Goal: Task Accomplishment & Management: Use online tool/utility

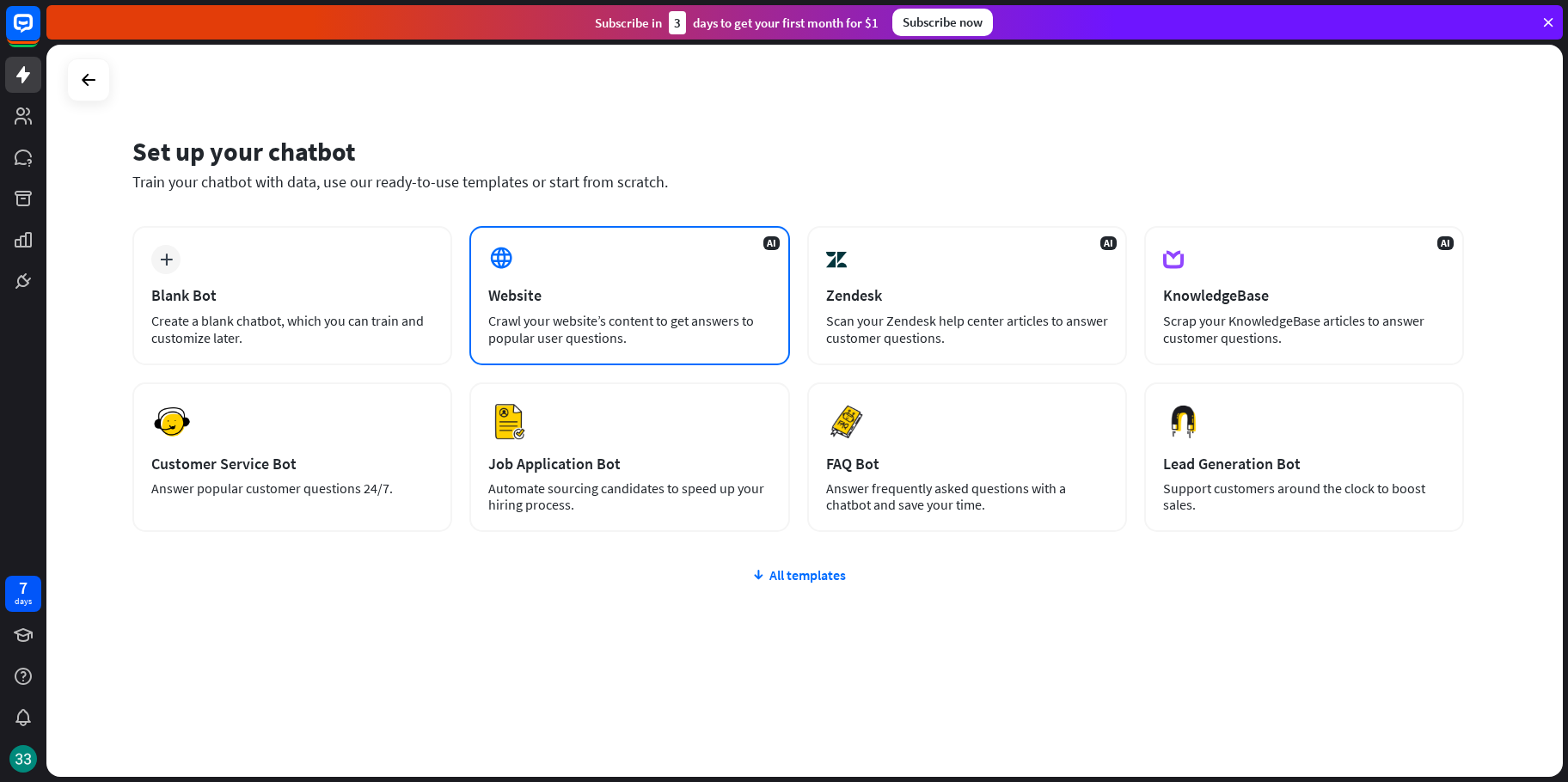
drag, startPoint x: 618, startPoint y: 327, endPoint x: 635, endPoint y: 324, distance: 17.3
click at [635, 324] on div "Crawl your website’s content to get answers to popular user questions." at bounding box center [629, 329] width 282 height 35
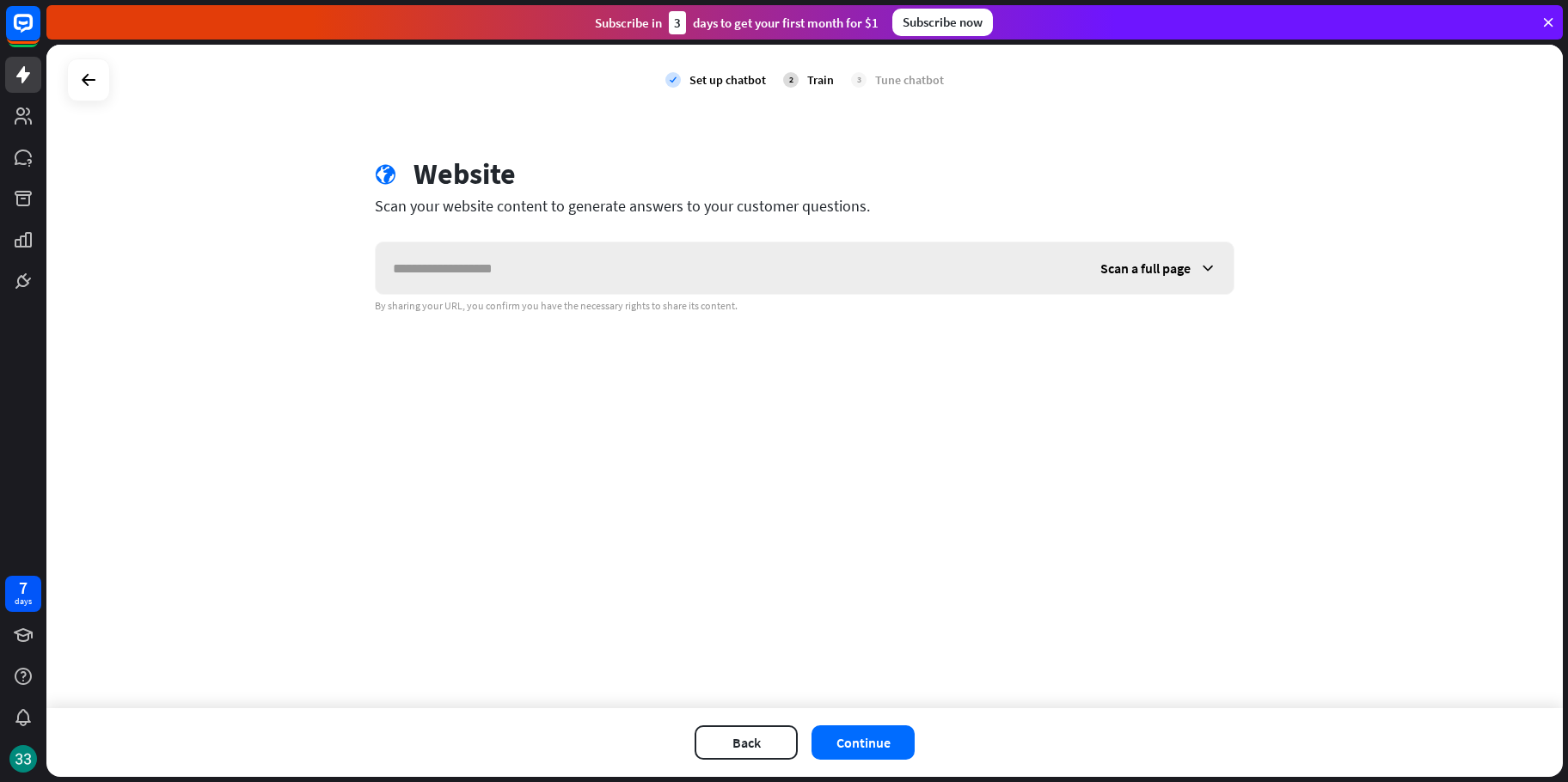
click at [1214, 289] on div "Scan a full page" at bounding box center [1158, 268] width 150 height 52
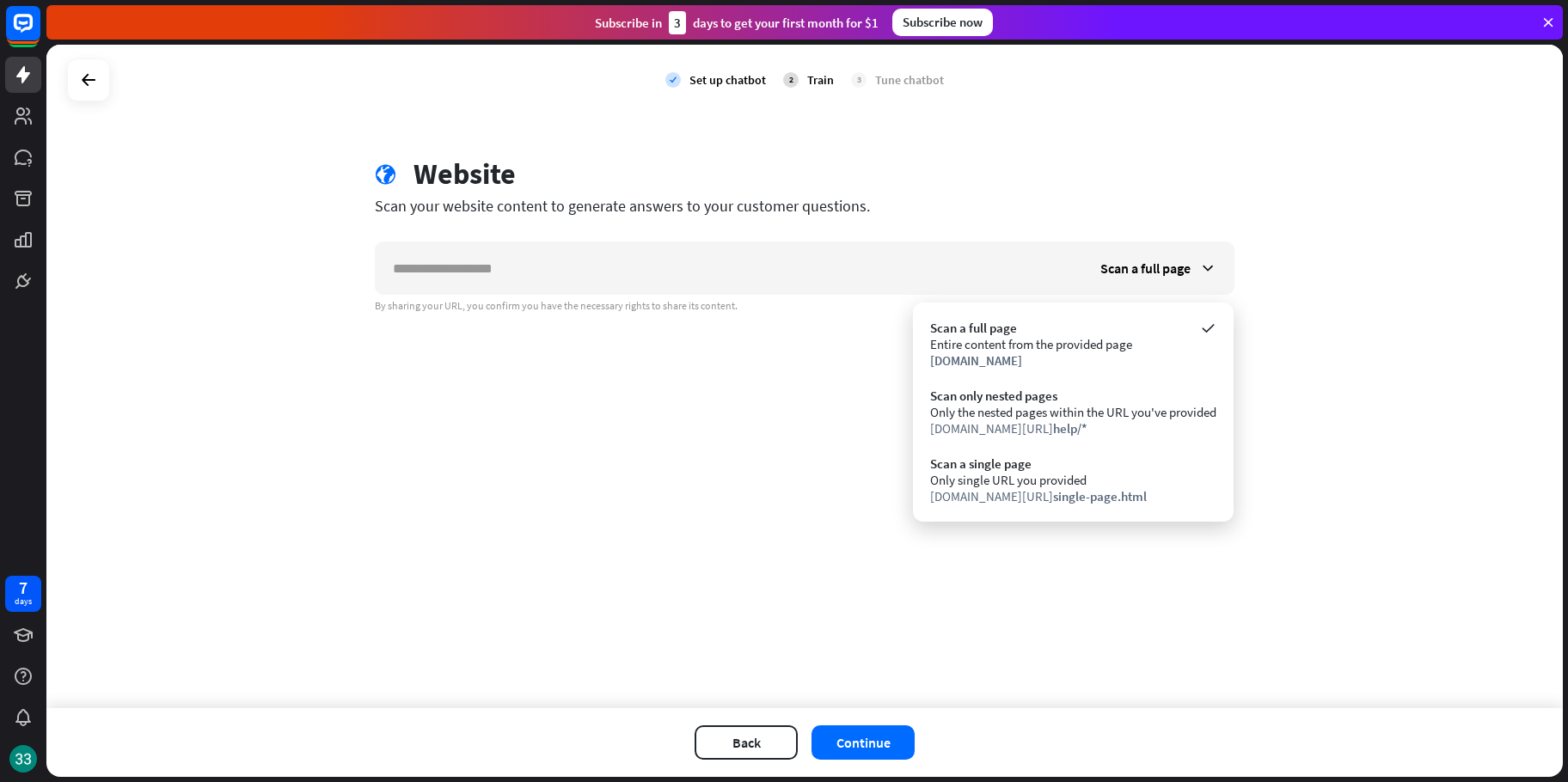
click at [960, 234] on div "globe Website Scan your website content to generate answers to your customer qu…" at bounding box center [804, 235] width 901 height 157
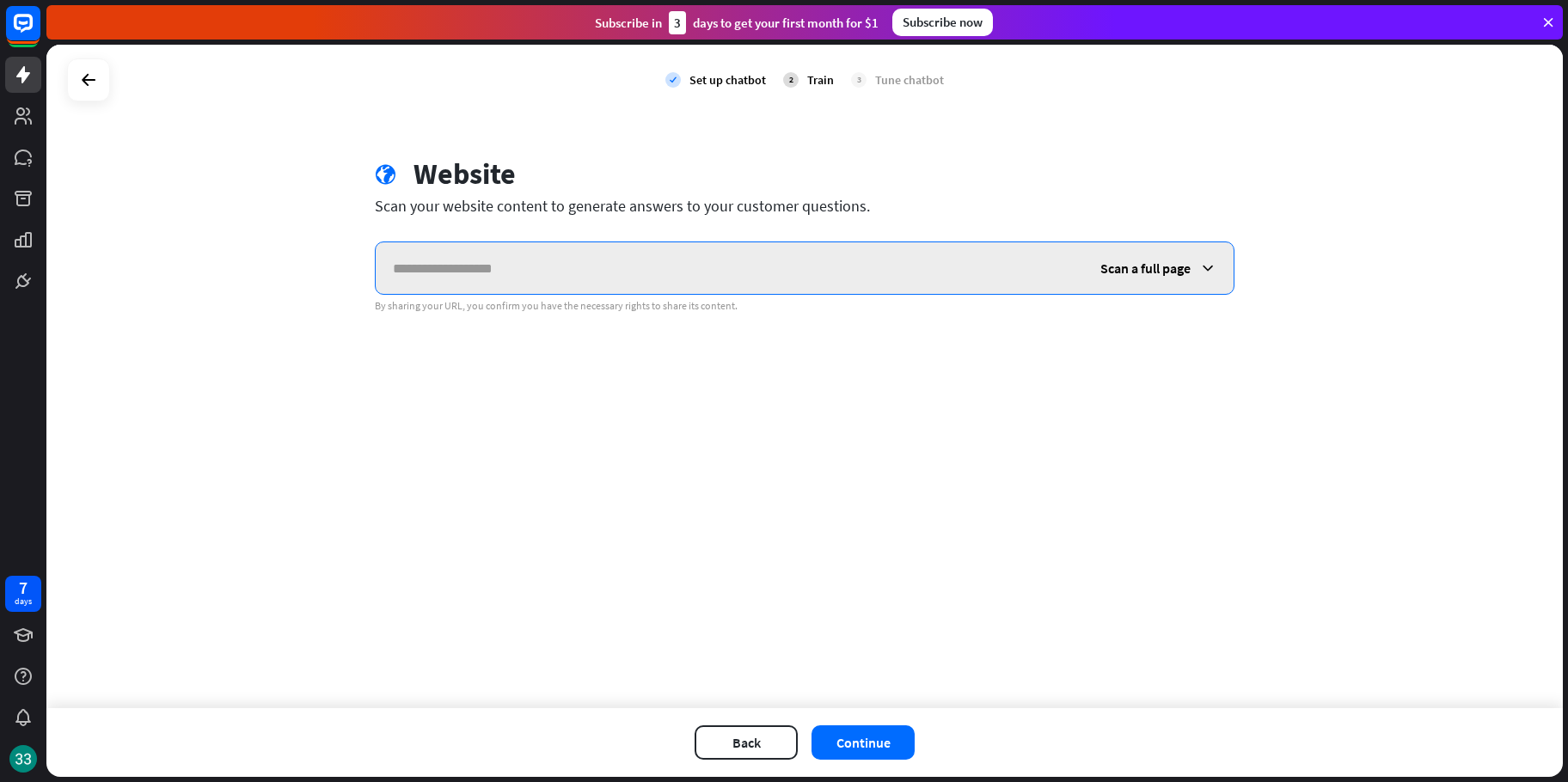
click at [951, 247] on input "text" at bounding box center [729, 268] width 707 height 52
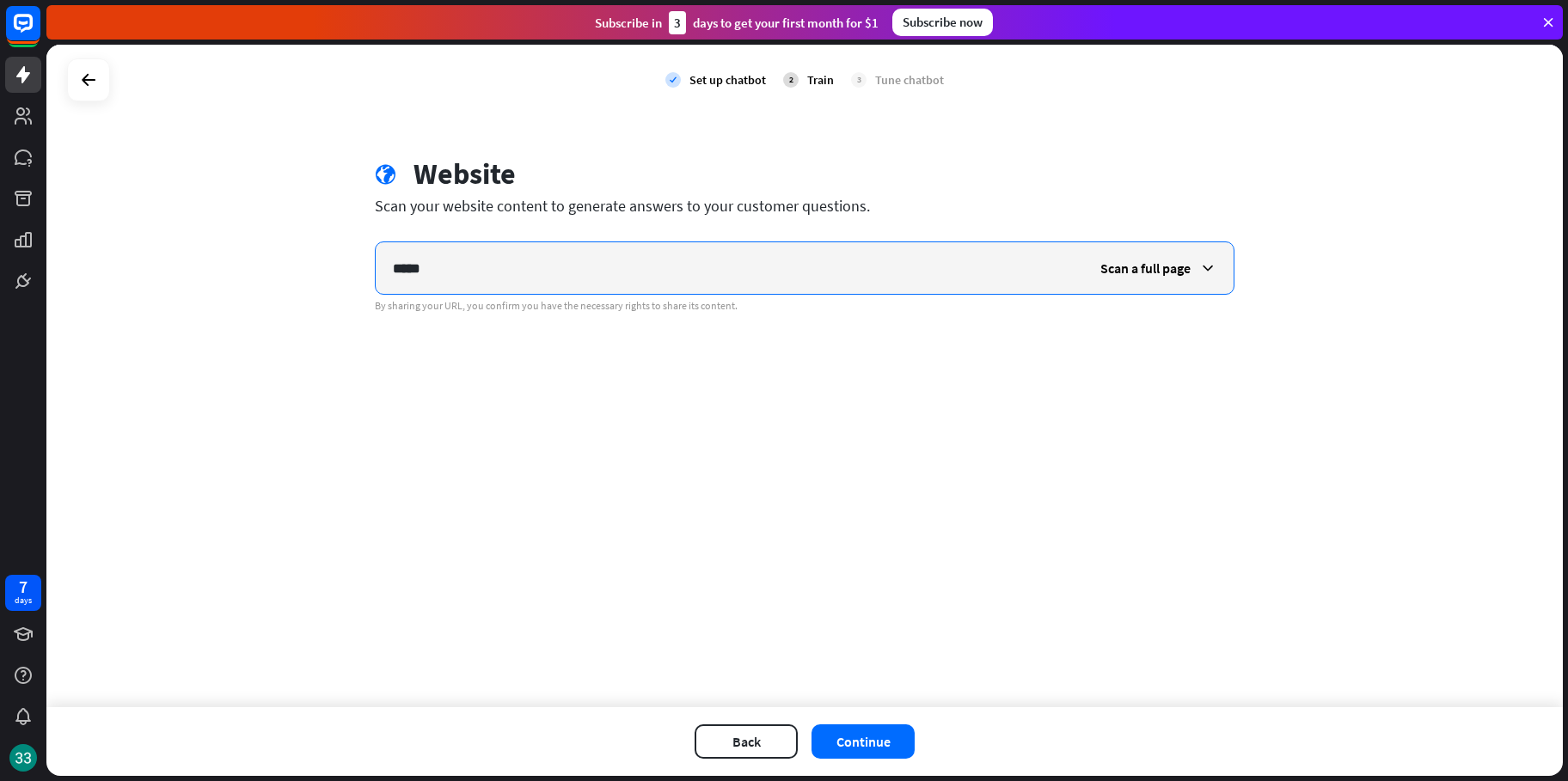
type input "*****"
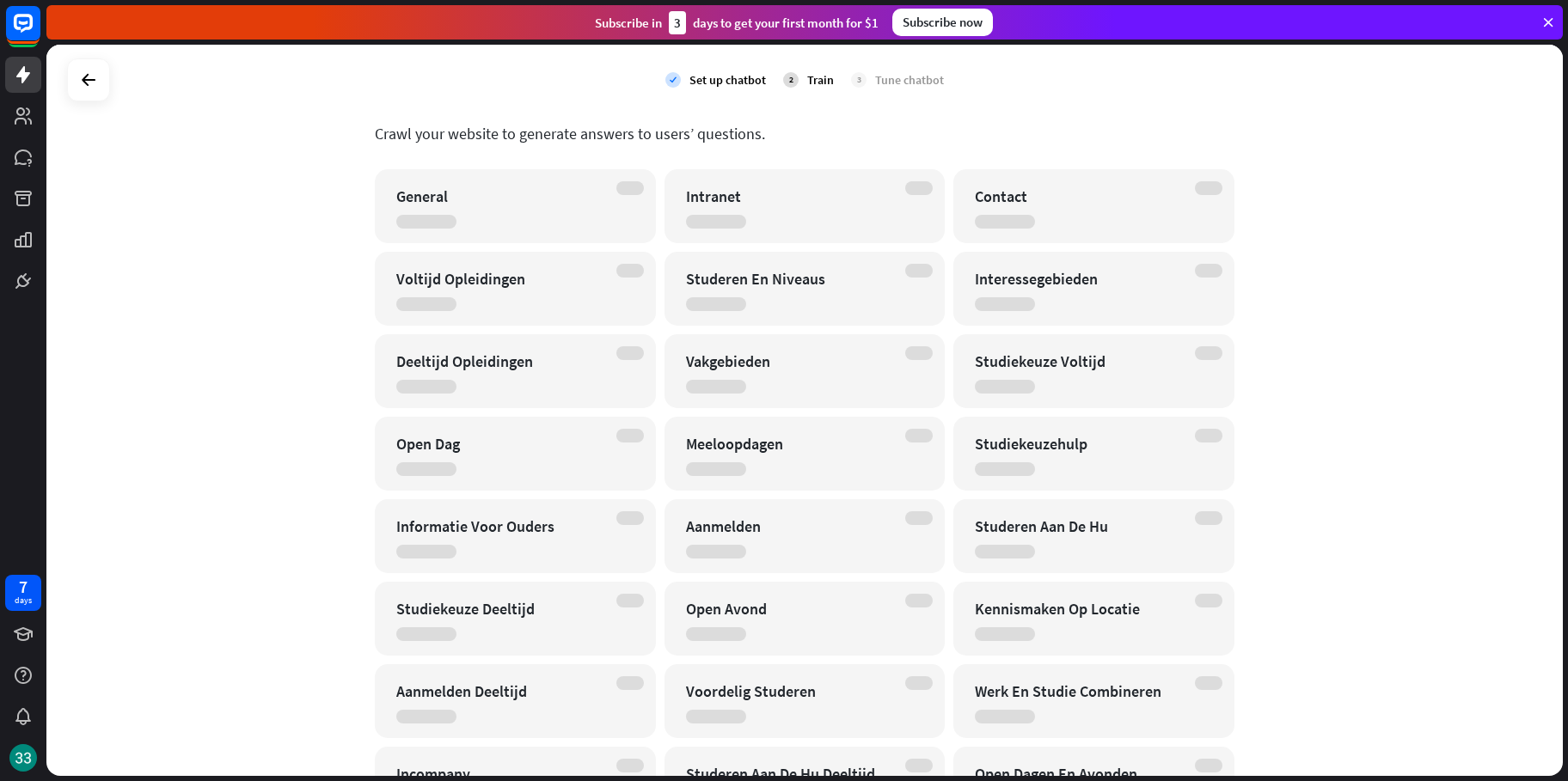
scroll to position [516, 0]
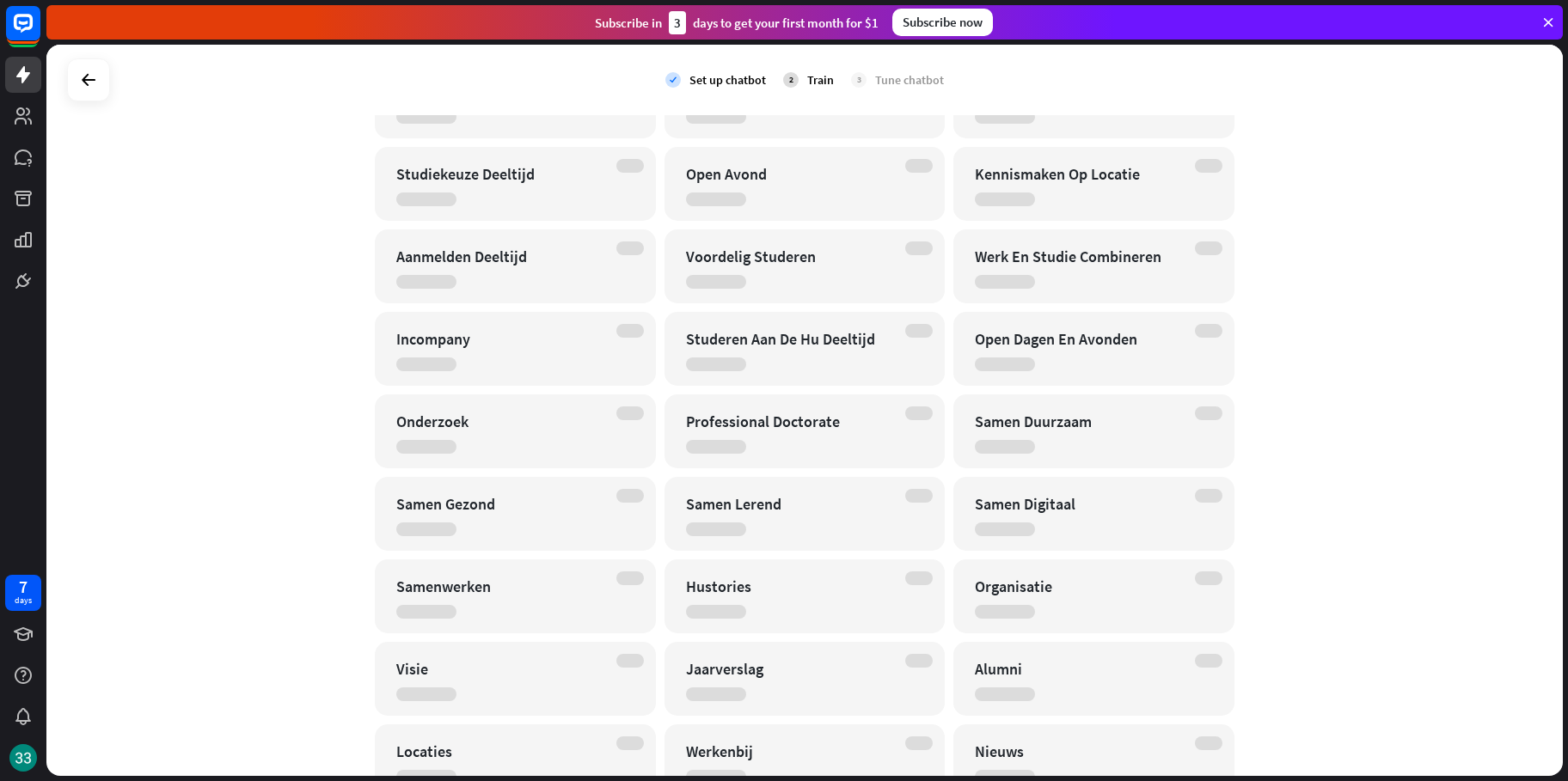
click at [164, 355] on div "check Set up chatbot 2 Train 3 Tune chatbot Website edit [URL][DOMAIN_NAME] Cra…" at bounding box center [804, 410] width 1516 height 731
click at [1311, 467] on div "check Set up chatbot 2 Train 3 Tune chatbot Website edit [URL][DOMAIN_NAME] Cra…" at bounding box center [804, 410] width 1516 height 731
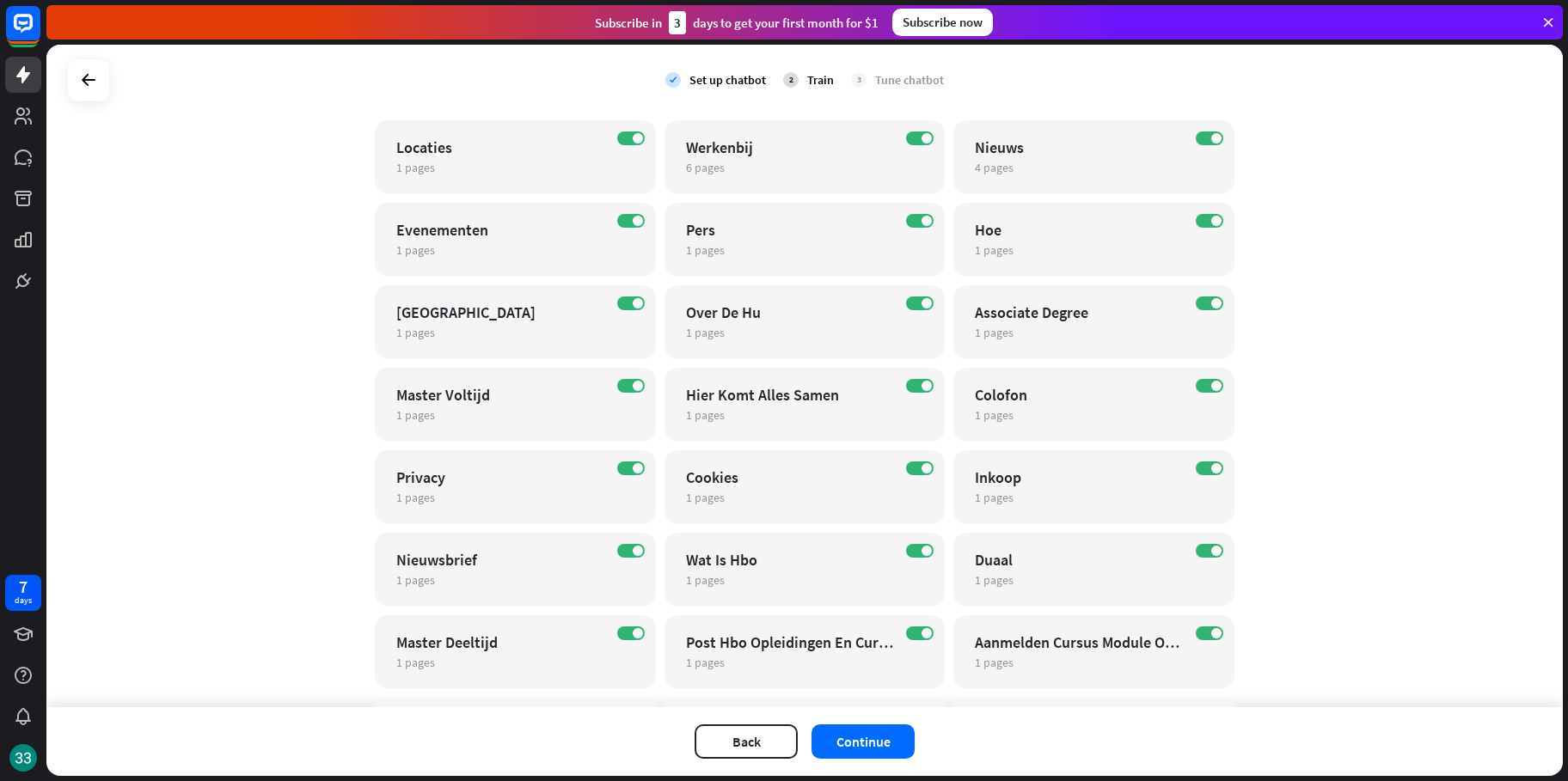
scroll to position [1152, 0]
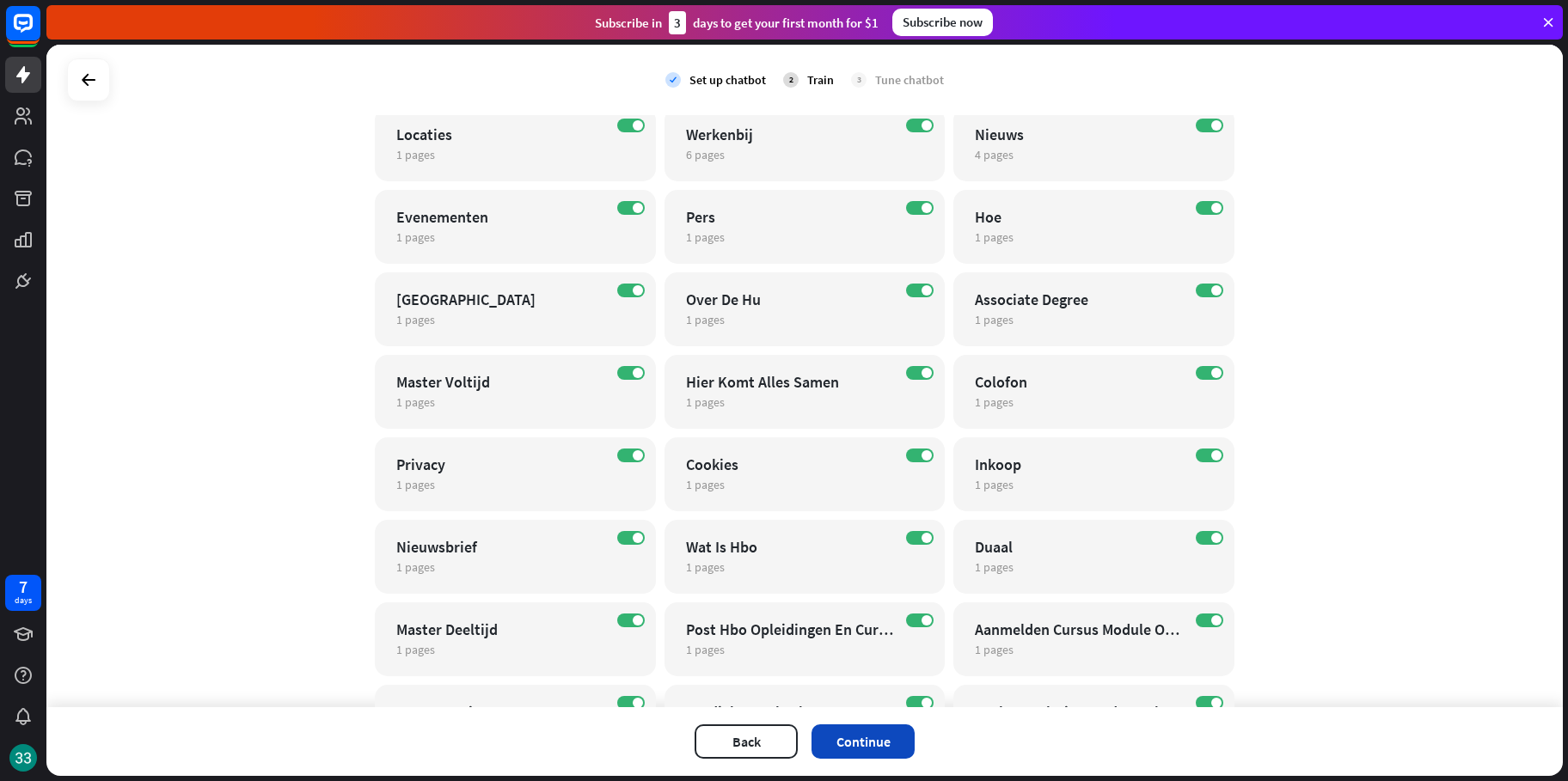
click at [870, 740] on button "Continue" at bounding box center [863, 741] width 103 height 35
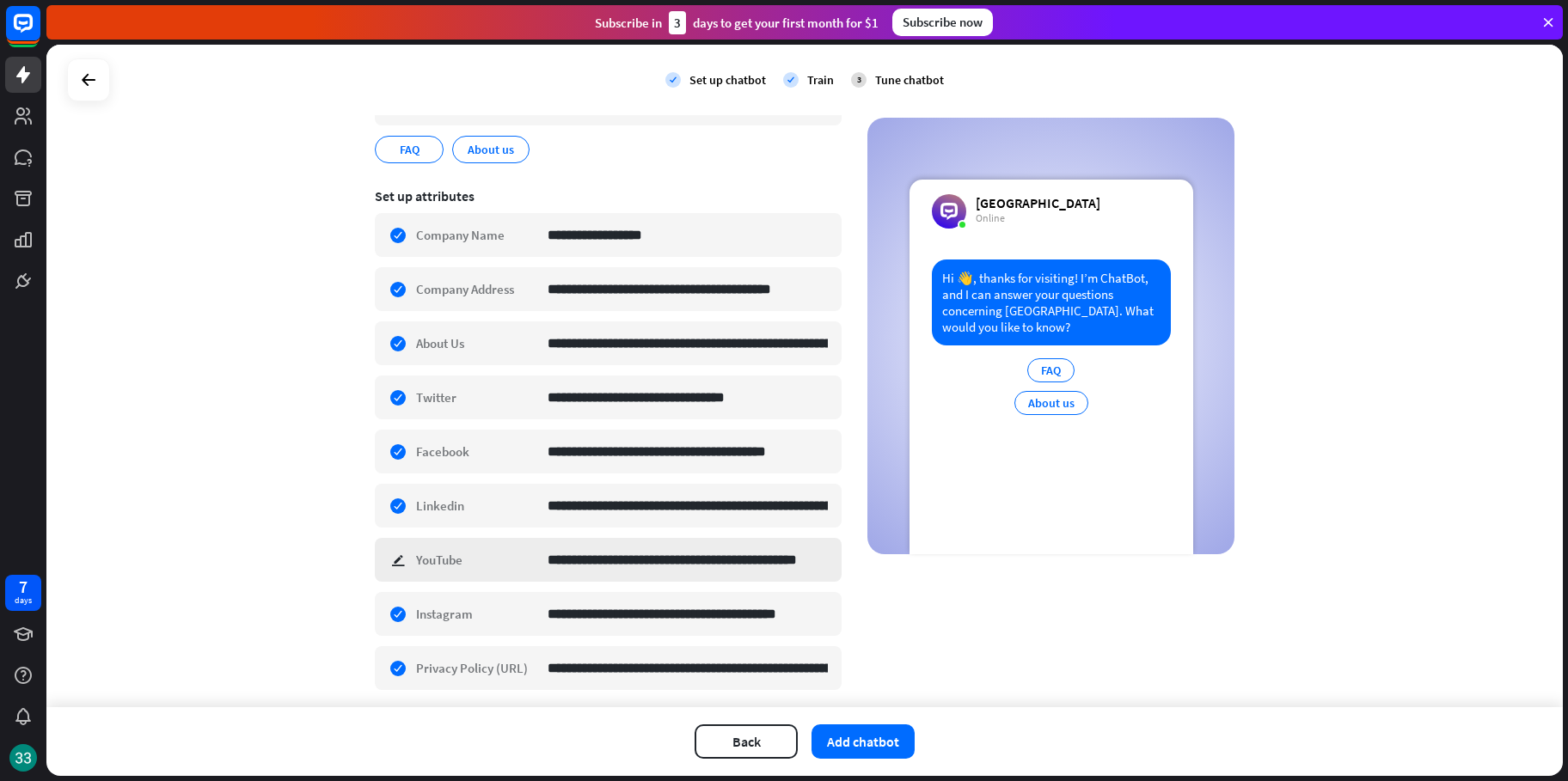
scroll to position [0, 0]
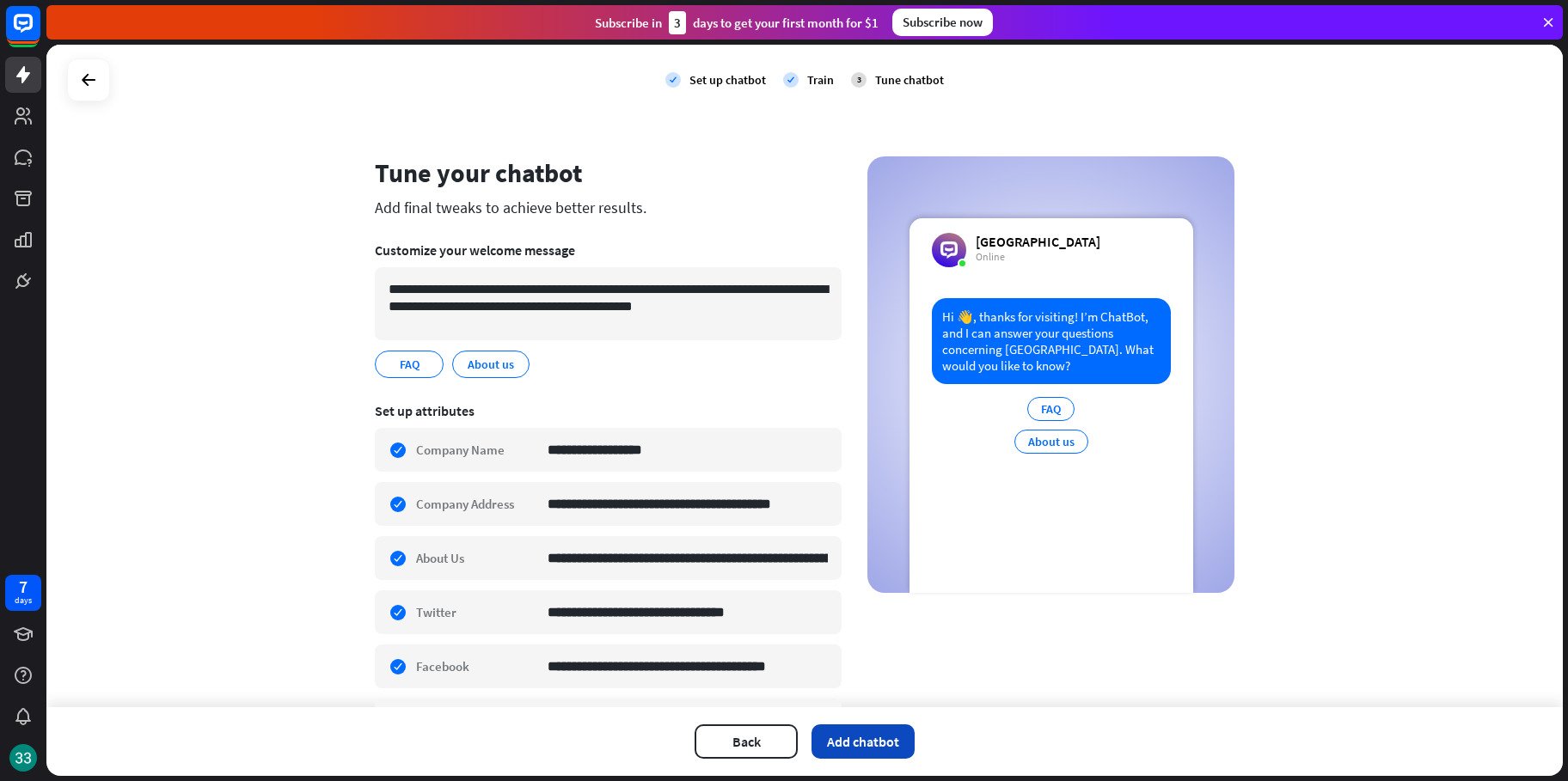
click at [883, 750] on button "Add chatbot" at bounding box center [863, 741] width 103 height 35
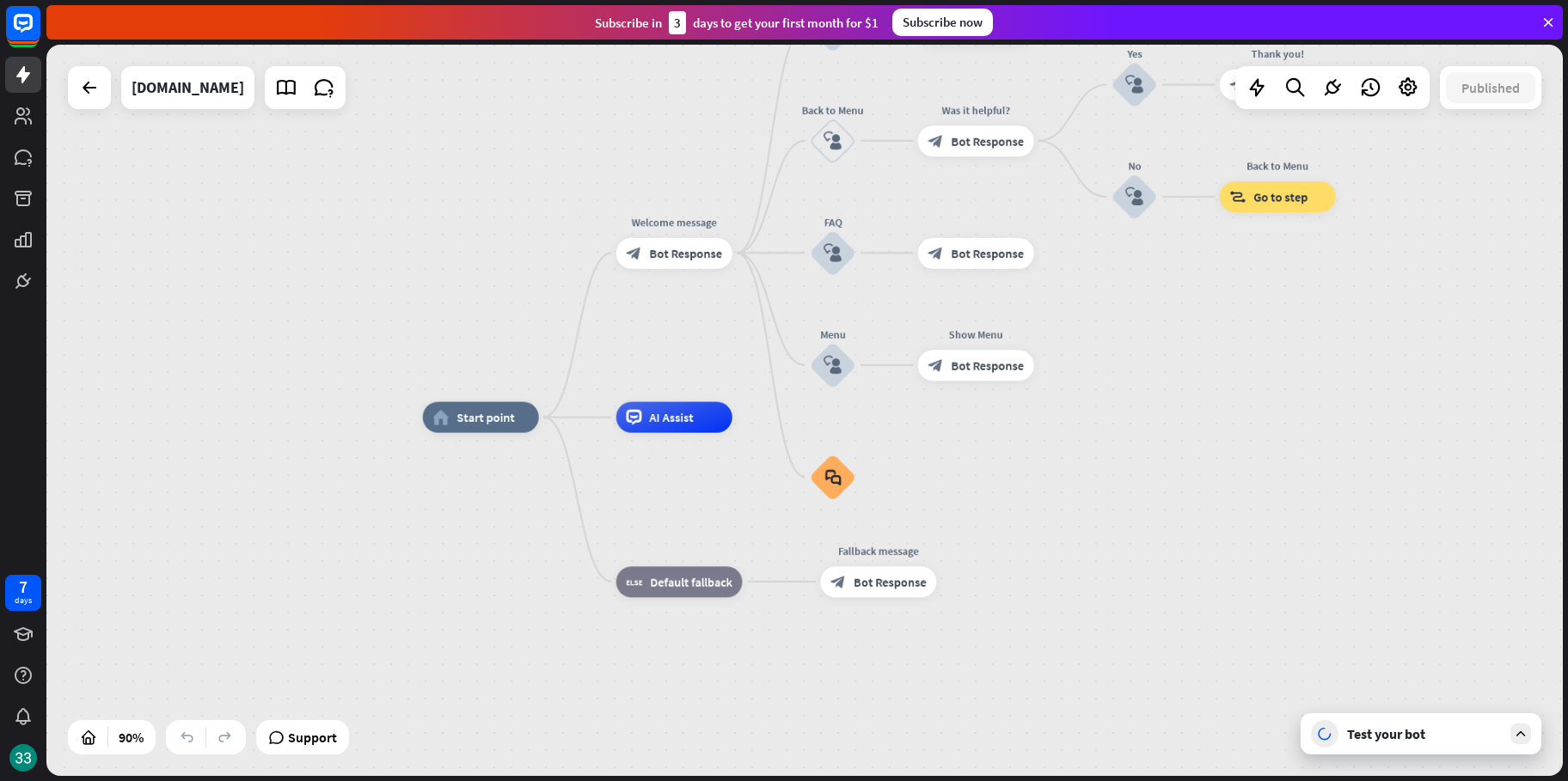
click at [1521, 757] on div "home_2 Start point Welcome message block_bot_response Bot Response About us blo…" at bounding box center [1105, 746] width 1365 height 658
click at [1505, 746] on div "Test your bot" at bounding box center [1420, 734] width 240 height 41
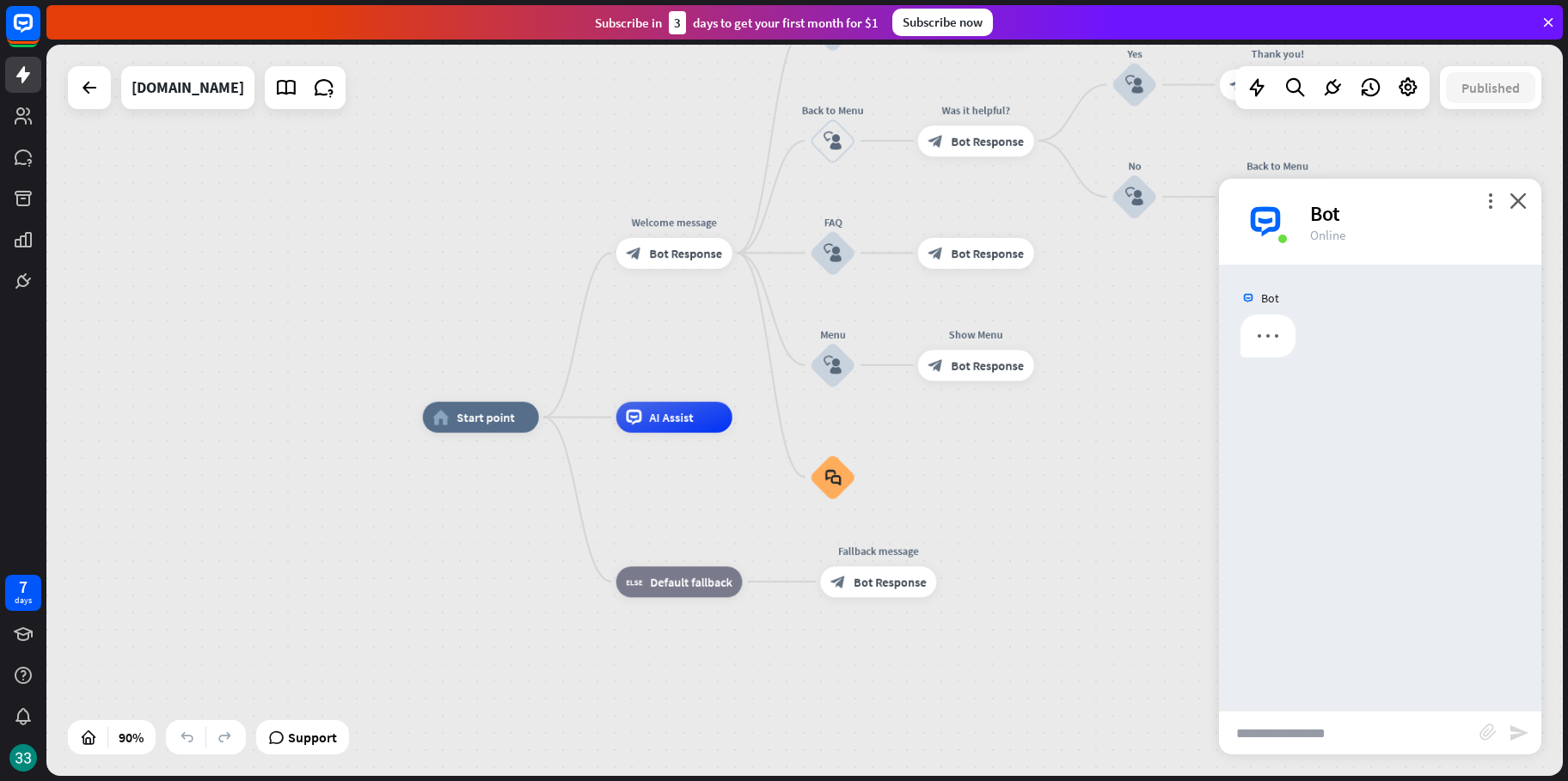
click at [1331, 737] on input "text" at bounding box center [1349, 733] width 261 height 43
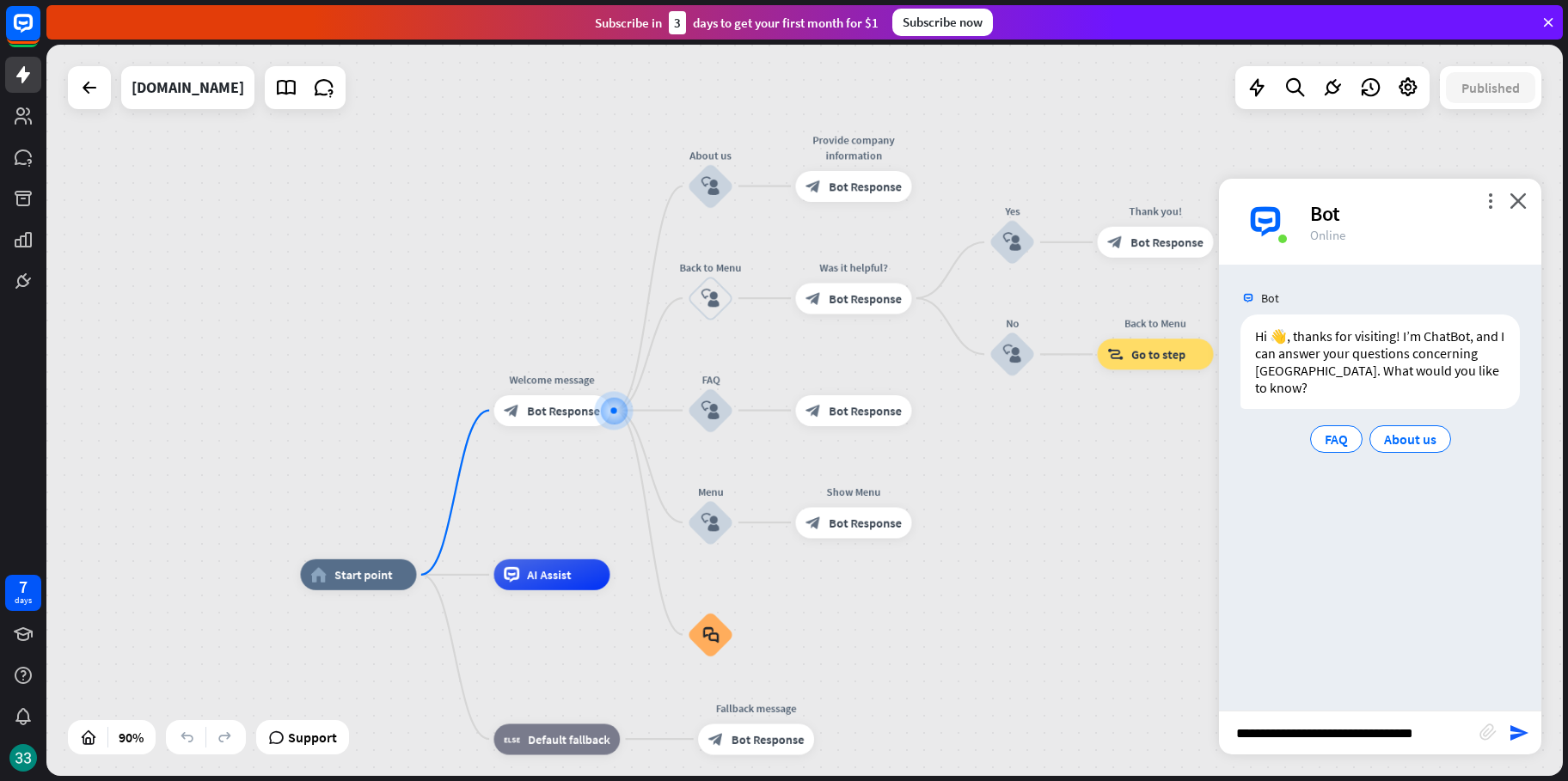
type input "**********"
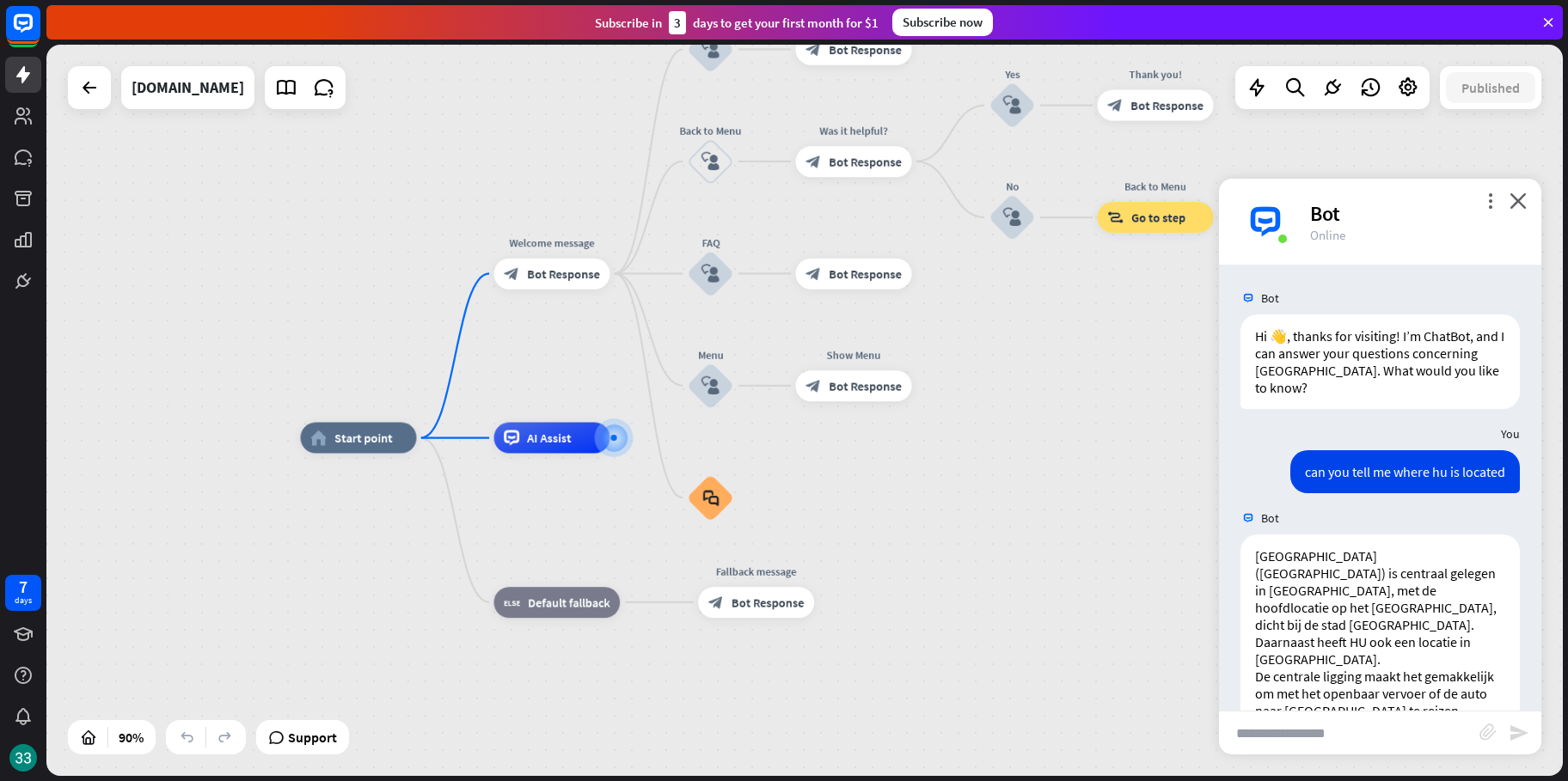
scroll to position [185, 0]
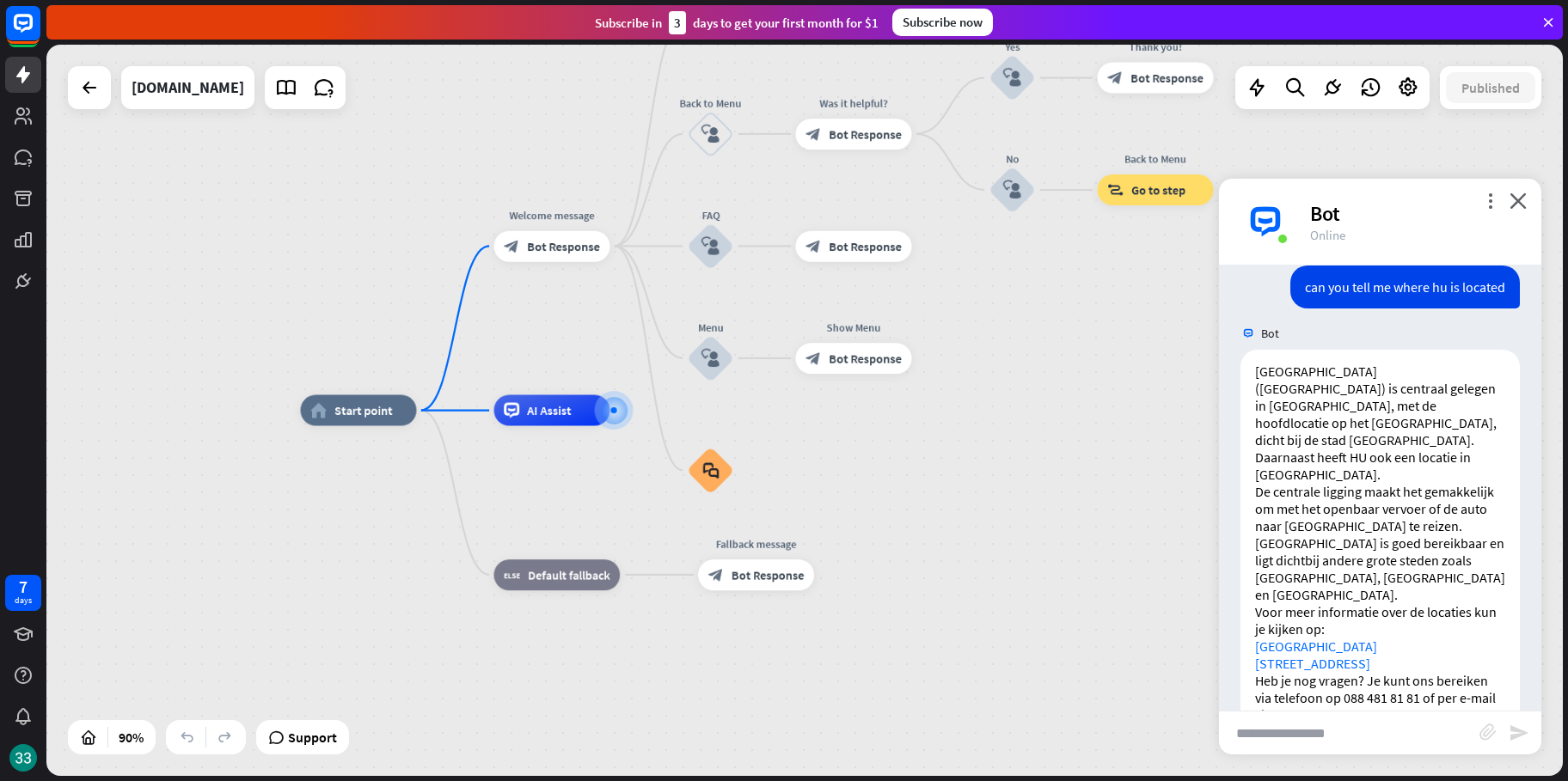
click at [1412, 729] on input "text" at bounding box center [1349, 733] width 261 height 43
click at [1400, 730] on input "text" at bounding box center [1349, 733] width 261 height 43
type input "**********"
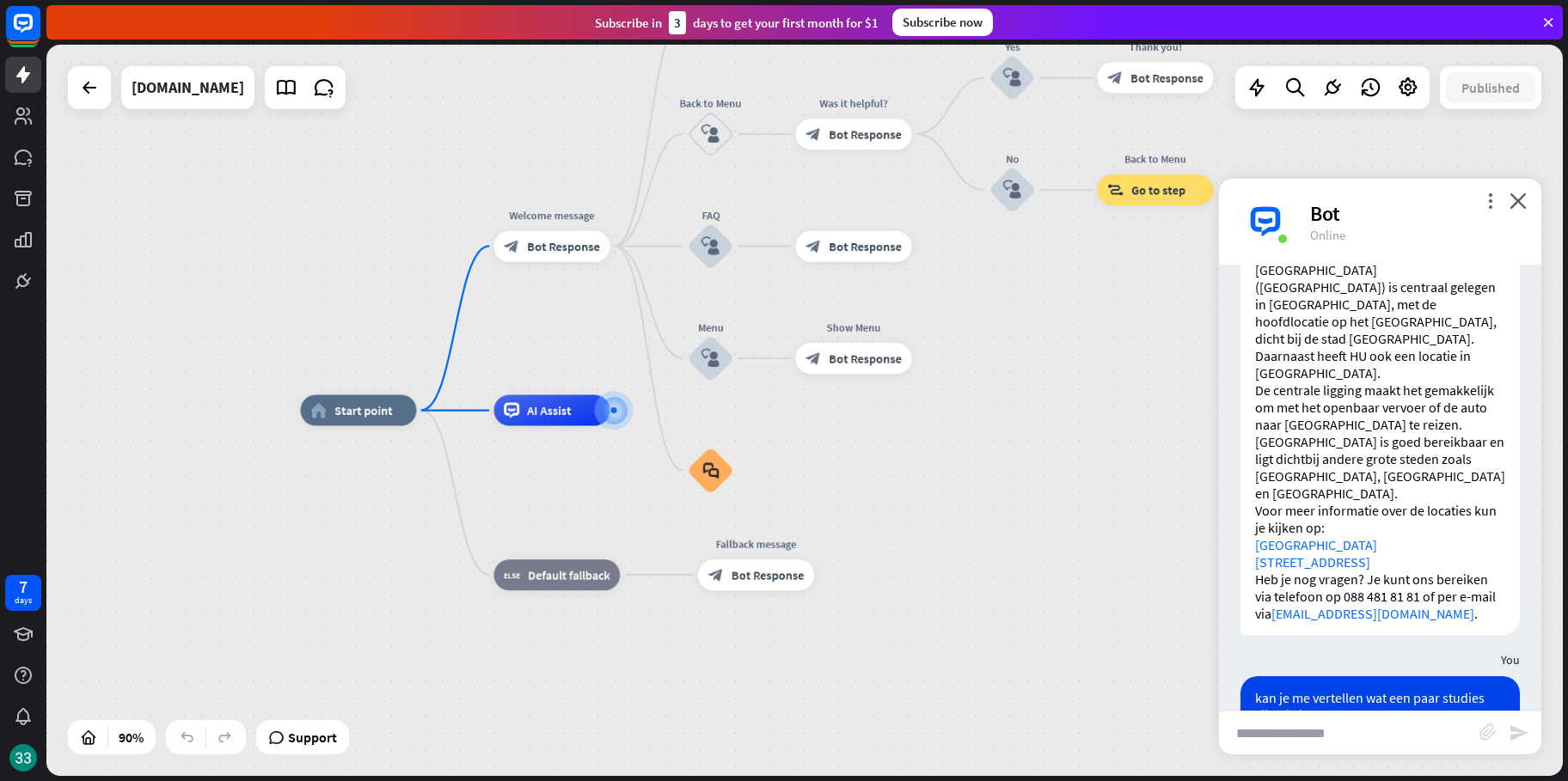
scroll to position [1092, 0]
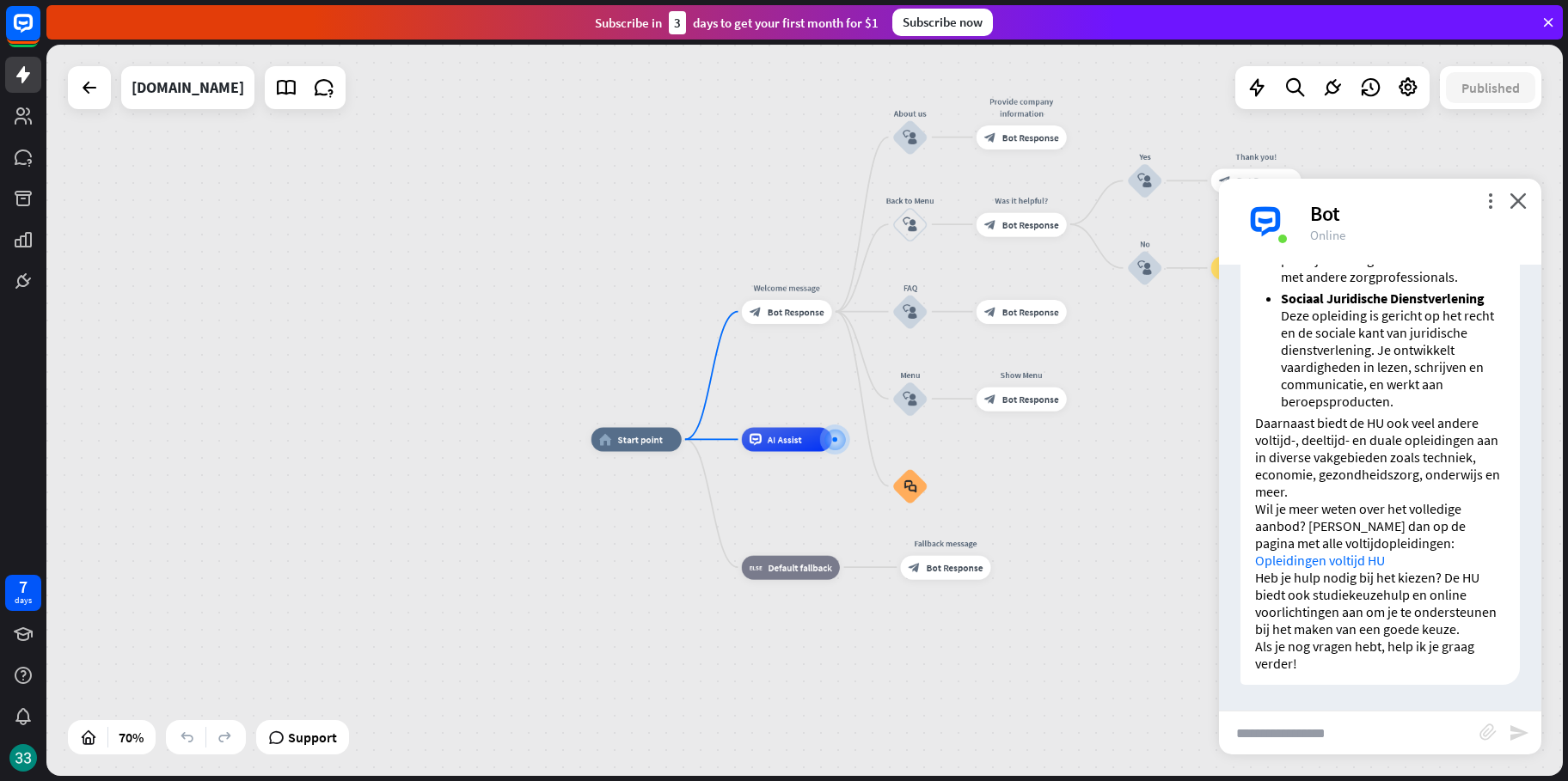
drag, startPoint x: 990, startPoint y: 520, endPoint x: 1064, endPoint y: 424, distance: 121.2
click at [1051, 434] on div "home_2 Start point Welcome message block_bot_response Bot Response About us blo…" at bounding box center [804, 410] width 1516 height 731
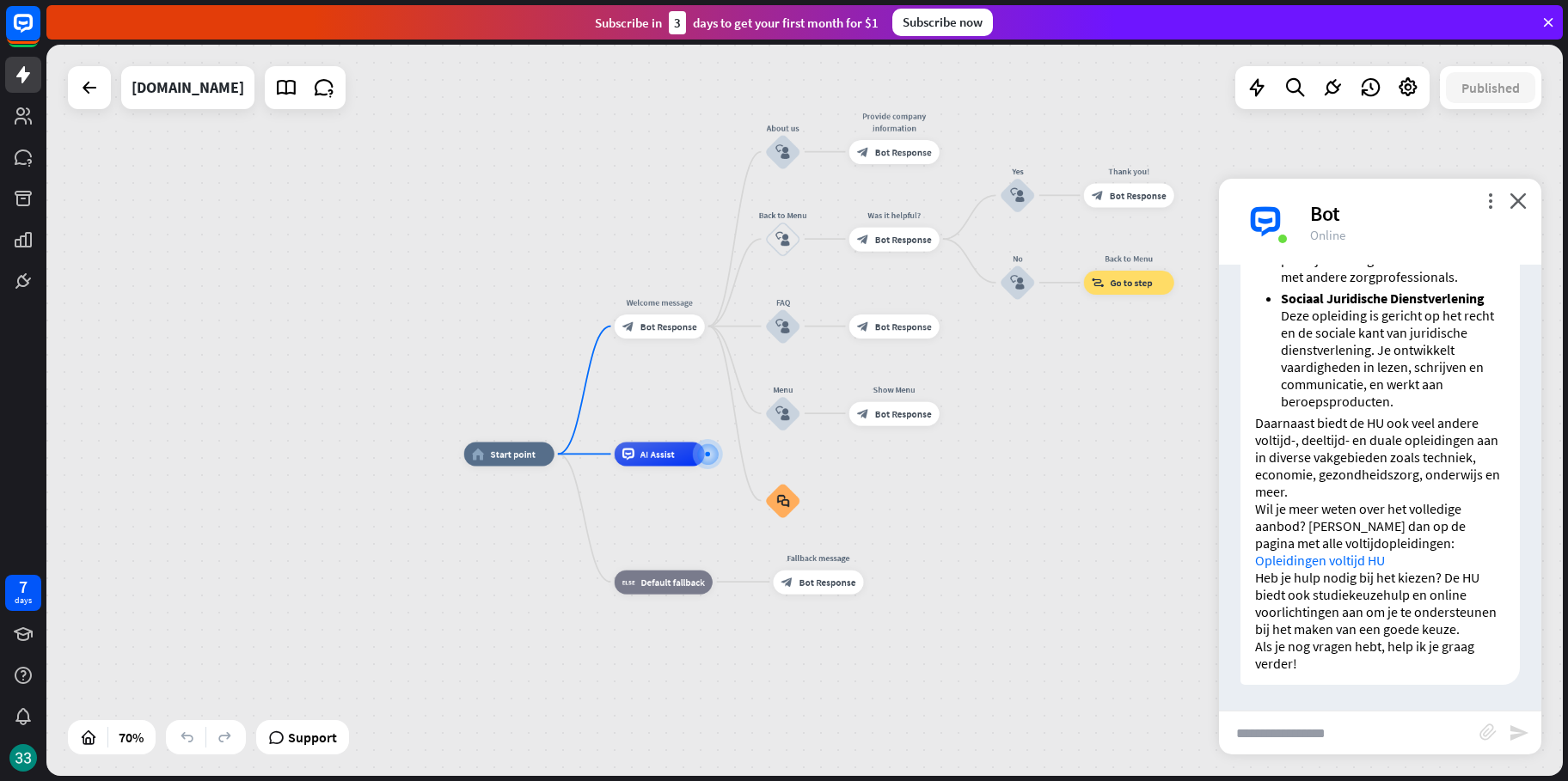
drag, startPoint x: 1079, startPoint y: 503, endPoint x: 965, endPoint y: 471, distance: 118.4
click at [967, 471] on div "home_2 Start point Welcome message block_bot_response Bot Response About us blo…" at bounding box center [995, 710] width 1062 height 512
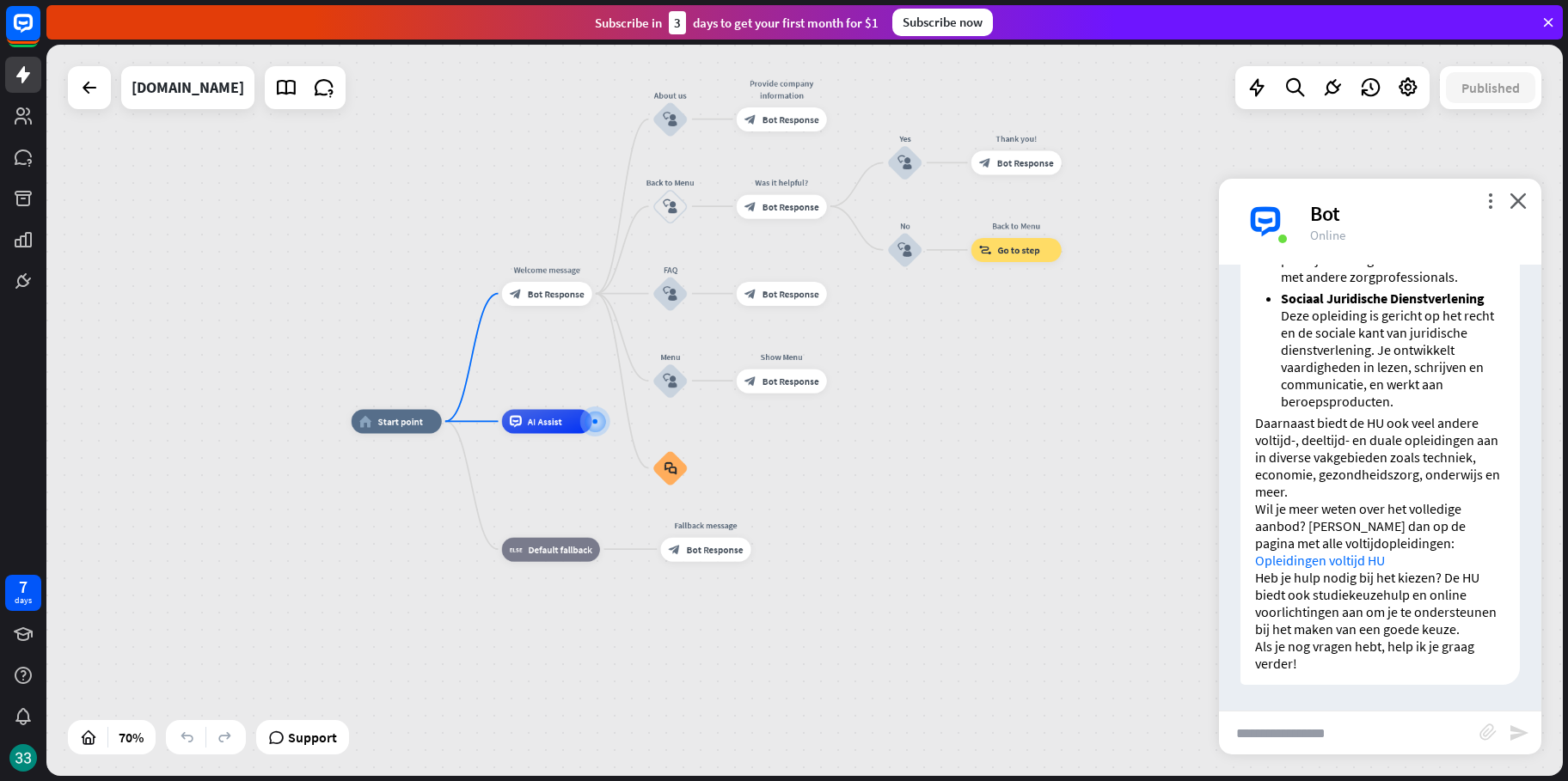
click at [1329, 213] on div "Bot" at bounding box center [1415, 213] width 211 height 27
click at [70, 87] on div at bounding box center [89, 87] width 43 height 43
click at [80, 93] on icon at bounding box center [89, 87] width 20 height 20
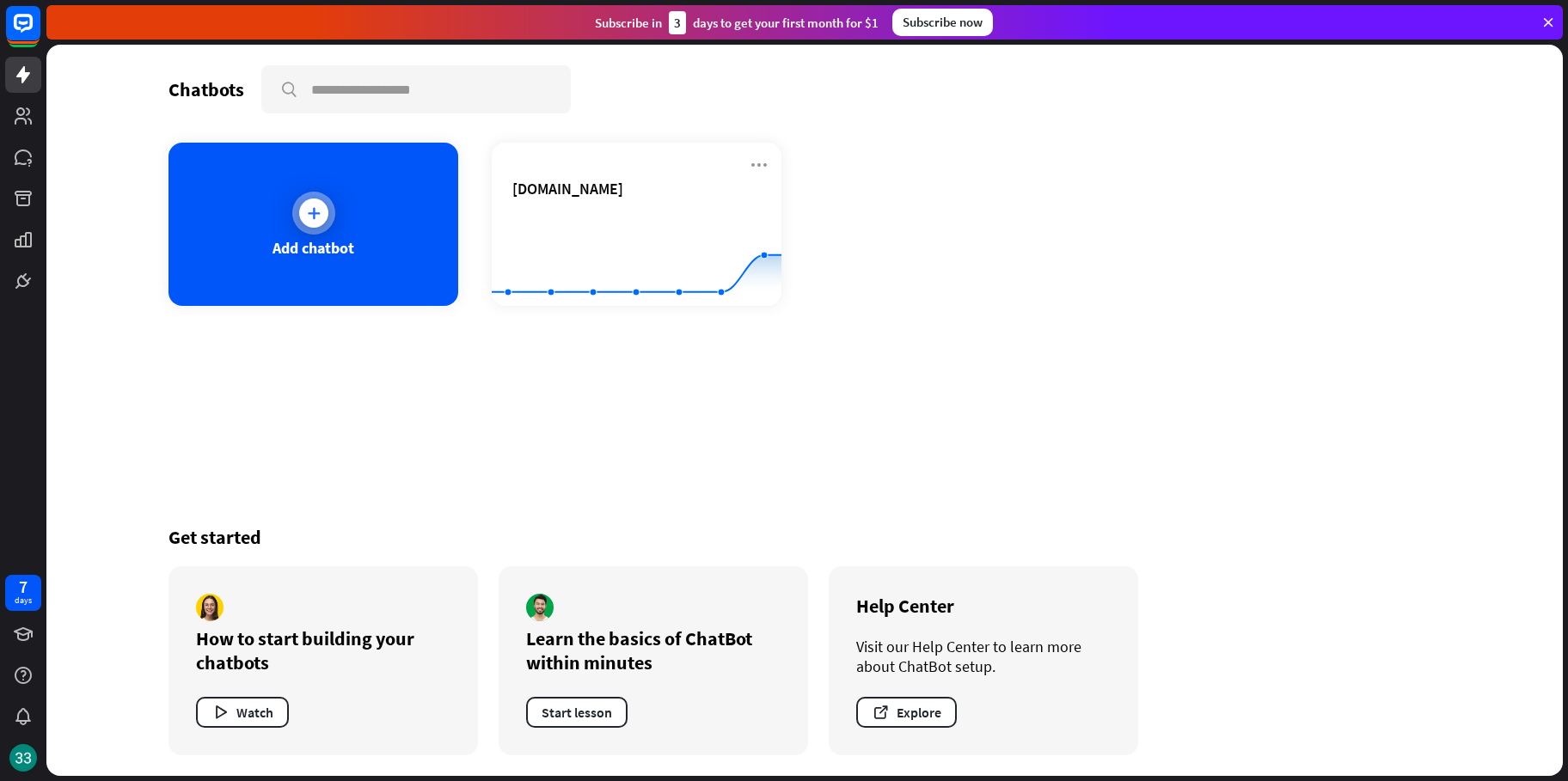
click at [364, 239] on div "Add chatbot" at bounding box center [313, 224] width 290 height 164
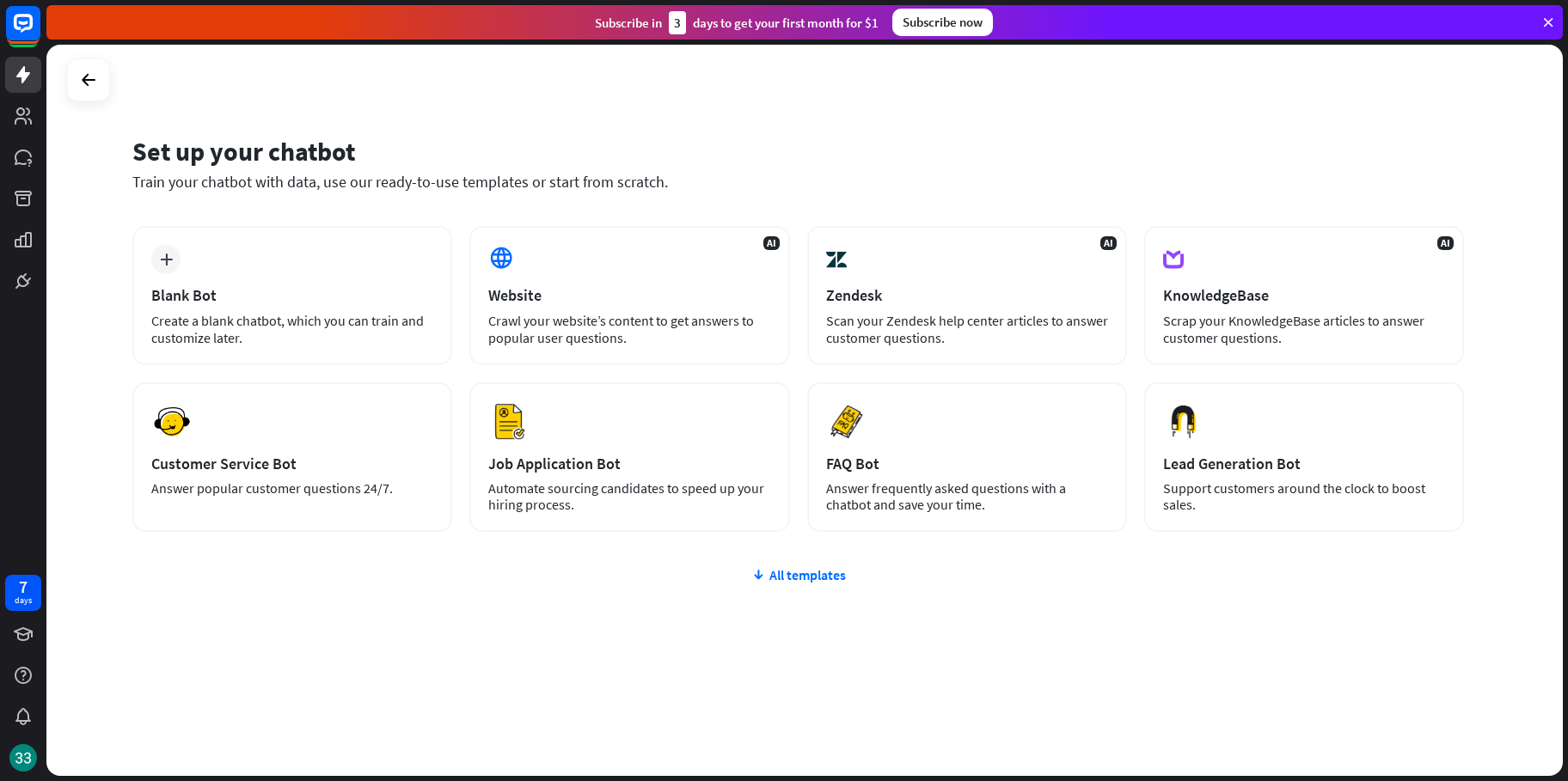
click at [60, 75] on div "Set up your chatbot Train your chatbot with data, use our ready-to-use template…" at bounding box center [804, 410] width 1516 height 731
click at [61, 74] on div "Set up your chatbot Train your chatbot with data, use our ready-to-use template…" at bounding box center [804, 410] width 1516 height 731
click at [73, 74] on div at bounding box center [88, 80] width 43 height 43
click at [109, 85] on div at bounding box center [88, 80] width 43 height 43
click at [94, 81] on icon at bounding box center [88, 79] width 20 height 20
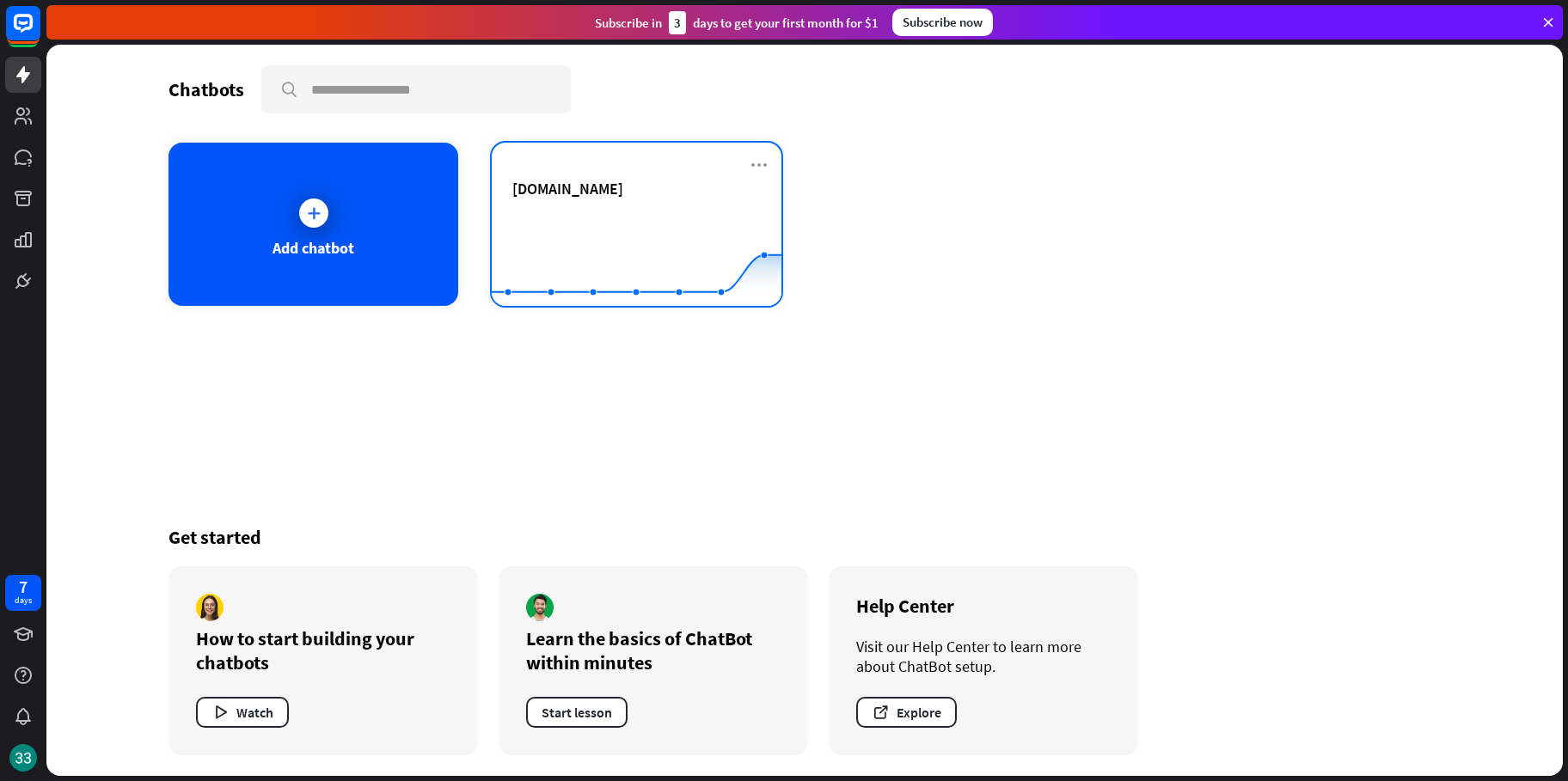
click at [593, 251] on rect at bounding box center [636, 263] width 290 height 108
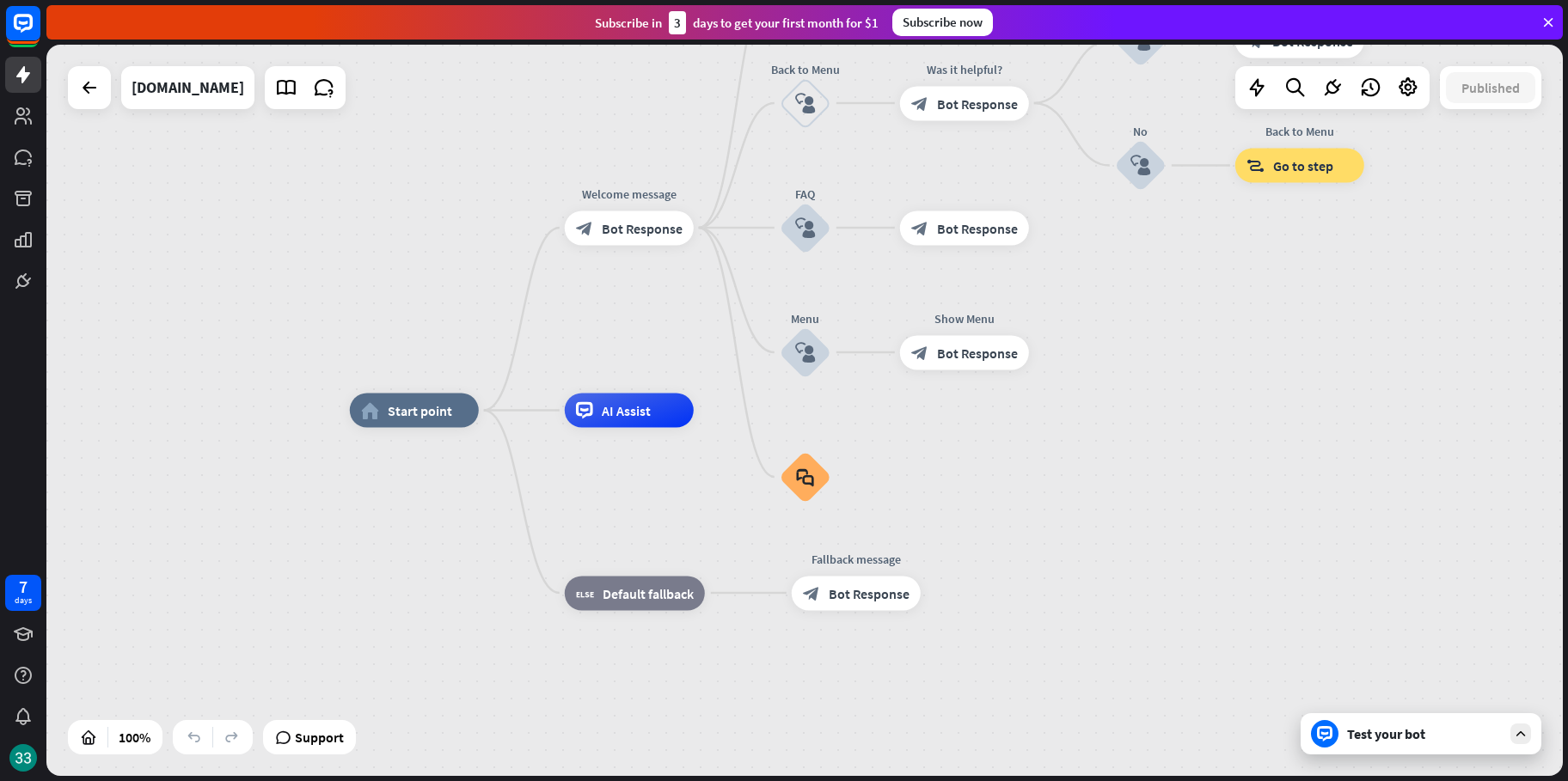
click at [1416, 744] on div "Test your bot" at bounding box center [1420, 734] width 240 height 41
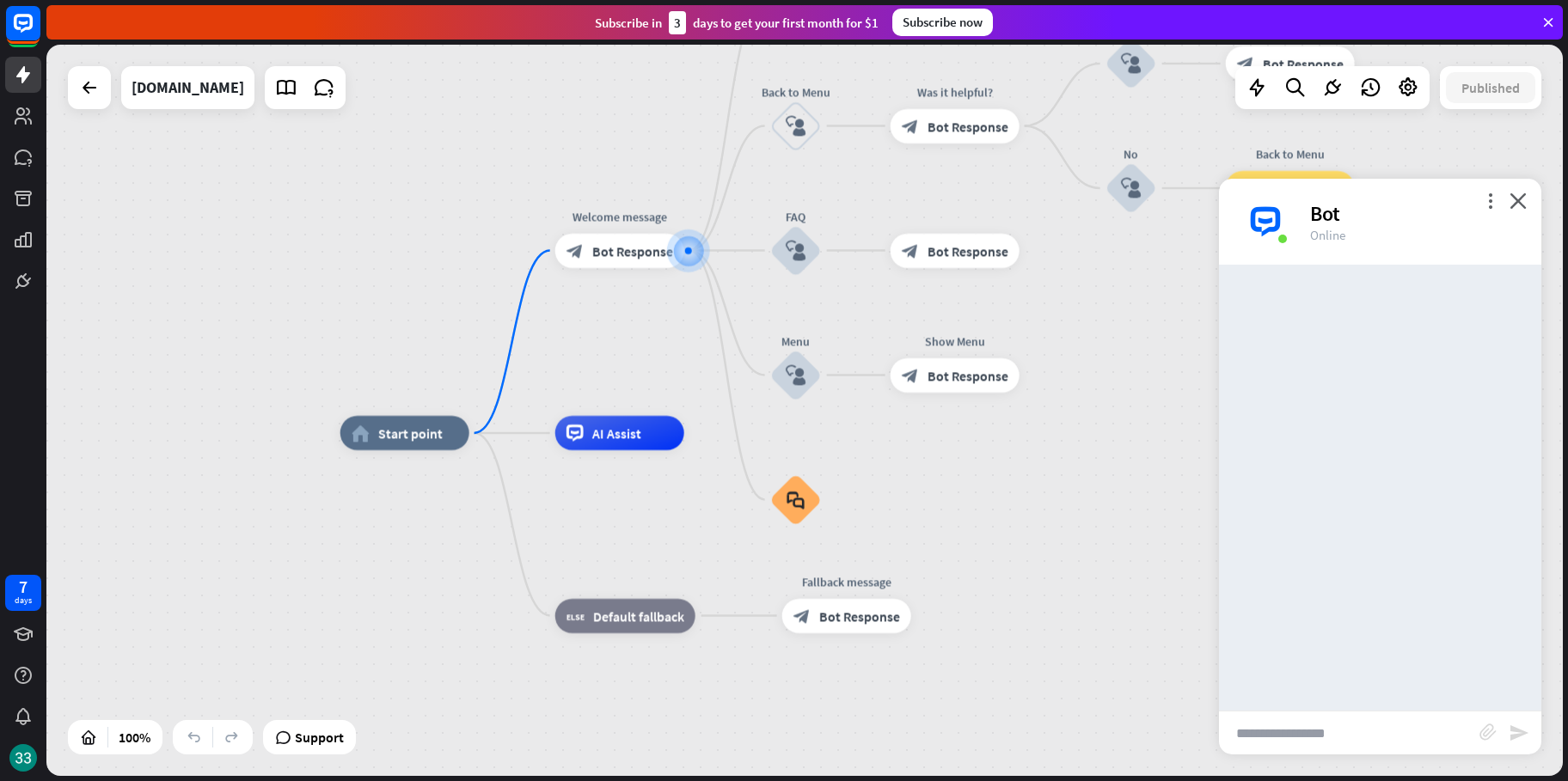
click at [1402, 721] on input "text" at bounding box center [1349, 733] width 261 height 43
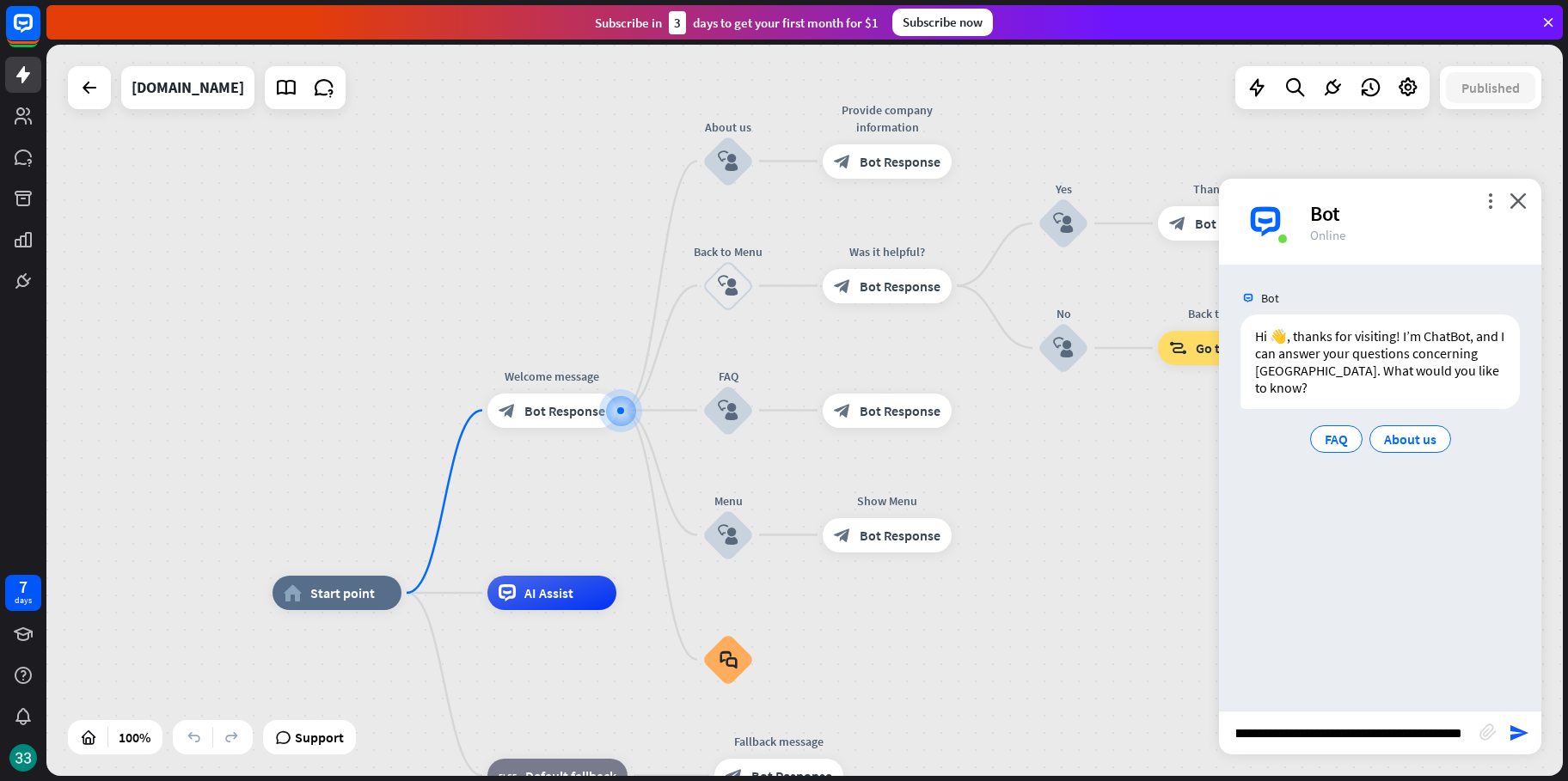
scroll to position [0, 208]
type input "**********"
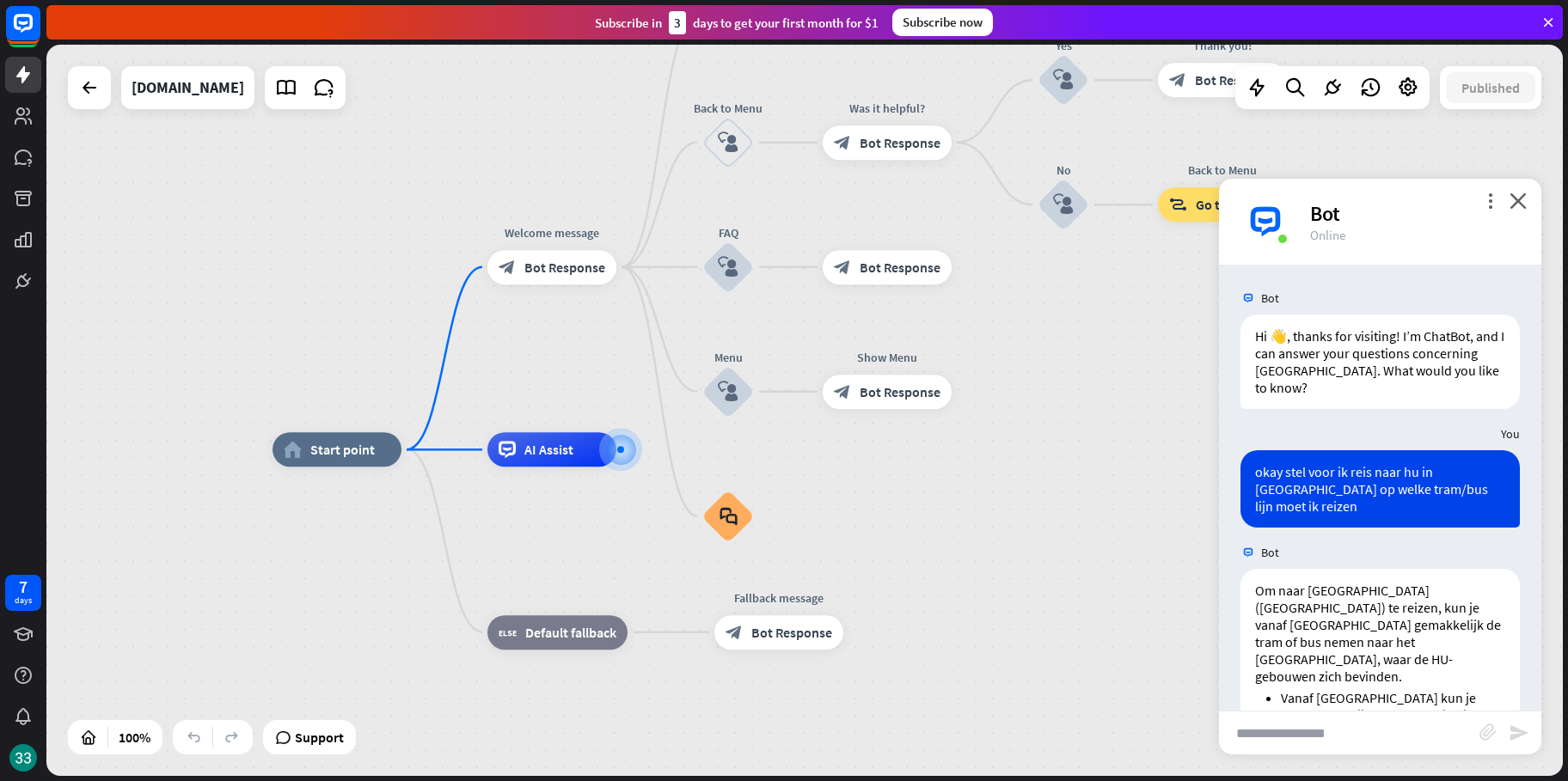
scroll to position [164, 0]
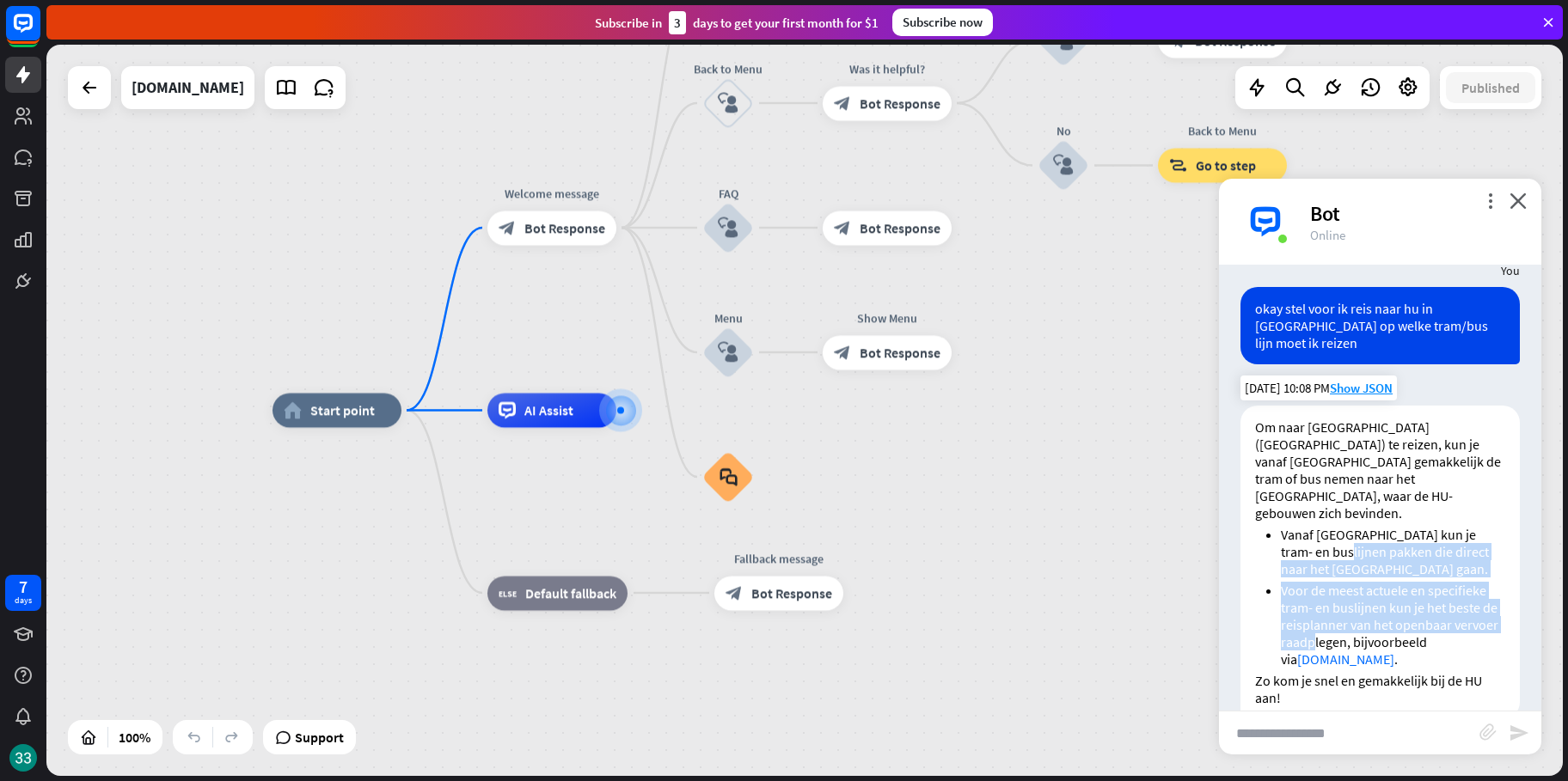
drag, startPoint x: 1321, startPoint y: 511, endPoint x: 1358, endPoint y: 610, distance: 105.7
click at [1358, 610] on ul "Vanaf [GEOGRAPHIC_DATA] kun je tram- en buslijnen pakken die direct naar het [G…" at bounding box center [1379, 596] width 250 height 141
click at [1356, 611] on li "Voor de meest actuele en specifieke tram- en buslijnen kun je het beste de reis…" at bounding box center [1393, 624] width 224 height 86
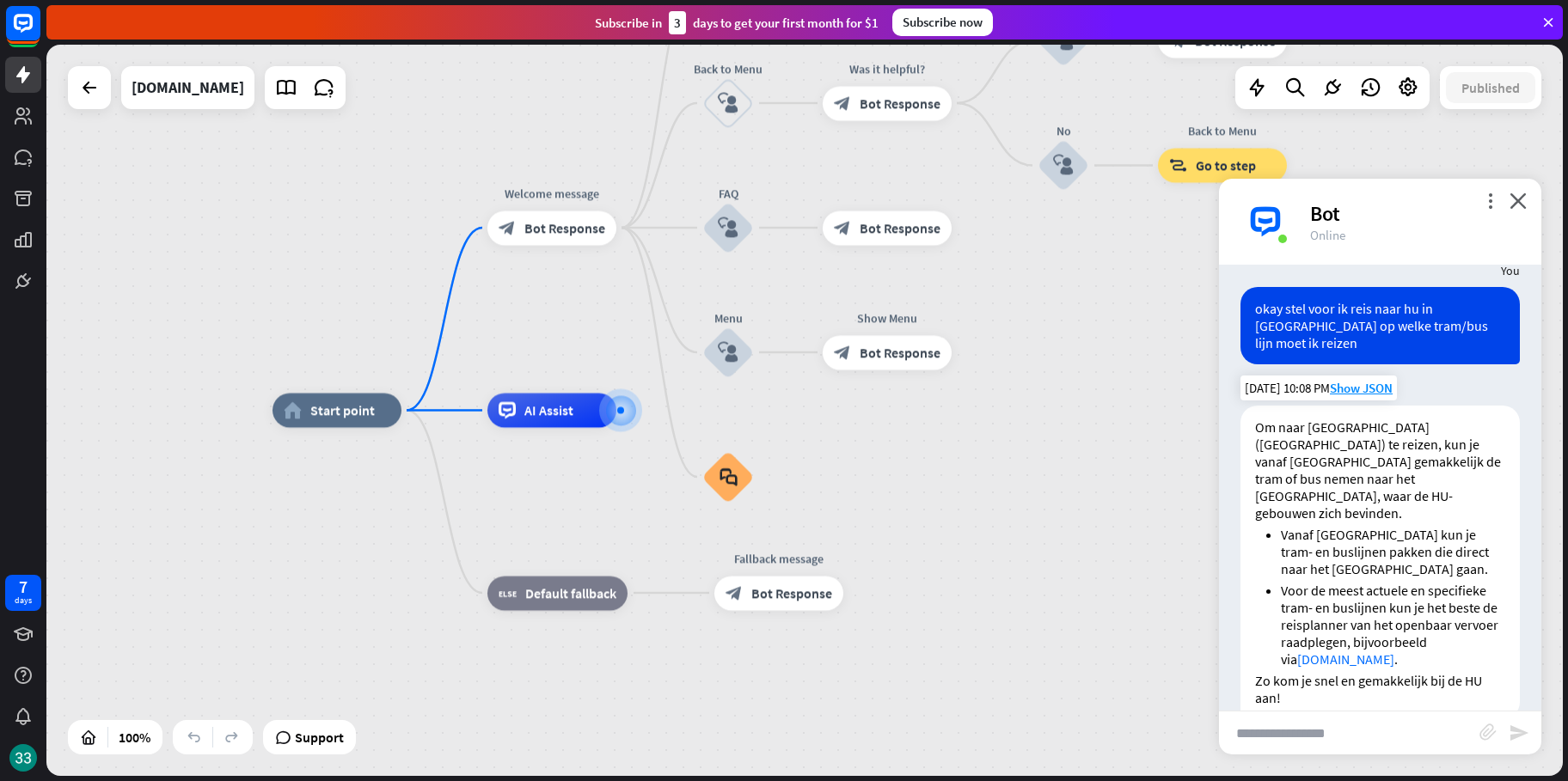
click at [1362, 379] on div "[DATE] 10:08 PM Show JSON" at bounding box center [1319, 388] width 157 height 25
click at [1362, 380] on span "Show JSON" at bounding box center [1361, 388] width 63 height 16
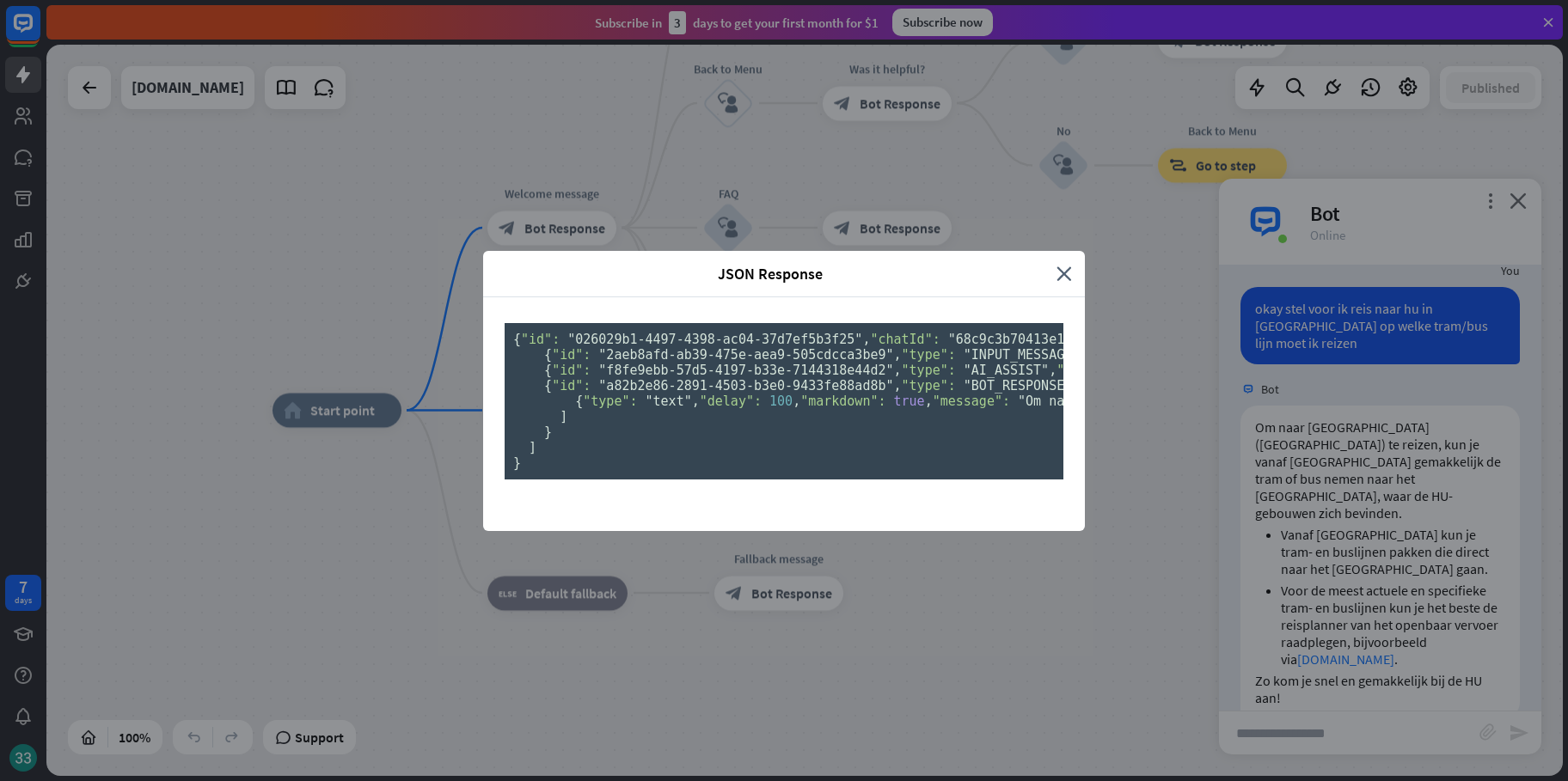
scroll to position [0, 0]
click at [1046, 264] on div "JSON Response" at bounding box center [776, 274] width 561 height 20
click at [1058, 264] on icon "close" at bounding box center [1063, 274] width 15 height 20
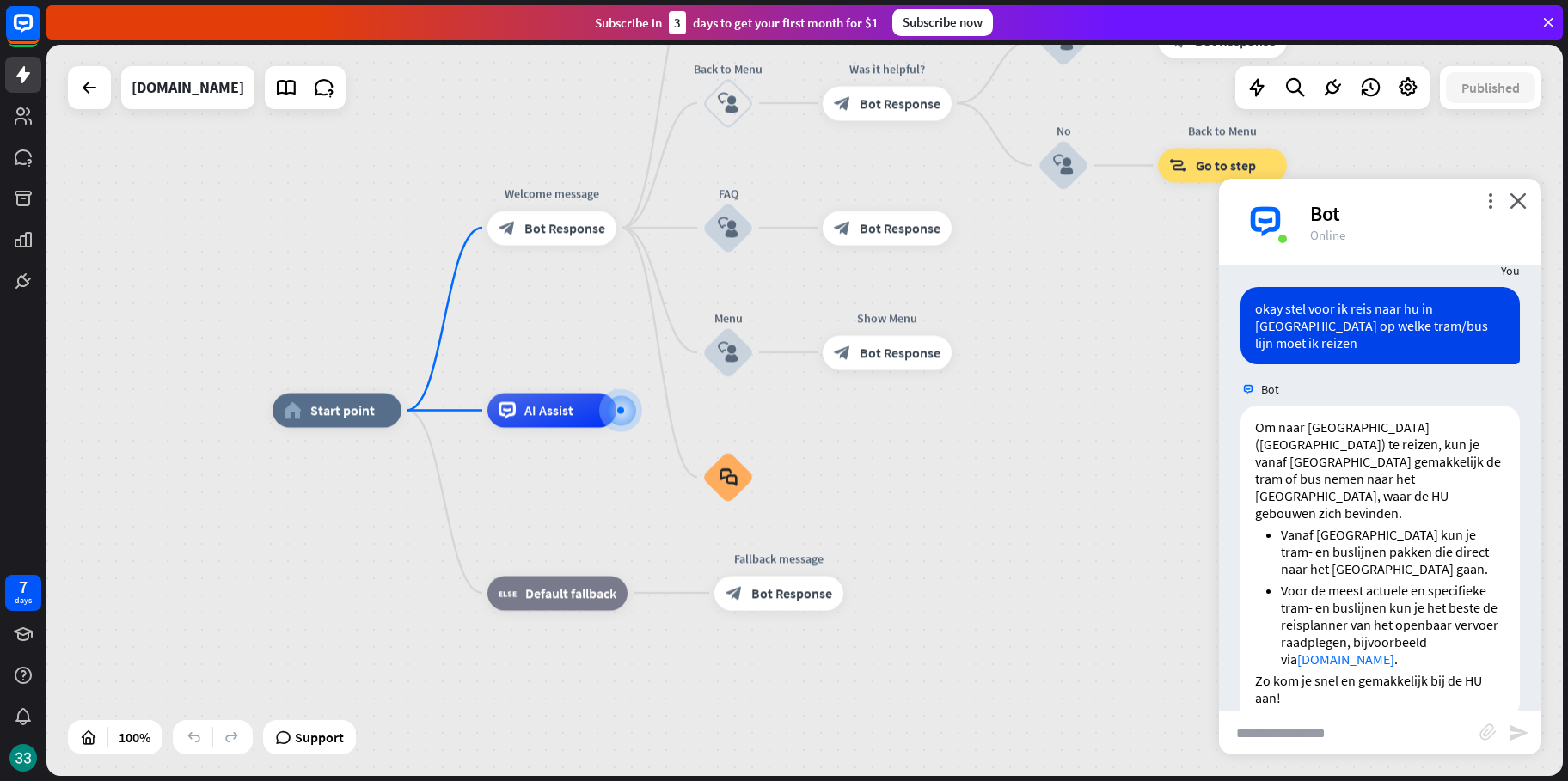
click at [1364, 714] on input "text" at bounding box center [1349, 733] width 261 height 43
type input "**********"
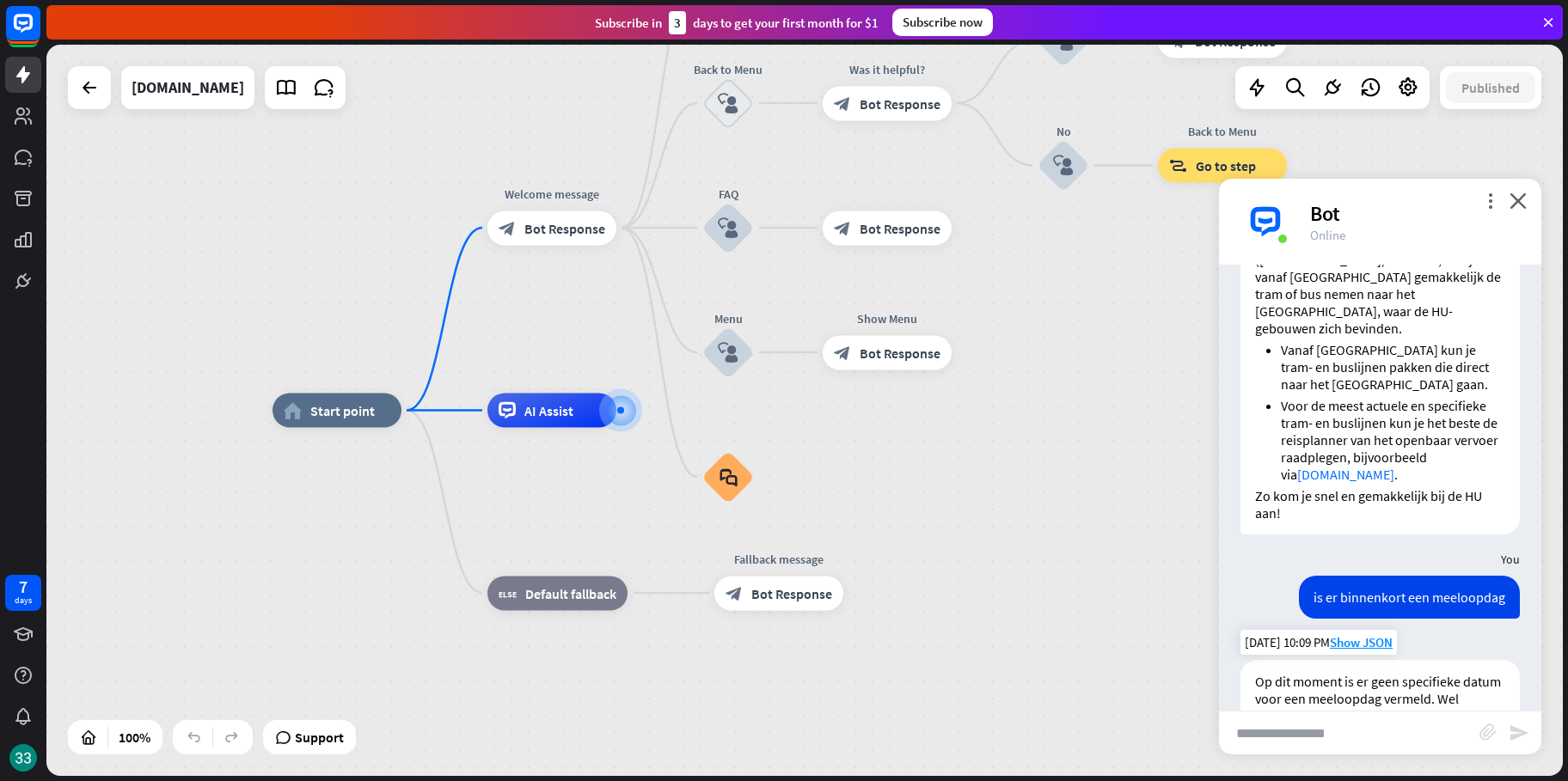
scroll to position [590, 0]
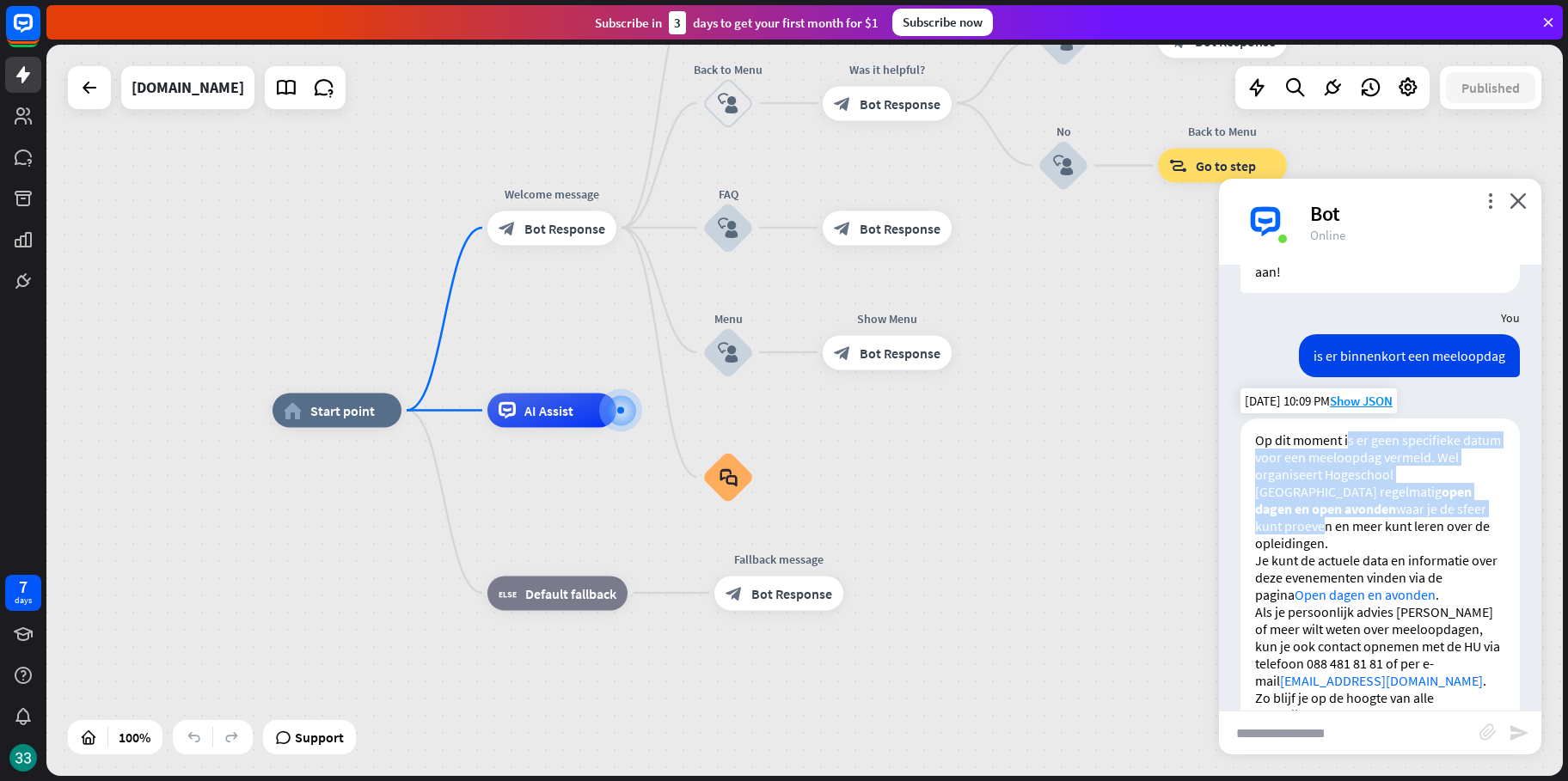
drag, startPoint x: 1348, startPoint y: 407, endPoint x: 1467, endPoint y: 479, distance: 139.1
click at [1467, 475] on p "Op dit moment is er geen specifieke datum voor een meeloopdag vermeld. Wel orga…" at bounding box center [1379, 491] width 250 height 120
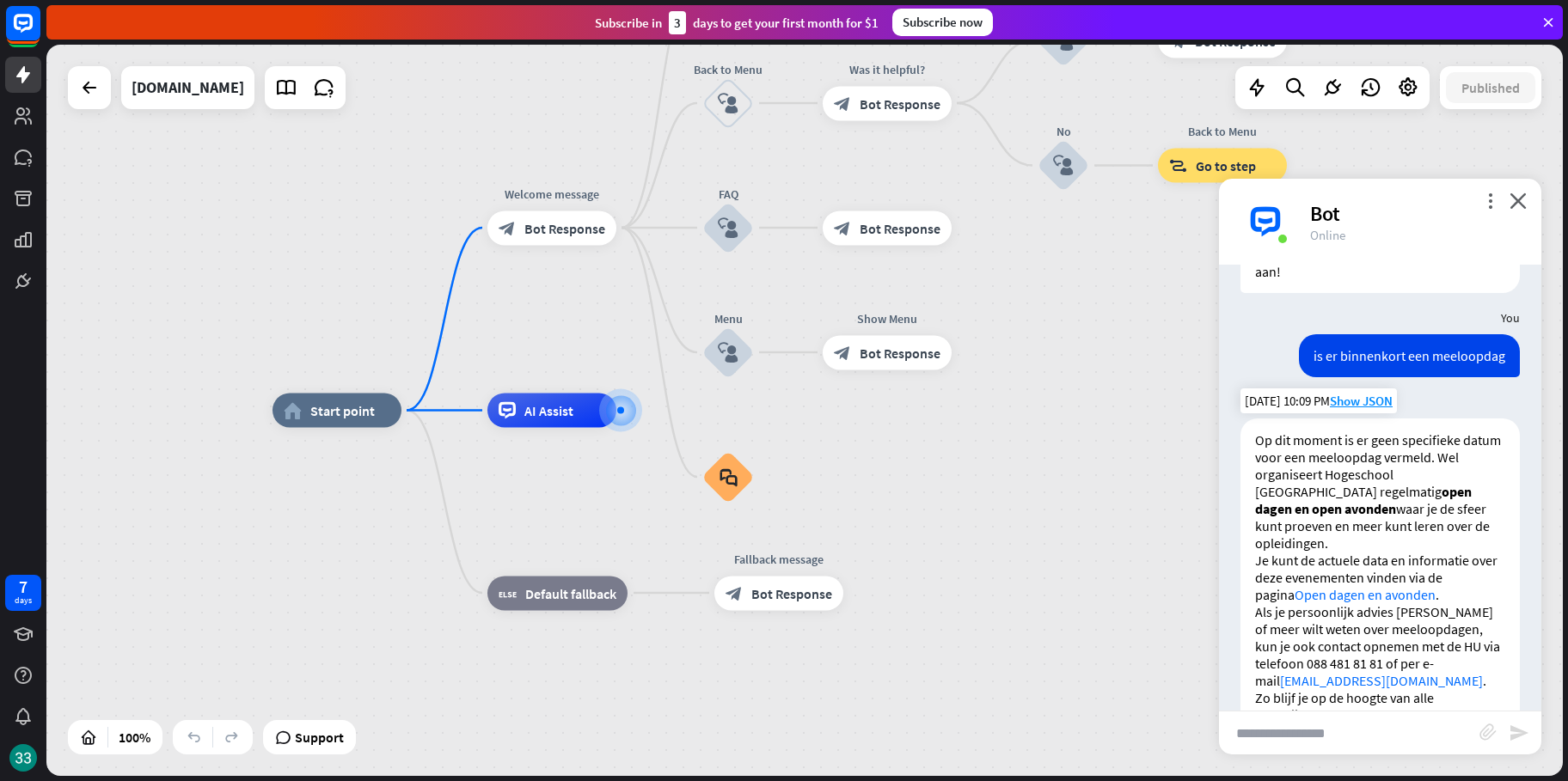
click at [1476, 552] on p "Je kunt de actuele data en informatie over deze evenementen vinden via de pagin…" at bounding box center [1379, 577] width 250 height 52
click at [1479, 184] on div "more_vert close Bot Online" at bounding box center [1380, 221] width 322 height 86
click at [1487, 185] on div "more_vert close Bot Online" at bounding box center [1380, 221] width 322 height 86
click at [1487, 193] on icon "more_vert" at bounding box center [1490, 200] width 16 height 16
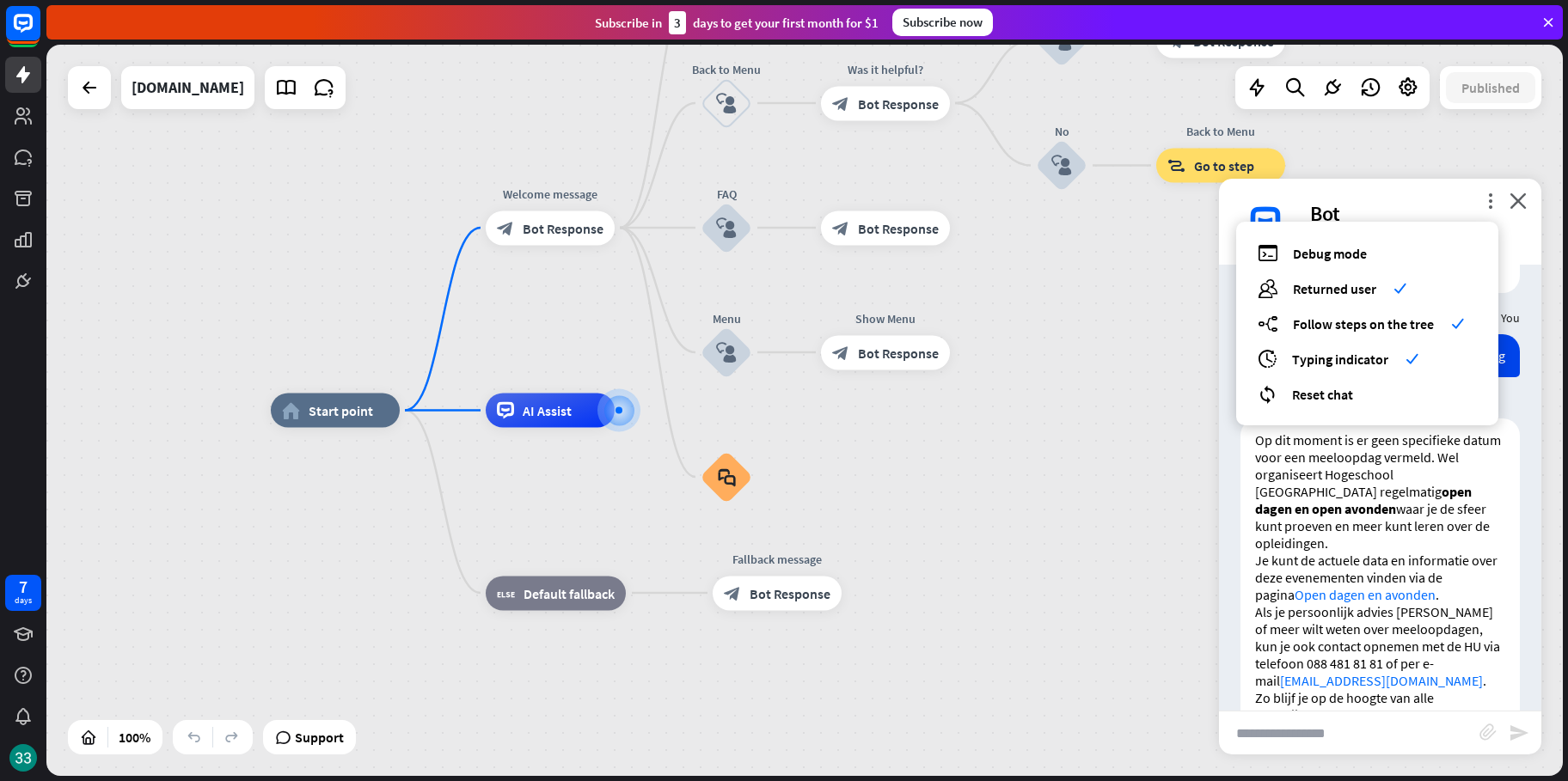
click at [1132, 423] on div "home_2 Start point Welcome message block_bot_response Bot Response About us blo…" at bounding box center [1029, 777] width 1516 height 731
click at [1435, 200] on div "Bot" at bounding box center [1415, 213] width 211 height 27
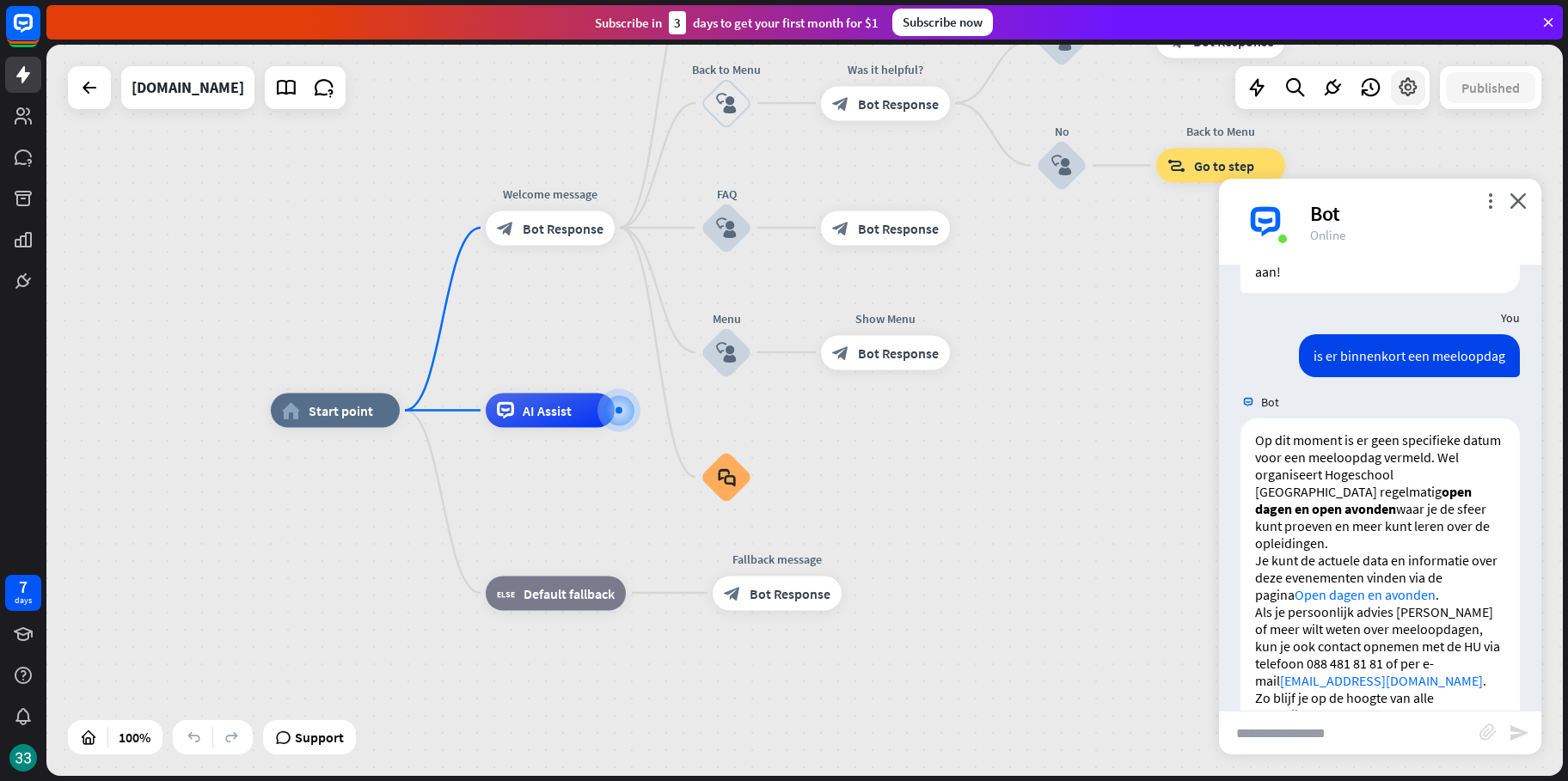
click at [1424, 94] on div at bounding box center [1408, 87] width 35 height 35
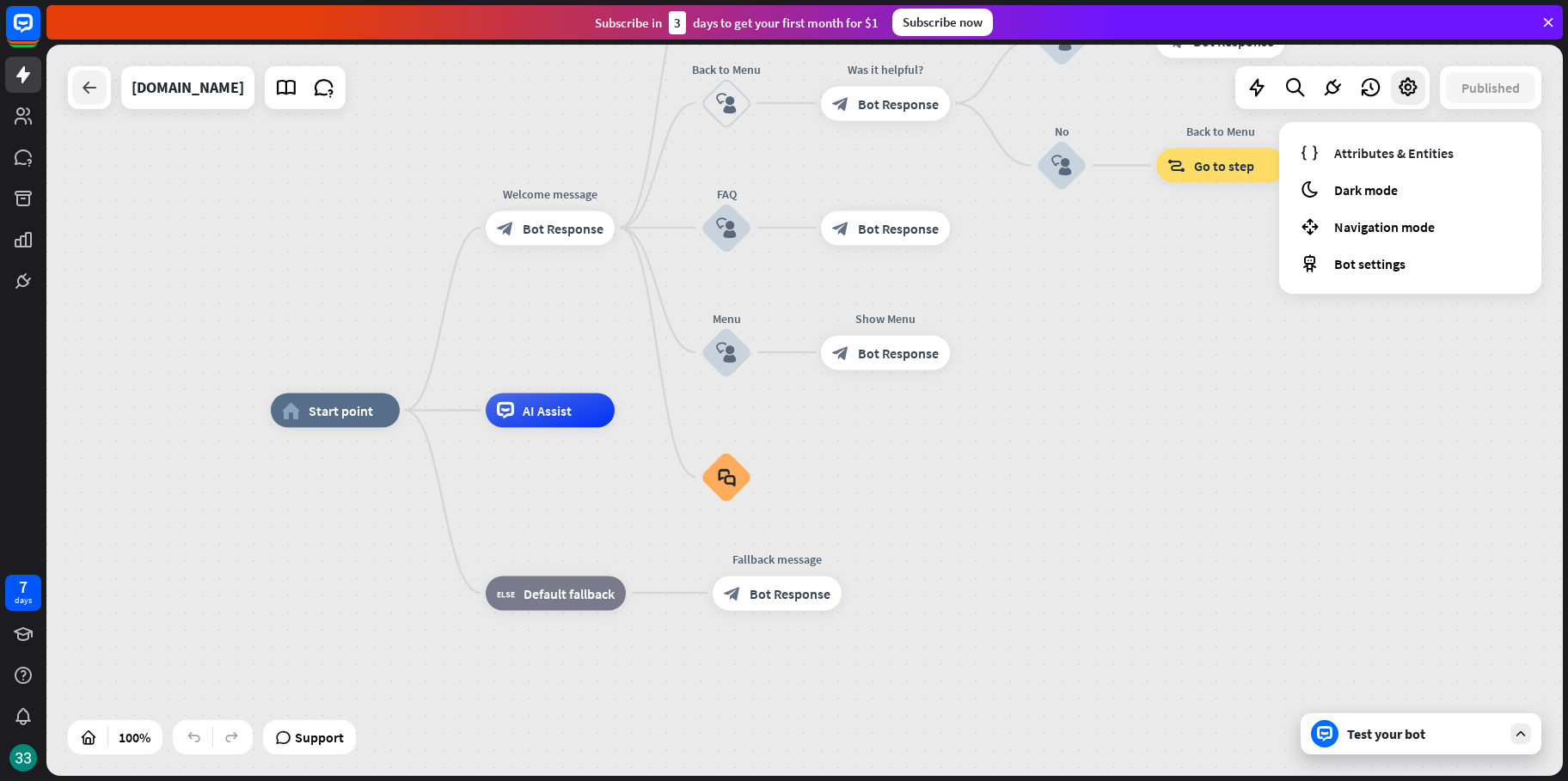
click at [77, 81] on div at bounding box center [89, 87] width 35 height 35
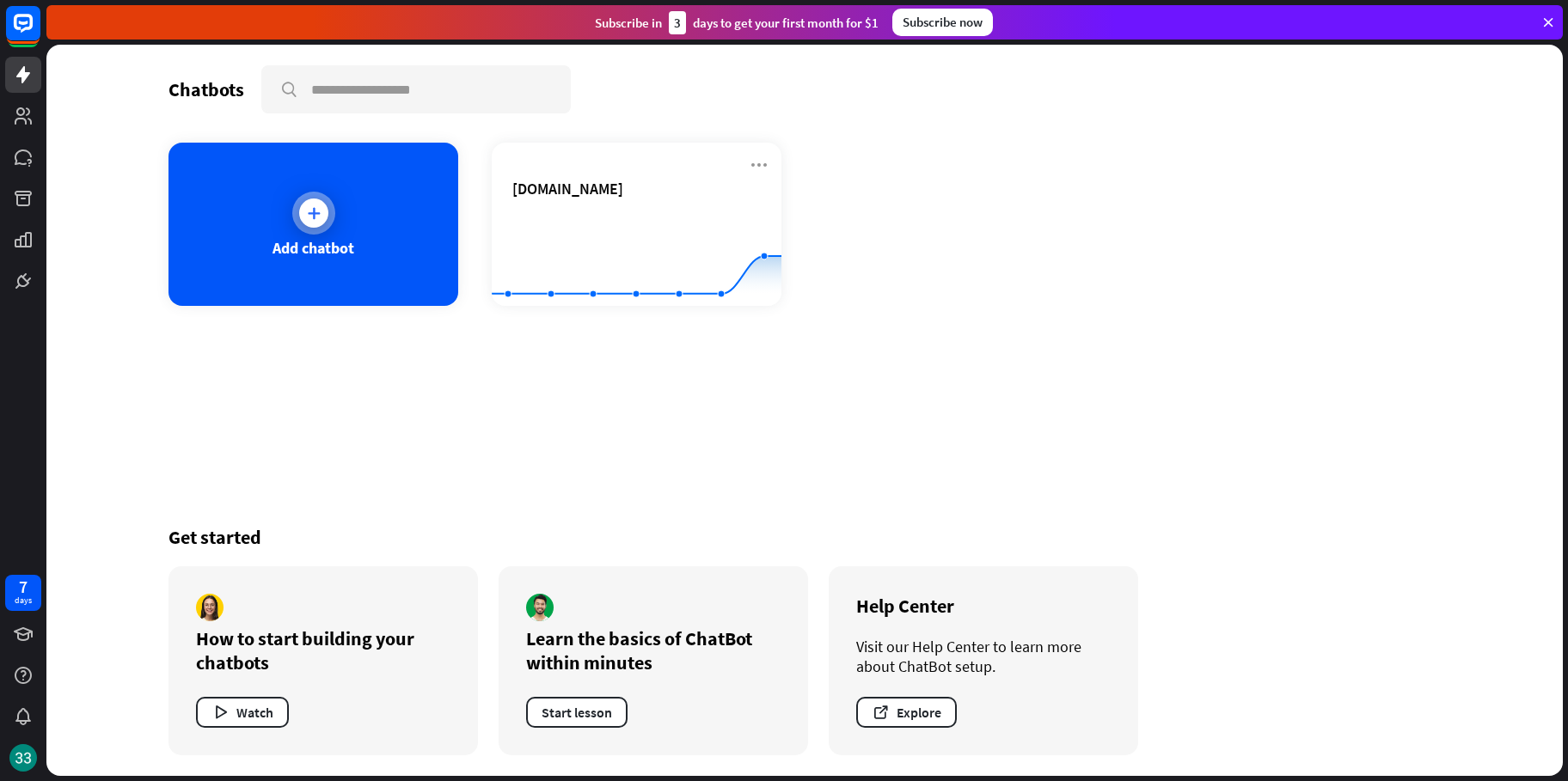
click at [234, 221] on div "Add chatbot" at bounding box center [313, 224] width 290 height 164
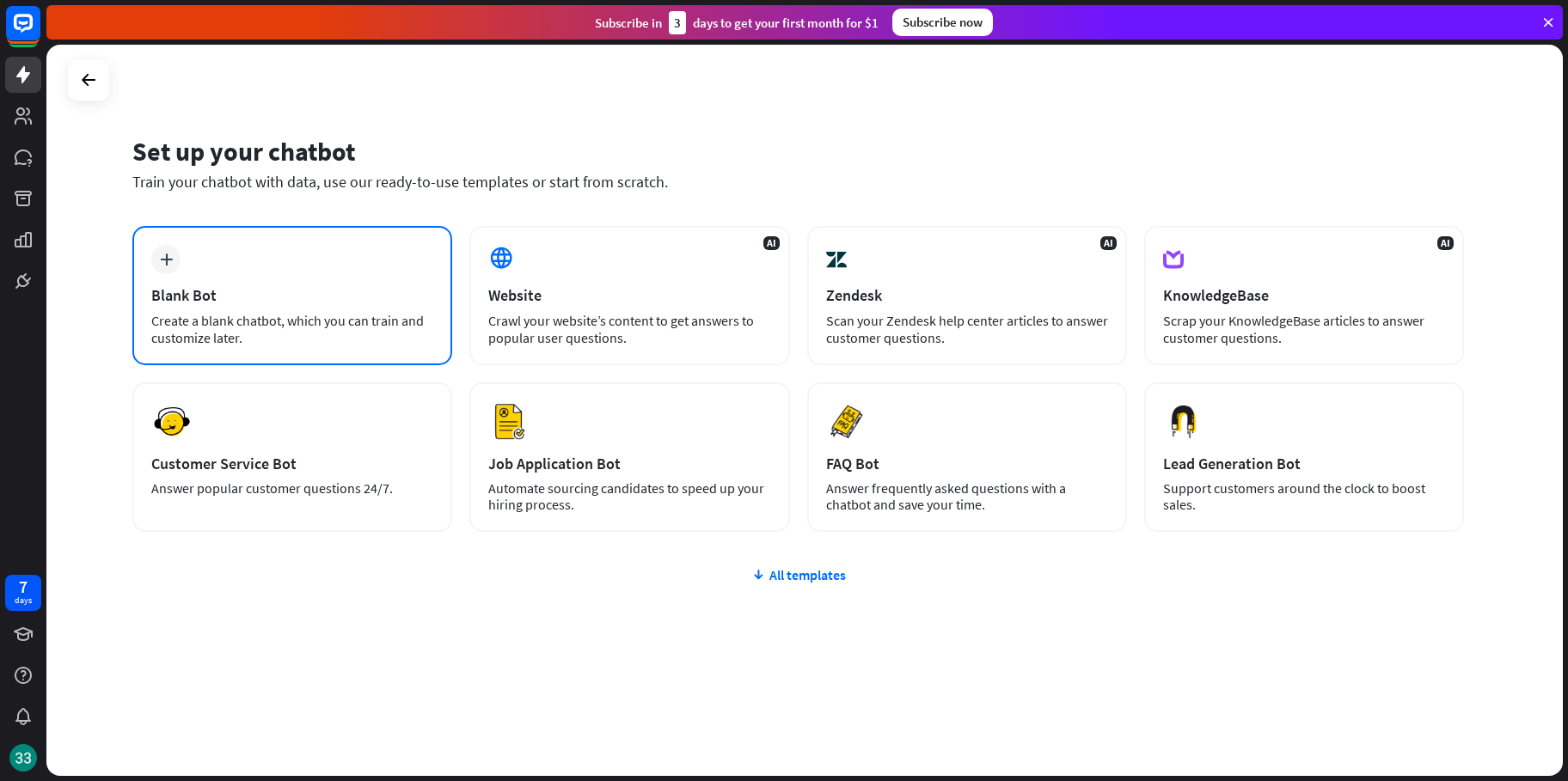
click at [294, 277] on div "plus Blank Bot Create a blank chatbot, which you can train and customize later." at bounding box center [292, 295] width 319 height 139
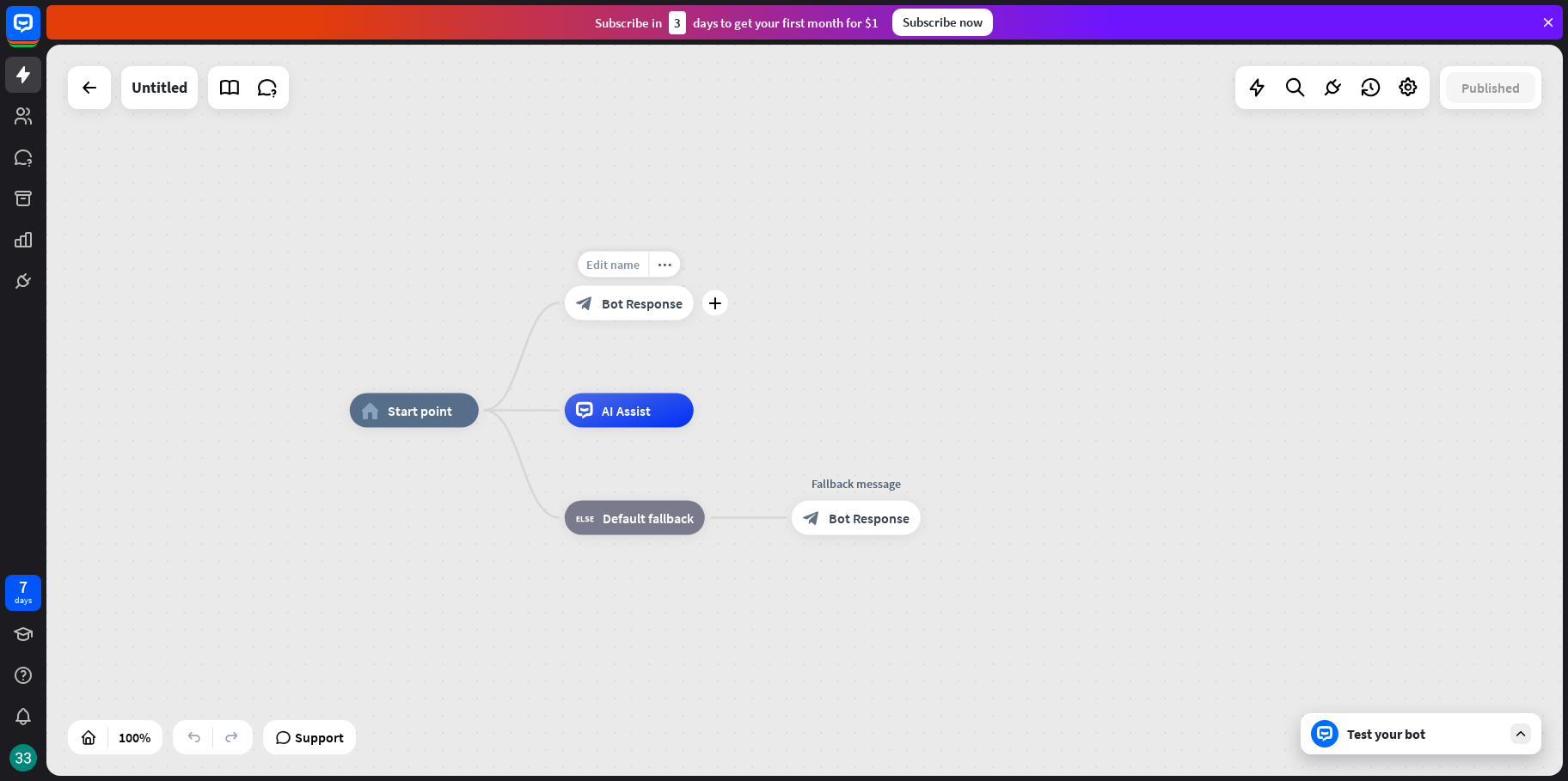
click at [627, 270] on span "Edit name" at bounding box center [613, 264] width 53 height 15
click at [777, 326] on div "**********" at bounding box center [804, 410] width 1516 height 731
click at [636, 310] on span "Bot Response" at bounding box center [642, 302] width 81 height 17
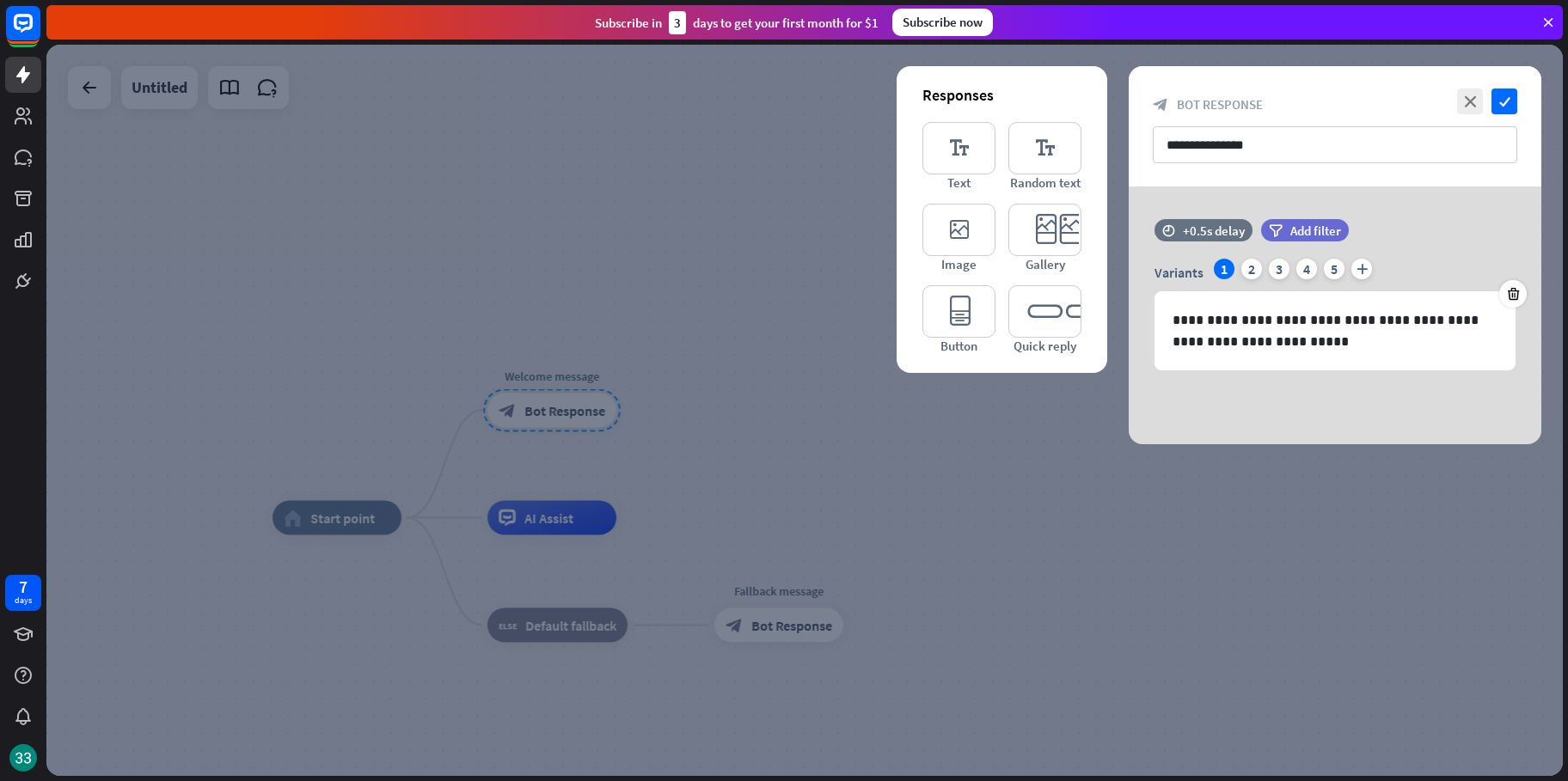
click at [1057, 466] on div at bounding box center [804, 410] width 1516 height 731
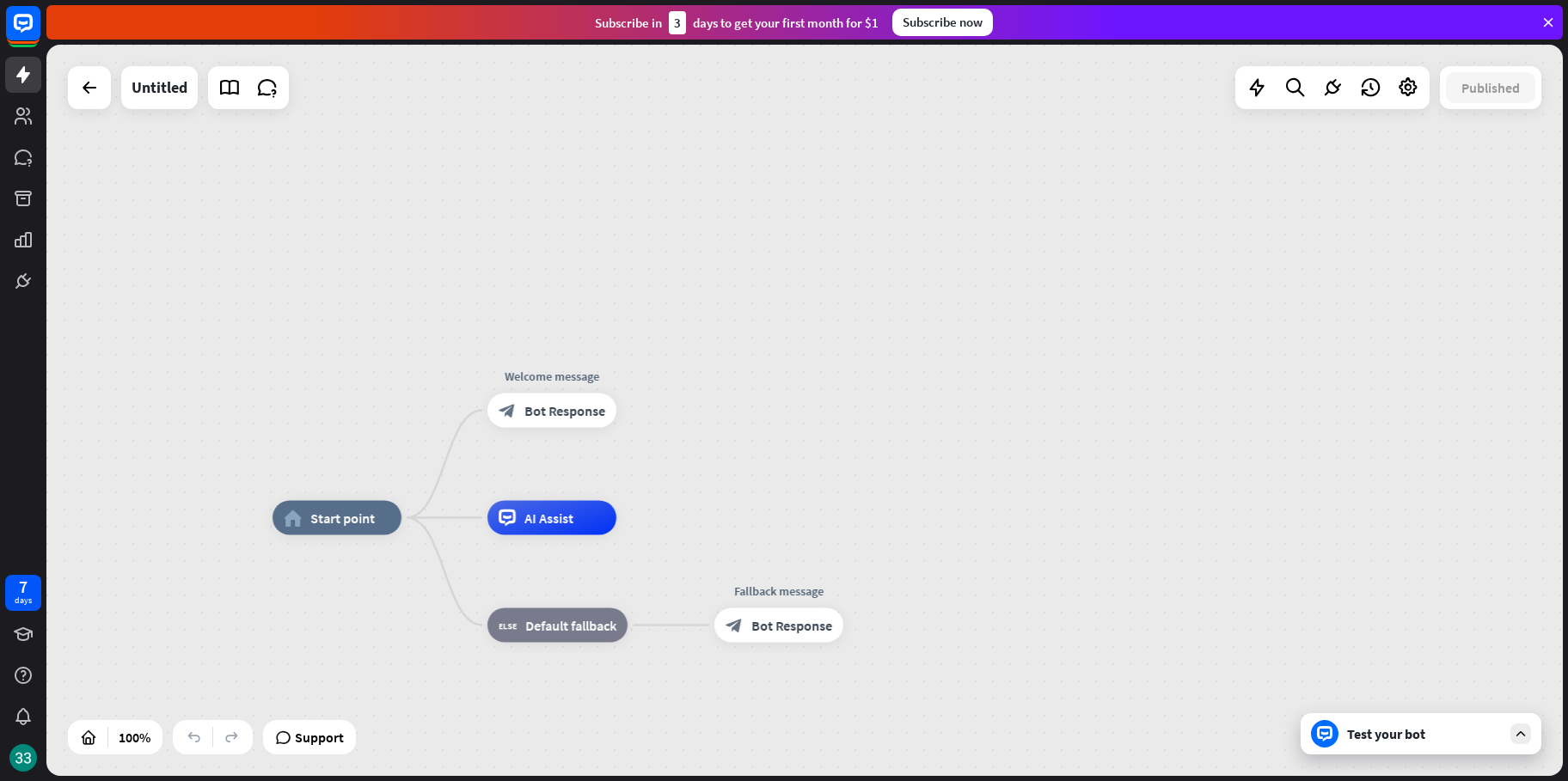
click at [1391, 739] on div "Test your bot" at bounding box center [1425, 733] width 155 height 17
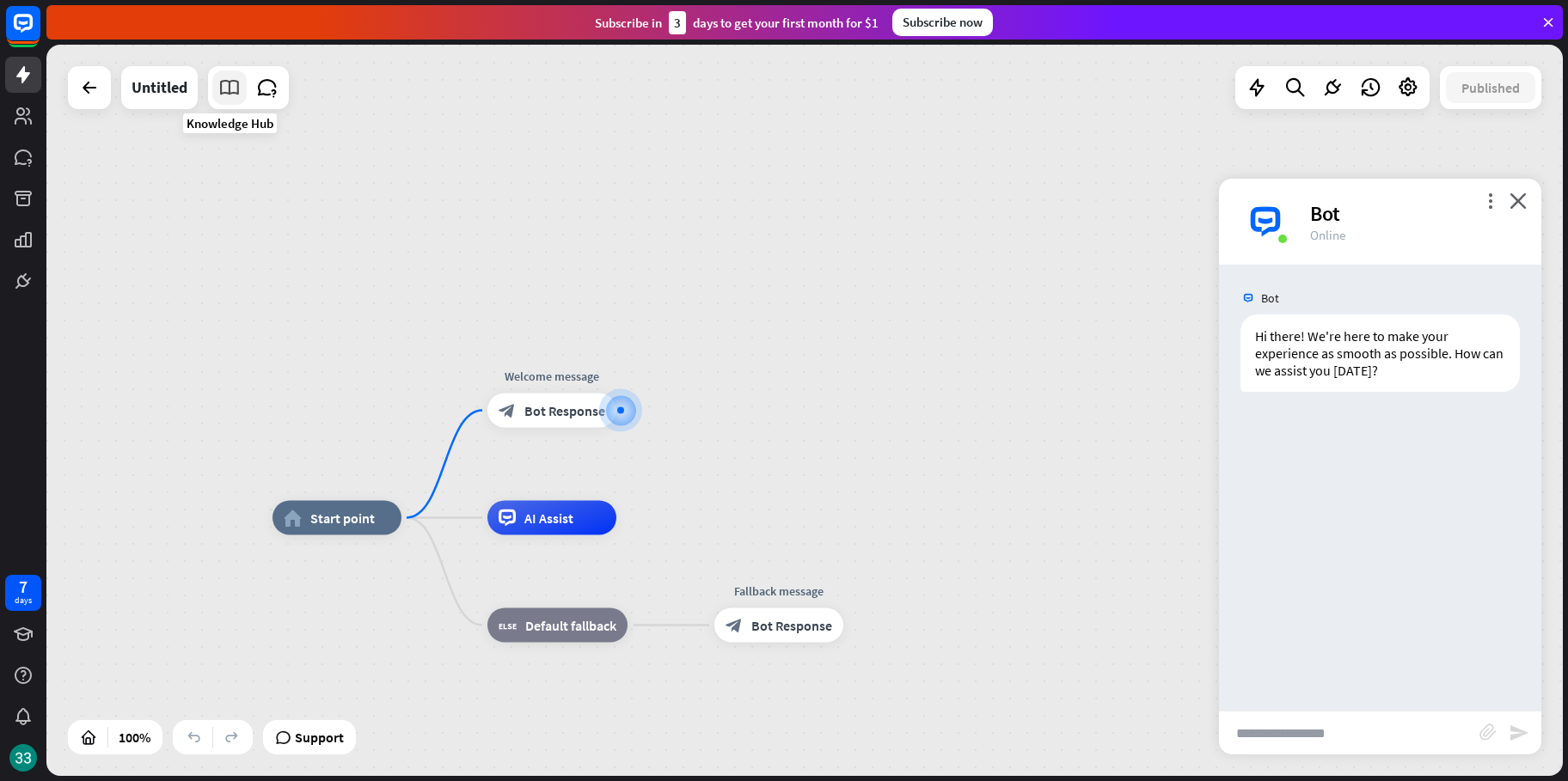
click at [237, 81] on icon at bounding box center [229, 87] width 22 height 22
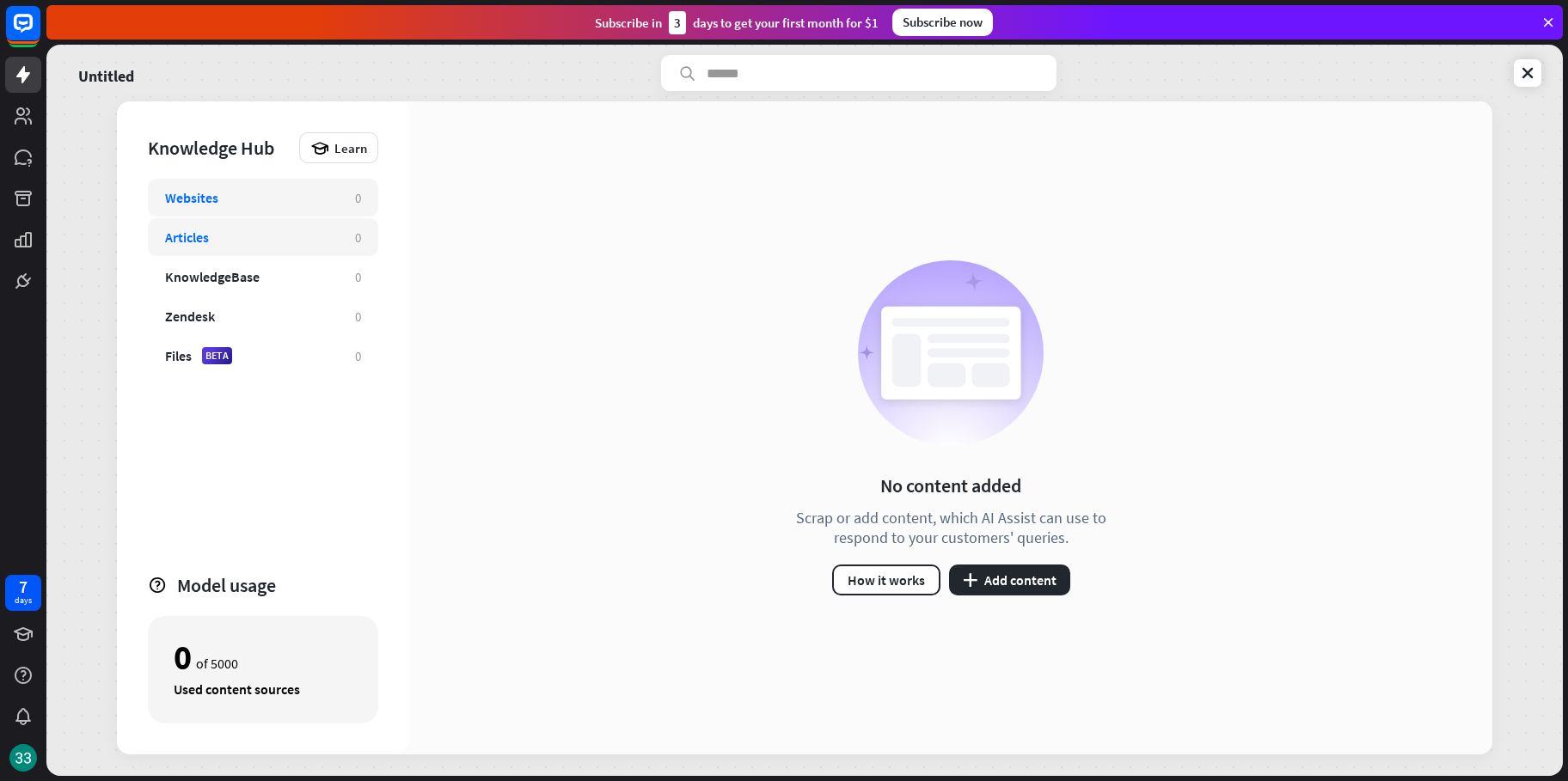
click at [325, 235] on div "Articles" at bounding box center [251, 237] width 173 height 17
click at [264, 286] on div "KnowledgeBase 0" at bounding box center [263, 277] width 230 height 37
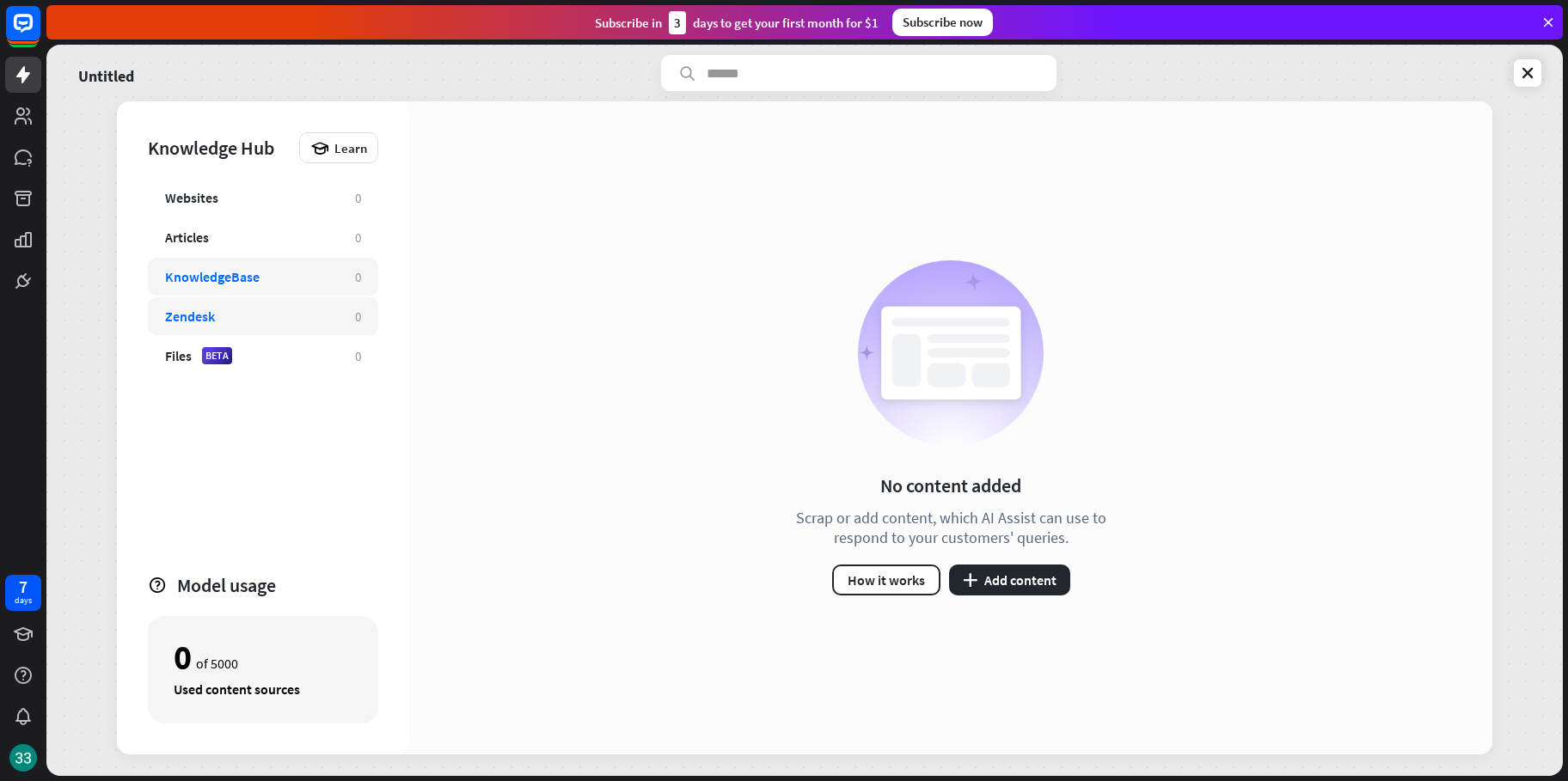
click at [264, 304] on div "Zendesk 0" at bounding box center [263, 316] width 230 height 37
click at [267, 339] on div "Files BETA 0" at bounding box center [263, 356] width 230 height 37
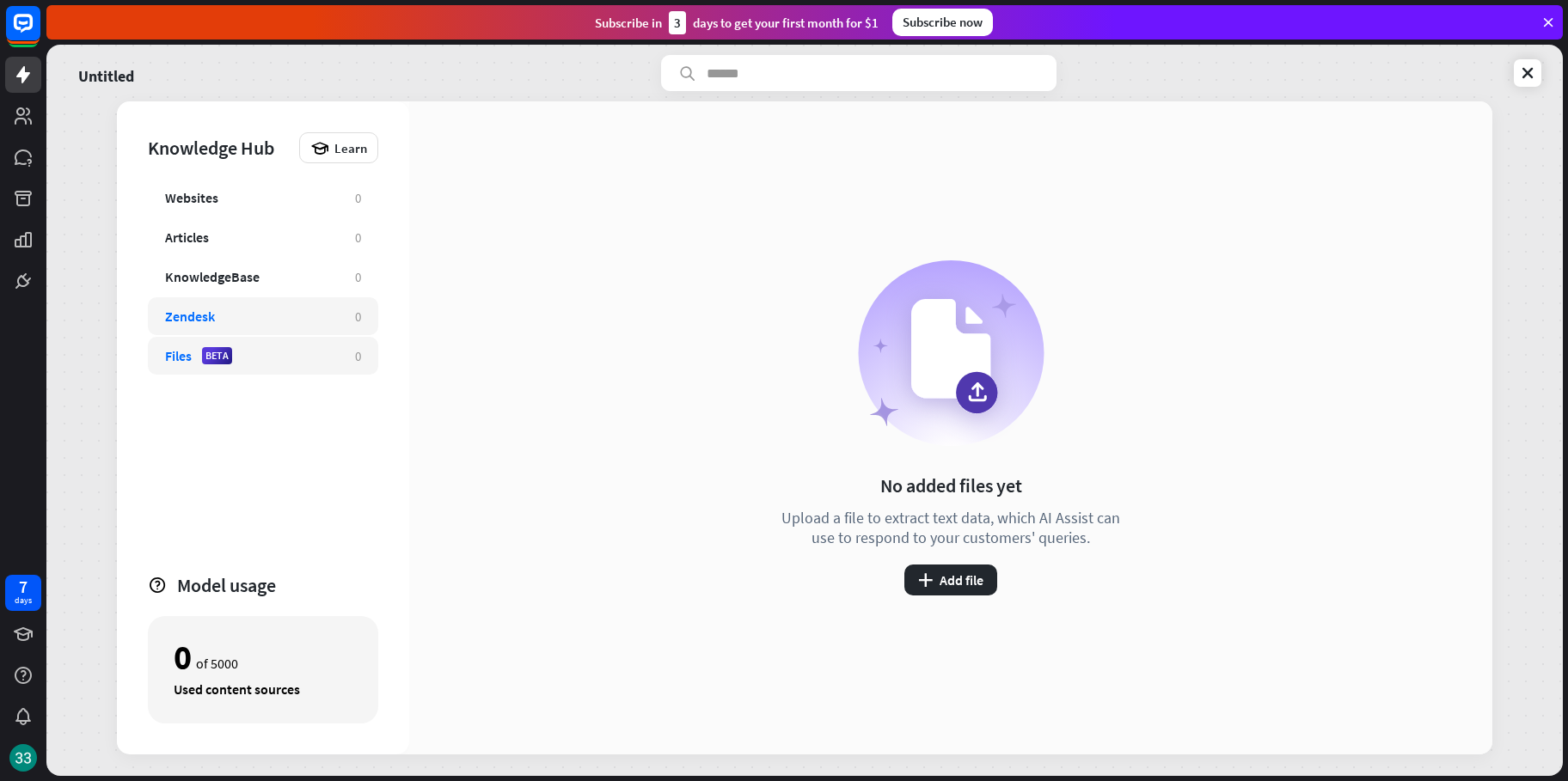
click at [279, 331] on div "Zendesk 0" at bounding box center [263, 316] width 230 height 37
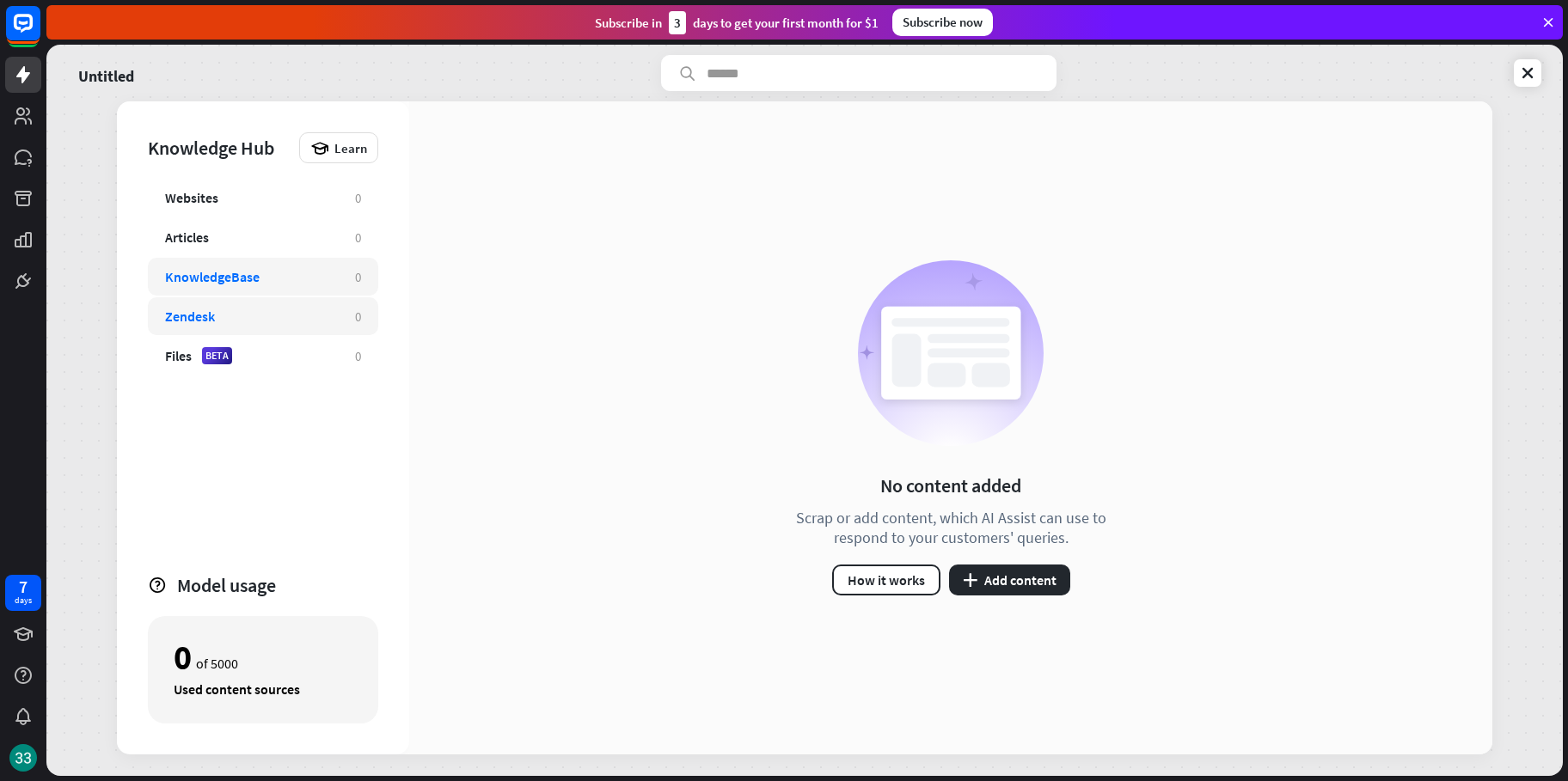
click at [276, 280] on div "KnowledgeBase" at bounding box center [251, 276] width 173 height 17
click at [264, 243] on div "Articles" at bounding box center [251, 237] width 173 height 17
click at [247, 280] on div "KnowledgeBase" at bounding box center [212, 276] width 94 height 17
click at [274, 343] on div "Files BETA 0" at bounding box center [263, 356] width 230 height 37
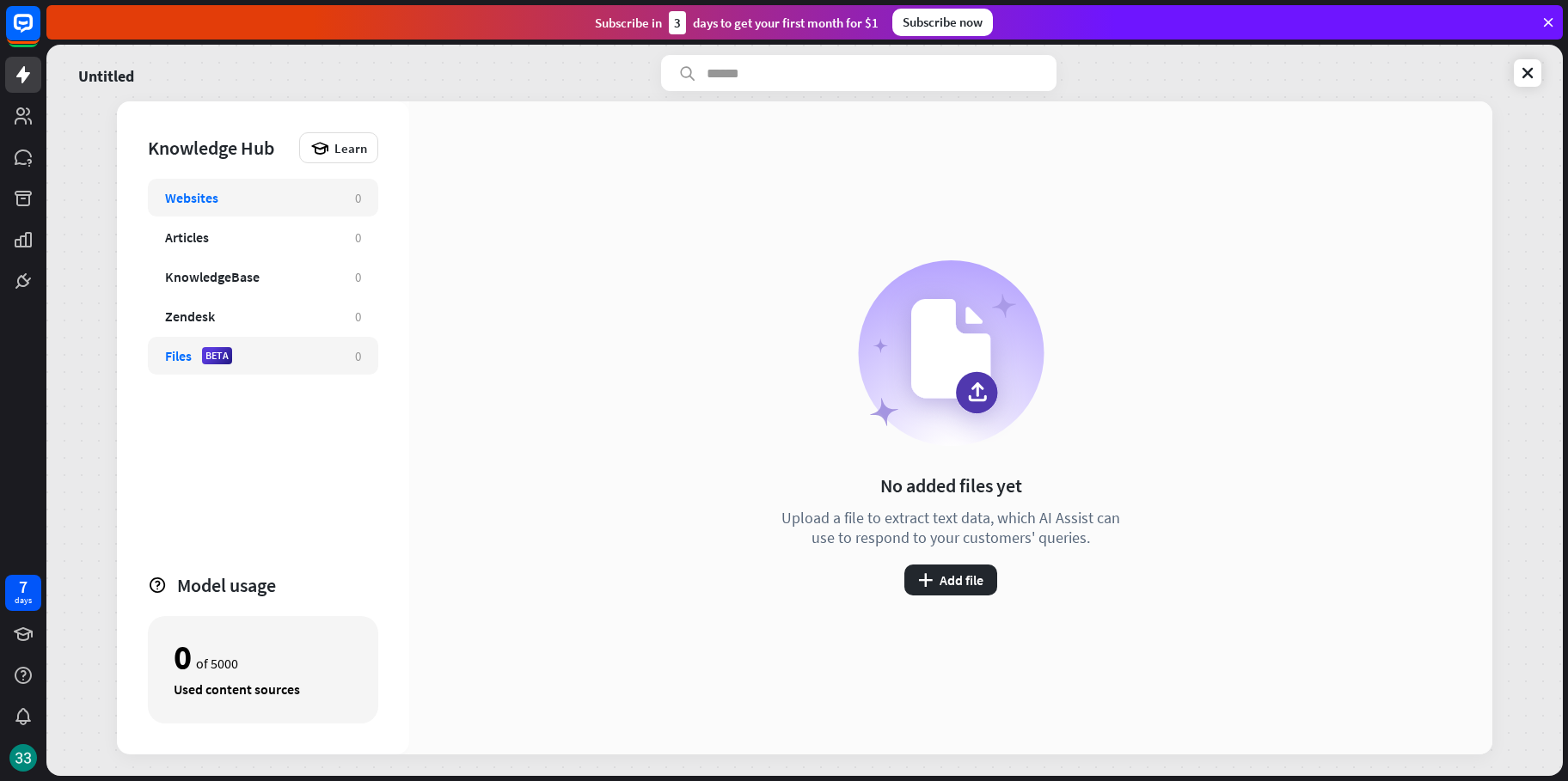
click at [263, 213] on div "Websites 0" at bounding box center [263, 197] width 230 height 37
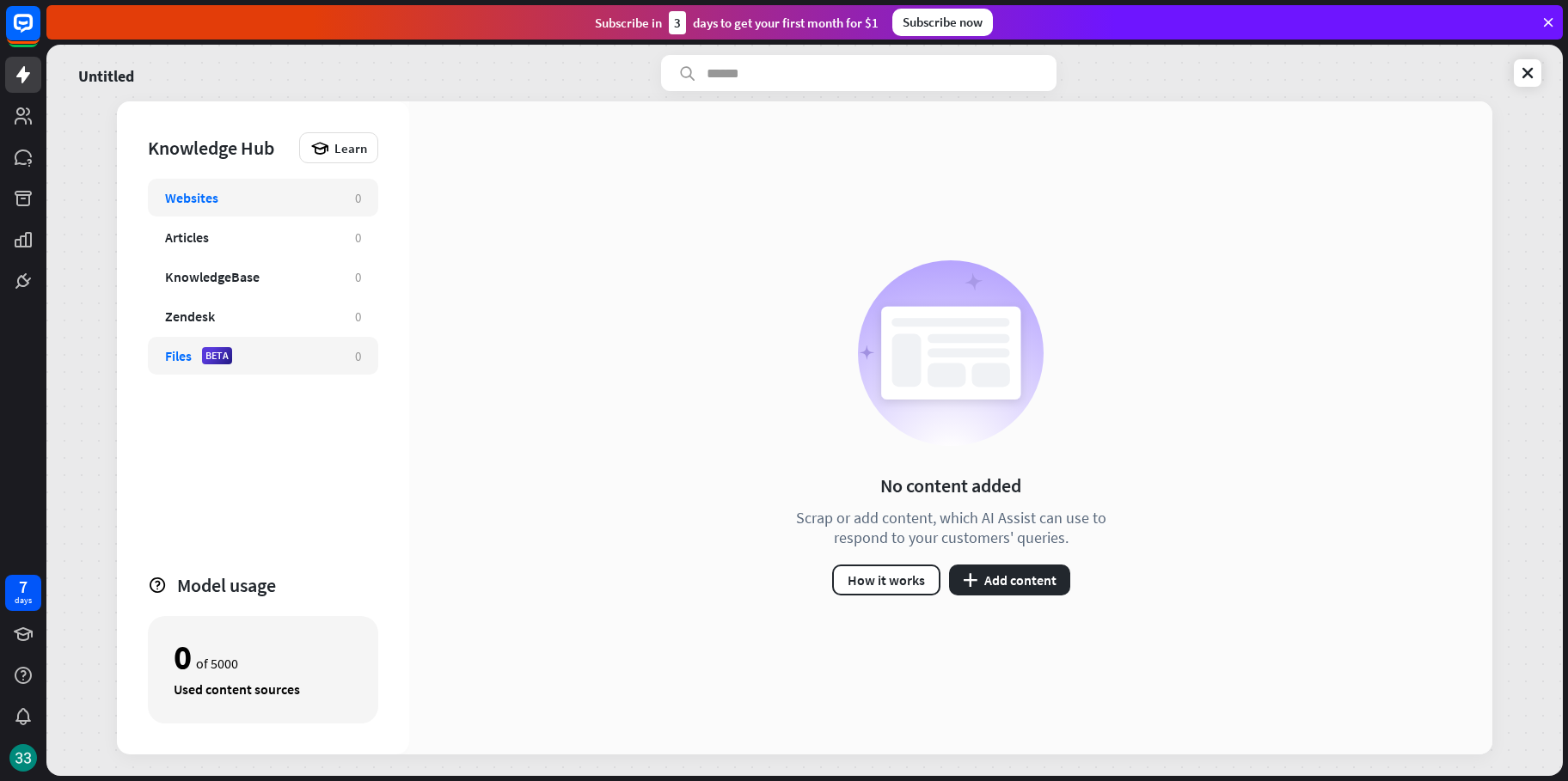
click at [305, 345] on div "Files BETA 0" at bounding box center [263, 356] width 230 height 37
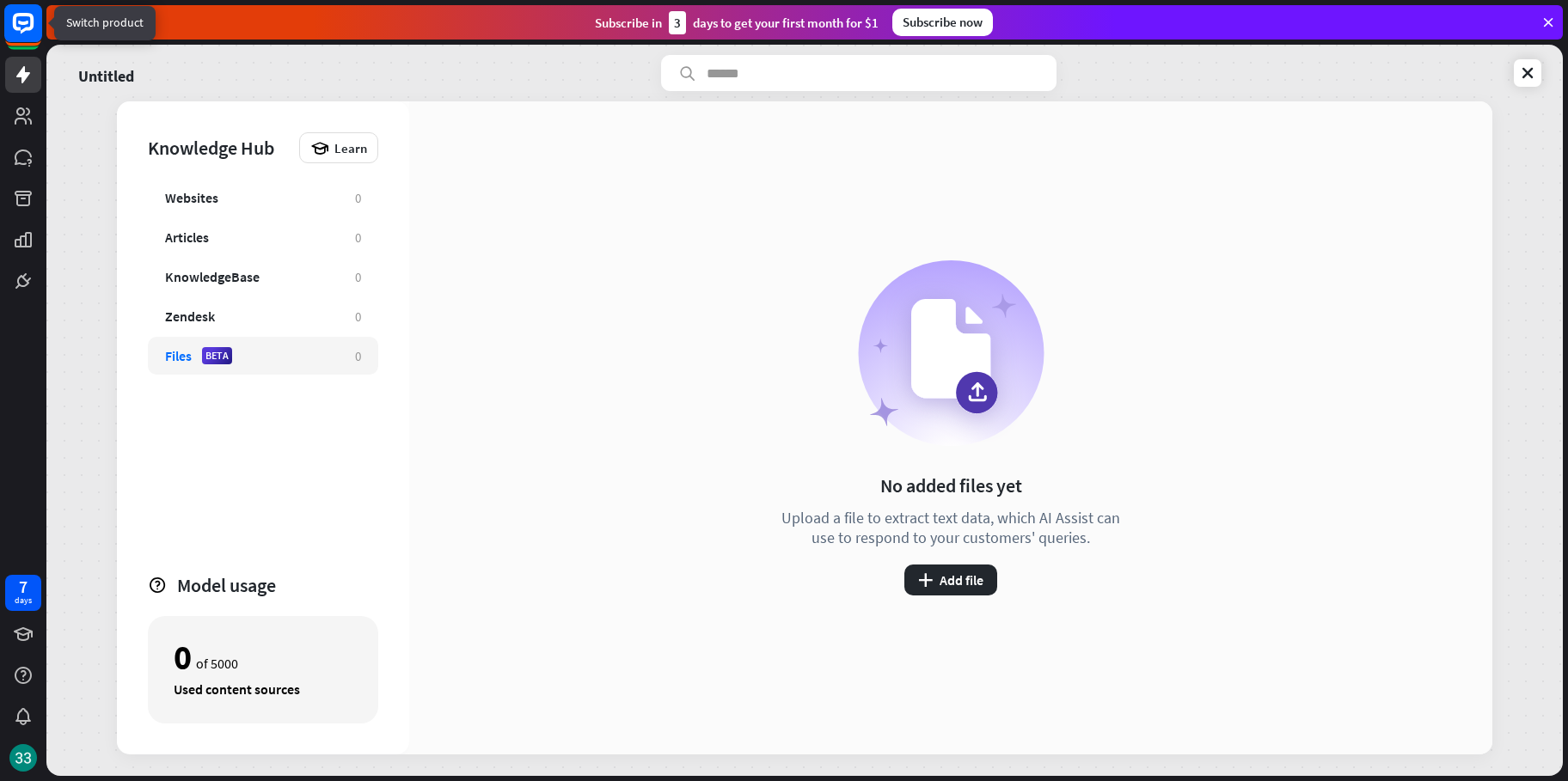
click at [39, 31] on rect at bounding box center [23, 23] width 37 height 37
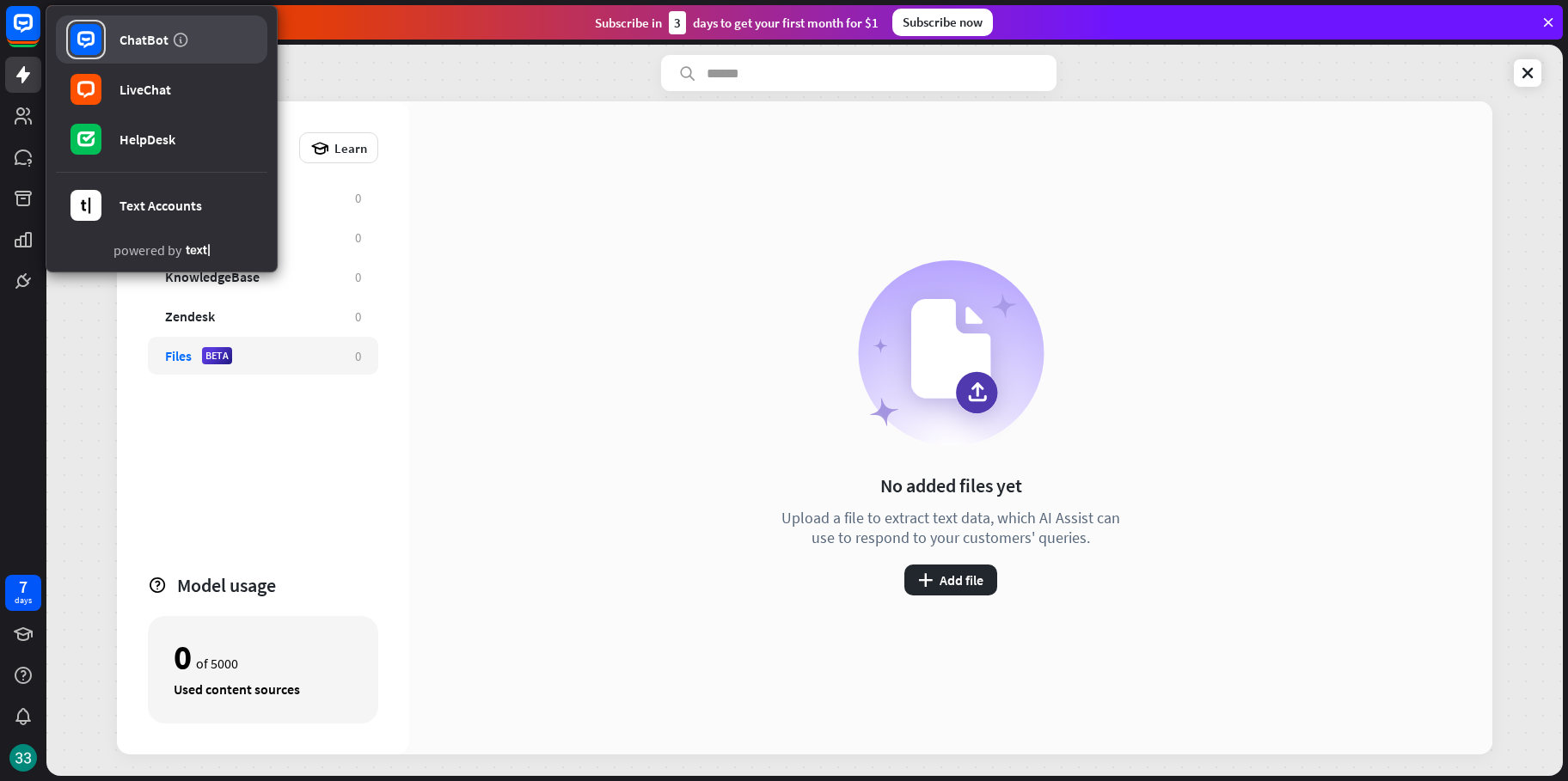
click at [122, 44] on div "ChatBot" at bounding box center [143, 39] width 49 height 17
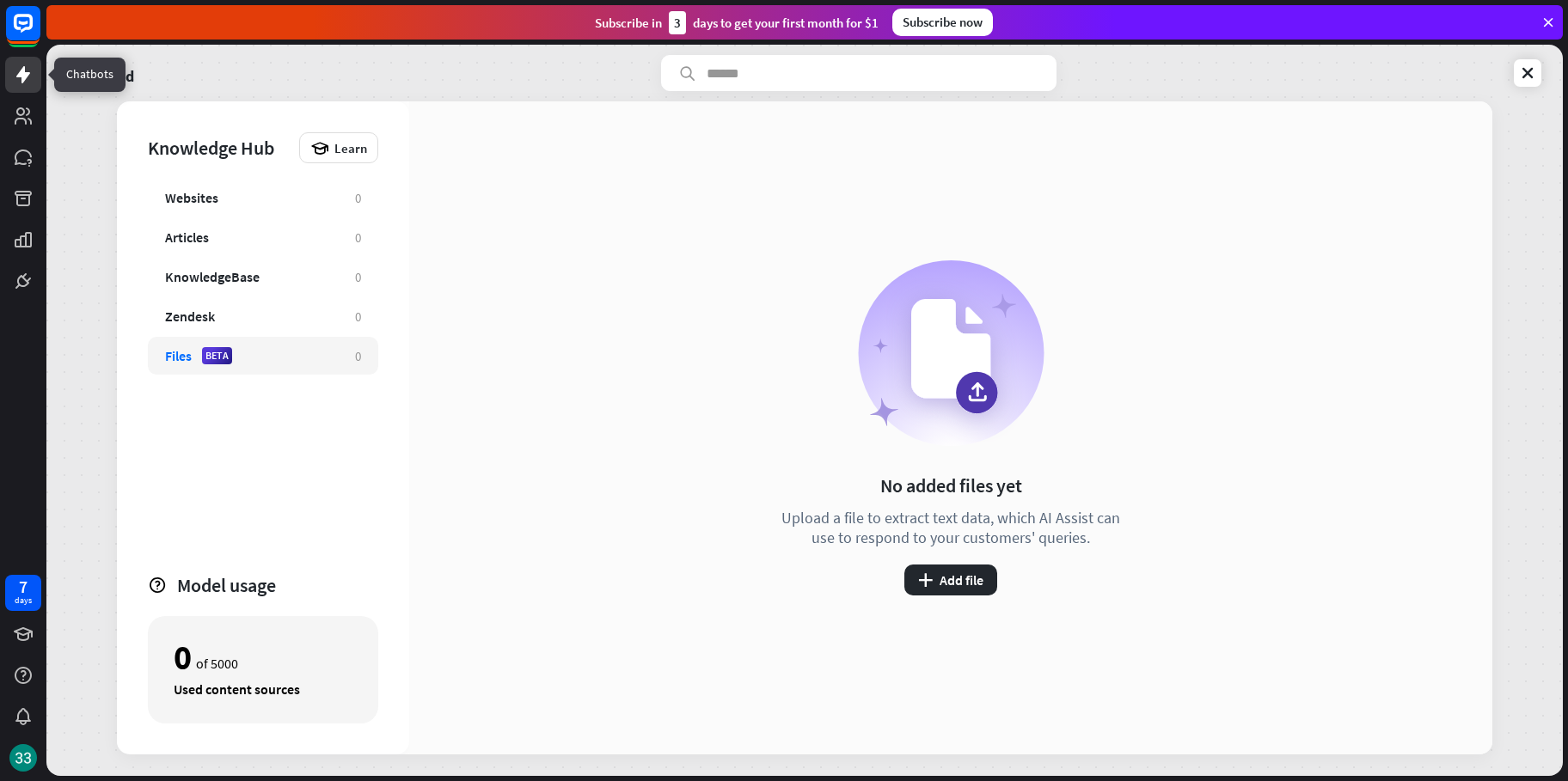
click at [37, 76] on link at bounding box center [23, 75] width 36 height 36
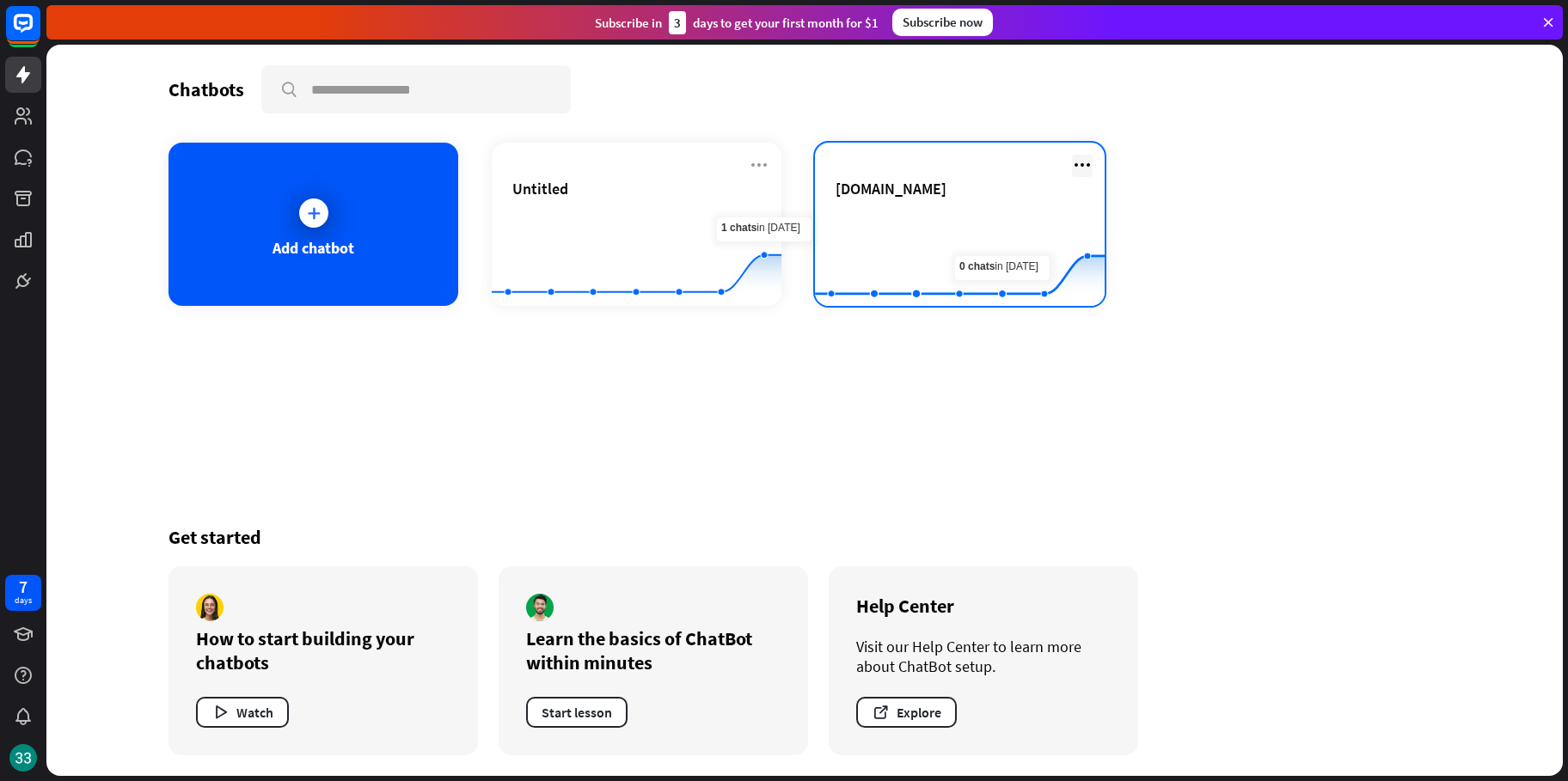
click at [1073, 166] on icon at bounding box center [1081, 165] width 20 height 20
click at [961, 193] on div "[DOMAIN_NAME]" at bounding box center [959, 189] width 248 height 20
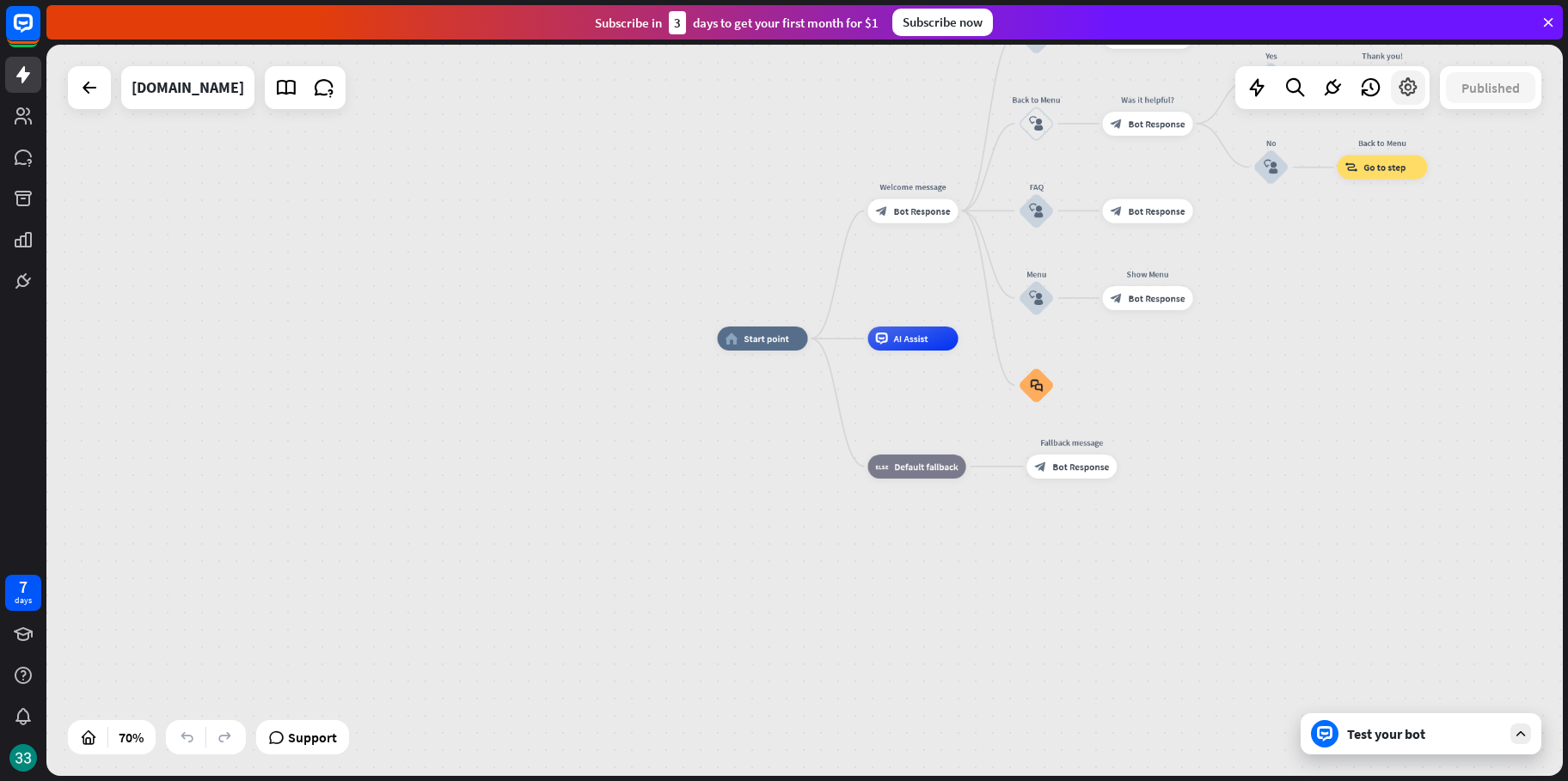
click at [1418, 88] on icon at bounding box center [1408, 87] width 22 height 22
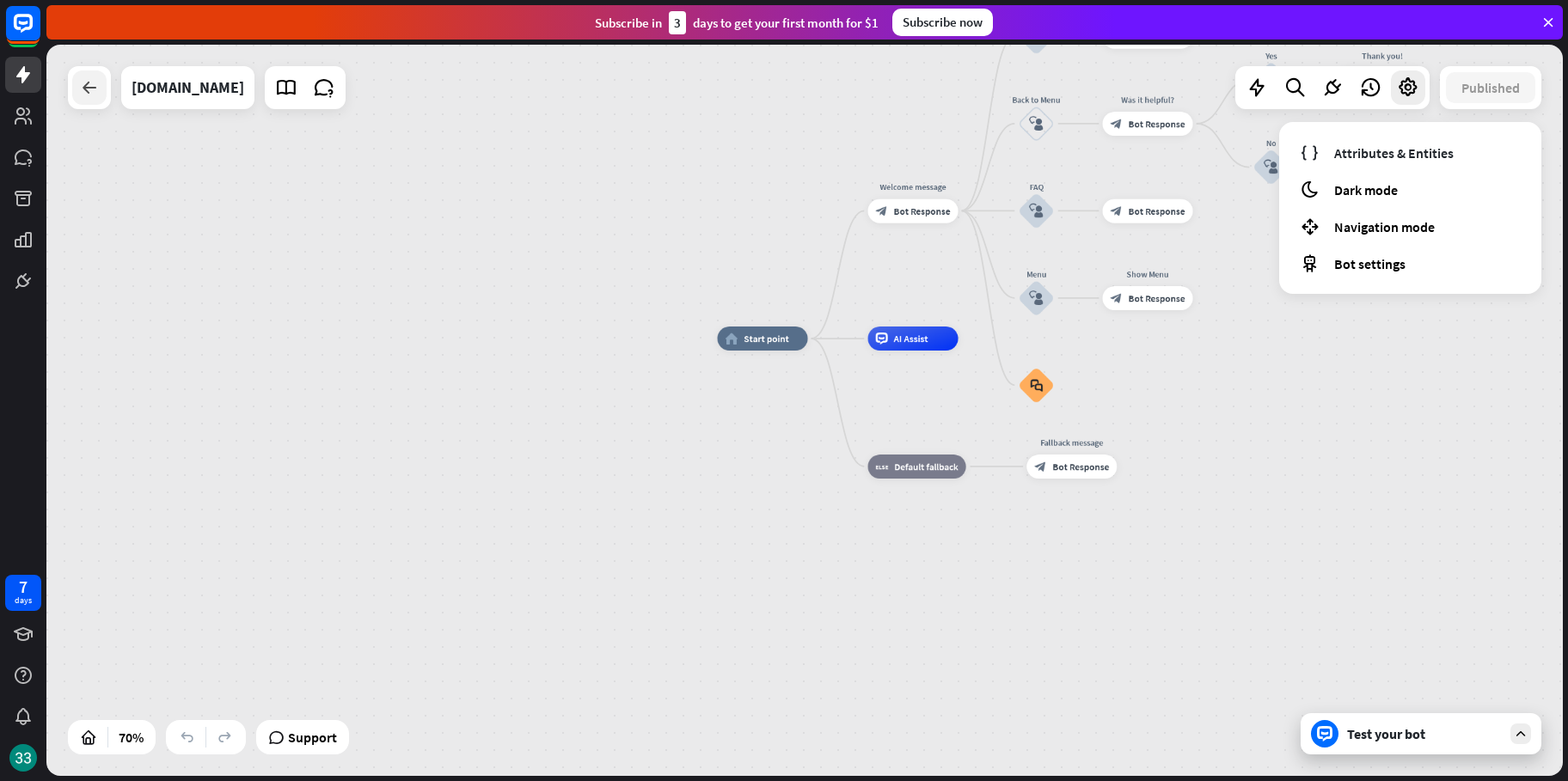
click at [82, 82] on icon at bounding box center [89, 87] width 20 height 20
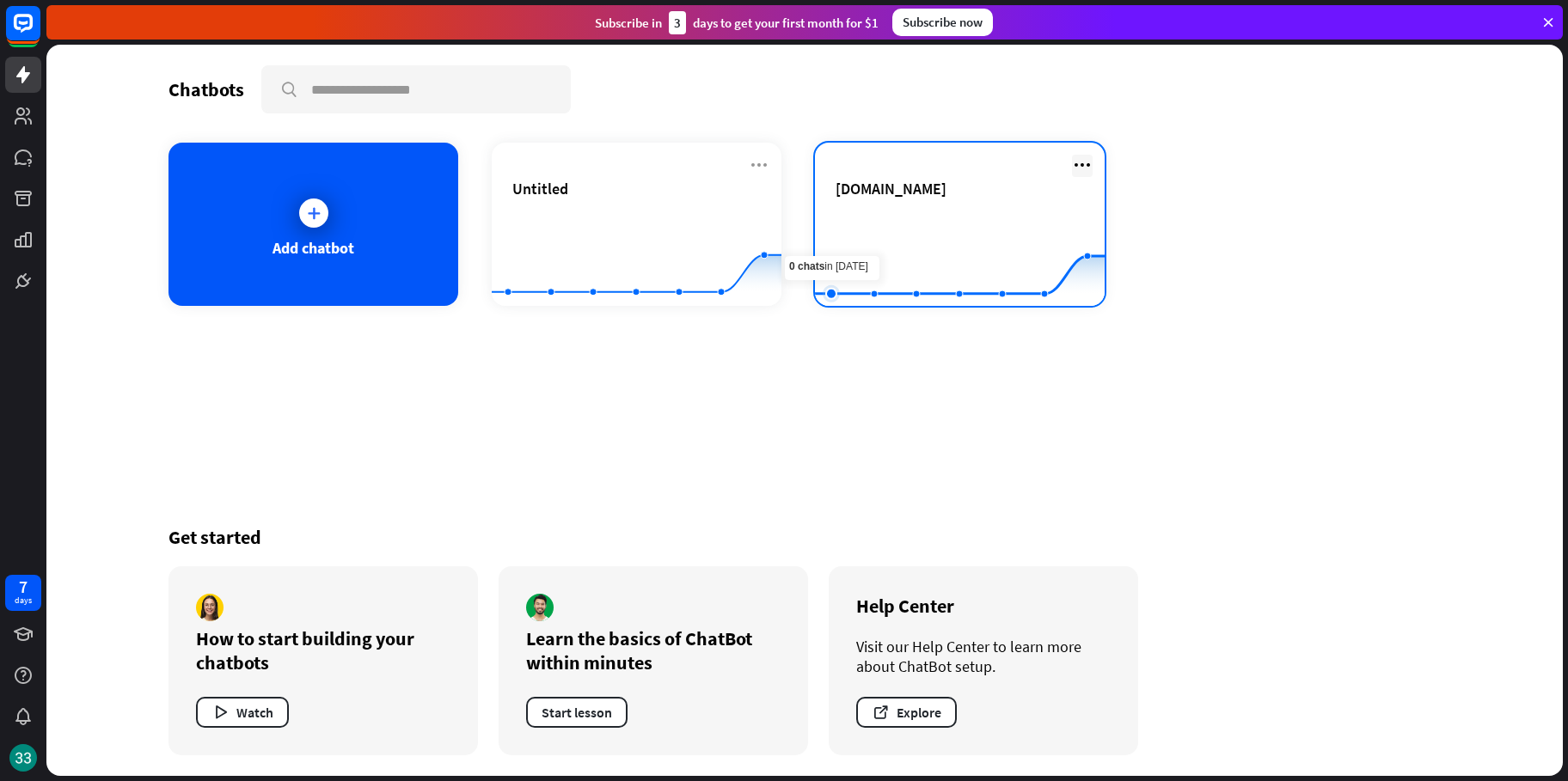
drag, startPoint x: 835, startPoint y: 259, endPoint x: 1079, endPoint y: 160, distance: 263.3
click at [1079, 160] on icon at bounding box center [1081, 165] width 20 height 20
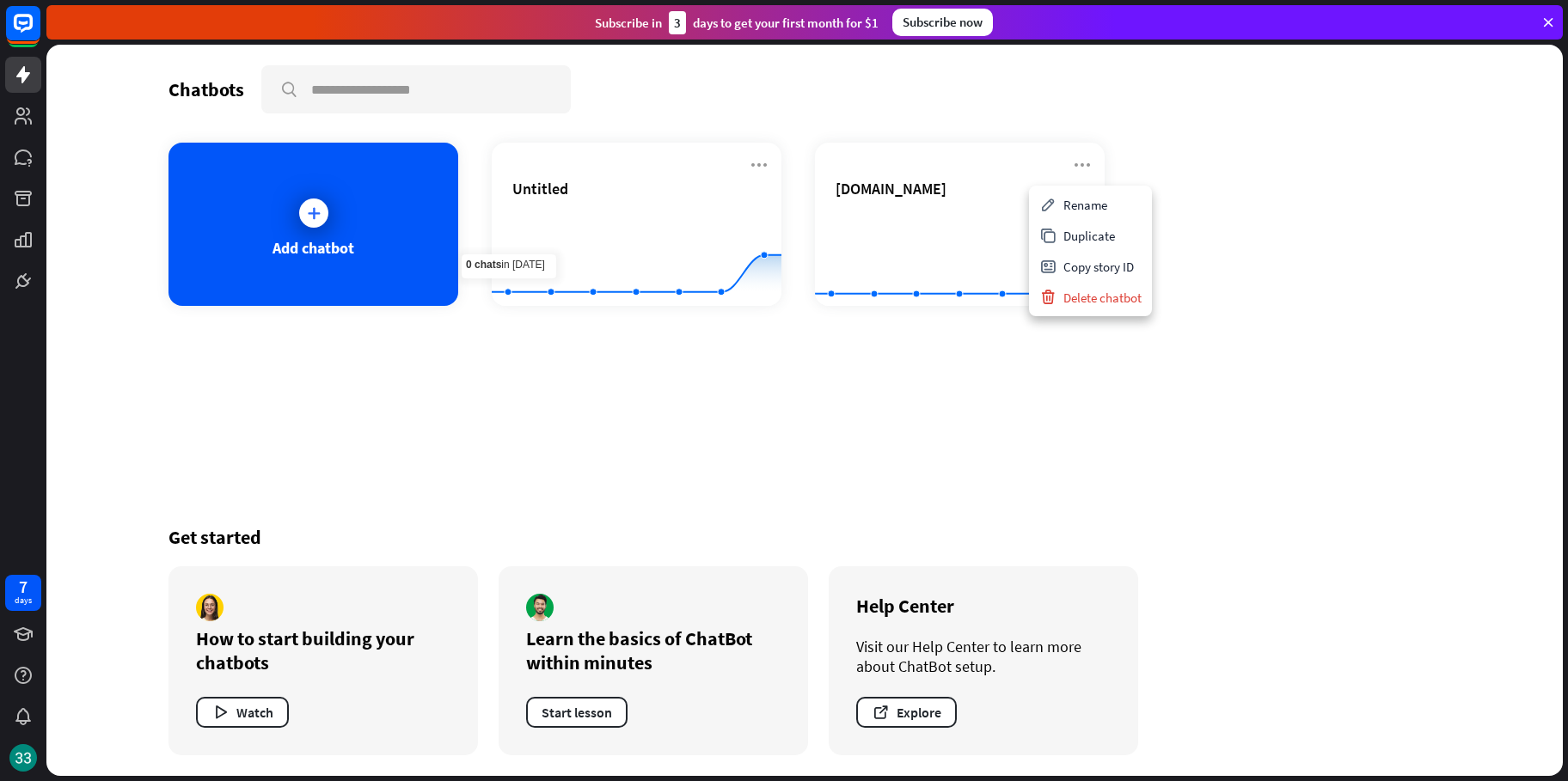
click at [452, 438] on div "Chatbots search Add chatbot Untitled Created with Highcharts 10.1.0 0 1 2 [DOMA…" at bounding box center [804, 410] width 1375 height 731
click at [20, 94] on div at bounding box center [23, 149] width 46 height 299
click at [28, 23] on rect at bounding box center [23, 23] width 37 height 37
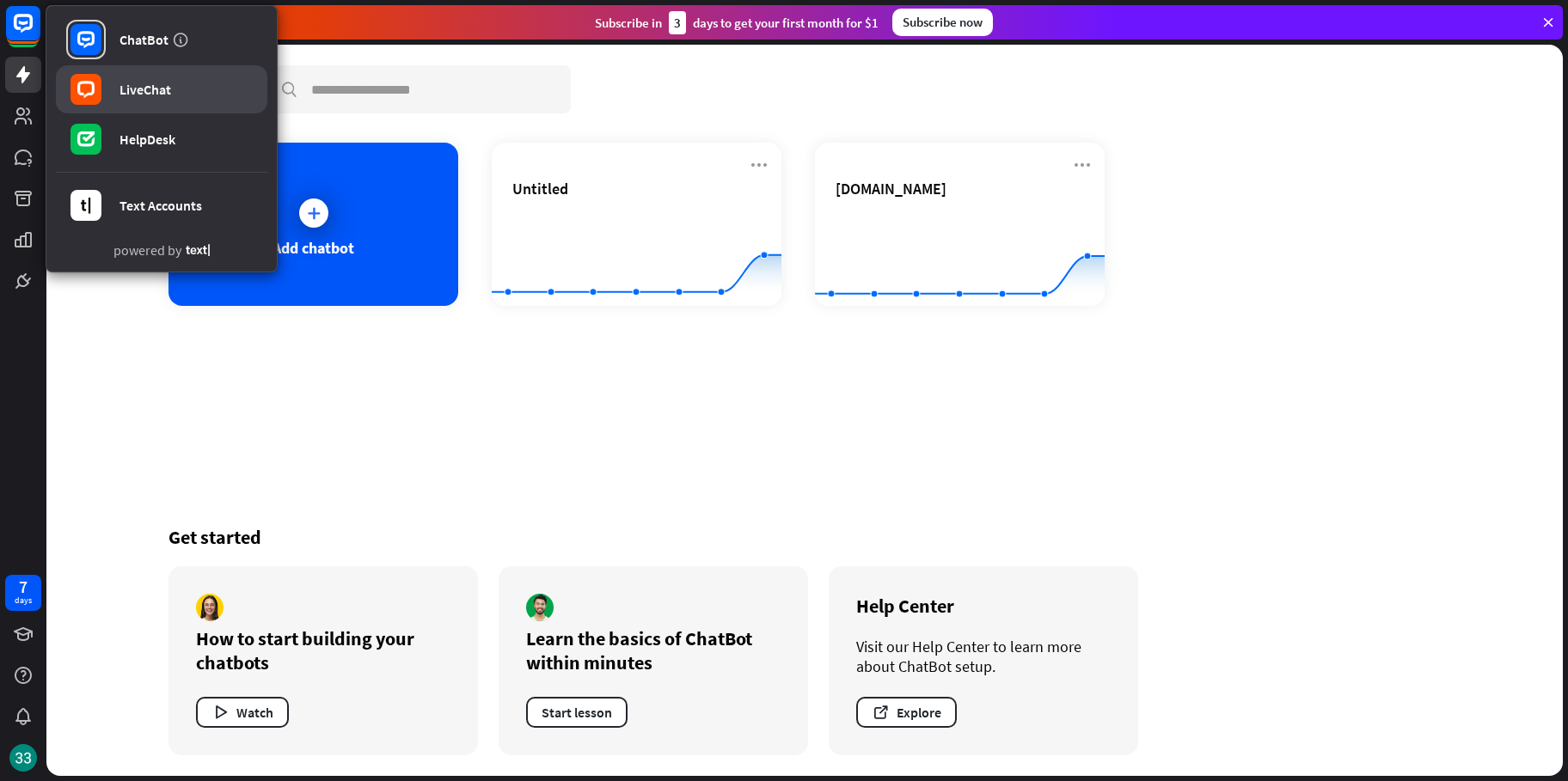
click at [110, 79] on link "LiveChat" at bounding box center [162, 89] width 212 height 48
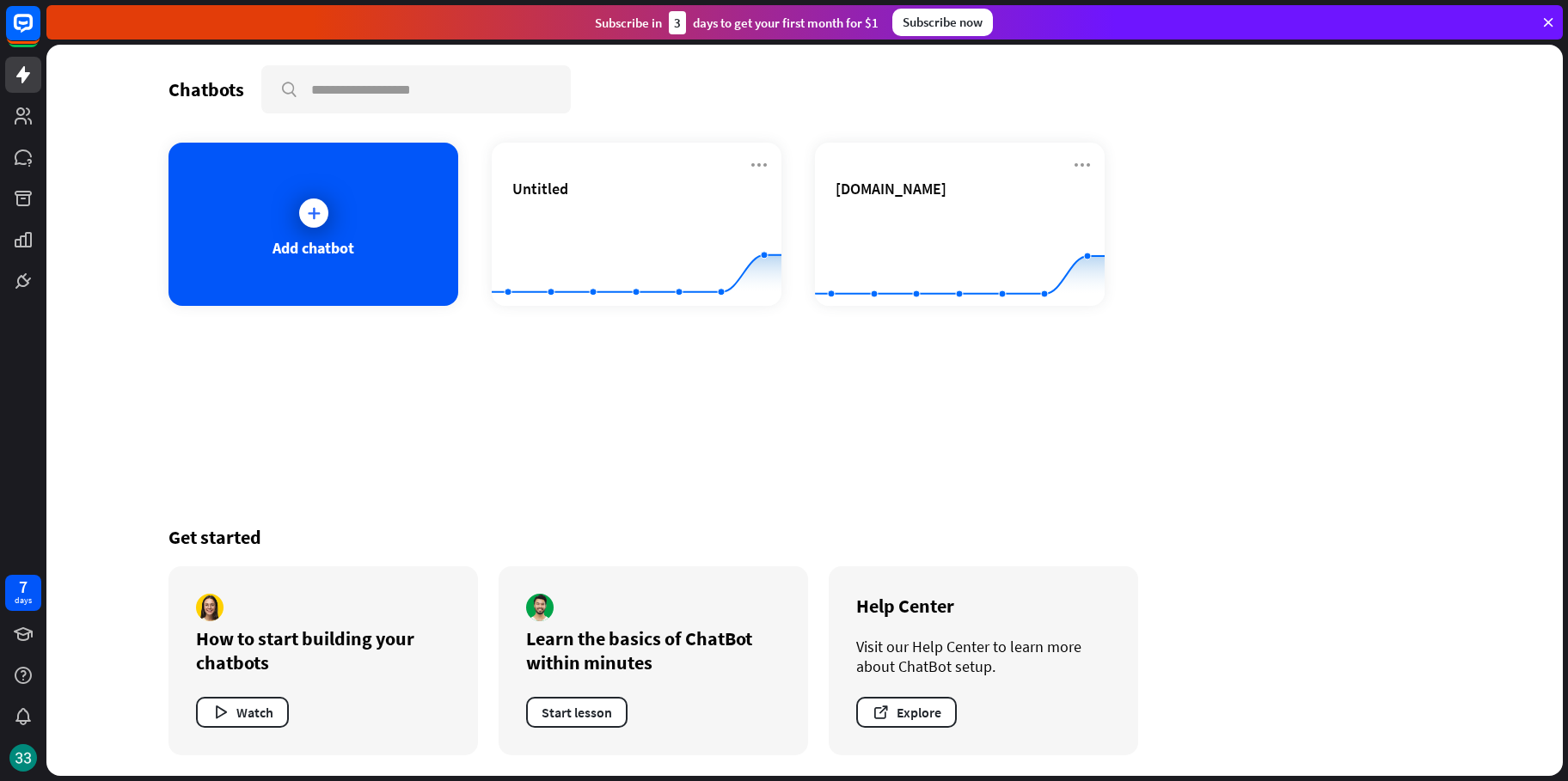
click at [39, 44] on div at bounding box center [23, 28] width 36 height 46
click at [29, 34] on rect at bounding box center [23, 23] width 37 height 37
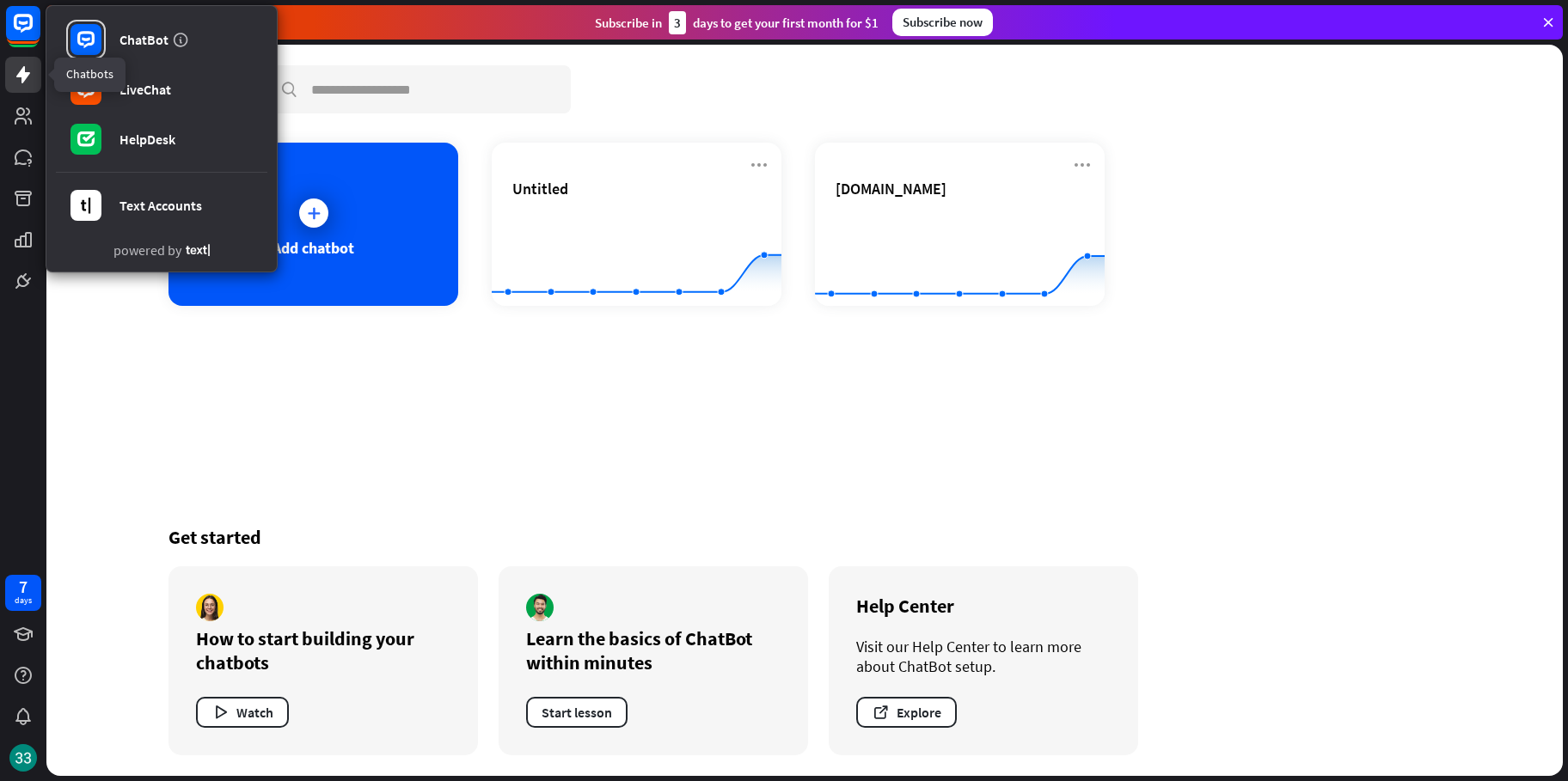
click at [27, 68] on icon at bounding box center [22, 74] width 20 height 20
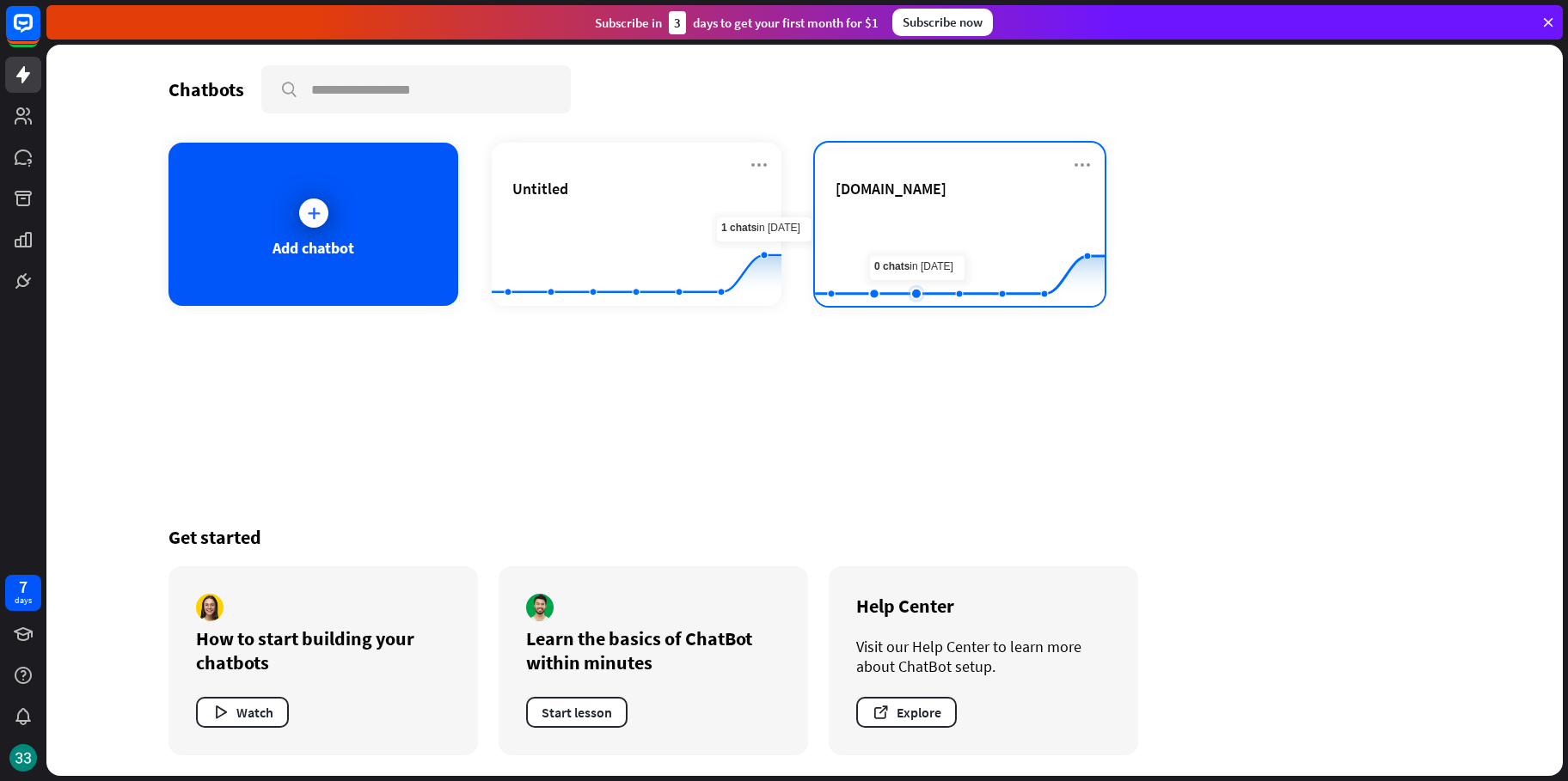
click at [901, 264] on rect at bounding box center [960, 263] width 290 height 108
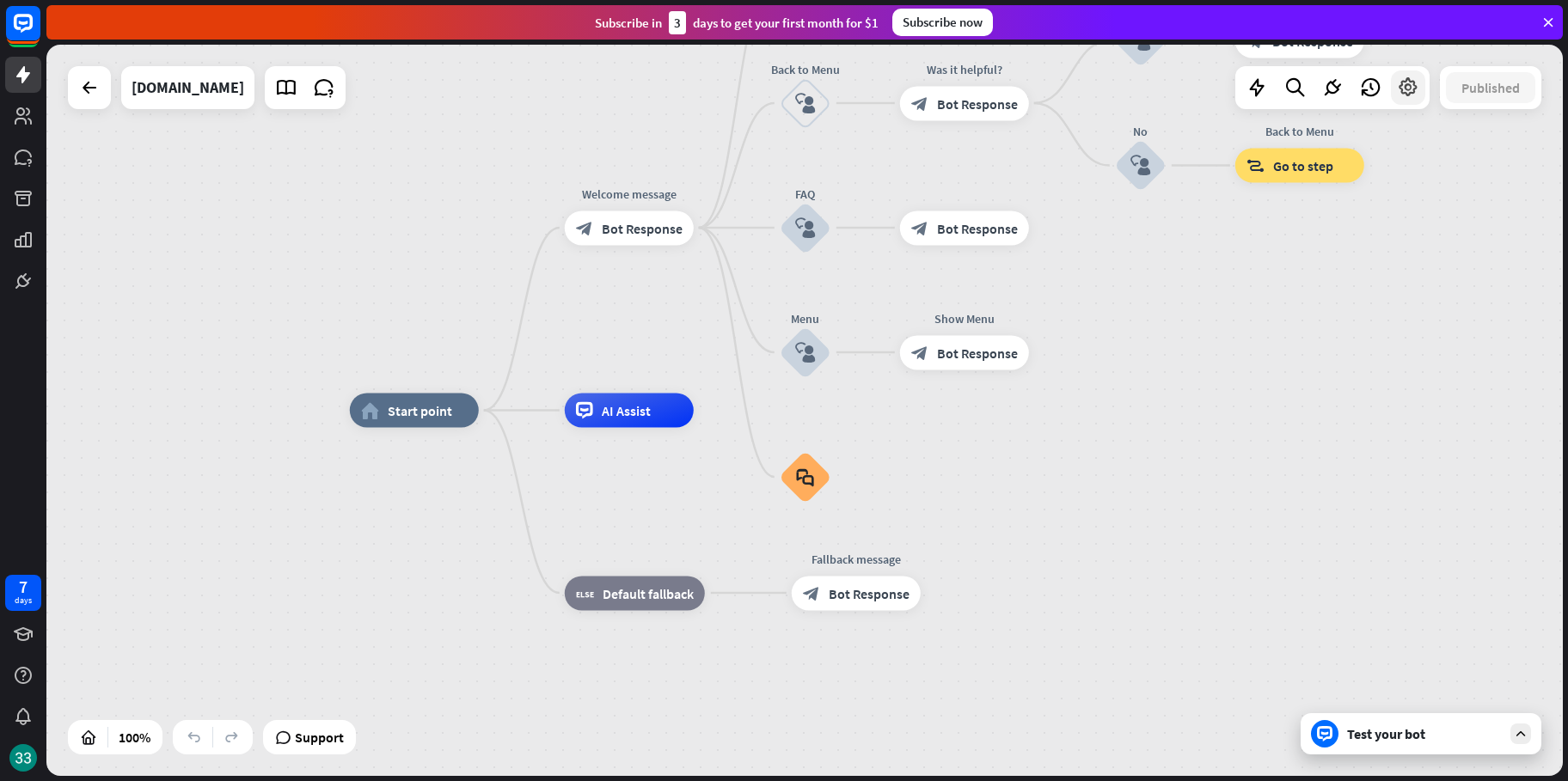
click at [1400, 88] on icon at bounding box center [1408, 87] width 22 height 22
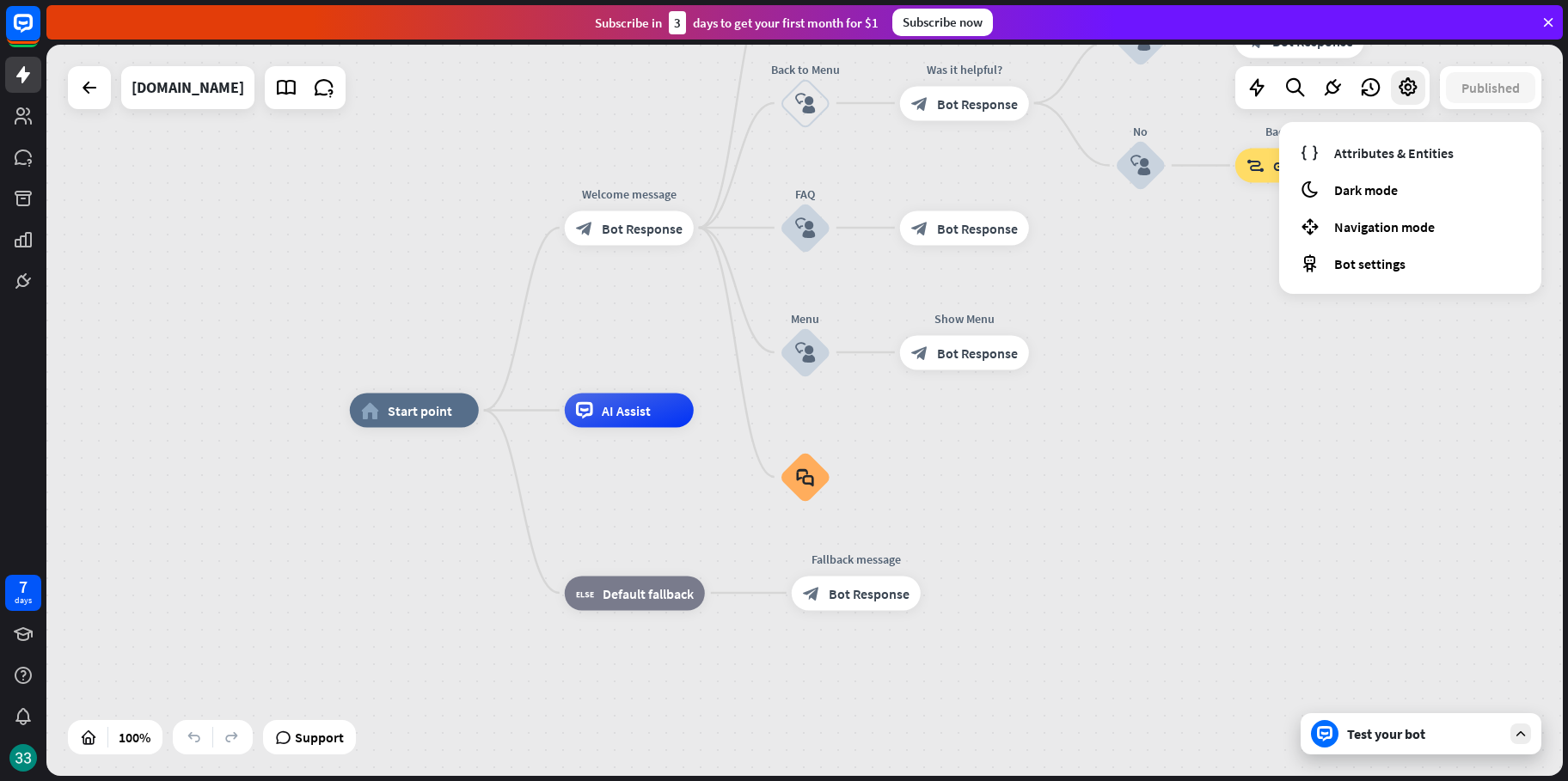
click at [102, 105] on div at bounding box center [89, 87] width 43 height 43
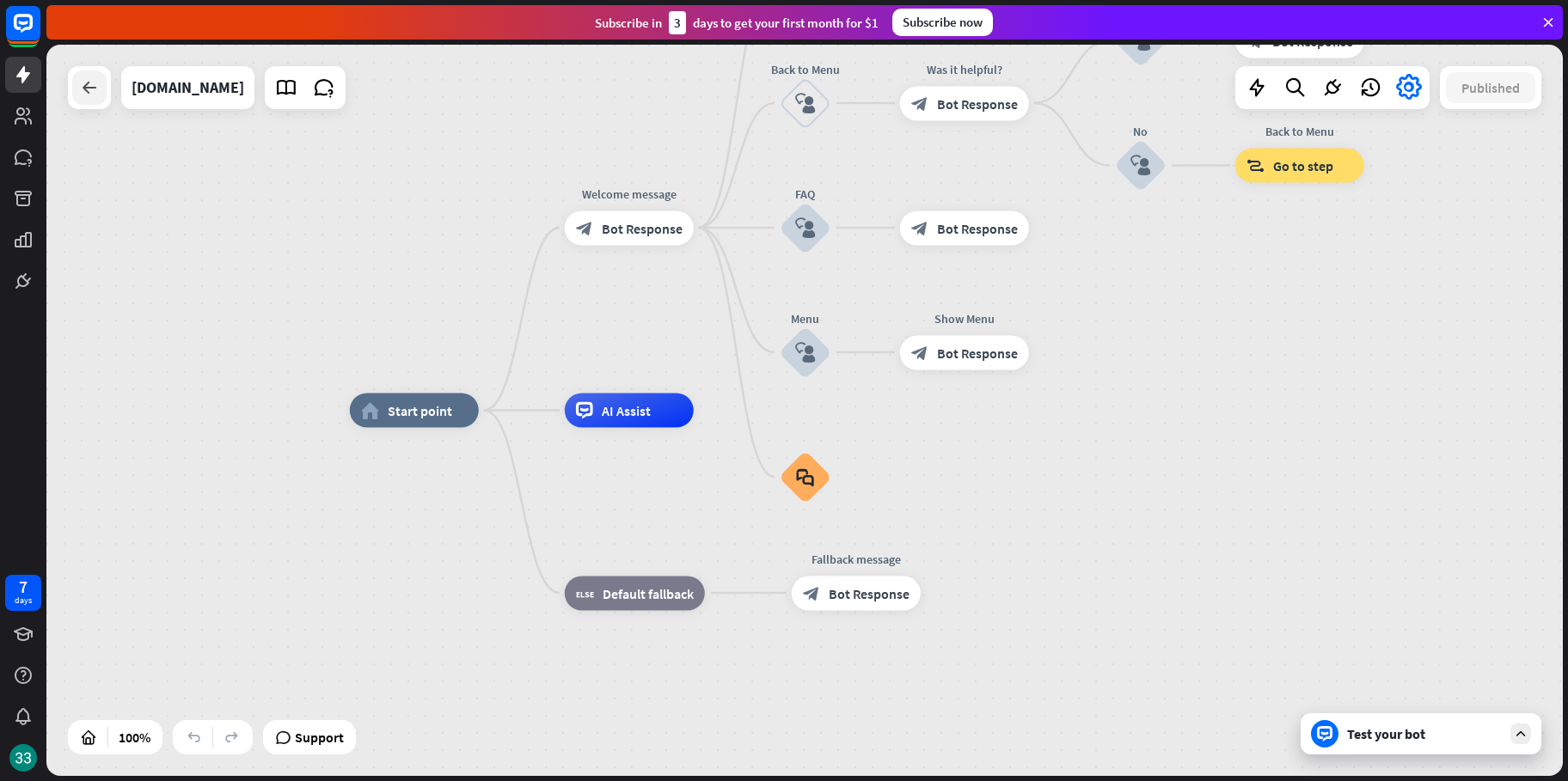
click at [91, 89] on icon at bounding box center [89, 87] width 20 height 20
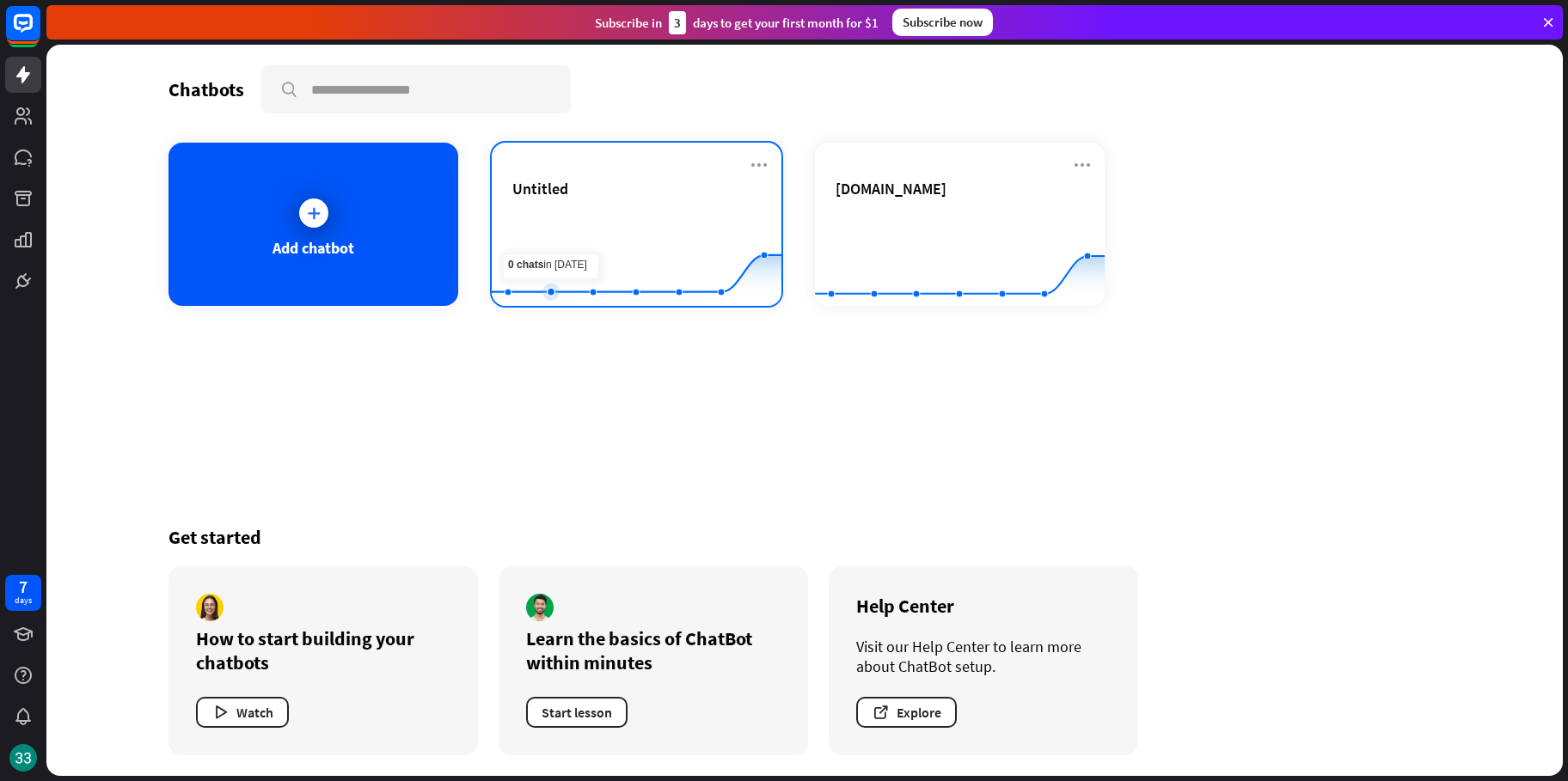
click at [537, 219] on rect at bounding box center [636, 263] width 290 height 108
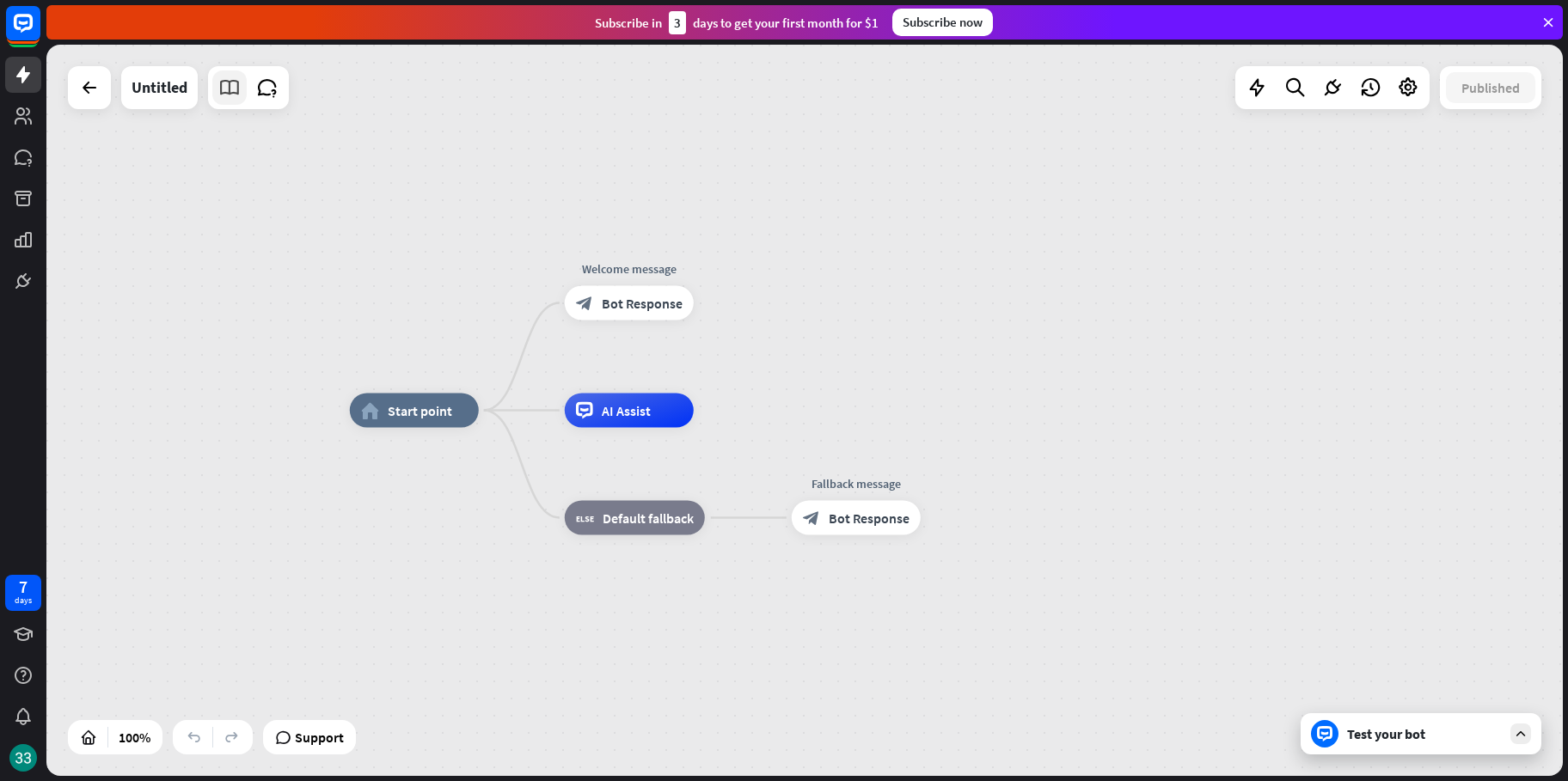
click at [214, 91] on link at bounding box center [230, 87] width 35 height 35
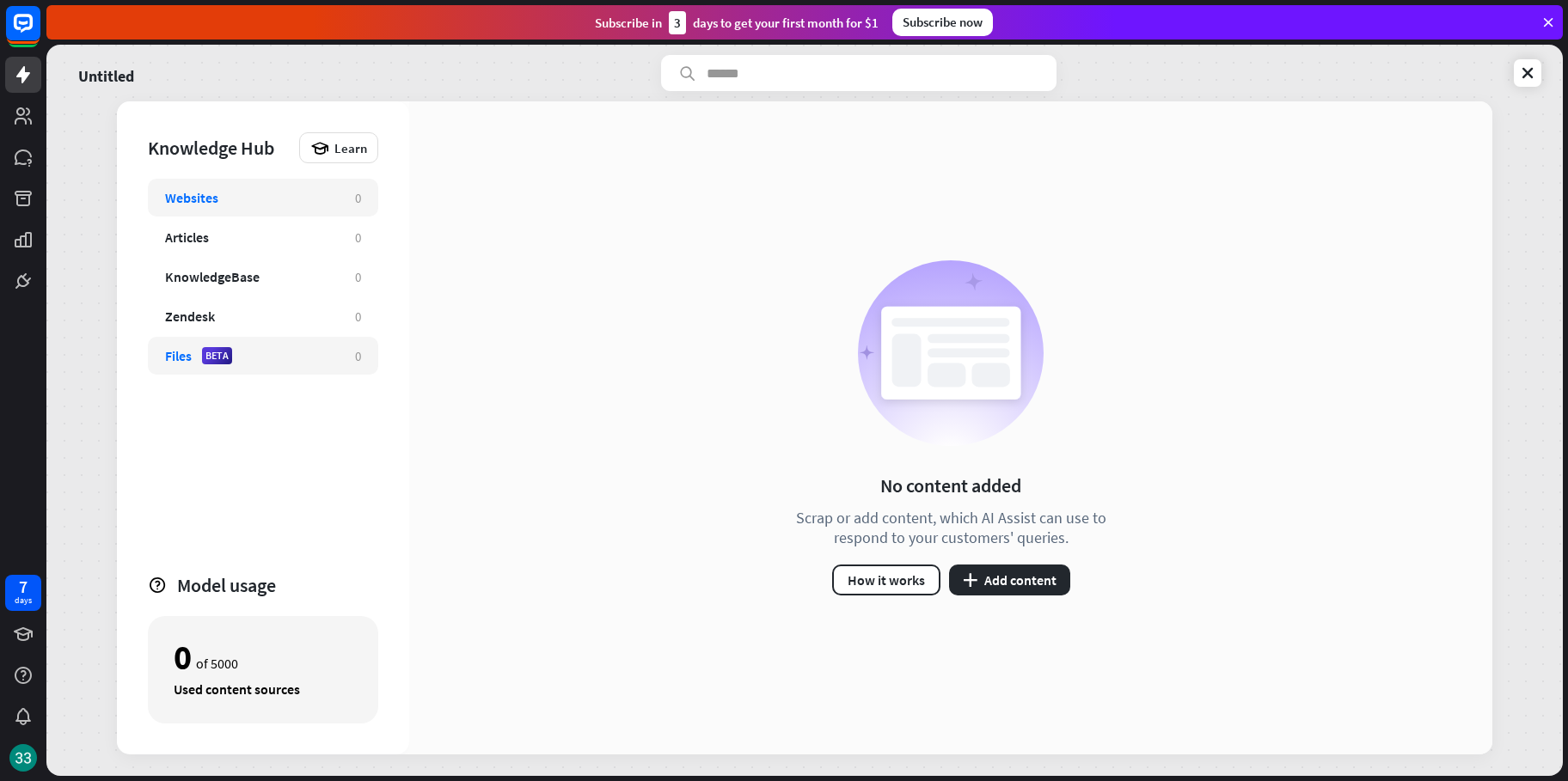
click at [286, 356] on div "Files BETA" at bounding box center [251, 355] width 173 height 17
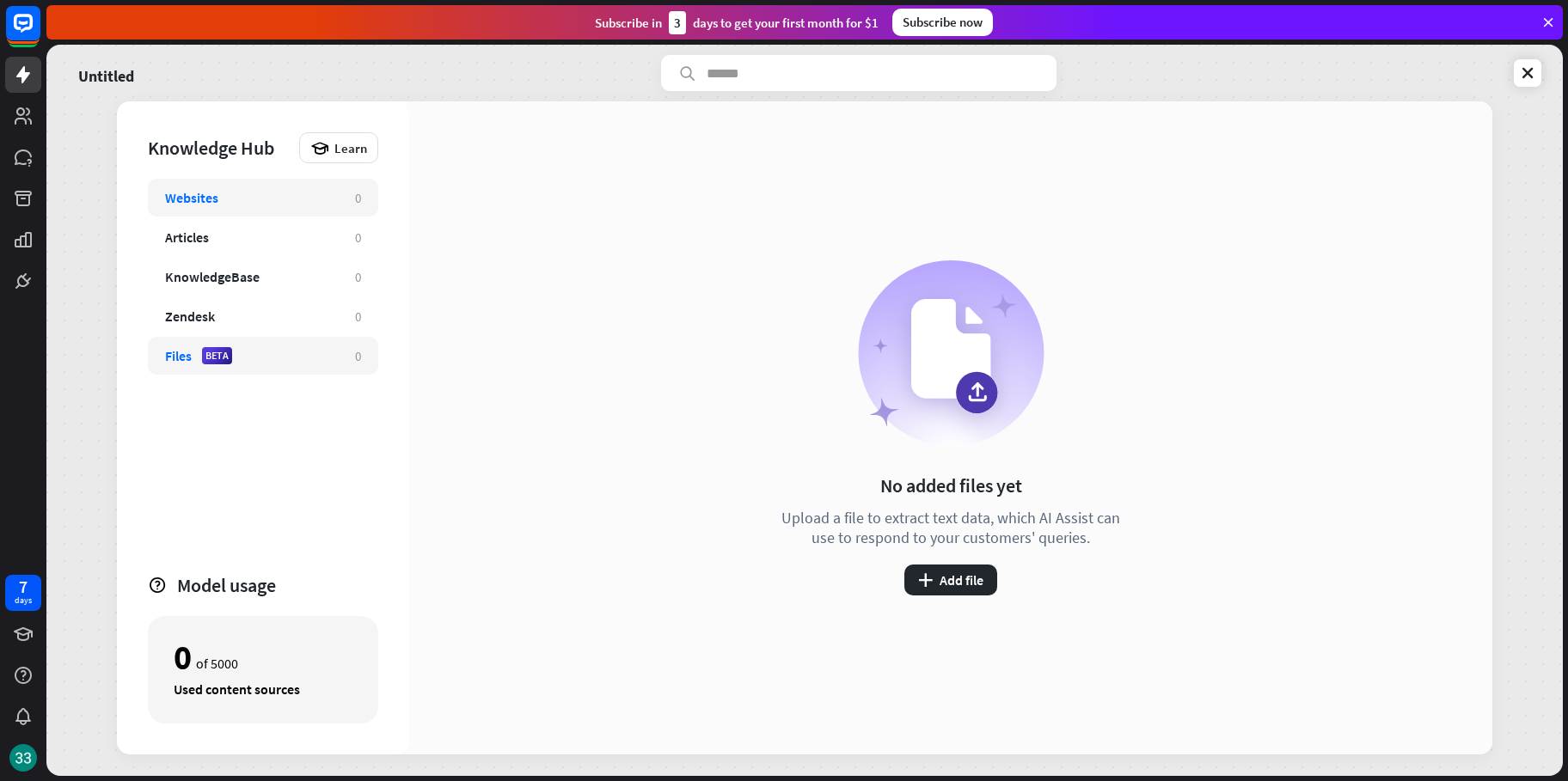
click at [265, 206] on div "Websites 0" at bounding box center [263, 197] width 230 height 37
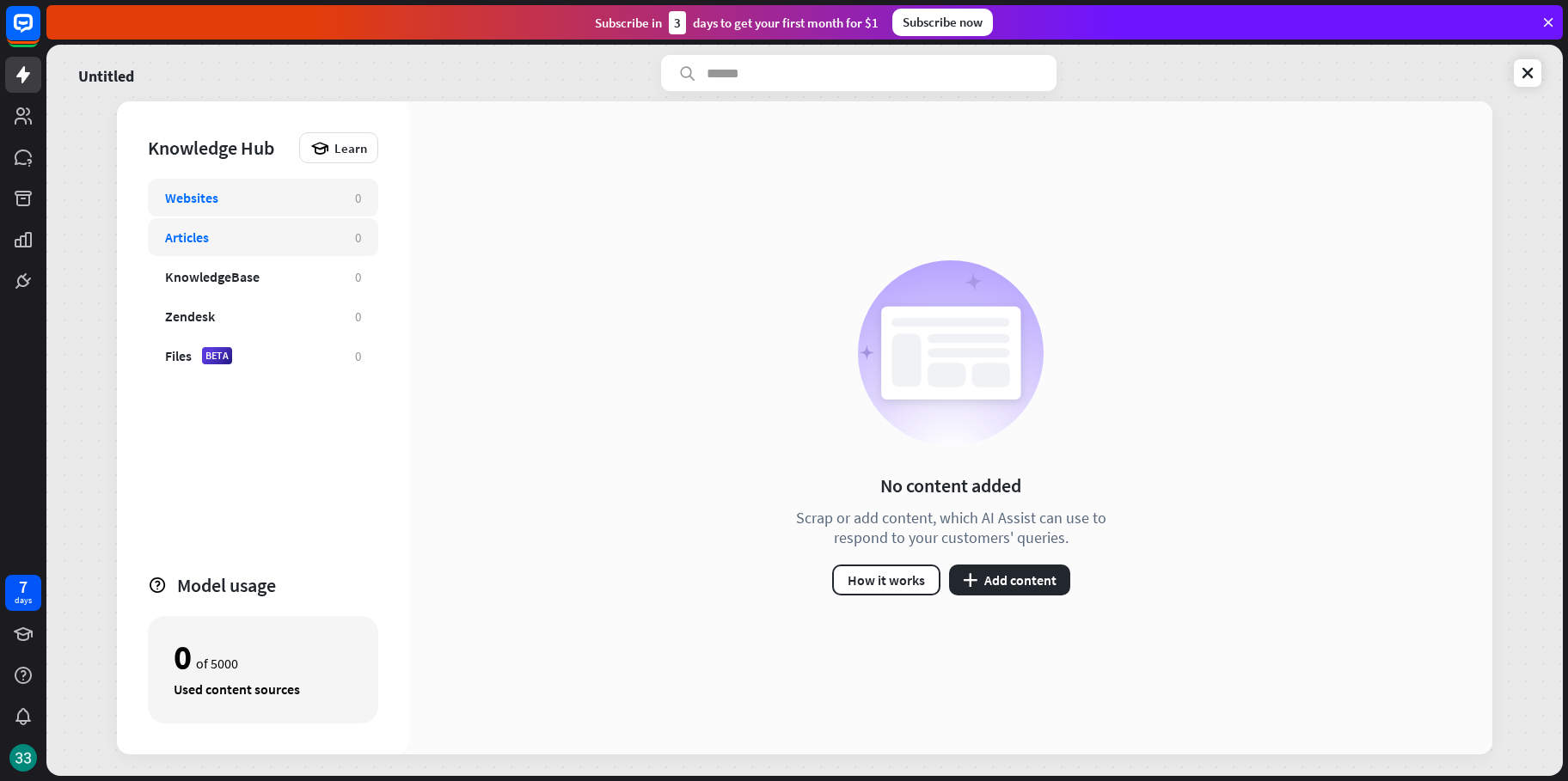
click at [268, 233] on div "Articles" at bounding box center [251, 237] width 173 height 17
click at [330, 364] on div "Files BETA" at bounding box center [251, 355] width 173 height 17
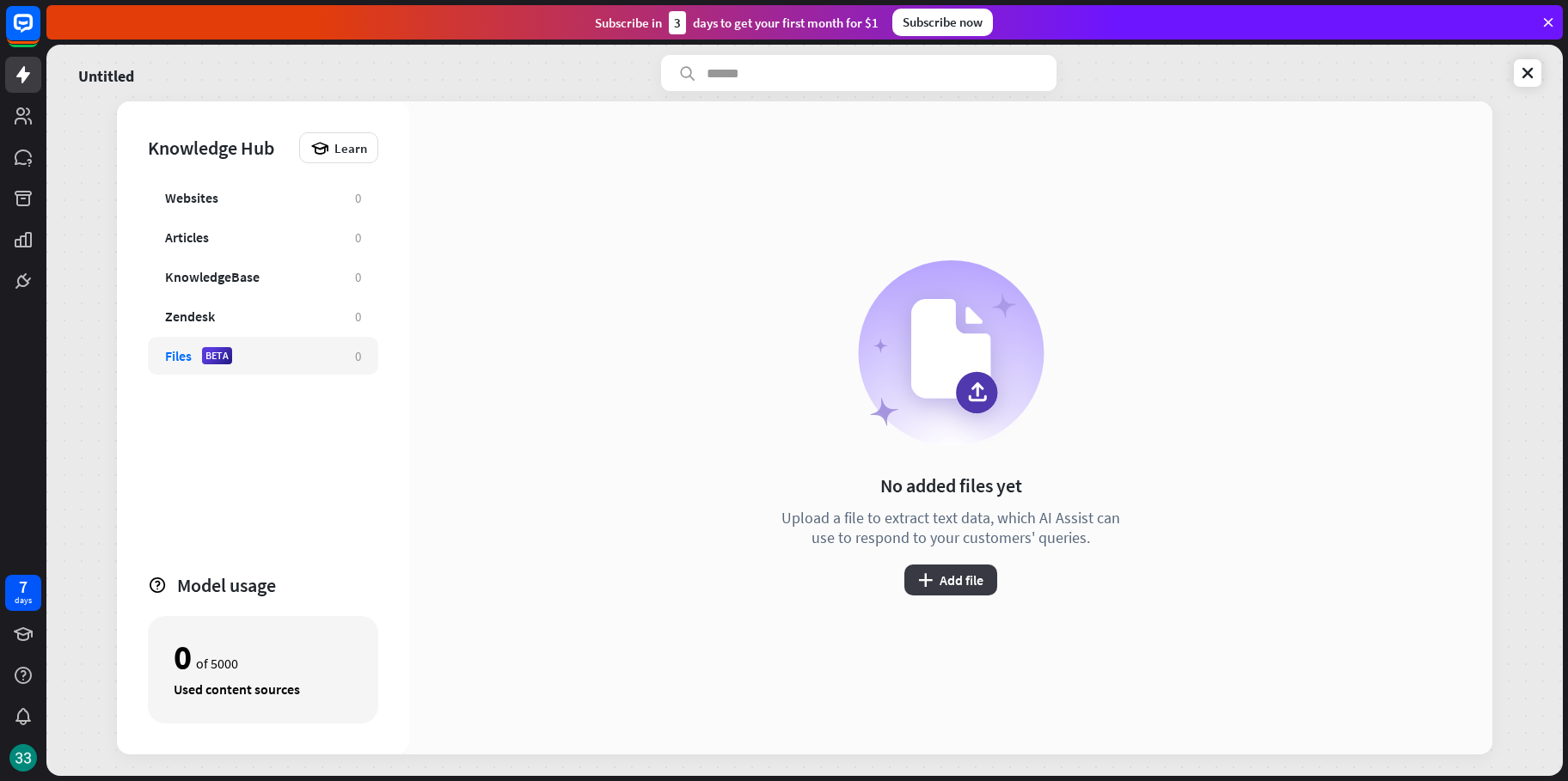
click at [950, 579] on button "plus Add file" at bounding box center [950, 580] width 93 height 31
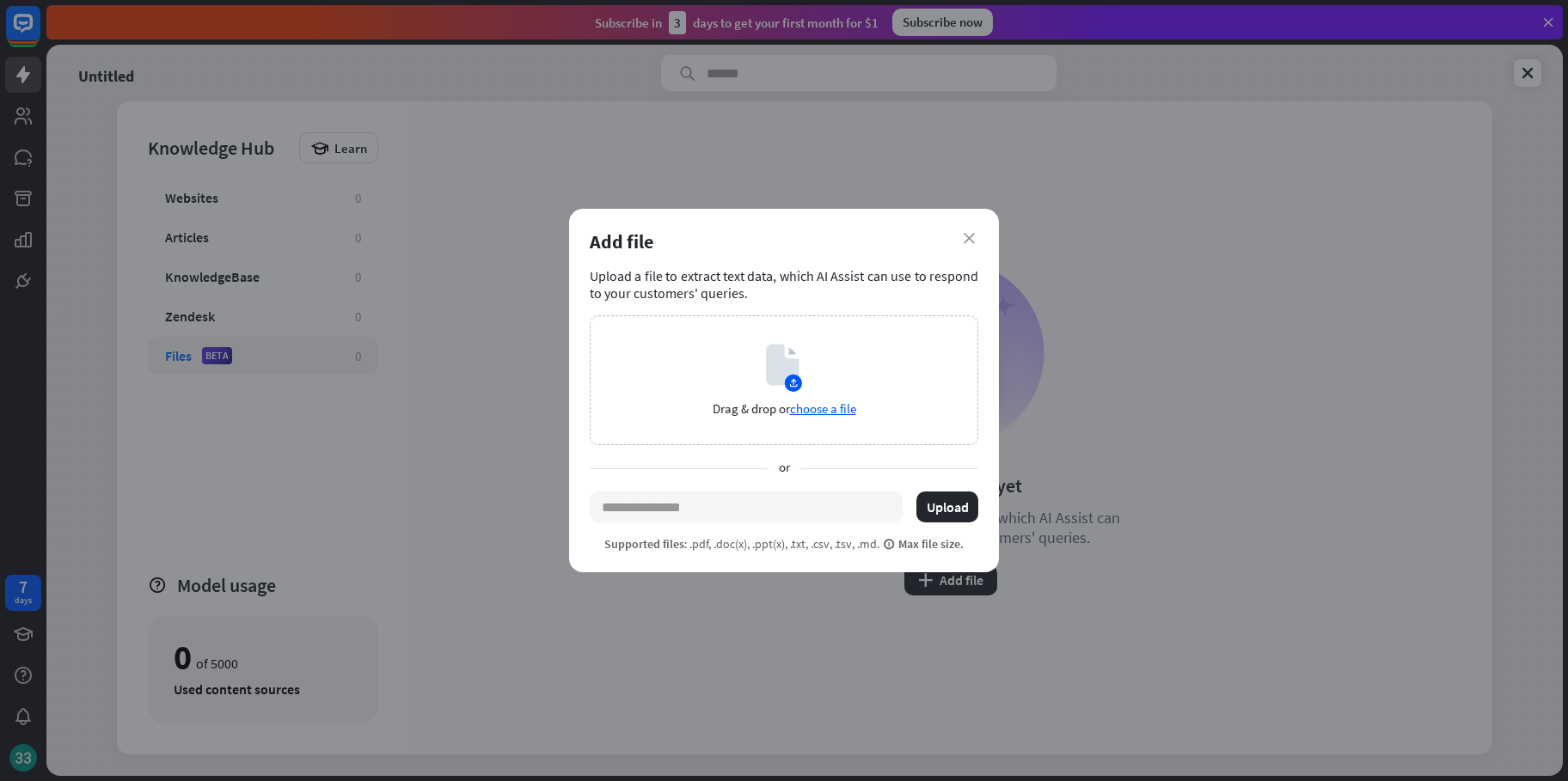
click at [958, 241] on div "Add file" at bounding box center [784, 241] width 389 height 24
click at [958, 231] on div "Add file" at bounding box center [784, 241] width 389 height 24
click at [965, 229] on div "Add file" at bounding box center [784, 241] width 389 height 24
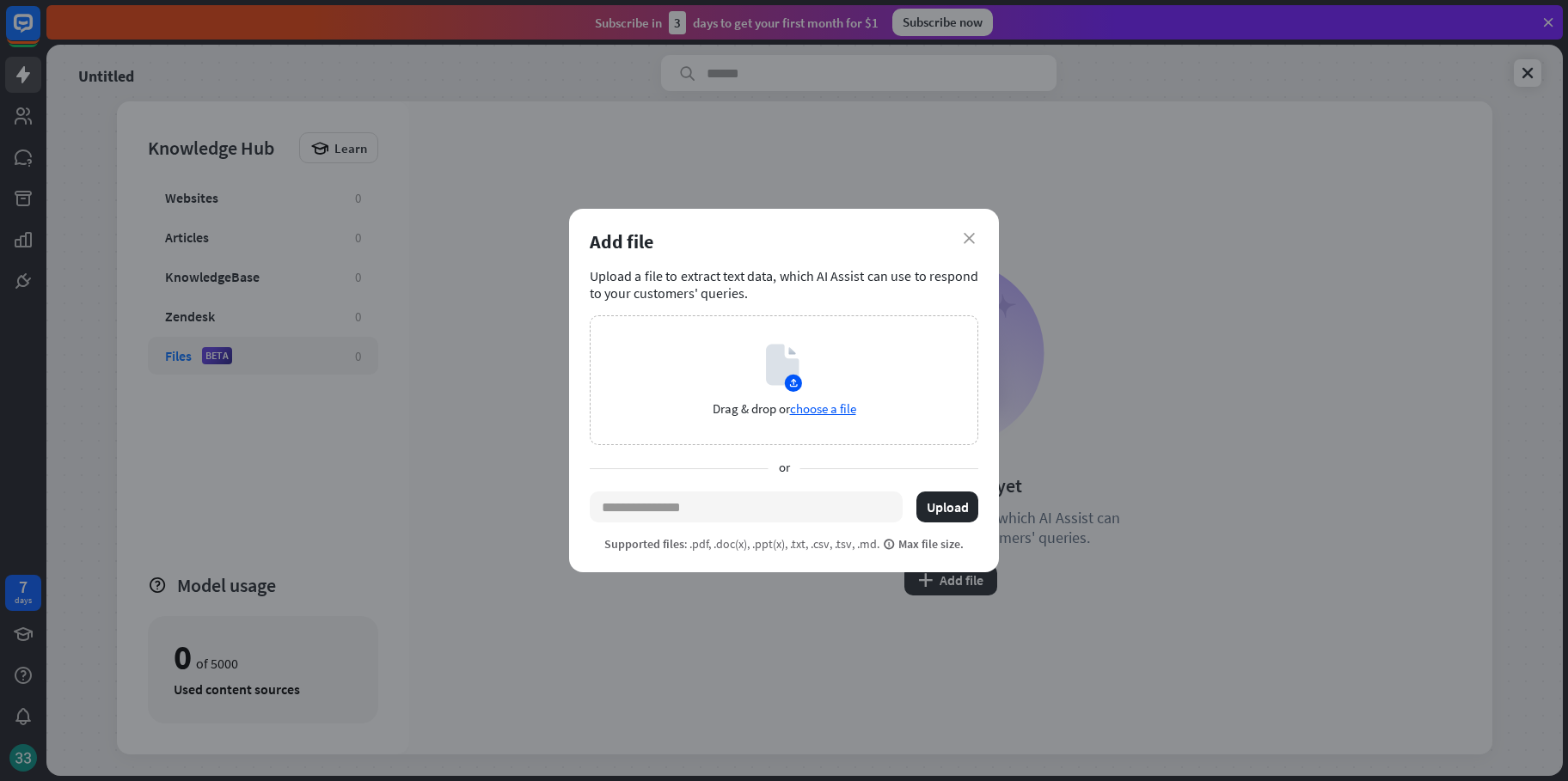
click at [968, 231] on div "Add file" at bounding box center [784, 241] width 389 height 24
click at [970, 239] on icon "close" at bounding box center [969, 238] width 12 height 12
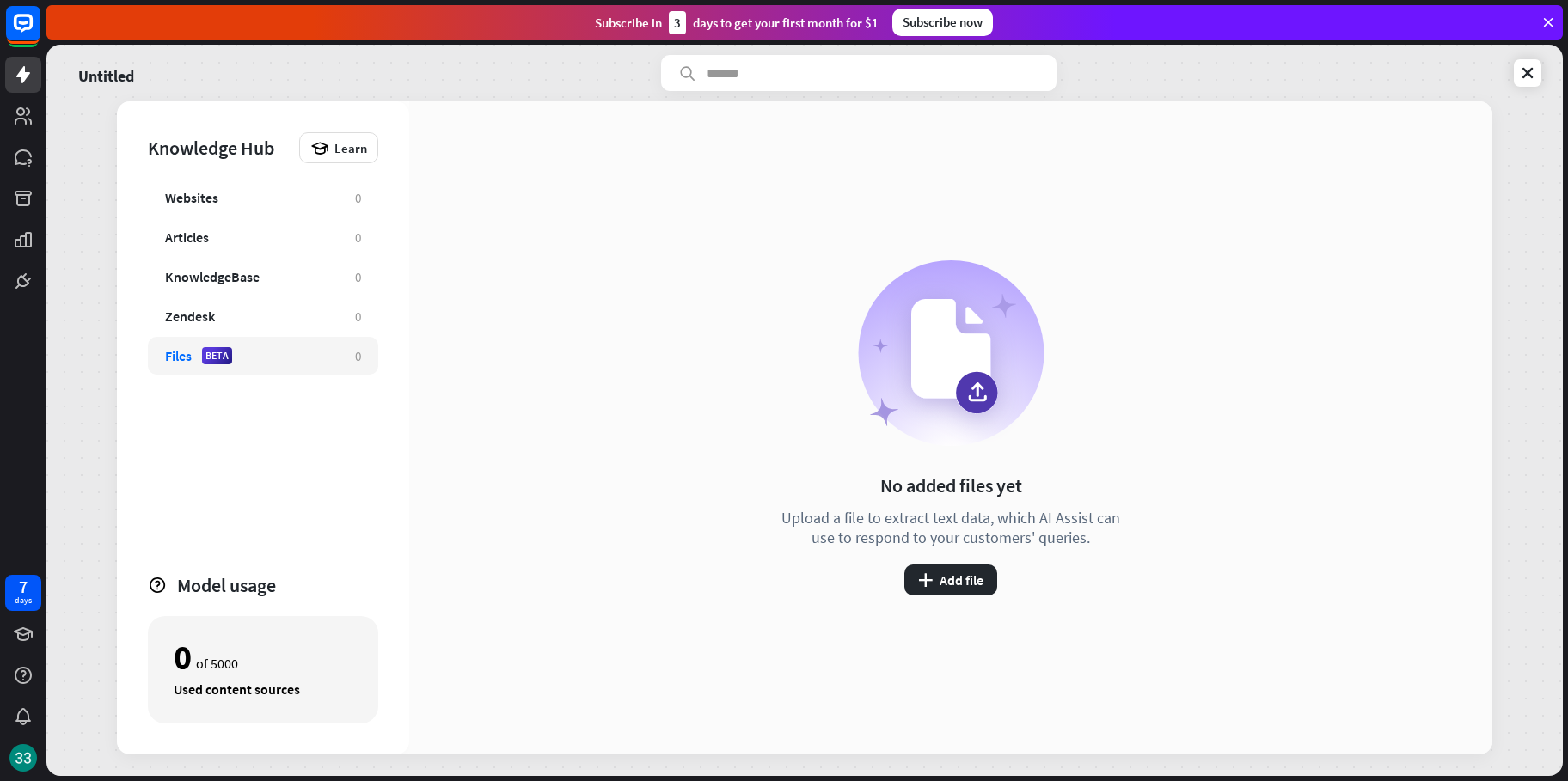
click at [585, 686] on div "No added files yet Upload a file to extract text data, which AI Assist can use …" at bounding box center [950, 428] width 1083 height 653
click at [974, 563] on div "No added files yet Upload a file to extract text data, which AI Assist can use …" at bounding box center [950, 428] width 352 height 335
click at [970, 567] on button "plus Add file" at bounding box center [950, 580] width 93 height 31
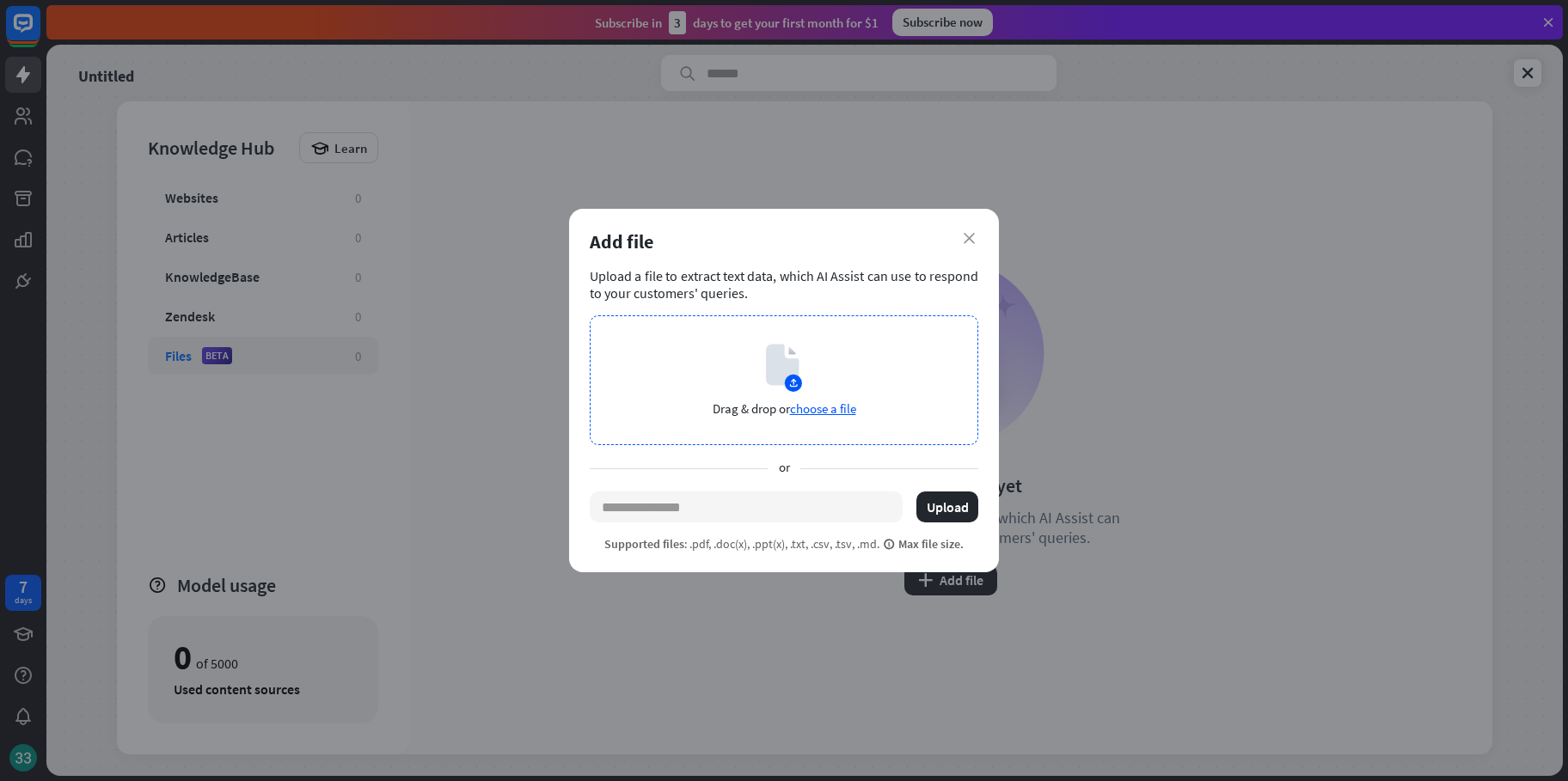
click at [793, 390] on circle at bounding box center [793, 382] width 17 height 17
click at [815, 402] on span "choose a file" at bounding box center [823, 408] width 66 height 16
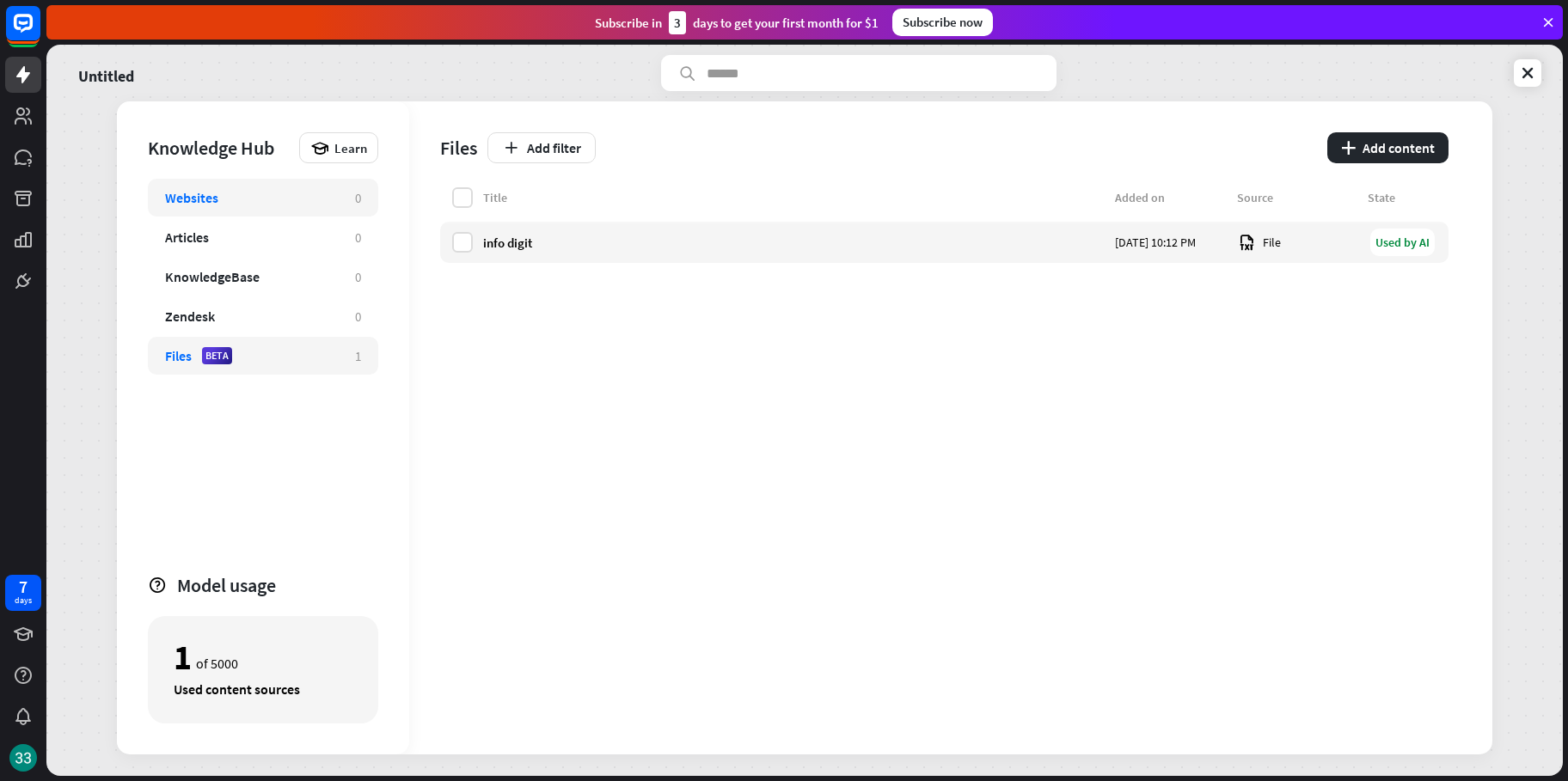
click at [249, 189] on div "Websites" at bounding box center [251, 197] width 173 height 17
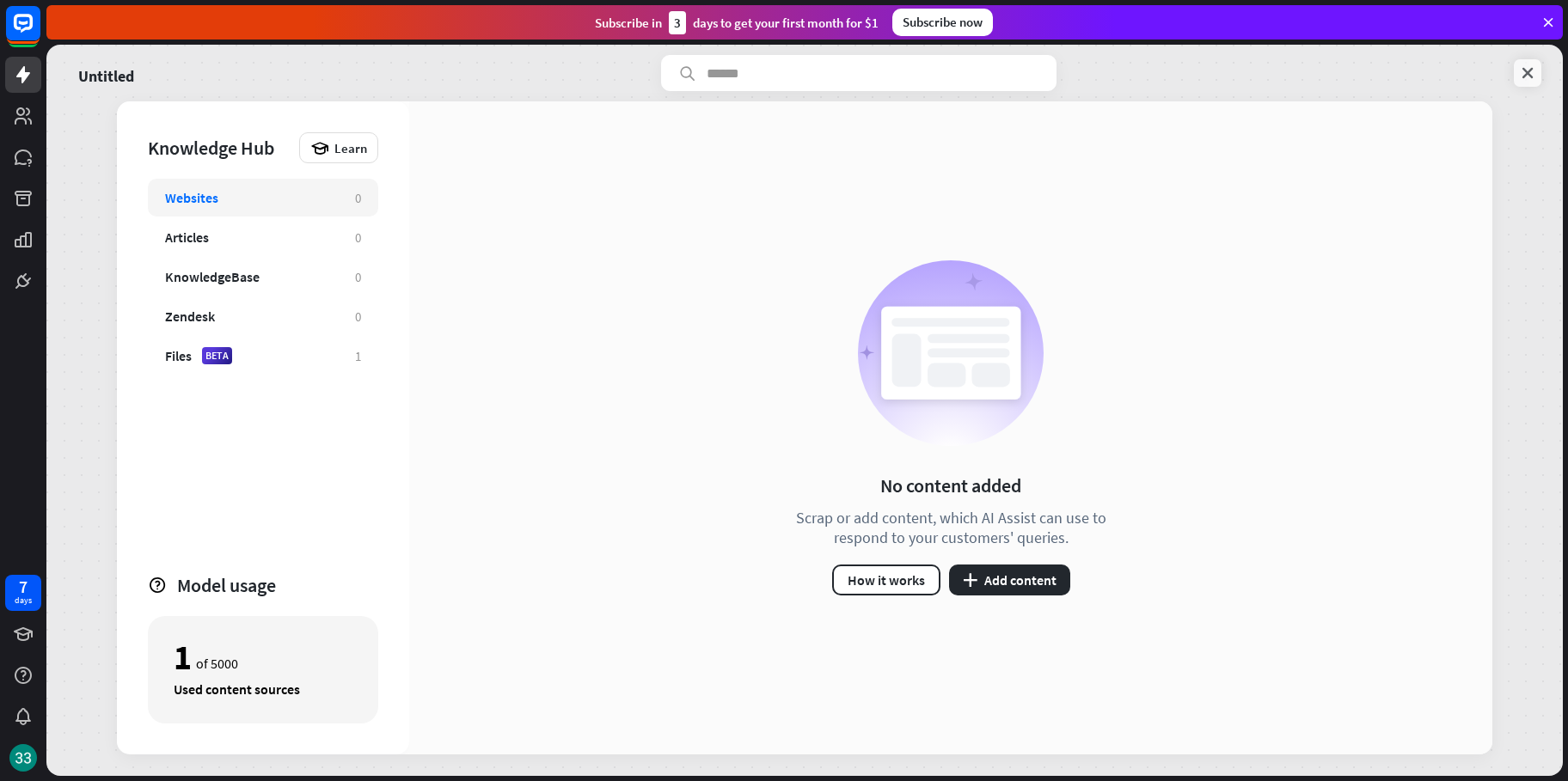
click at [1521, 69] on icon at bounding box center [1527, 72] width 17 height 17
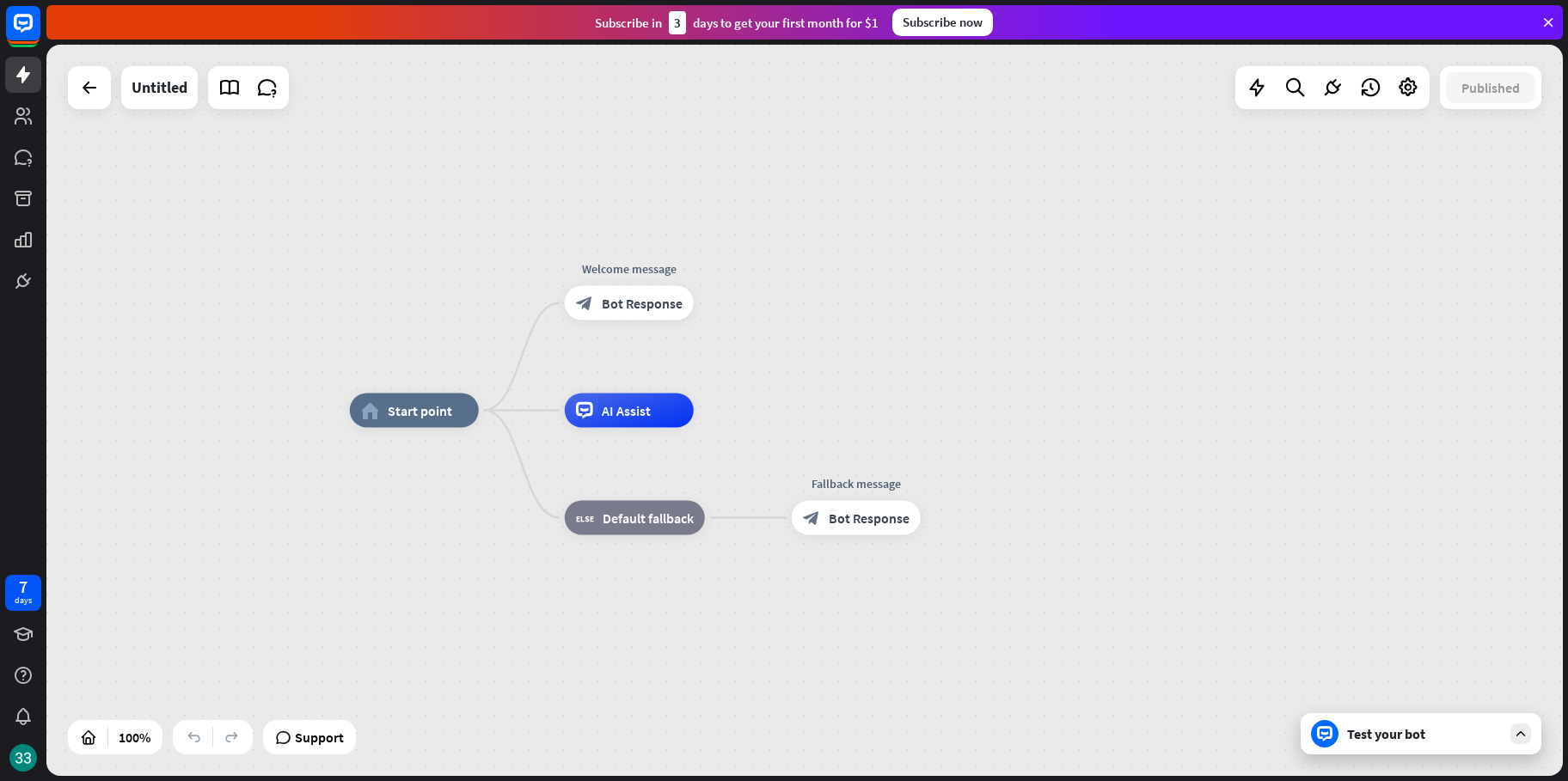
click at [1454, 735] on div "Test your bot" at bounding box center [1425, 733] width 155 height 17
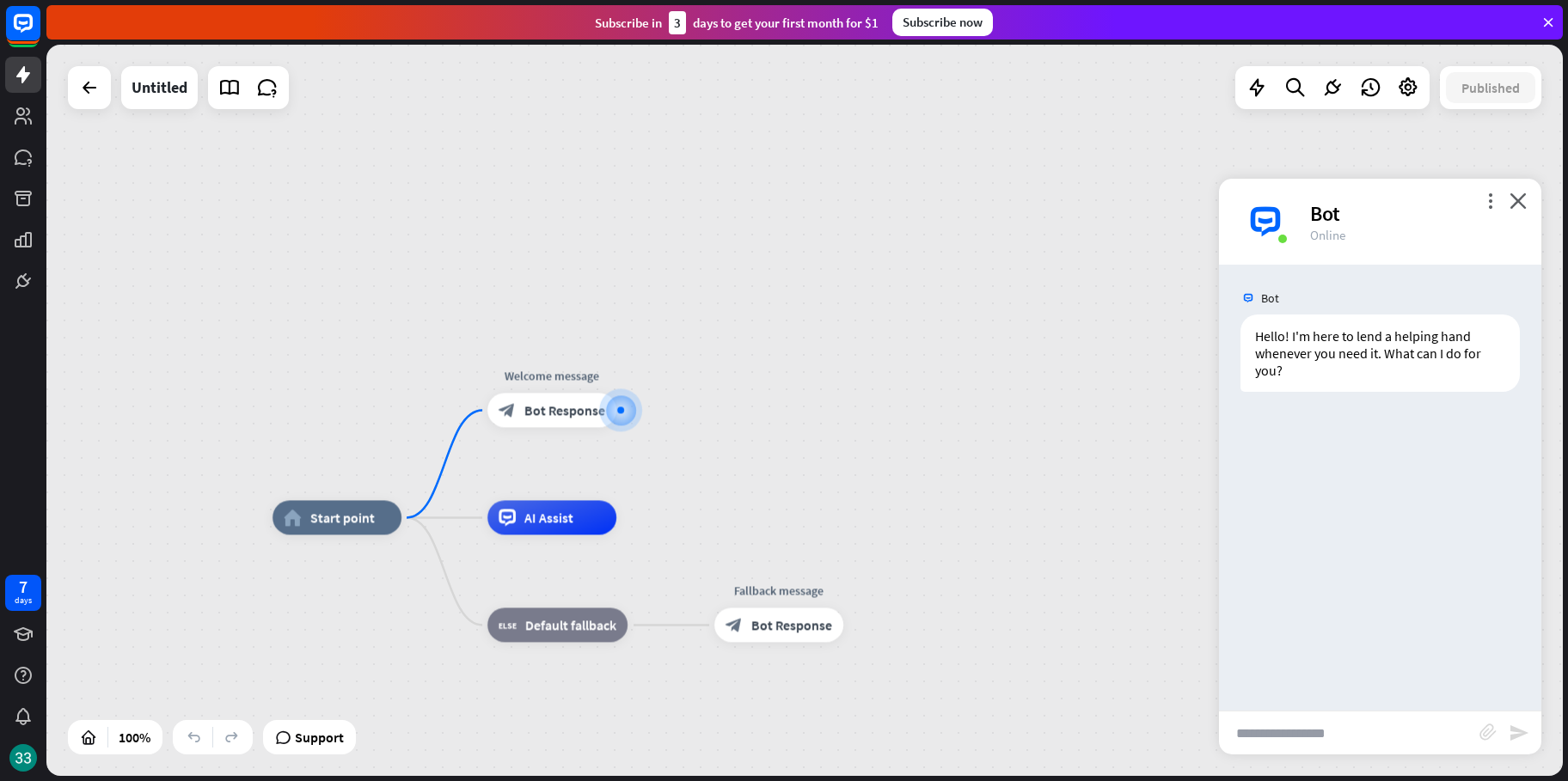
click at [1369, 720] on input "text" at bounding box center [1349, 733] width 261 height 43
click at [1370, 720] on input "text" at bounding box center [1349, 733] width 261 height 43
type input "*"
type input "**********"
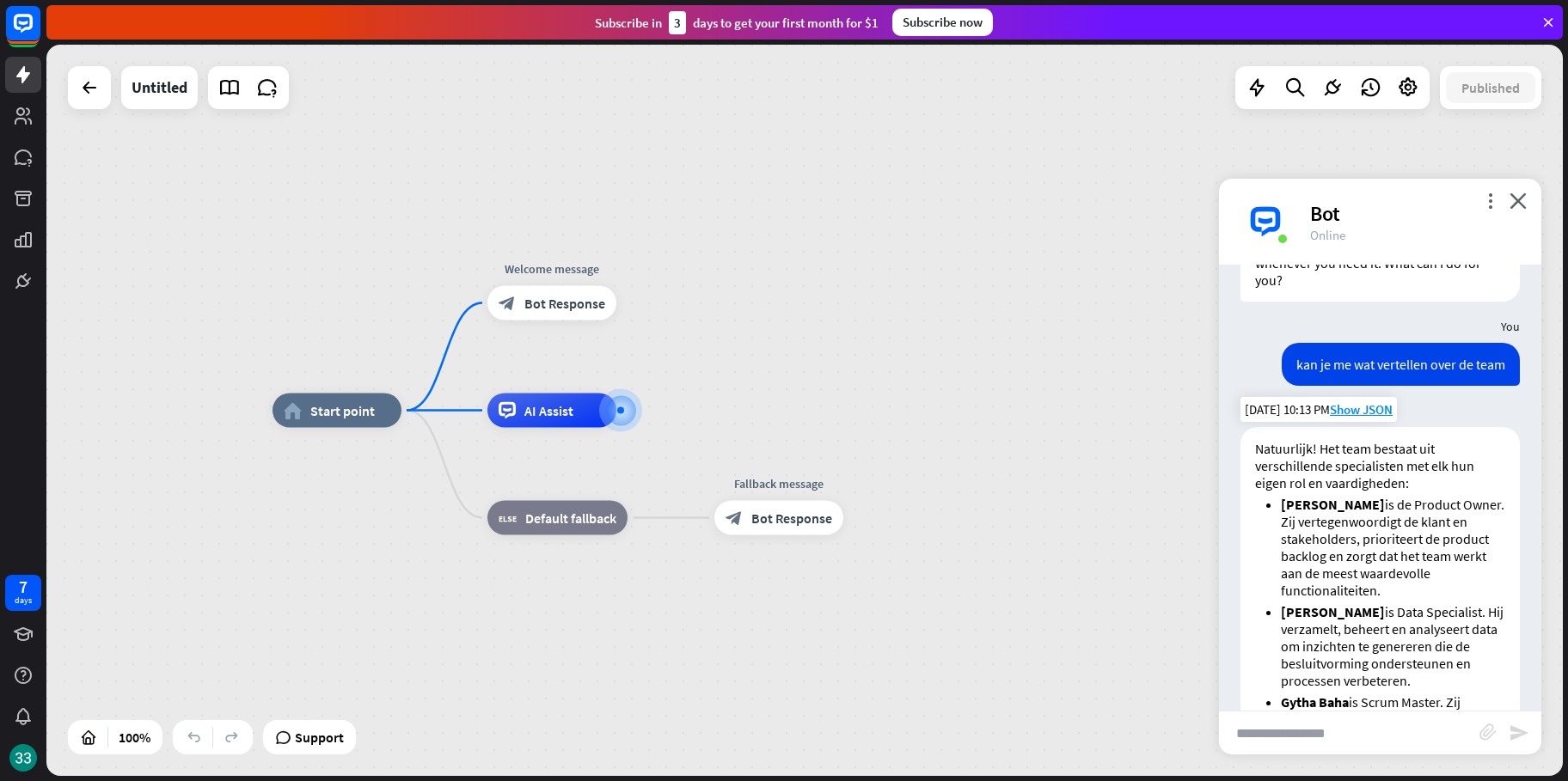
scroll to position [434, 0]
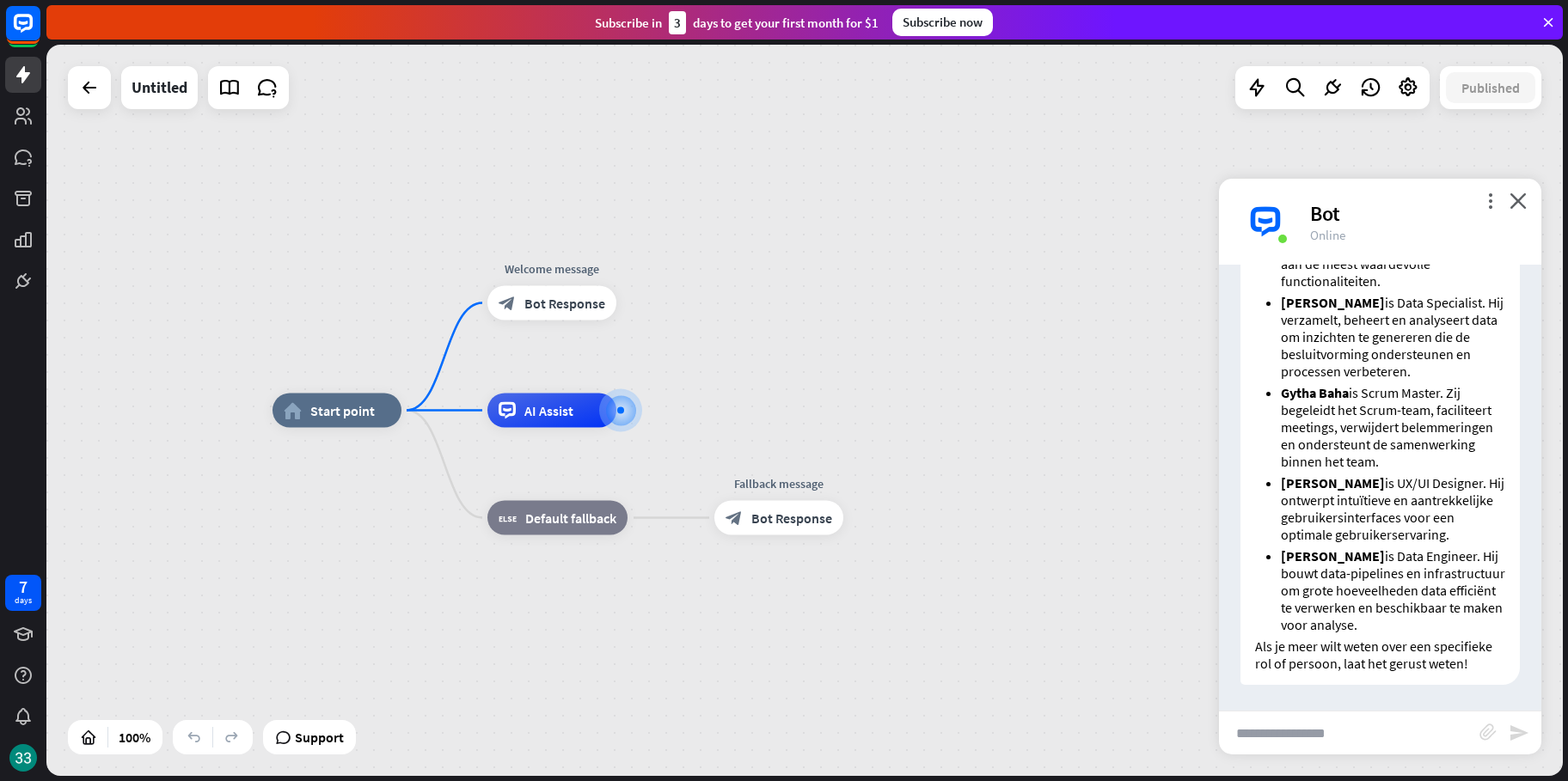
click at [1384, 735] on input "text" at bounding box center [1349, 733] width 261 height 43
type input "*"
type input "**********"
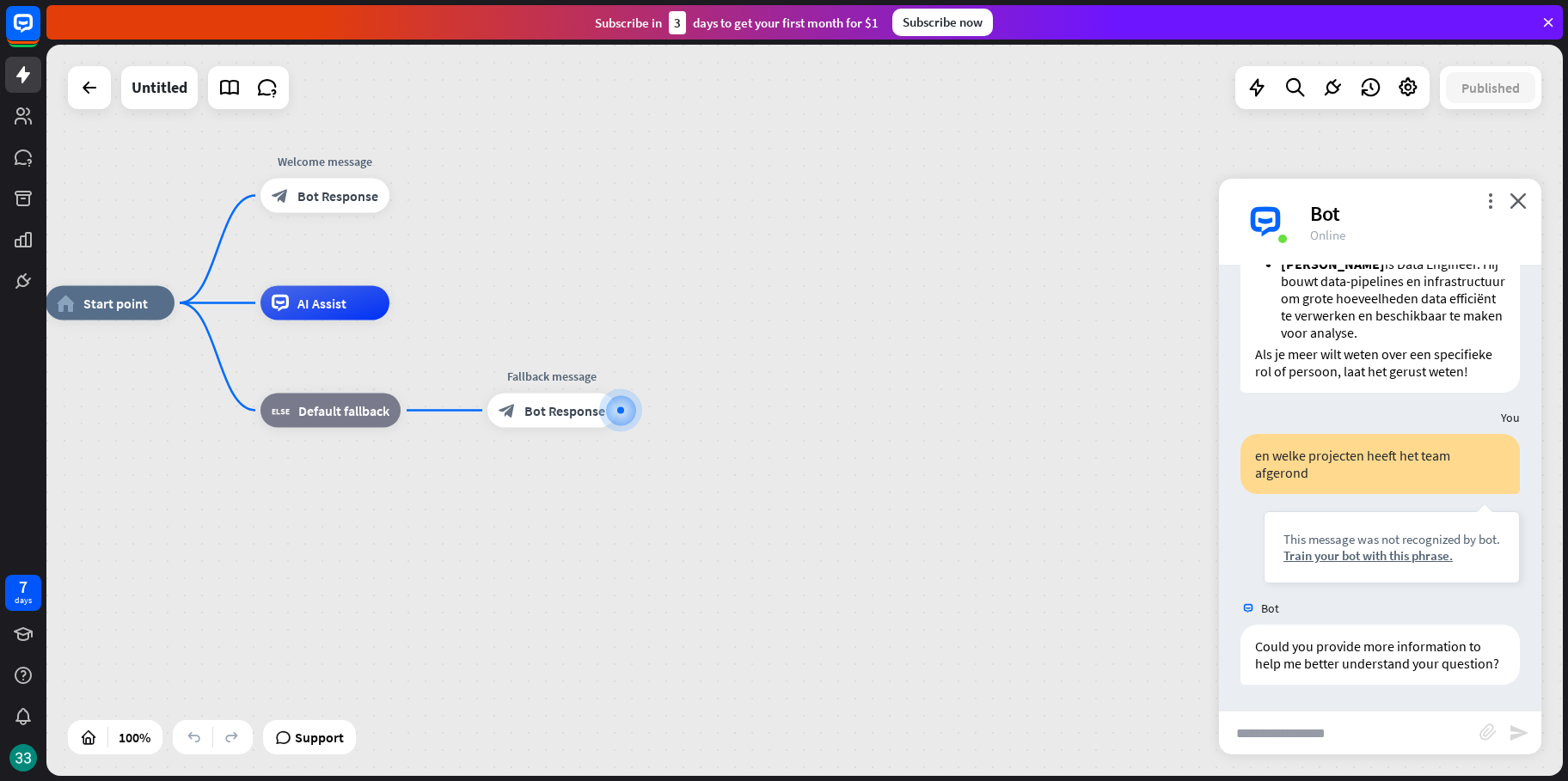
scroll to position [744, 0]
click at [1519, 197] on icon "close" at bounding box center [1517, 200] width 17 height 16
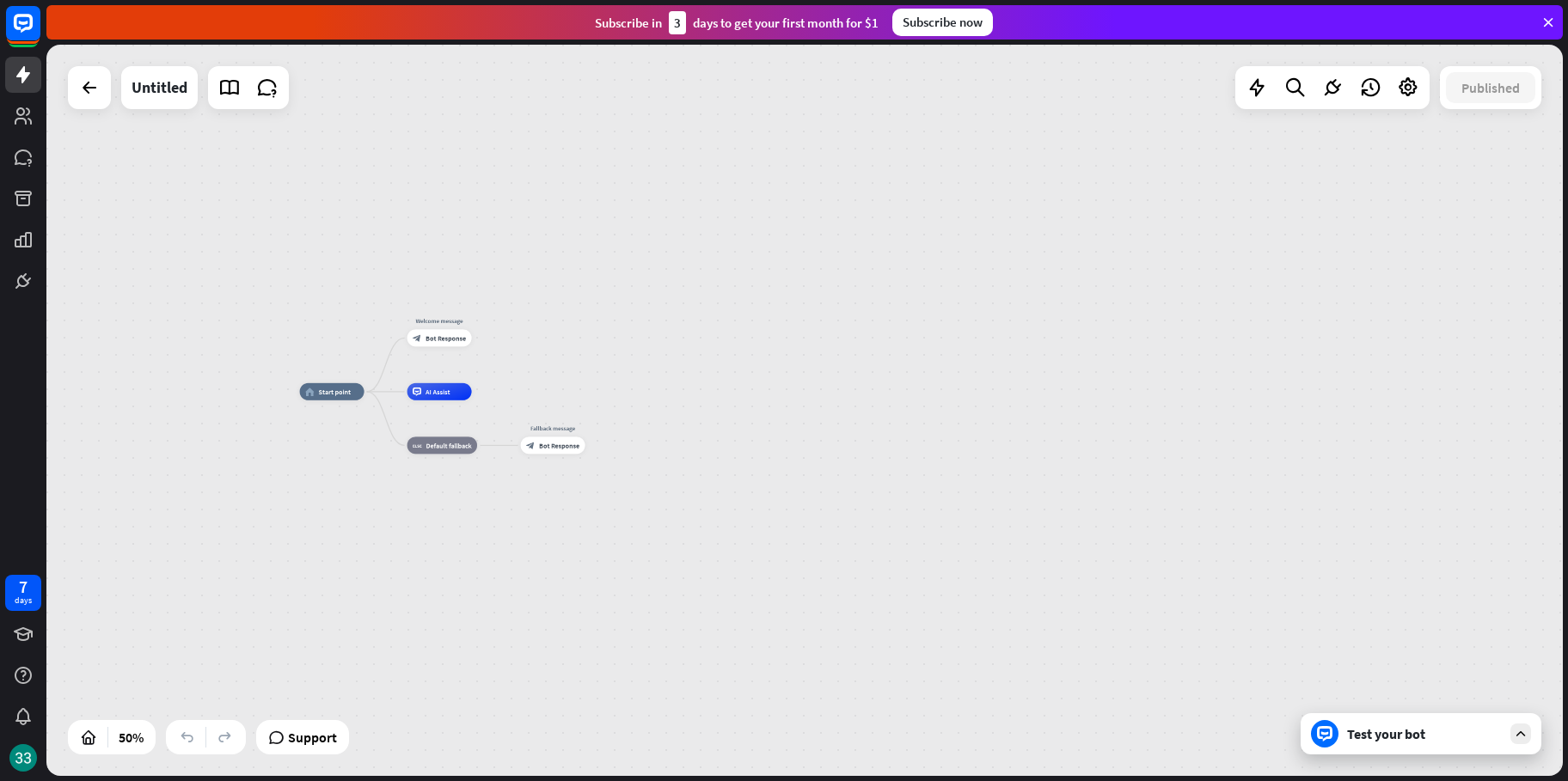
drag, startPoint x: 557, startPoint y: 532, endPoint x: 818, endPoint y: 589, distance: 267.2
click at [814, 591] on div "home_2 Start point Welcome message block_bot_response Bot Response AI Assist bl…" at bounding box center [679, 574] width 758 height 366
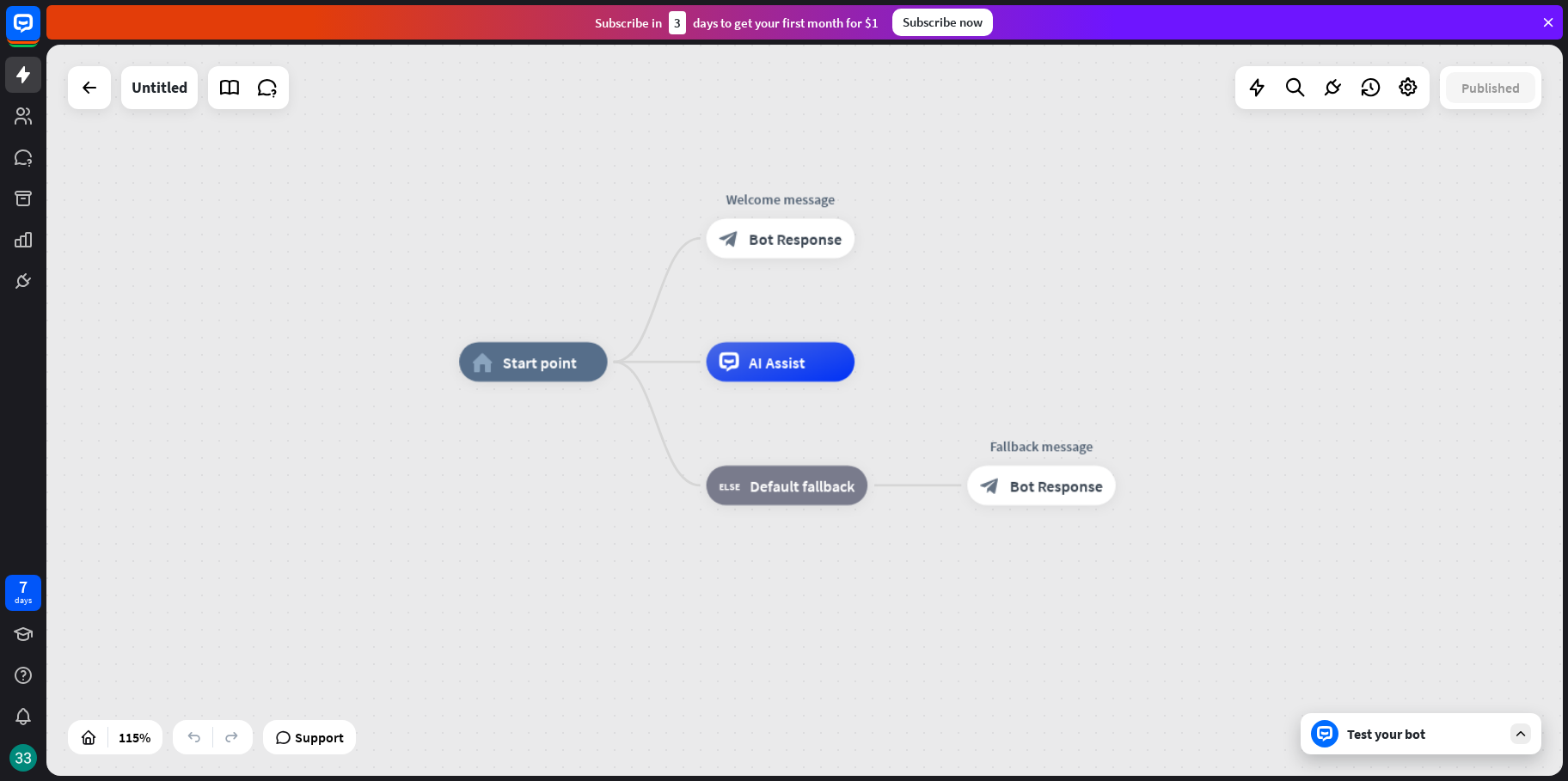
drag, startPoint x: 729, startPoint y: 542, endPoint x: 955, endPoint y: 624, distance: 240.4
click at [955, 624] on div "home_2 Start point Welcome message block_bot_response Bot Response AI Assist bl…" at bounding box center [1331, 783] width 1744 height 841
click at [1261, 99] on div at bounding box center [1257, 87] width 35 height 35
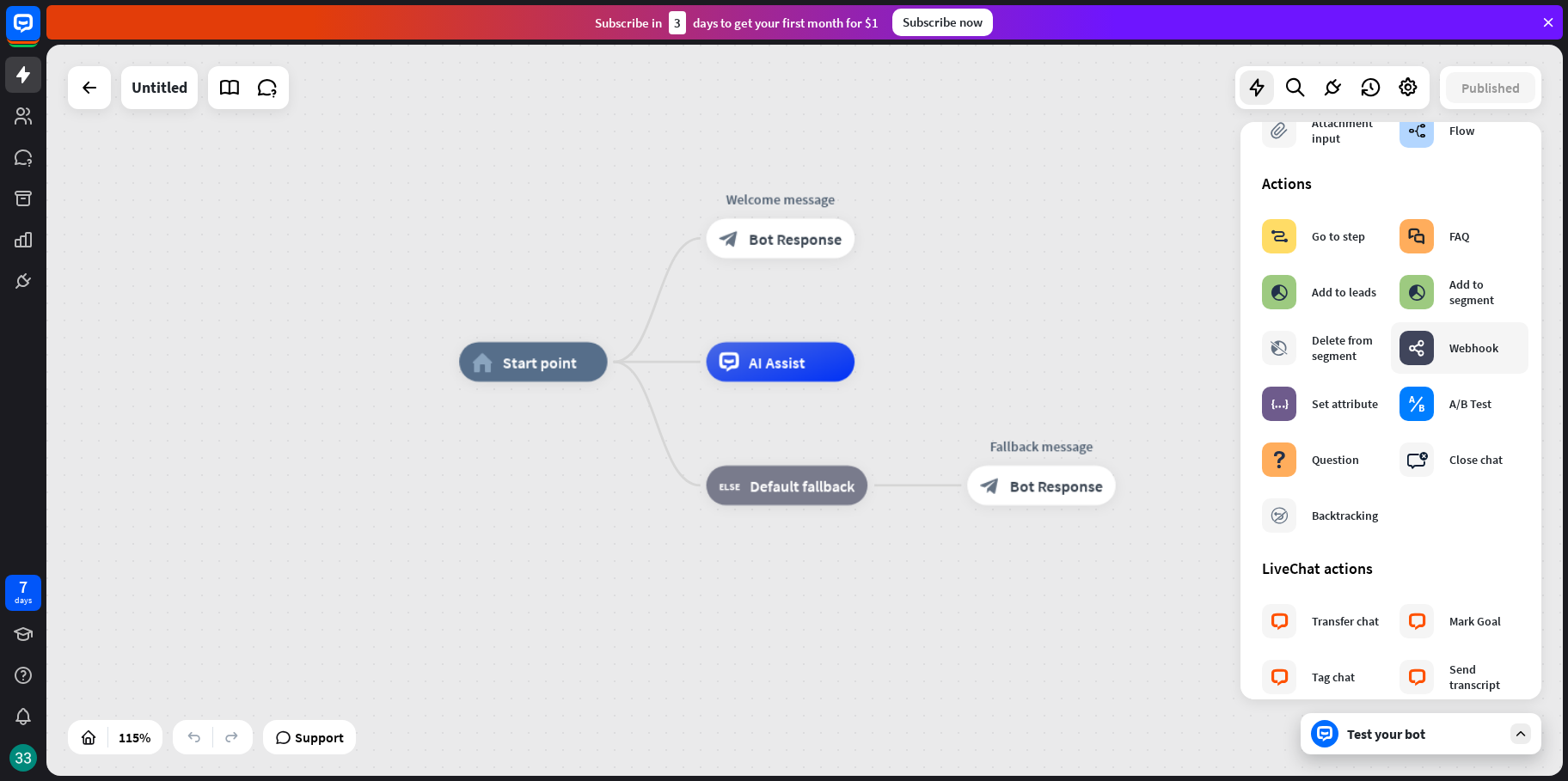
scroll to position [258, 0]
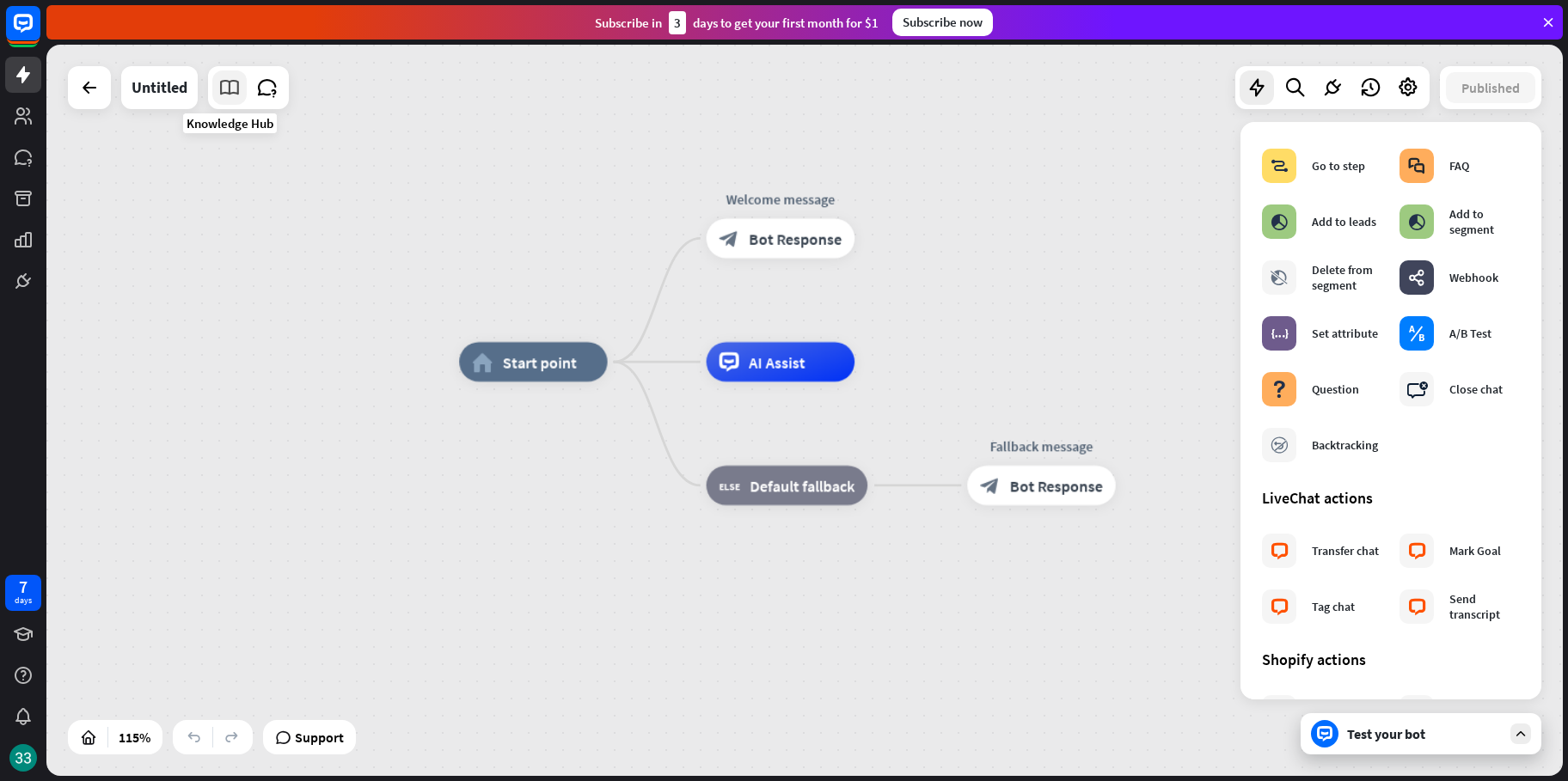
click at [229, 91] on icon at bounding box center [229, 87] width 22 height 22
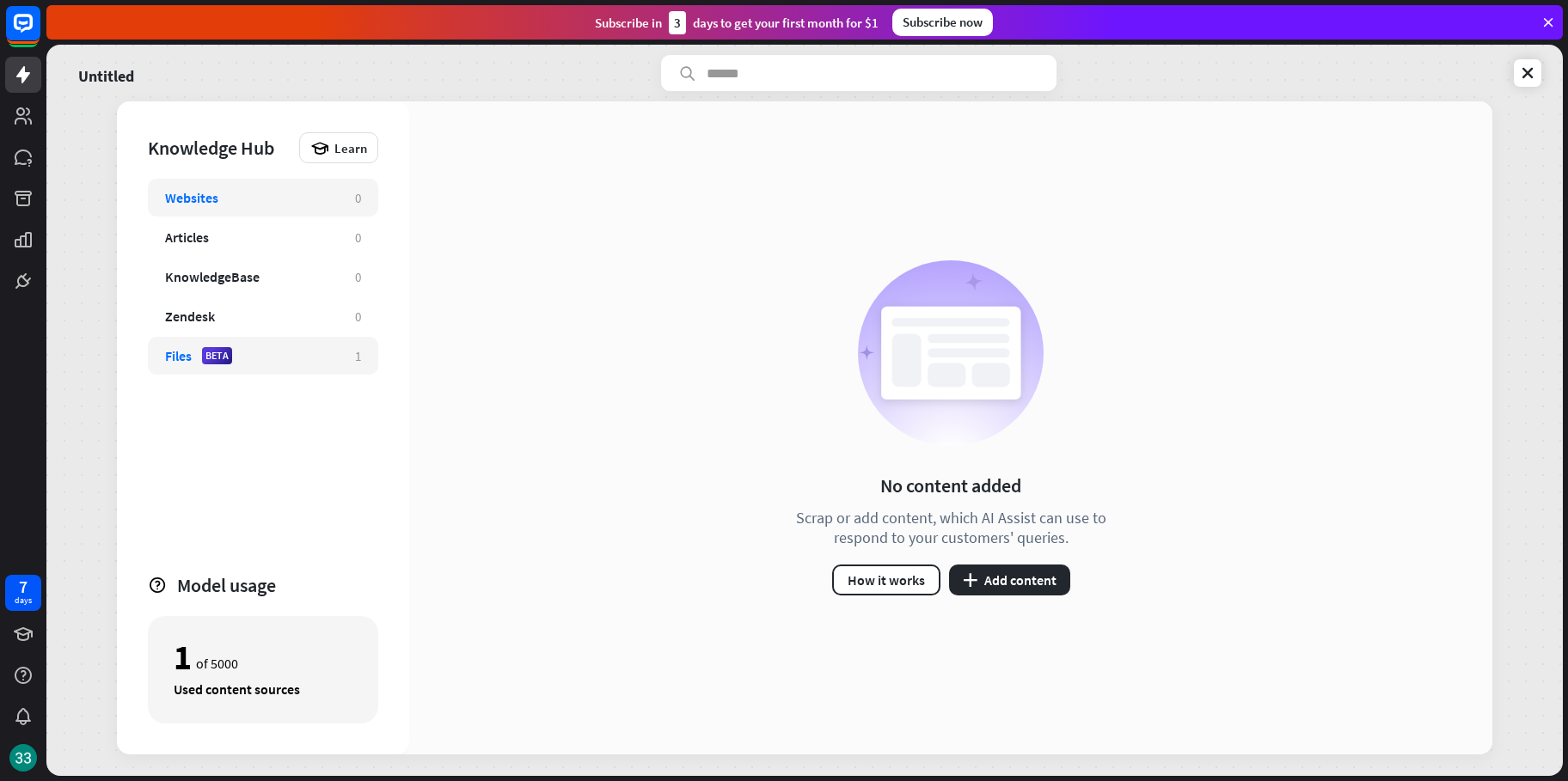
click at [207, 355] on div "BETA" at bounding box center [217, 355] width 30 height 17
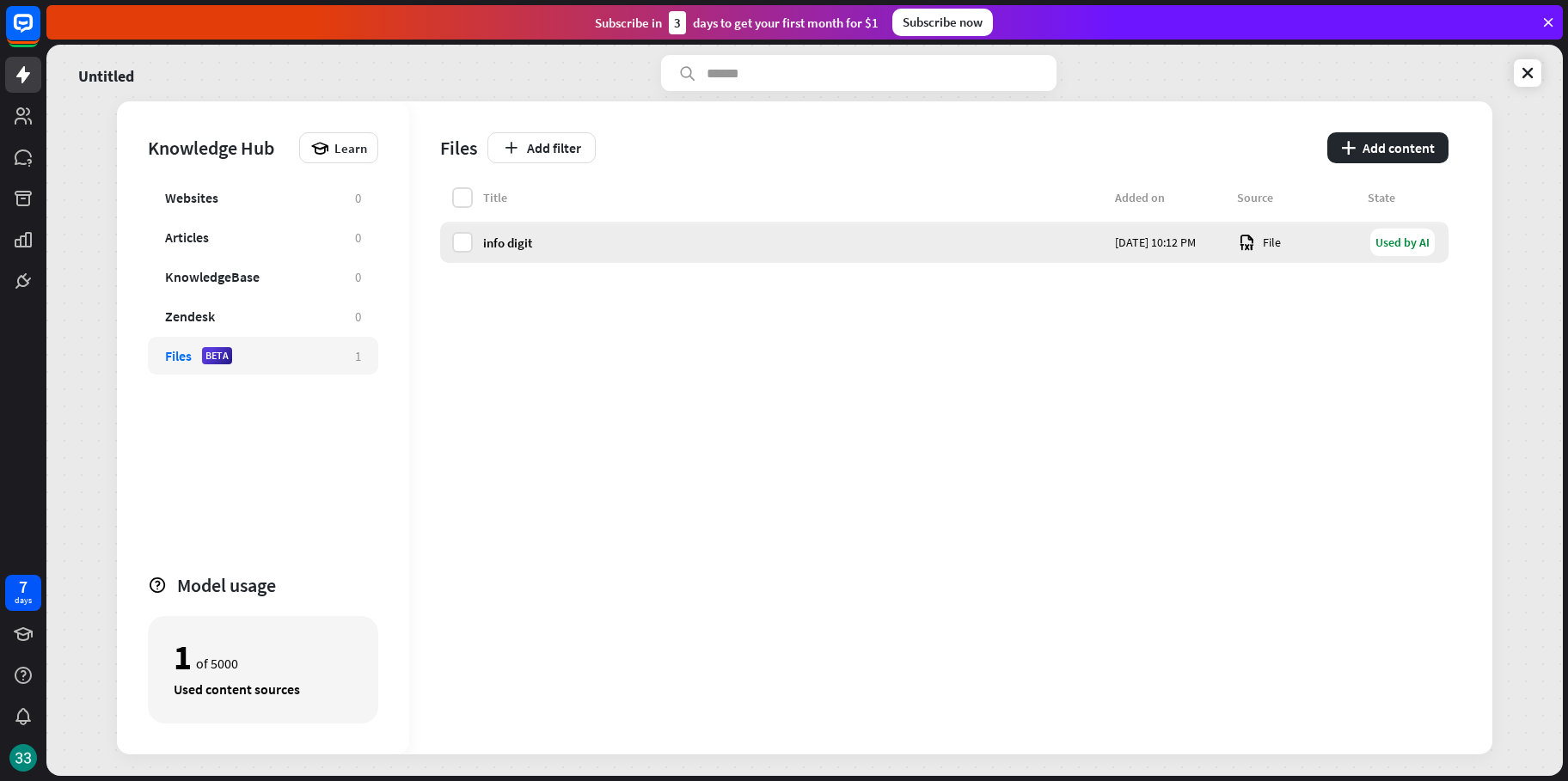
drag, startPoint x: 1312, startPoint y: 245, endPoint x: 740, endPoint y: 242, distance: 572.0
click at [740, 242] on div "info digit" at bounding box center [794, 243] width 621 height 16
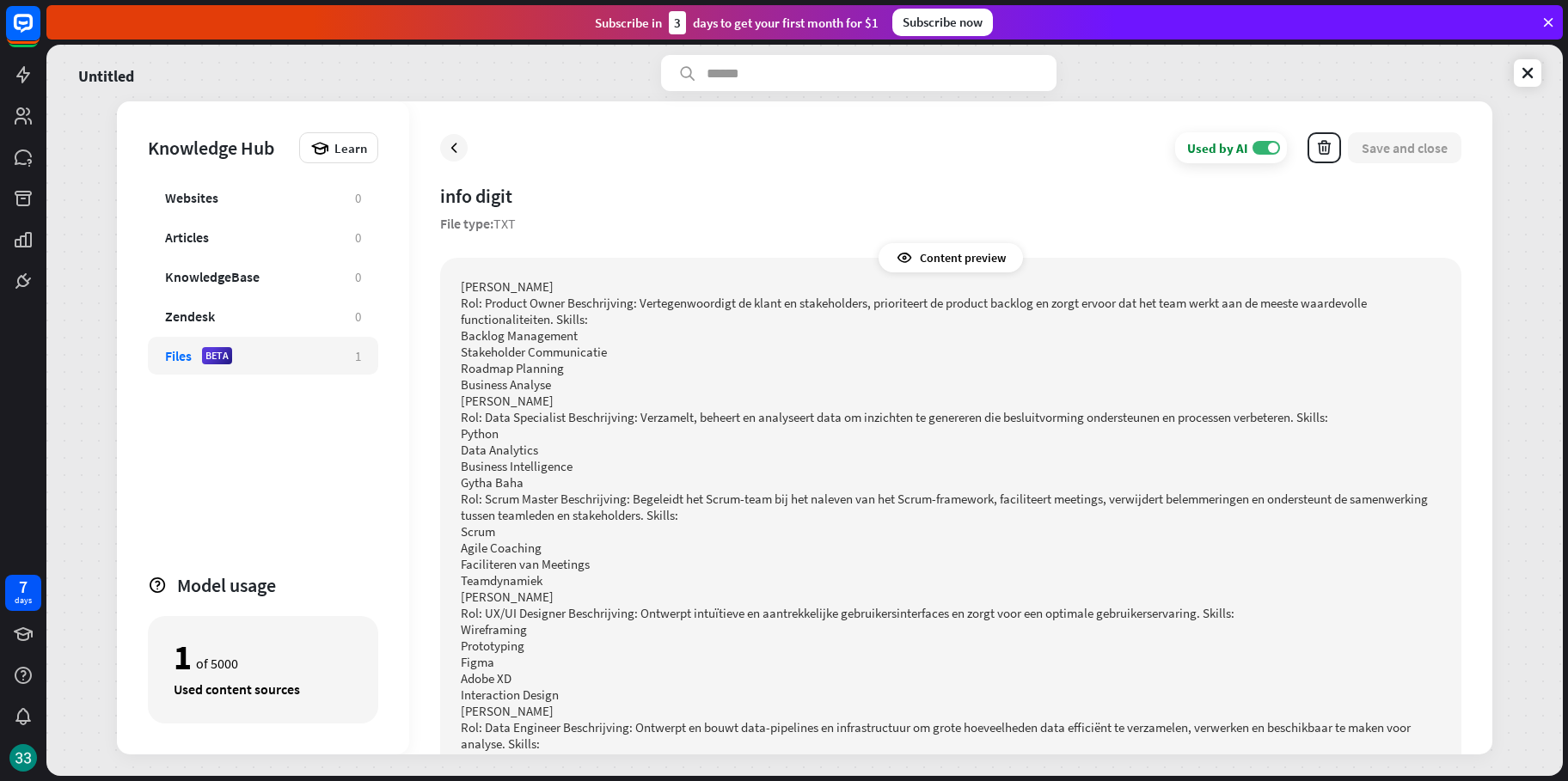
click at [481, 153] on div "Used by AI ON Save and close" at bounding box center [950, 148] width 1021 height 31
click at [468, 150] on div "Used by AI ON Save and close" at bounding box center [950, 148] width 1021 height 31
click at [457, 152] on icon at bounding box center [453, 147] width 17 height 17
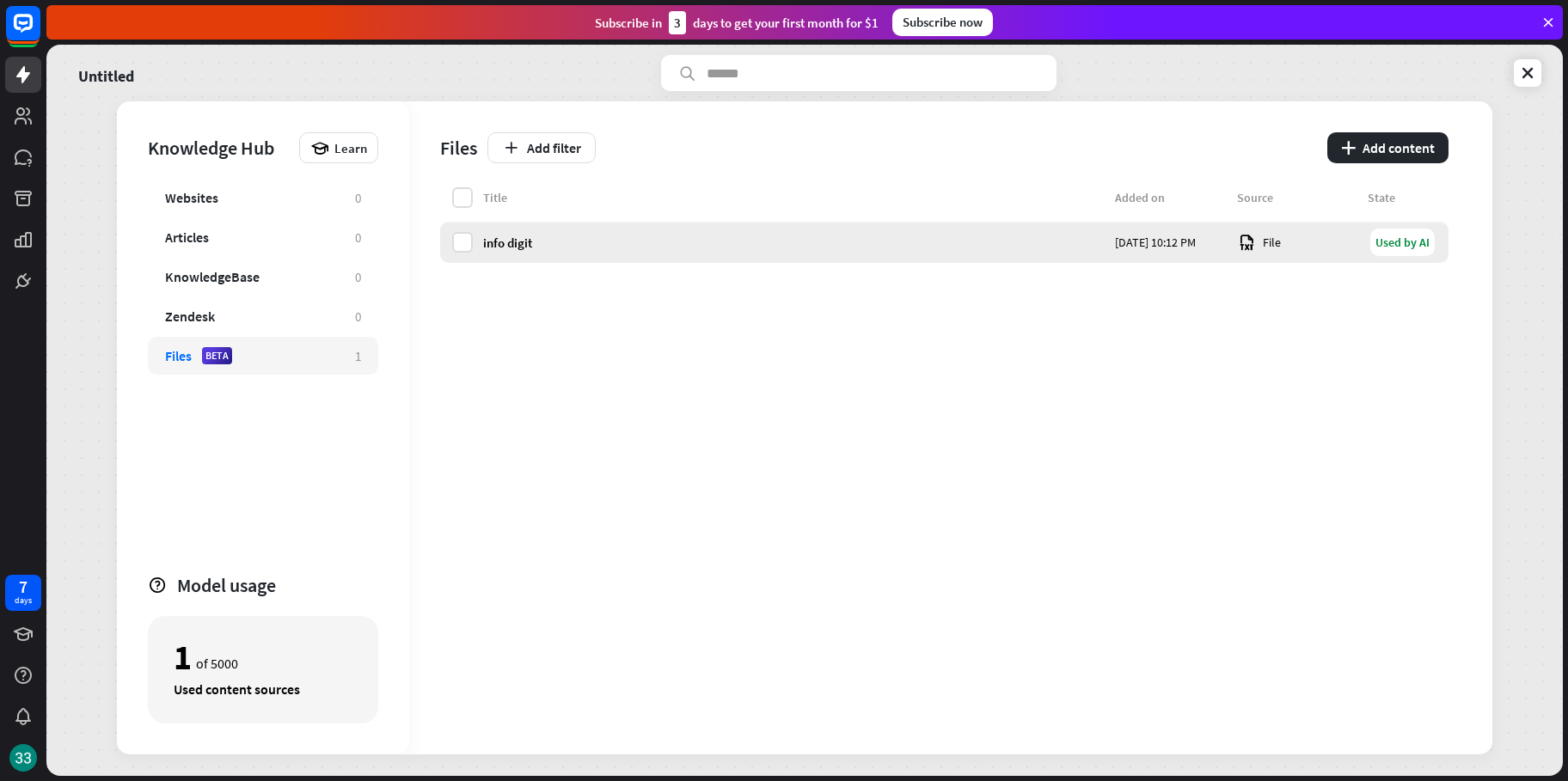
drag, startPoint x: 457, startPoint y: 234, endPoint x: 580, endPoint y: 238, distance: 123.1
click at [457, 234] on label at bounding box center [462, 242] width 20 height 20
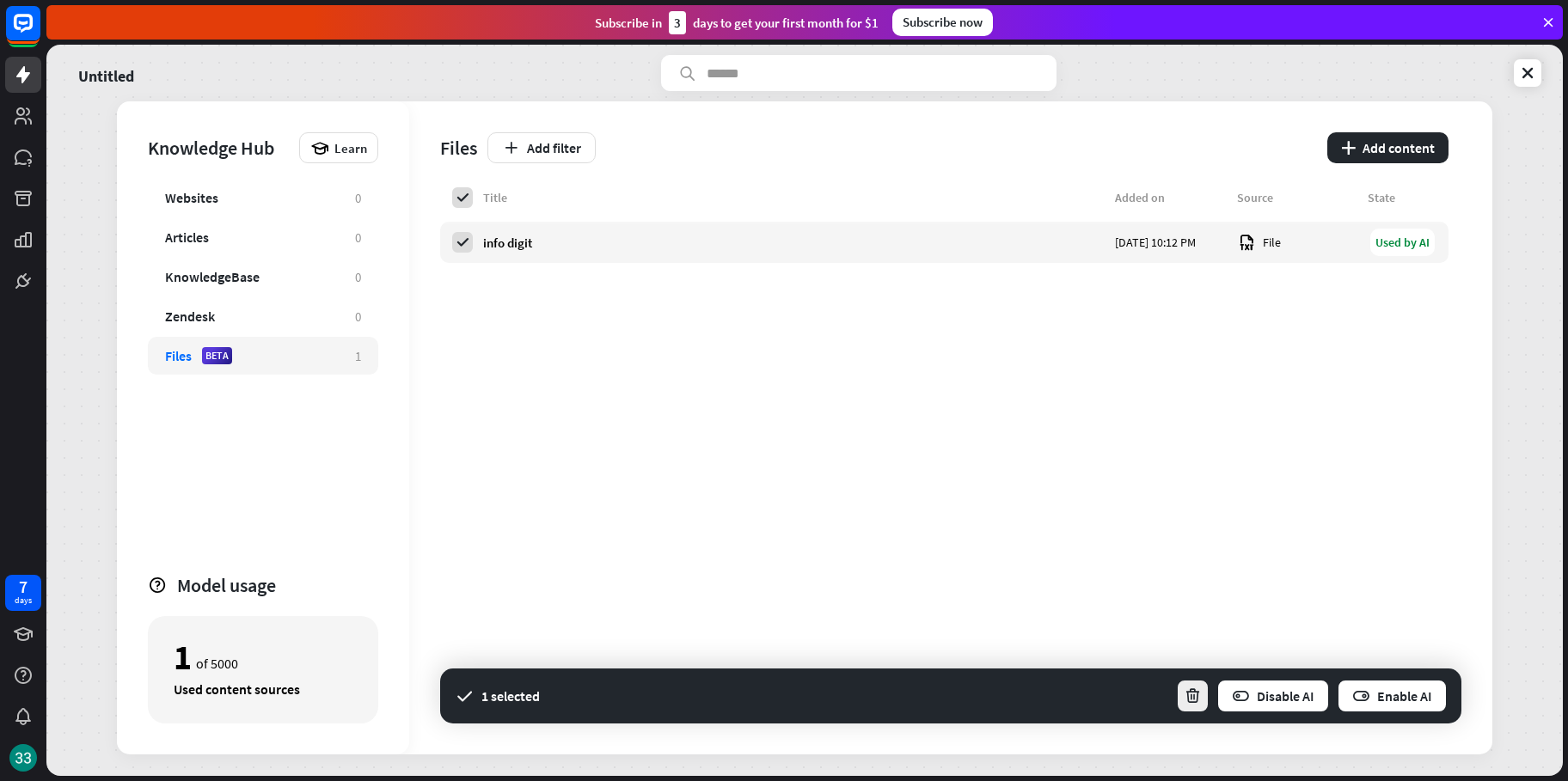
click at [1192, 689] on icon "button" at bounding box center [1192, 696] width 18 height 18
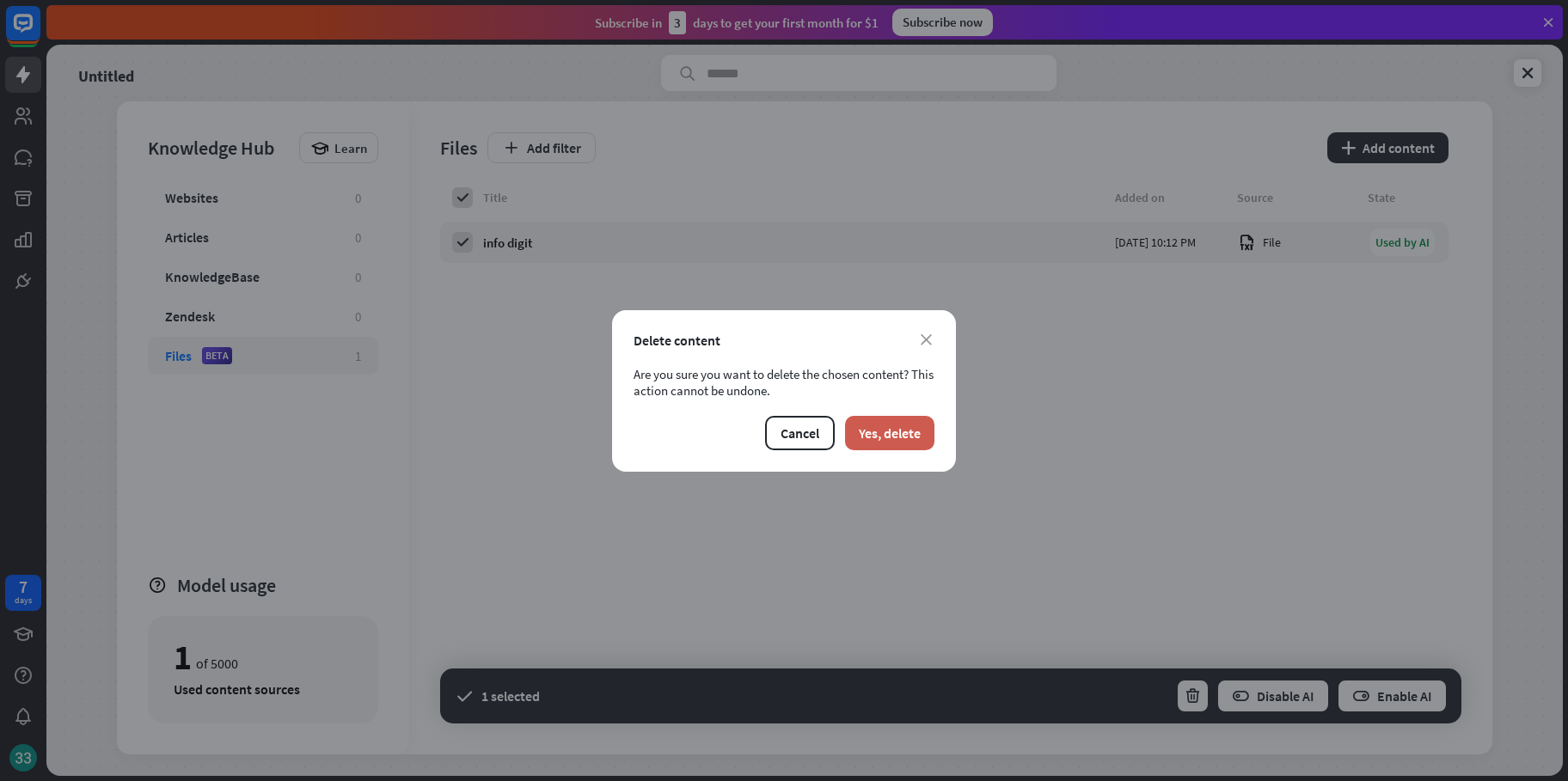
click at [917, 428] on button "Yes, delete" at bounding box center [889, 432] width 89 height 35
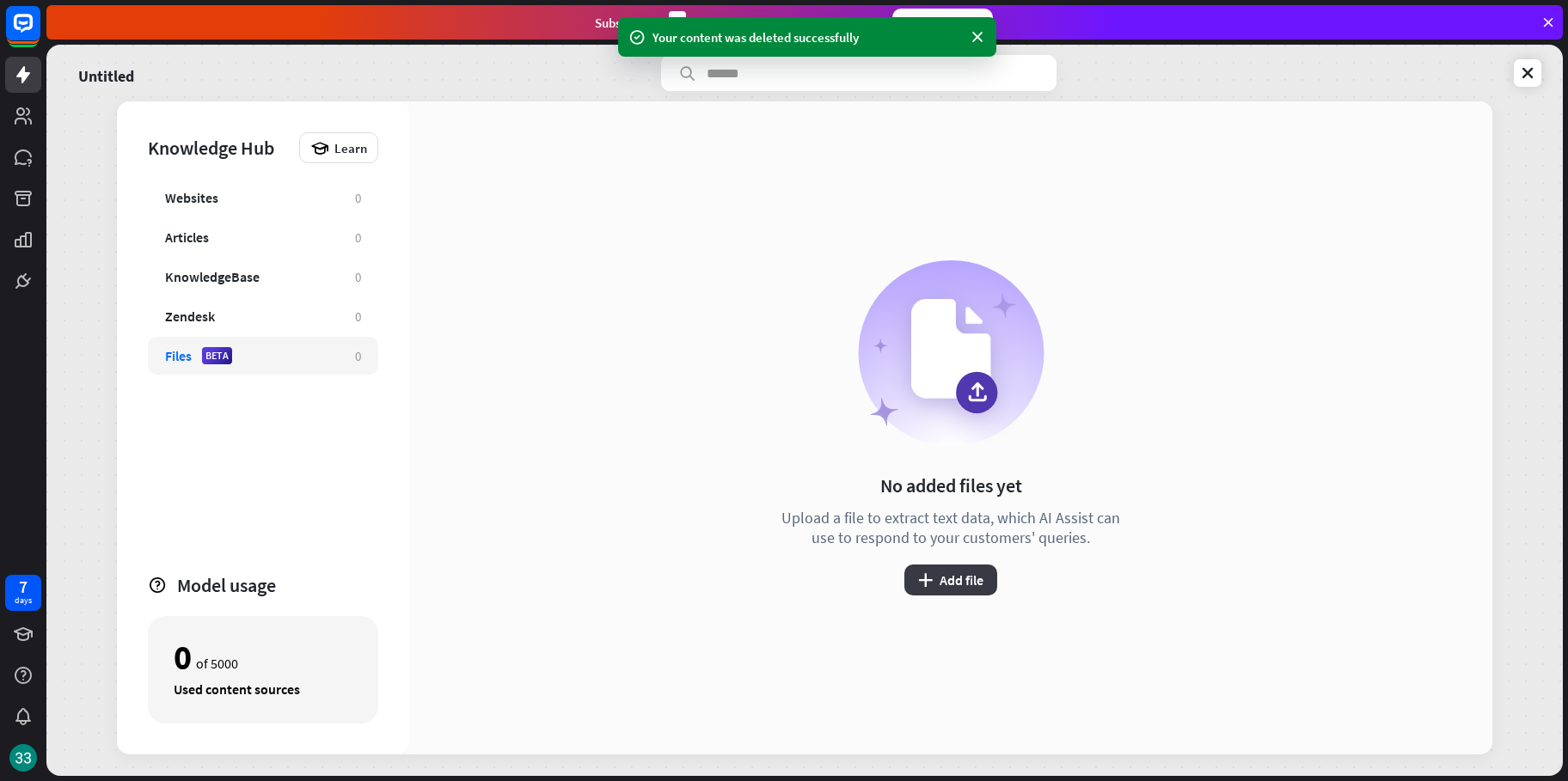
click at [958, 581] on button "plus Add file" at bounding box center [950, 580] width 93 height 31
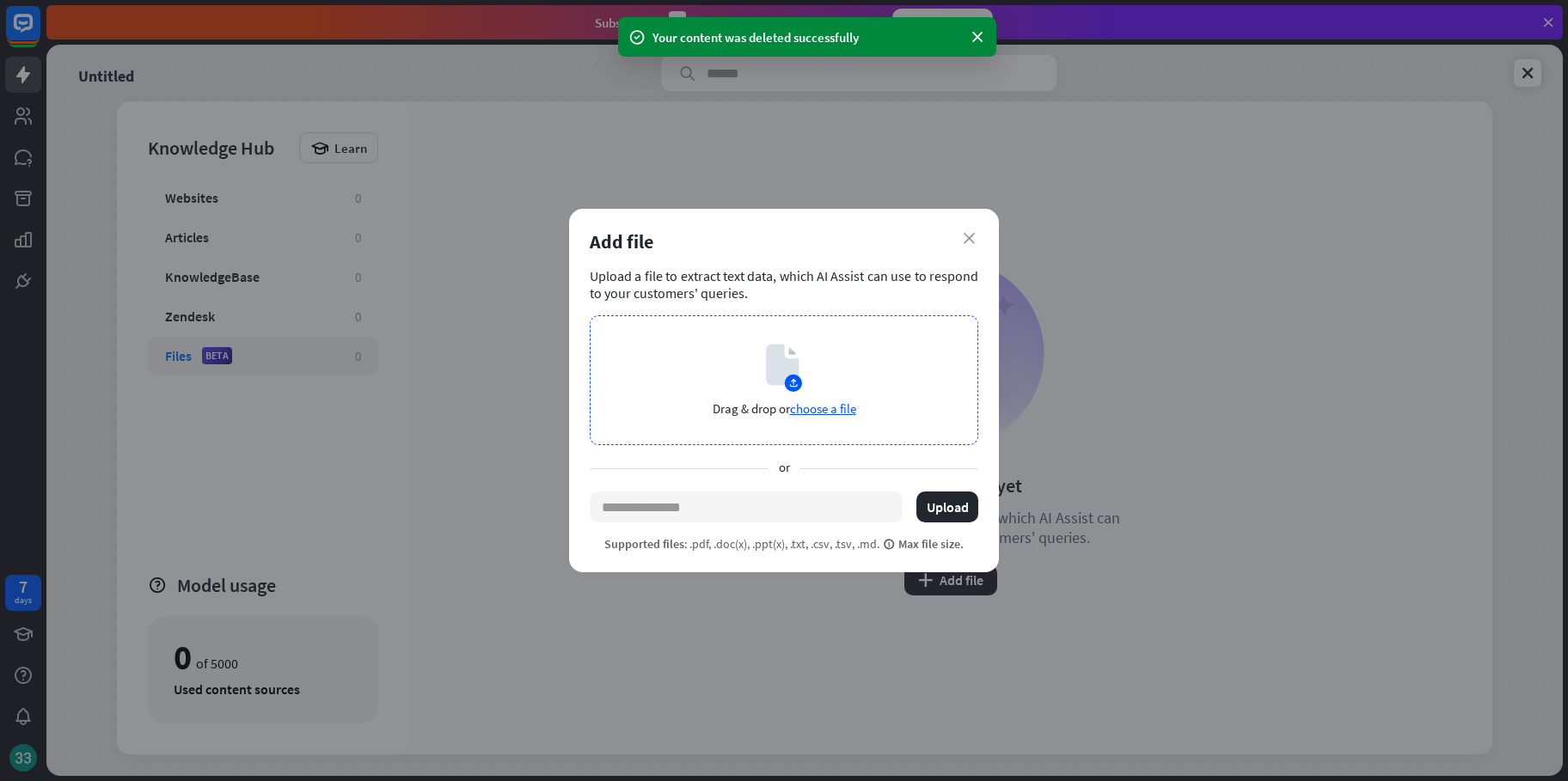
click at [770, 368] on icon at bounding box center [782, 365] width 33 height 41
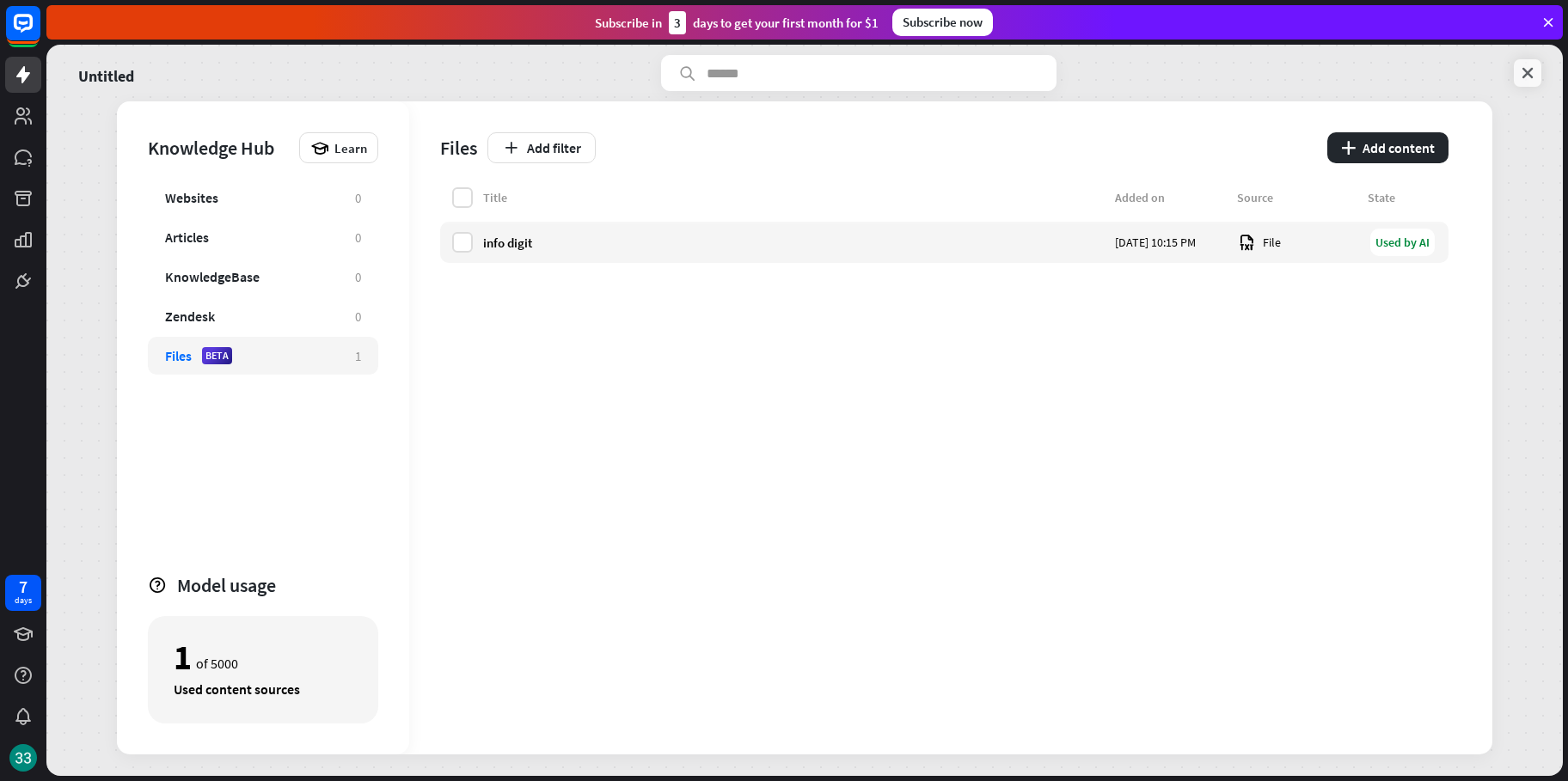
click at [1517, 83] on link at bounding box center [1527, 73] width 28 height 28
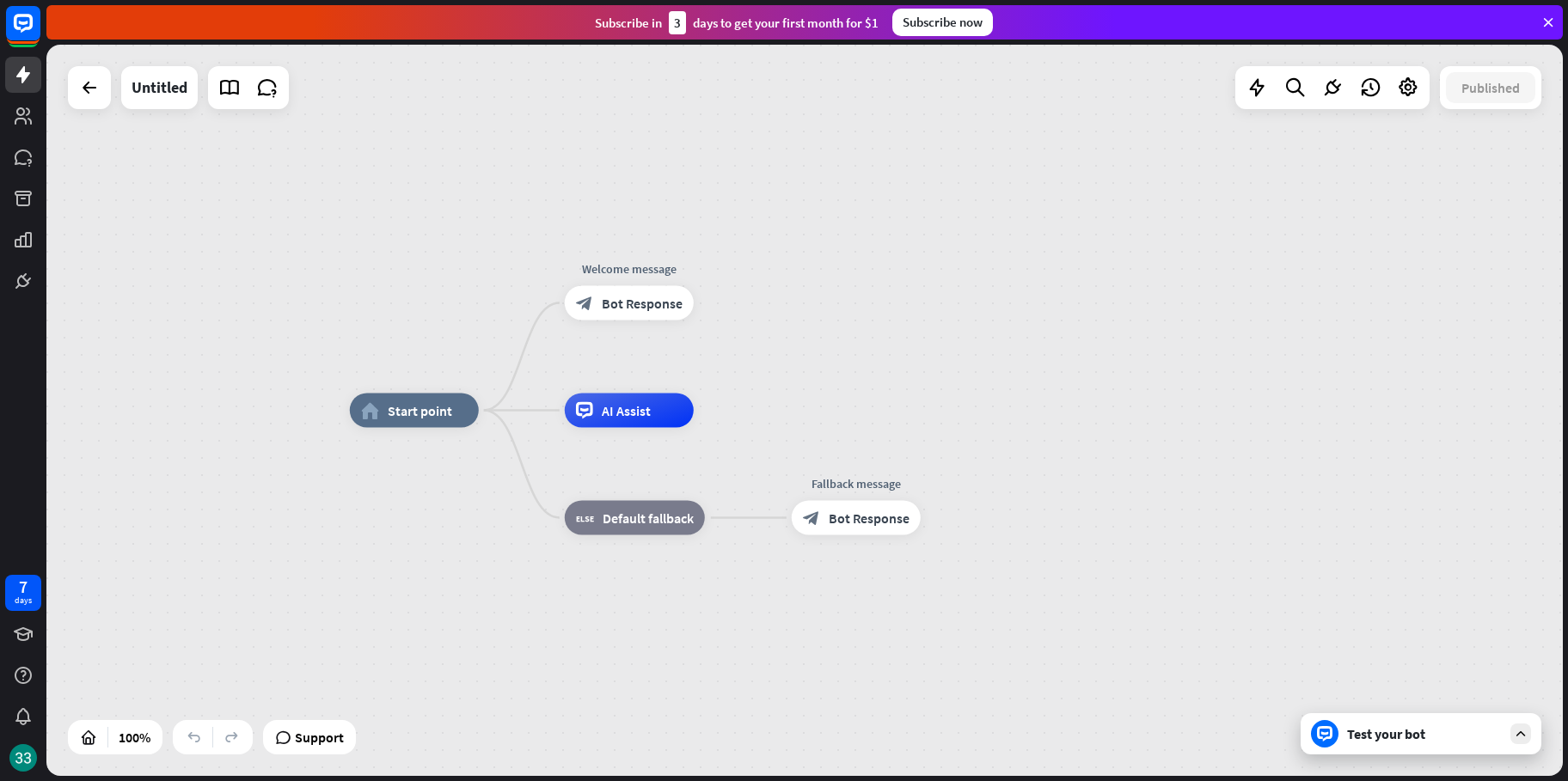
click at [1349, 740] on div "Test your bot" at bounding box center [1425, 733] width 155 height 17
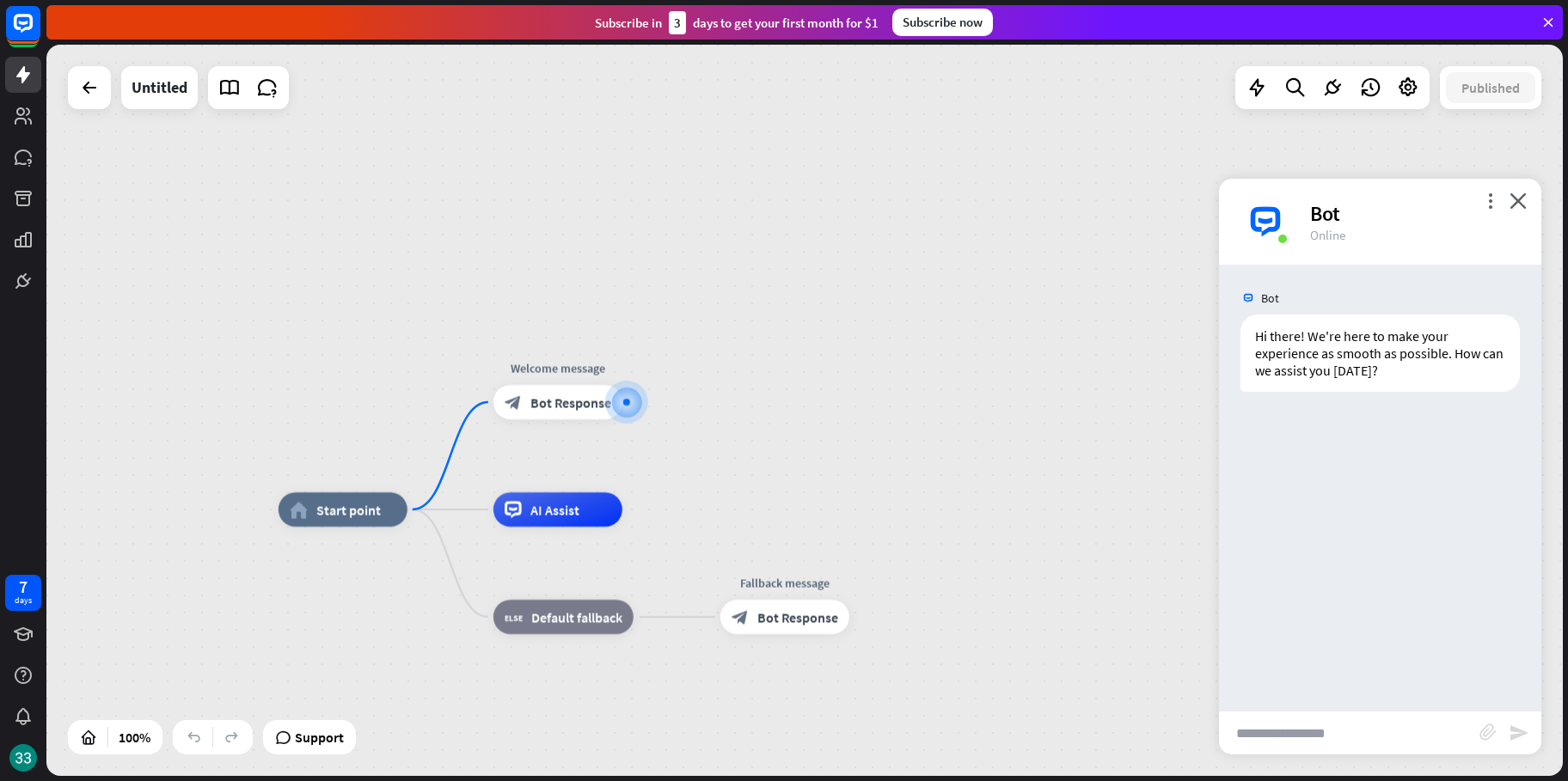
click at [1344, 702] on div "Bot Hi there! We're here to make your experience as smooth as possible. How can…" at bounding box center [1380, 487] width 322 height 446
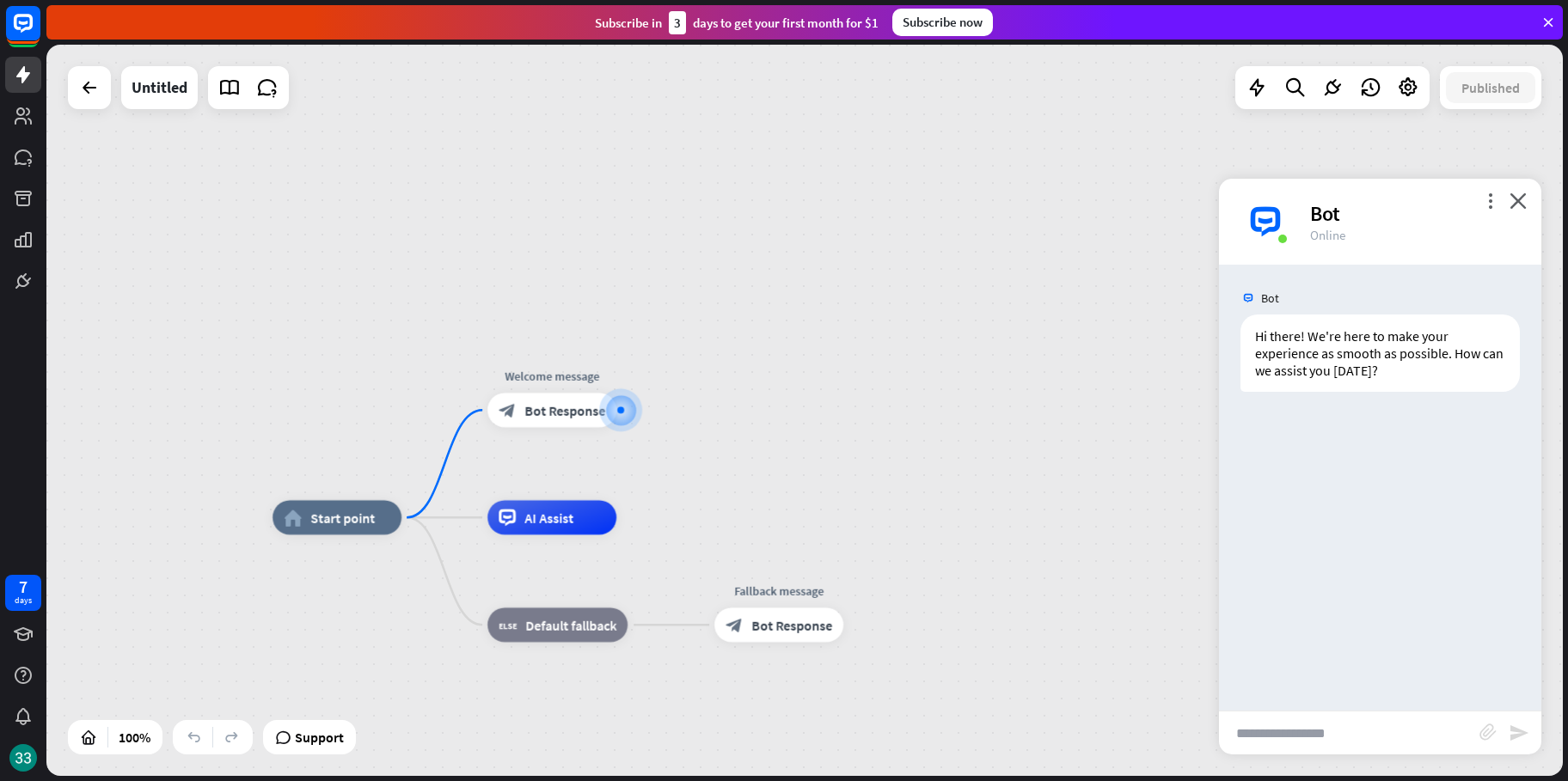
click at [1327, 727] on input "text" at bounding box center [1349, 733] width 261 height 43
drag, startPoint x: 1388, startPoint y: 367, endPoint x: 1283, endPoint y: 311, distance: 119.0
click at [1283, 315] on div "Hi there! We're here to make your experience as smooth as possible. How can we …" at bounding box center [1380, 358] width 322 height 86
click at [1315, 716] on input "******" at bounding box center [1349, 733] width 261 height 43
type input "*"
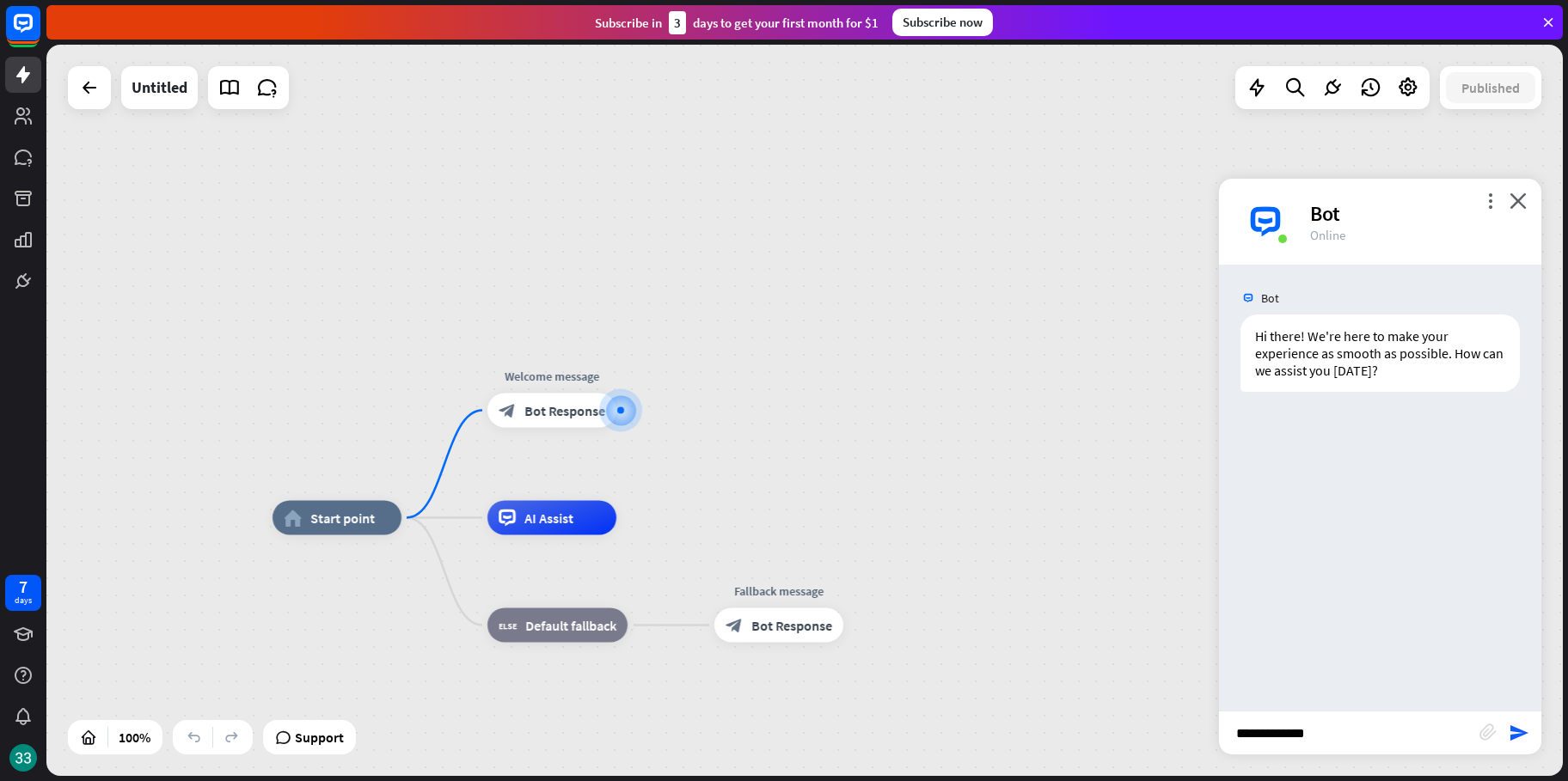
type input "**********"
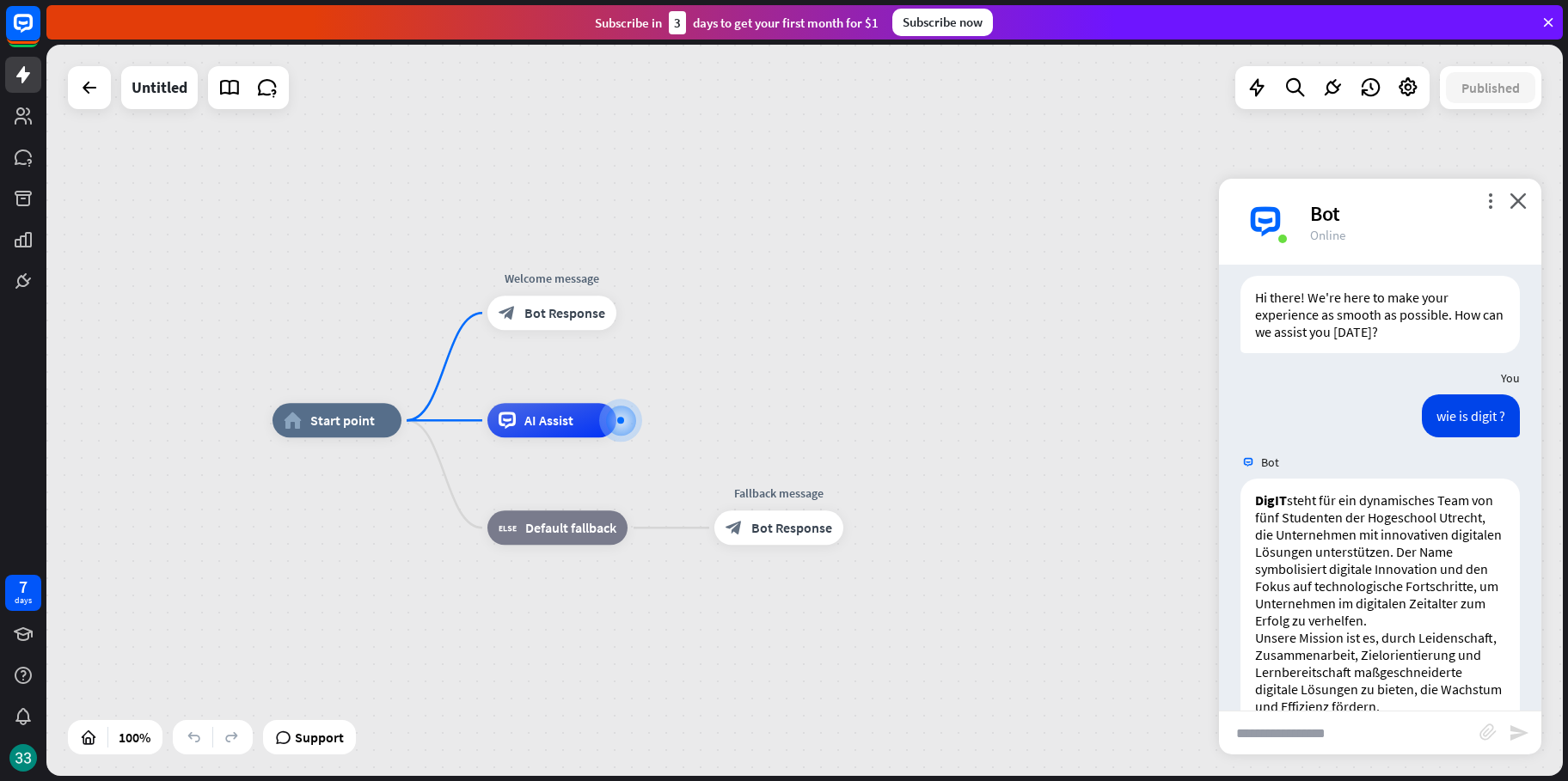
scroll to position [116, 0]
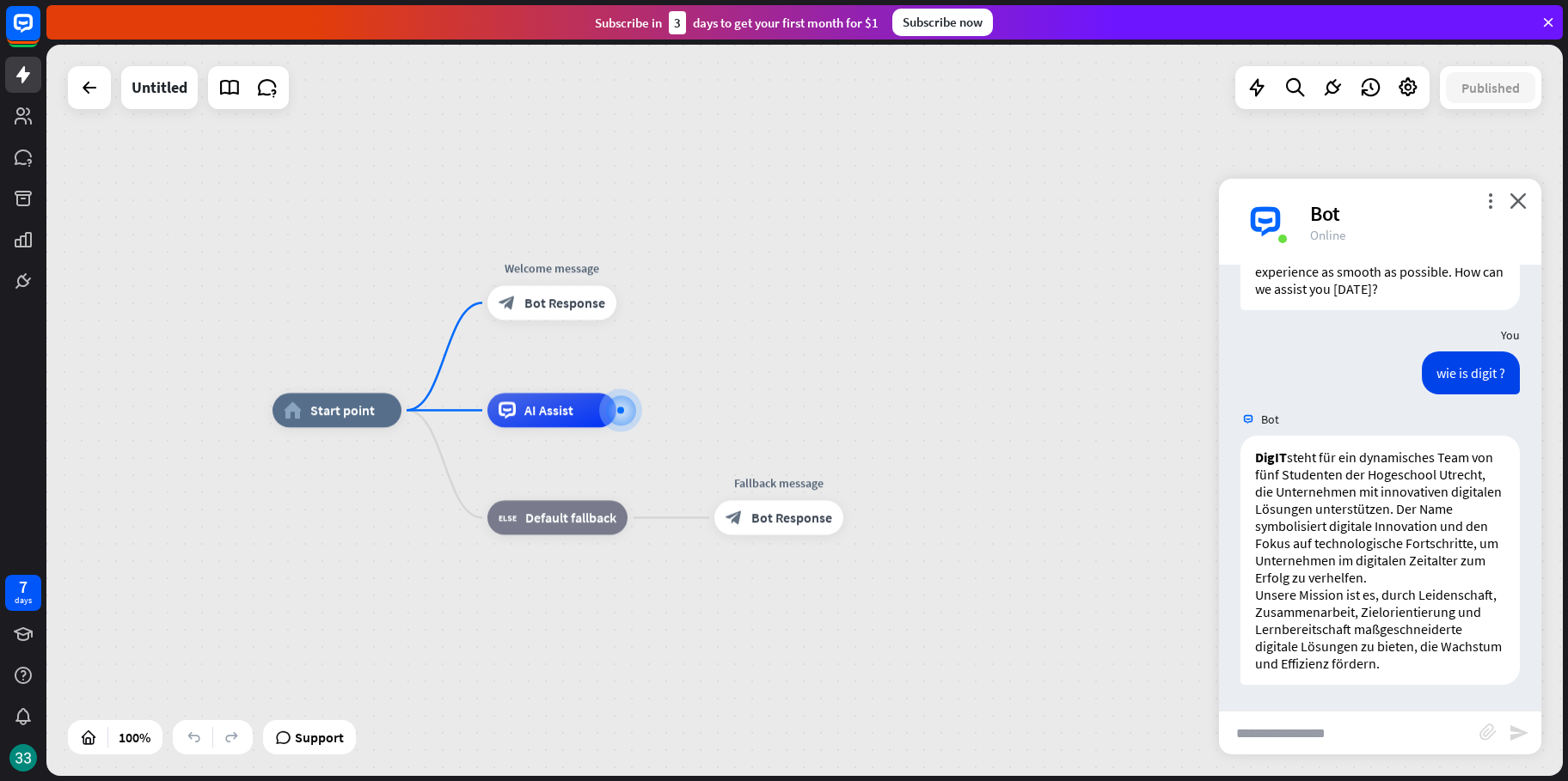
click at [1334, 744] on input "text" at bounding box center [1349, 733] width 261 height 43
type input "**********"
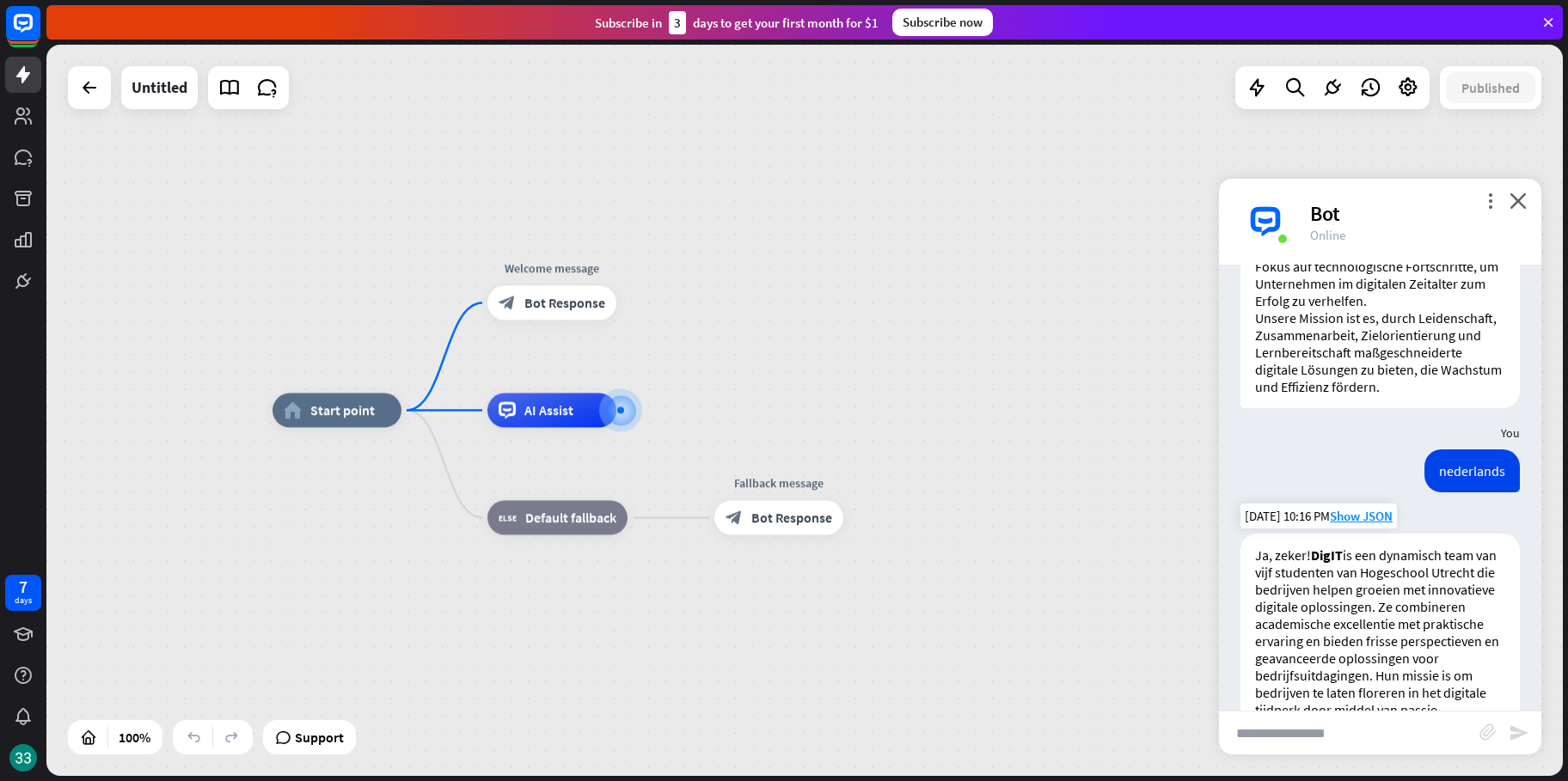
scroll to position [560, 0]
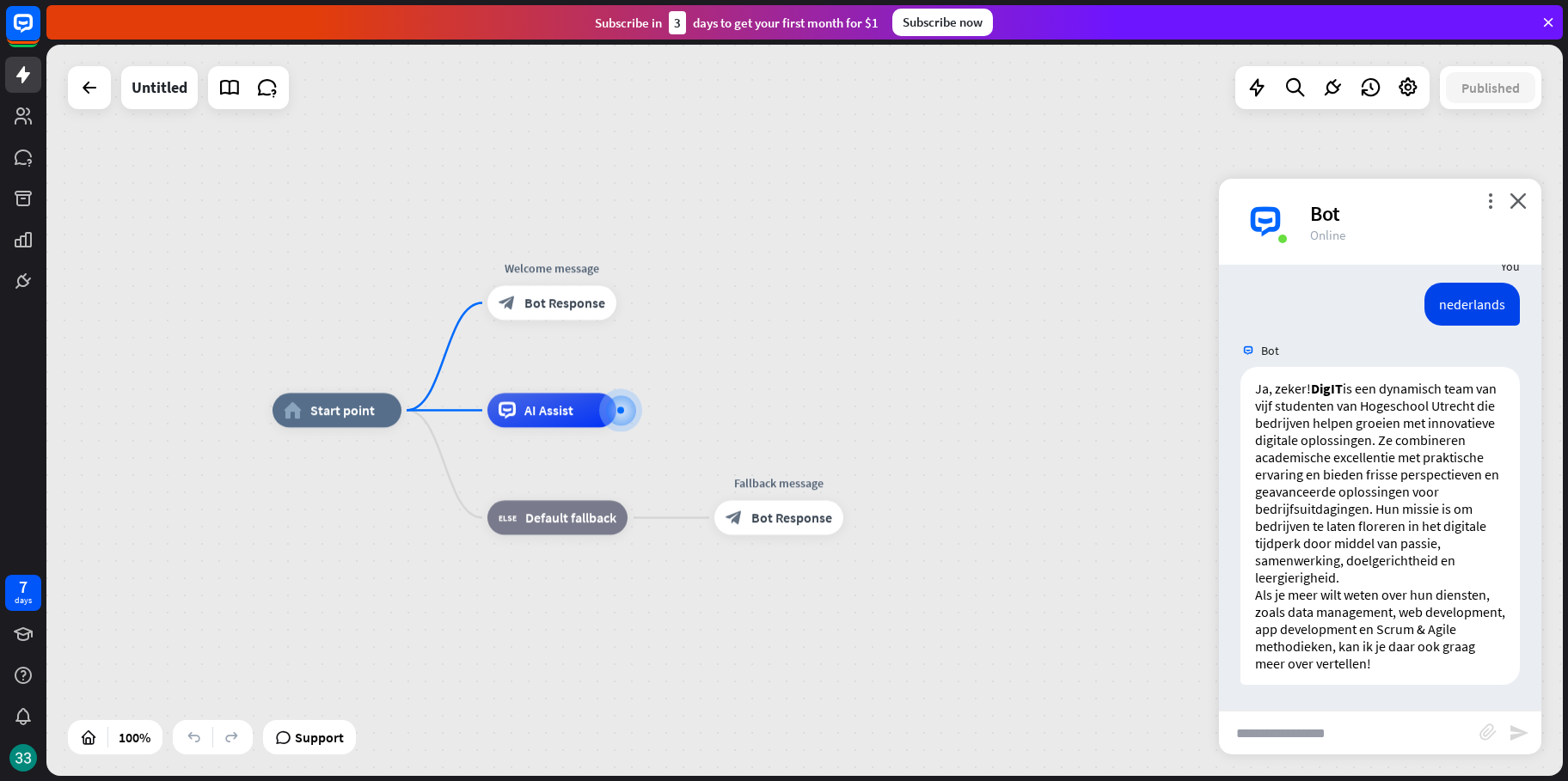
click at [1367, 727] on input "text" at bounding box center [1349, 733] width 261 height 43
click at [1367, 721] on input "text" at bounding box center [1349, 733] width 261 height 43
type input "**********"
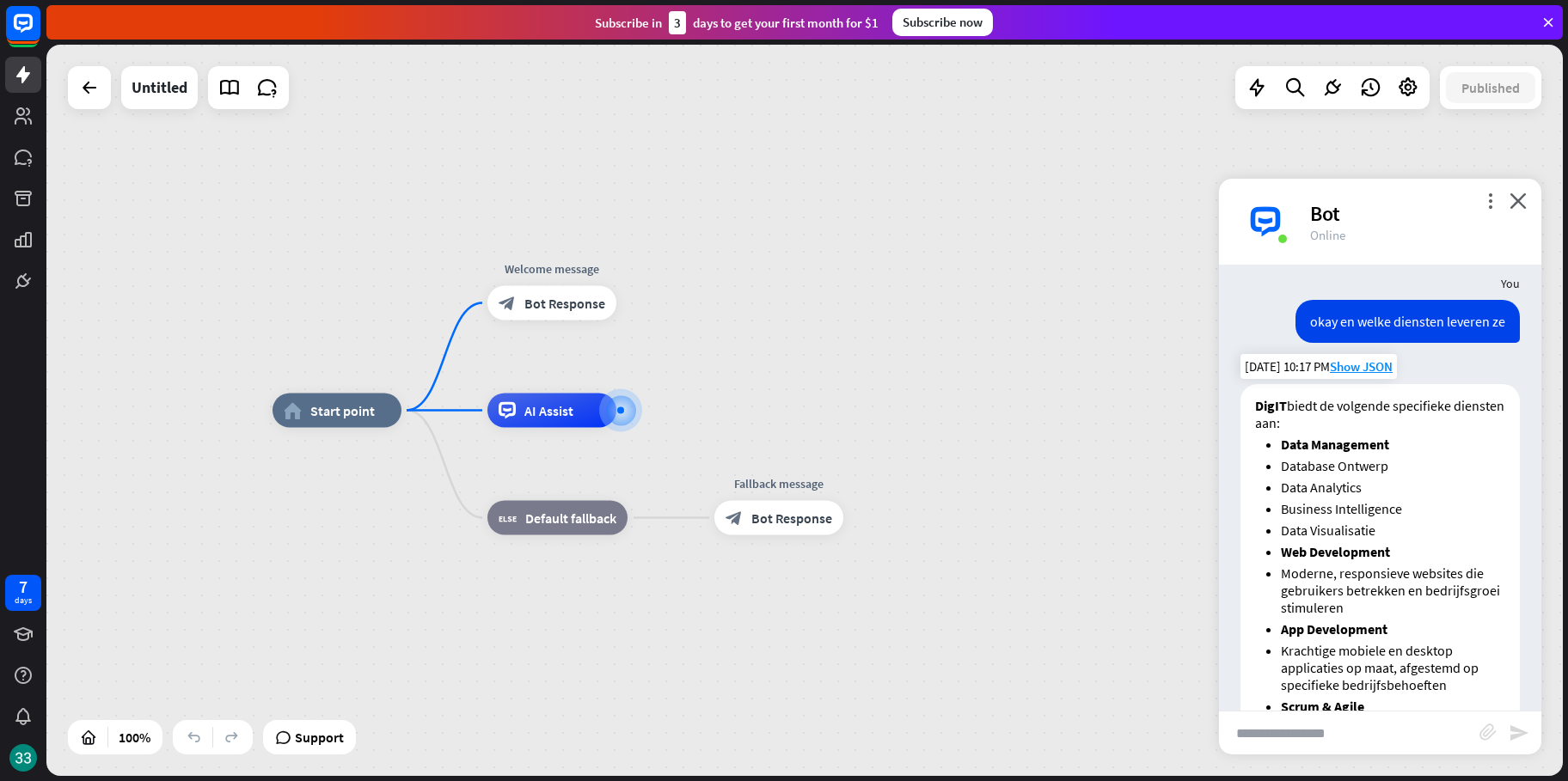
scroll to position [1123, 0]
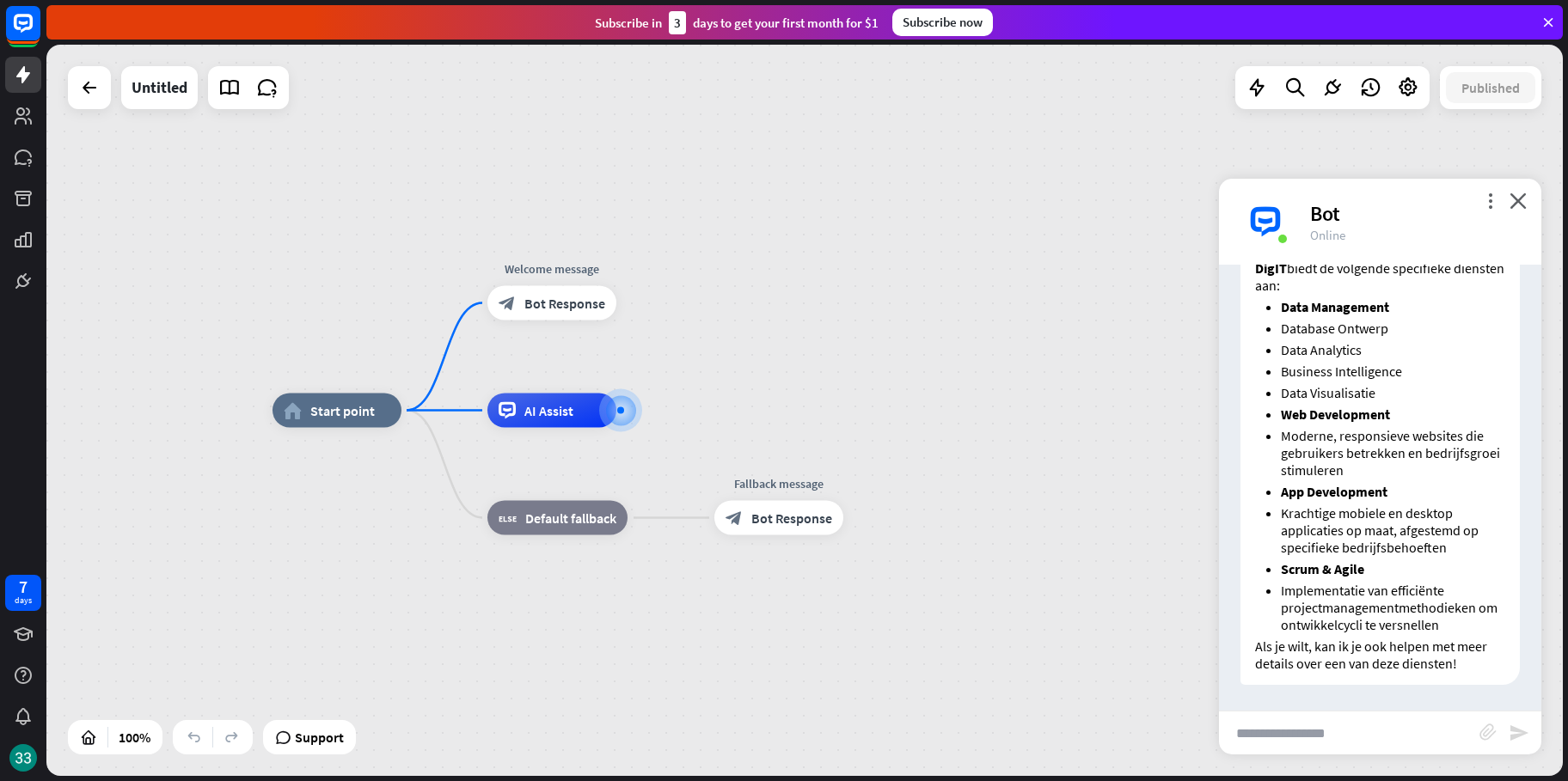
click at [1328, 745] on input "text" at bounding box center [1349, 733] width 261 height 43
type input "**********"
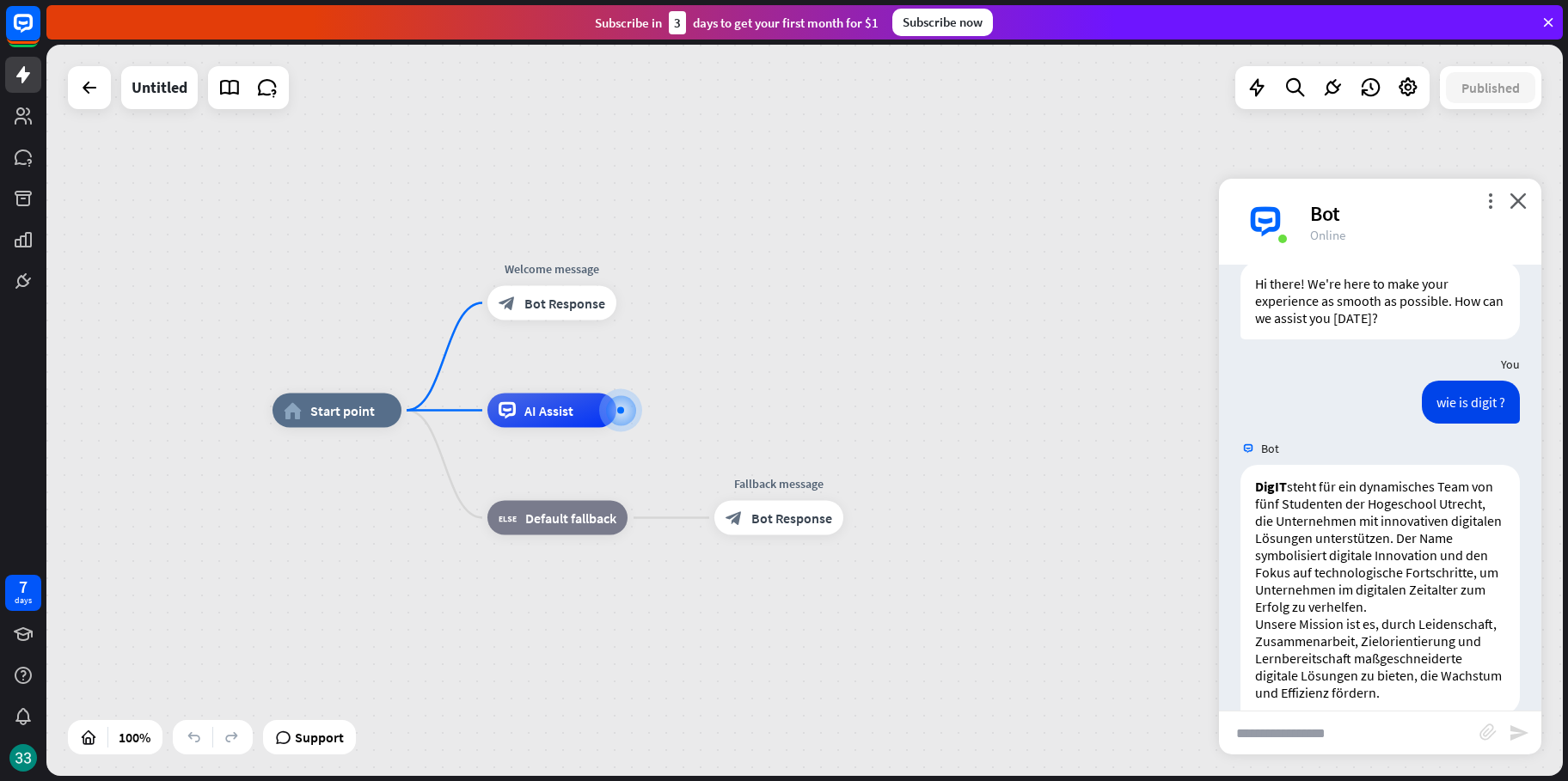
scroll to position [0, 0]
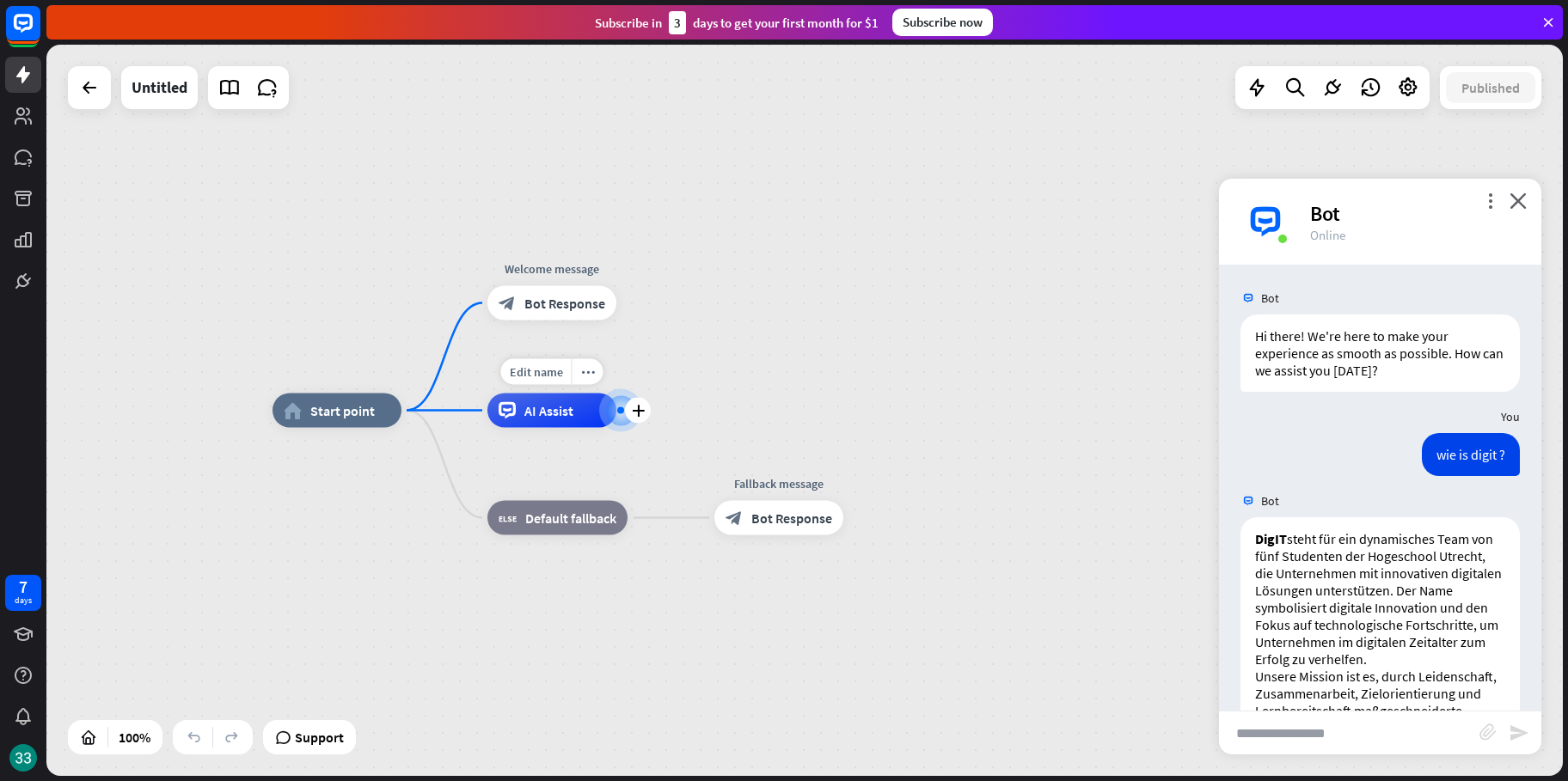
click at [529, 428] on div "Edit name more_horiz plus AI Assist" at bounding box center [552, 410] width 129 height 35
click at [583, 381] on div "more_horiz" at bounding box center [588, 371] width 32 height 26
click at [553, 406] on span "AI Assist" at bounding box center [549, 409] width 49 height 17
click at [542, 377] on span "Edit name" at bounding box center [537, 371] width 53 height 15
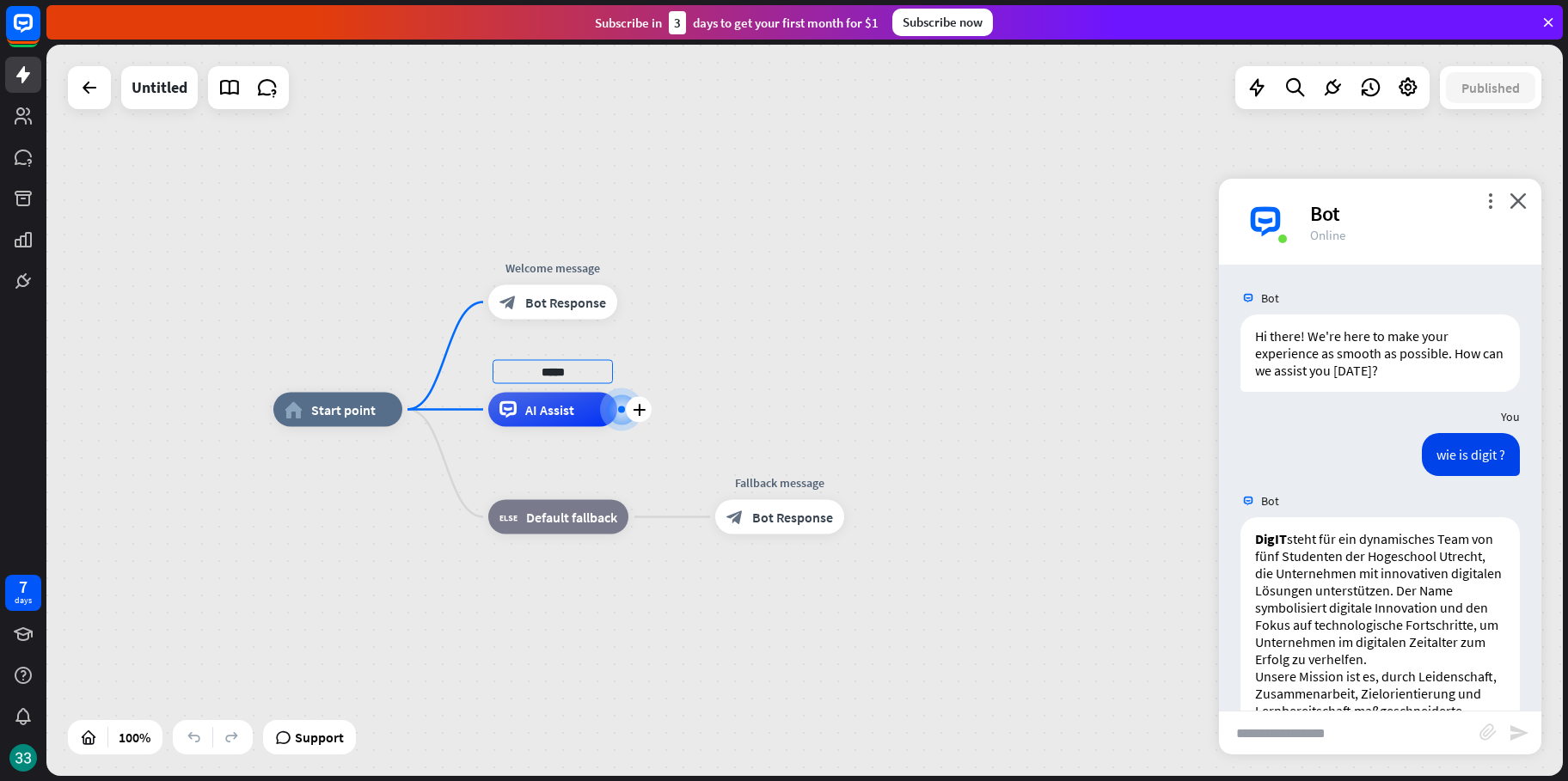
type input "*****"
click at [723, 390] on div "home_2 Start point Welcome message block_bot_response Bot Response ***** plus A…" at bounding box center [804, 410] width 1516 height 731
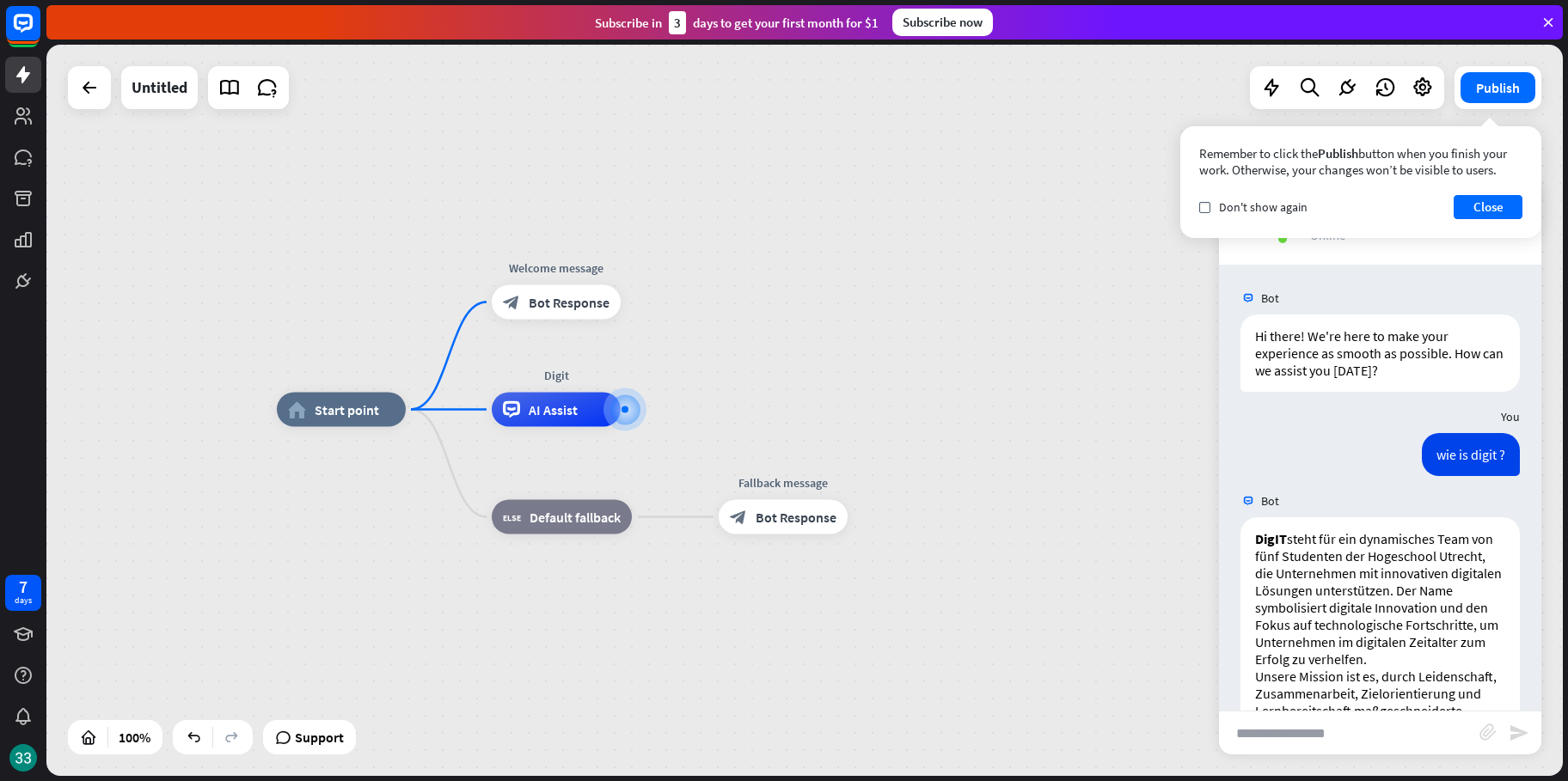
click at [1476, 106] on div "Publish Remember to click the Publish button when you finish your work. Otherwi…" at bounding box center [1498, 87] width 87 height 43
click at [1476, 98] on button "Publish" at bounding box center [1498, 87] width 75 height 31
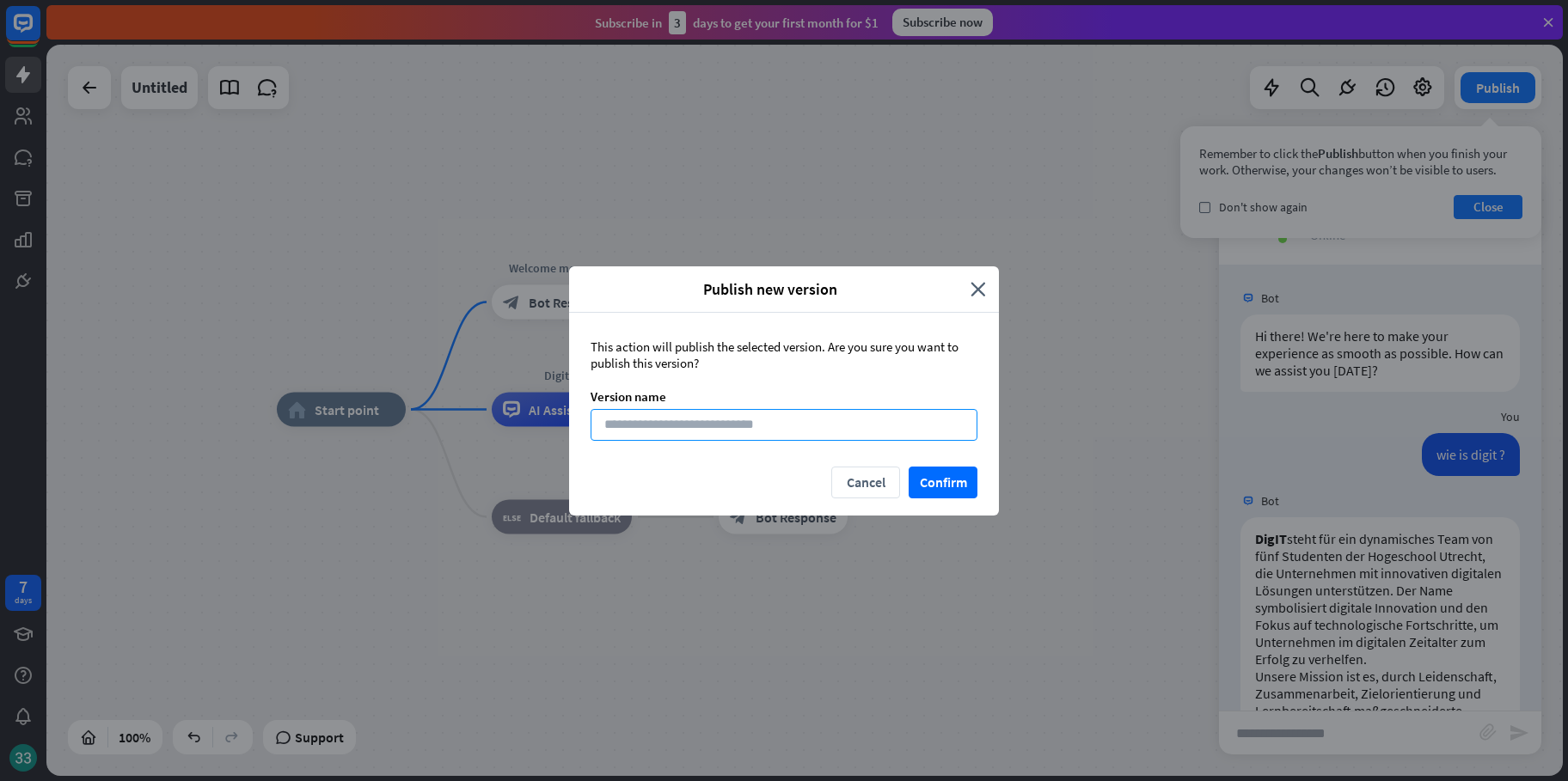
click at [877, 437] on input at bounding box center [784, 425] width 387 height 32
type input "*****"
click at [952, 480] on button "Confirm" at bounding box center [942, 482] width 69 height 32
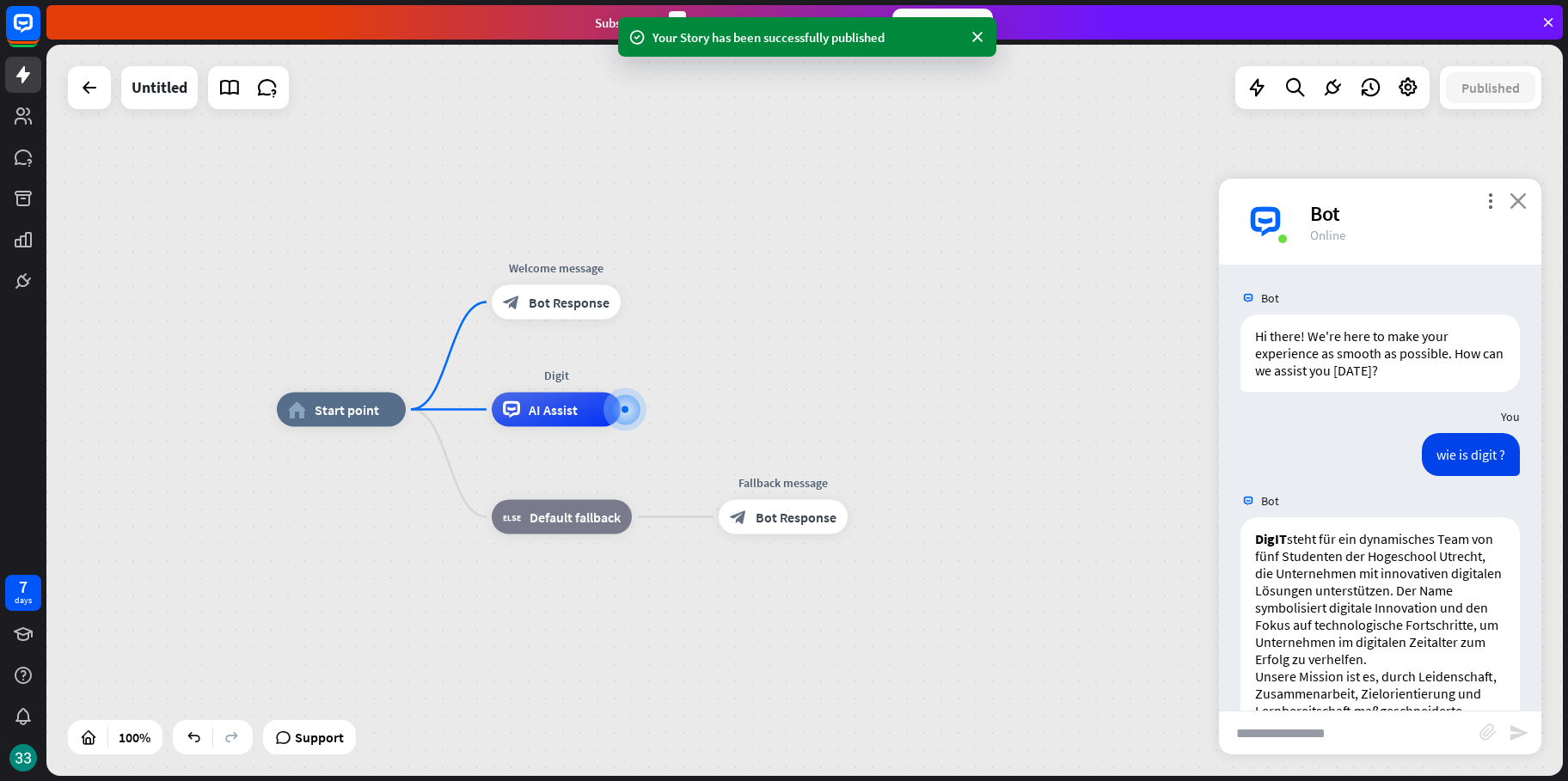
click at [1523, 203] on icon "close" at bounding box center [1517, 200] width 17 height 16
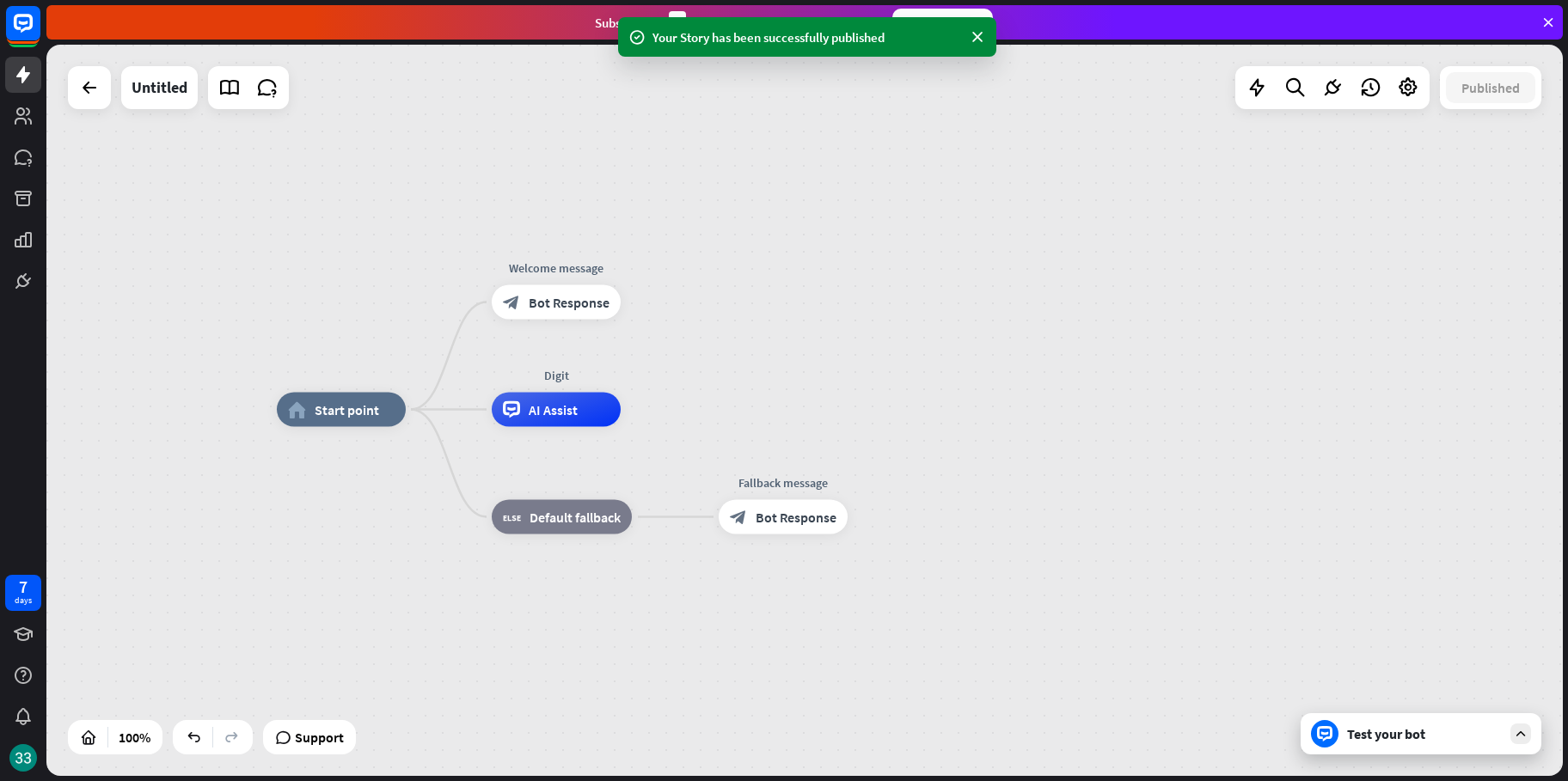
click at [1402, 745] on div "Test your bot" at bounding box center [1420, 734] width 240 height 41
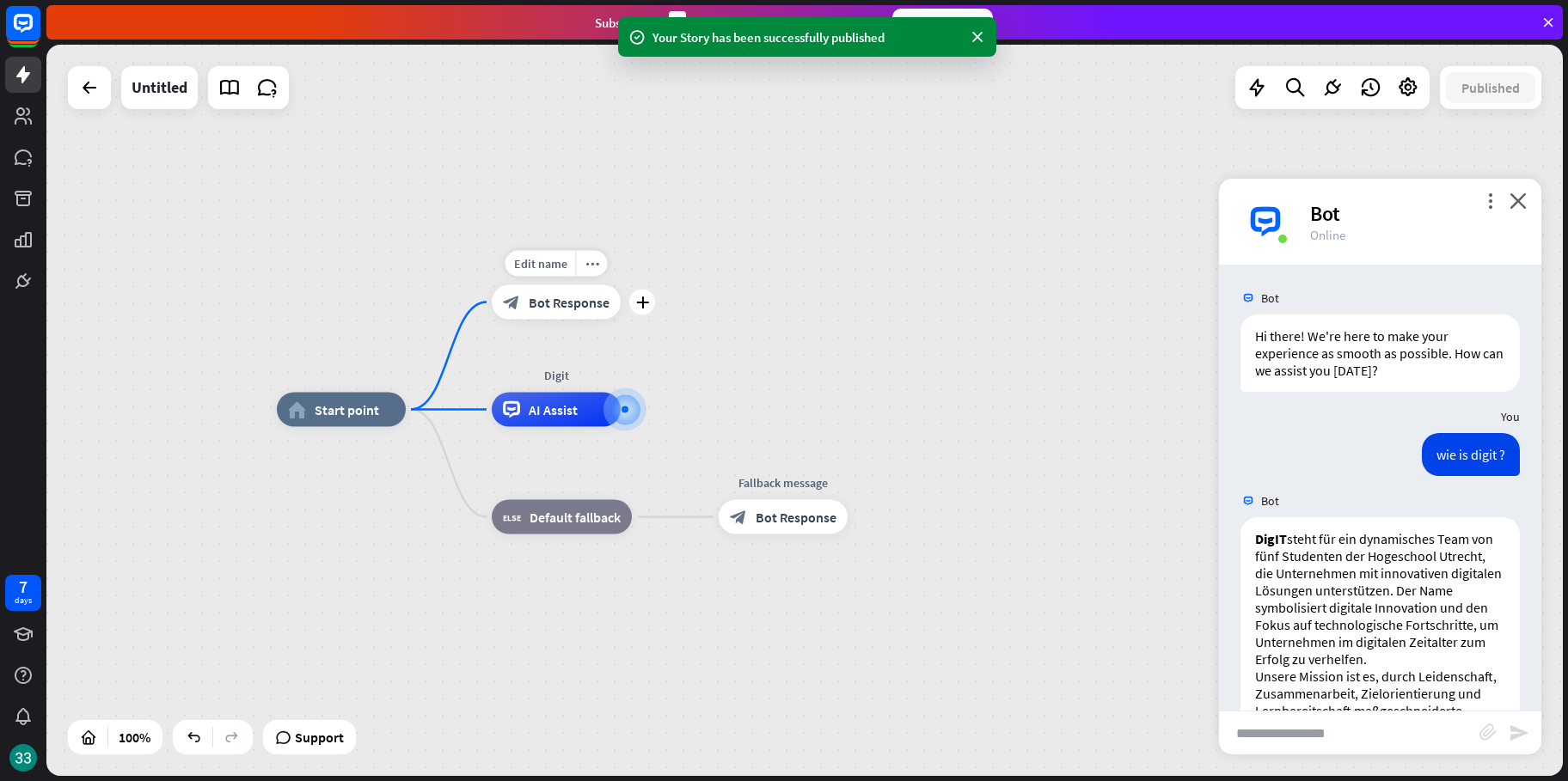
click at [579, 307] on span "Bot Response" at bounding box center [569, 302] width 81 height 17
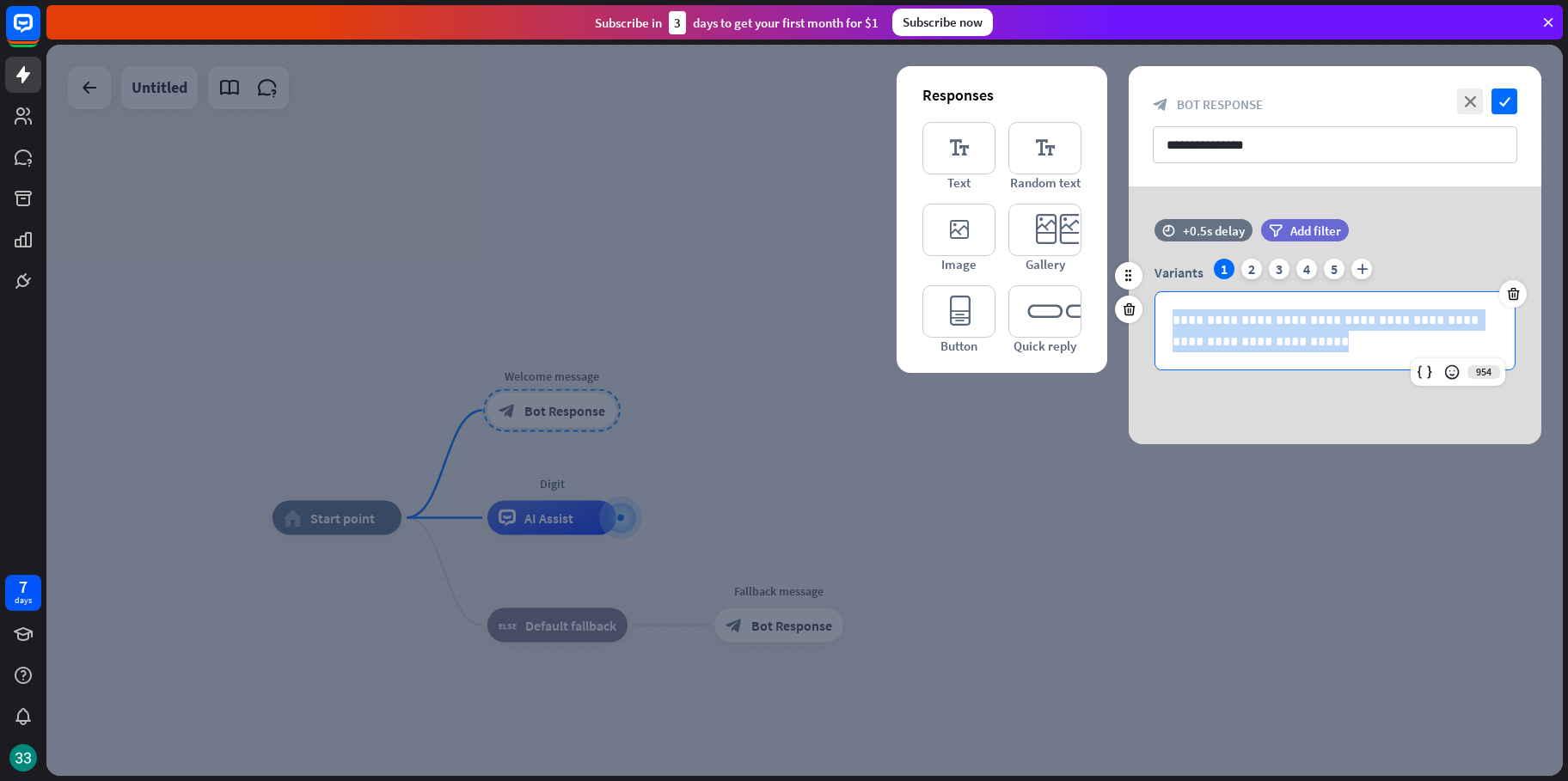
drag, startPoint x: 1281, startPoint y: 340, endPoint x: 1166, endPoint y: 312, distance: 118.4
click at [1166, 312] on div "**********" at bounding box center [1335, 330] width 360 height 77
click at [1287, 334] on p "**********" at bounding box center [1334, 331] width 325 height 43
drag, startPoint x: 1288, startPoint y: 339, endPoint x: 1153, endPoint y: 328, distance: 135.4
click at [1153, 328] on div "**********" at bounding box center [1335, 315] width 413 height 112
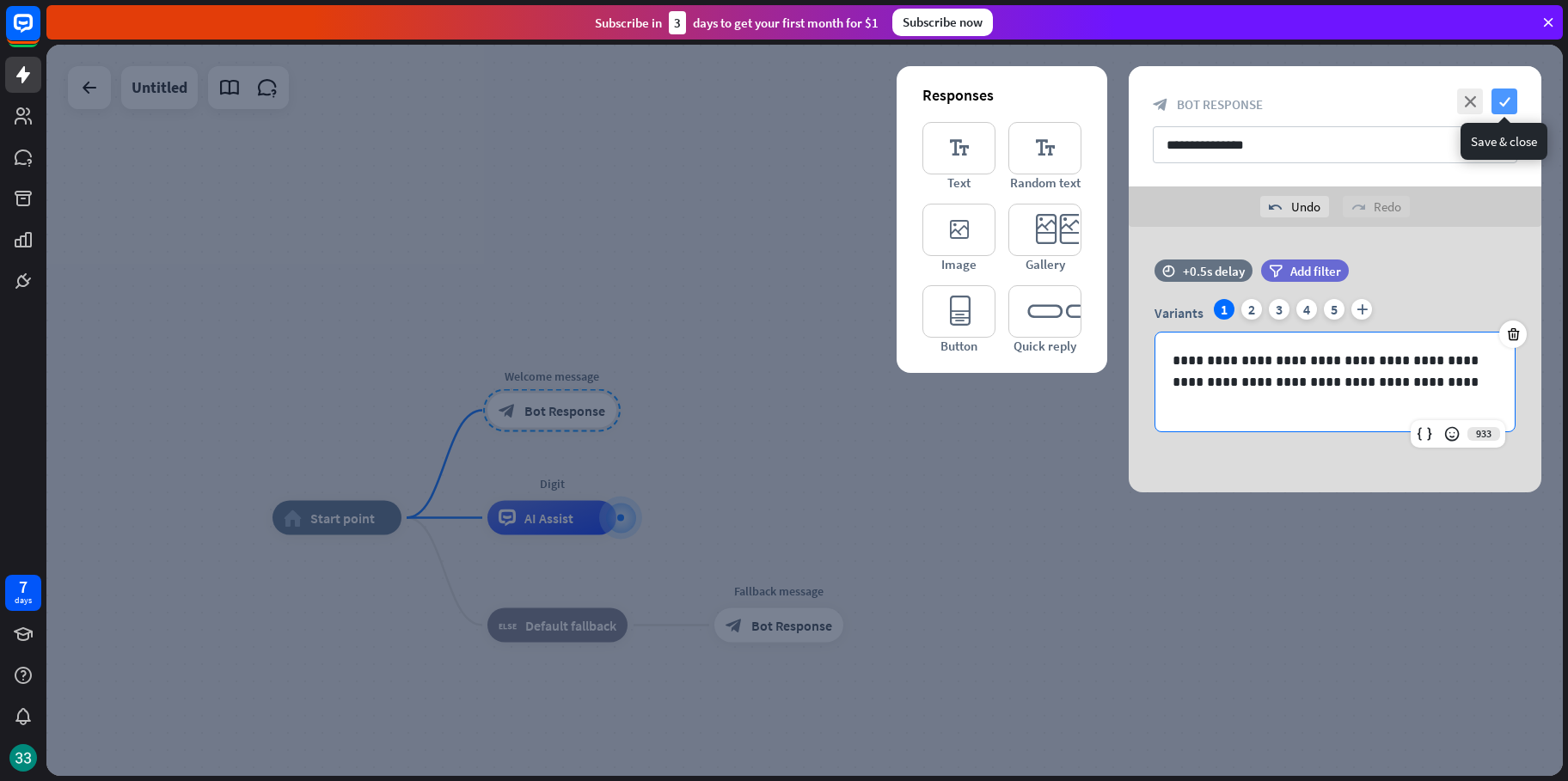
click at [1513, 102] on icon "check" at bounding box center [1504, 101] width 26 height 26
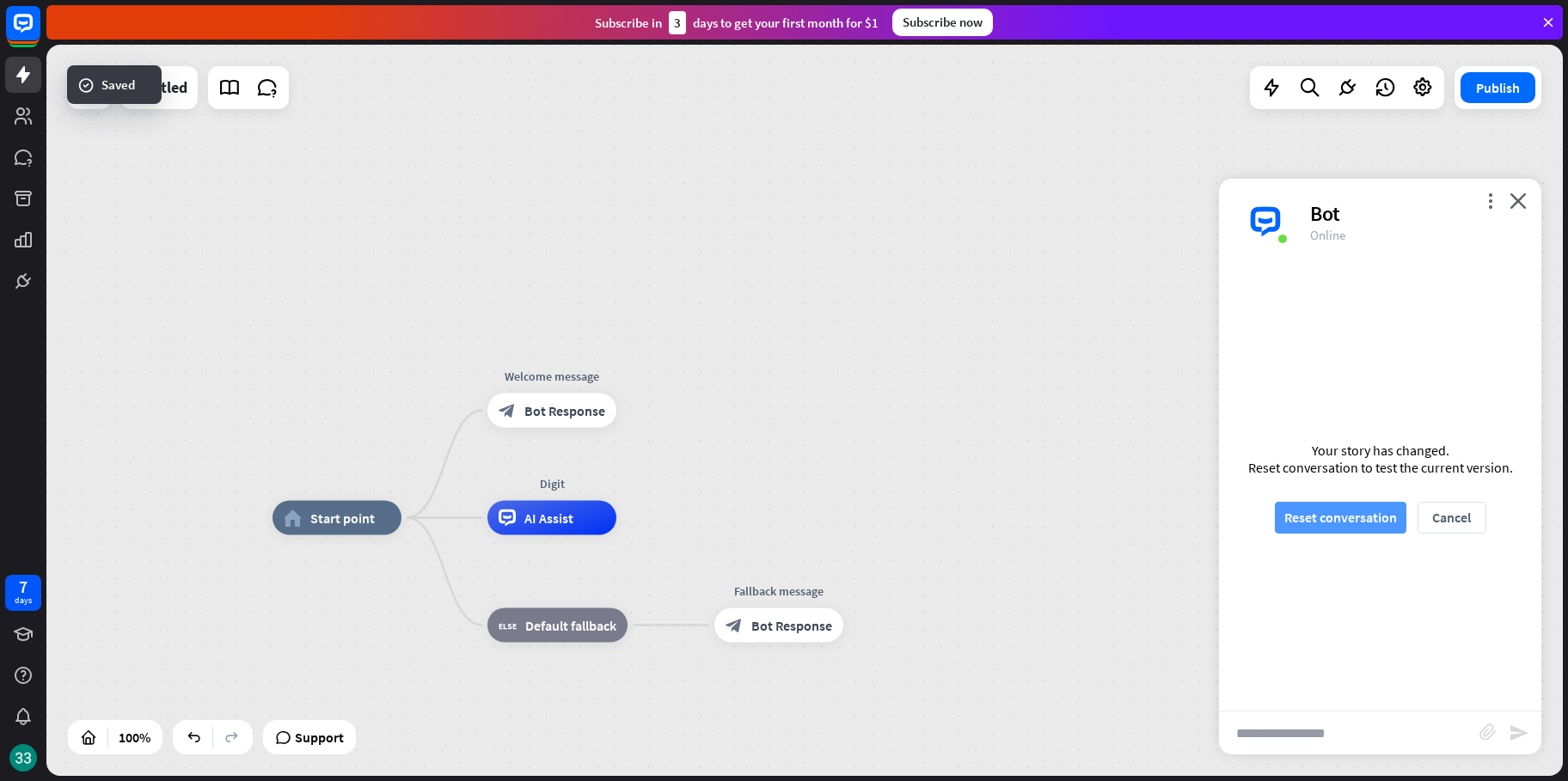
click at [1377, 523] on button "Reset conversation" at bounding box center [1340, 518] width 132 height 32
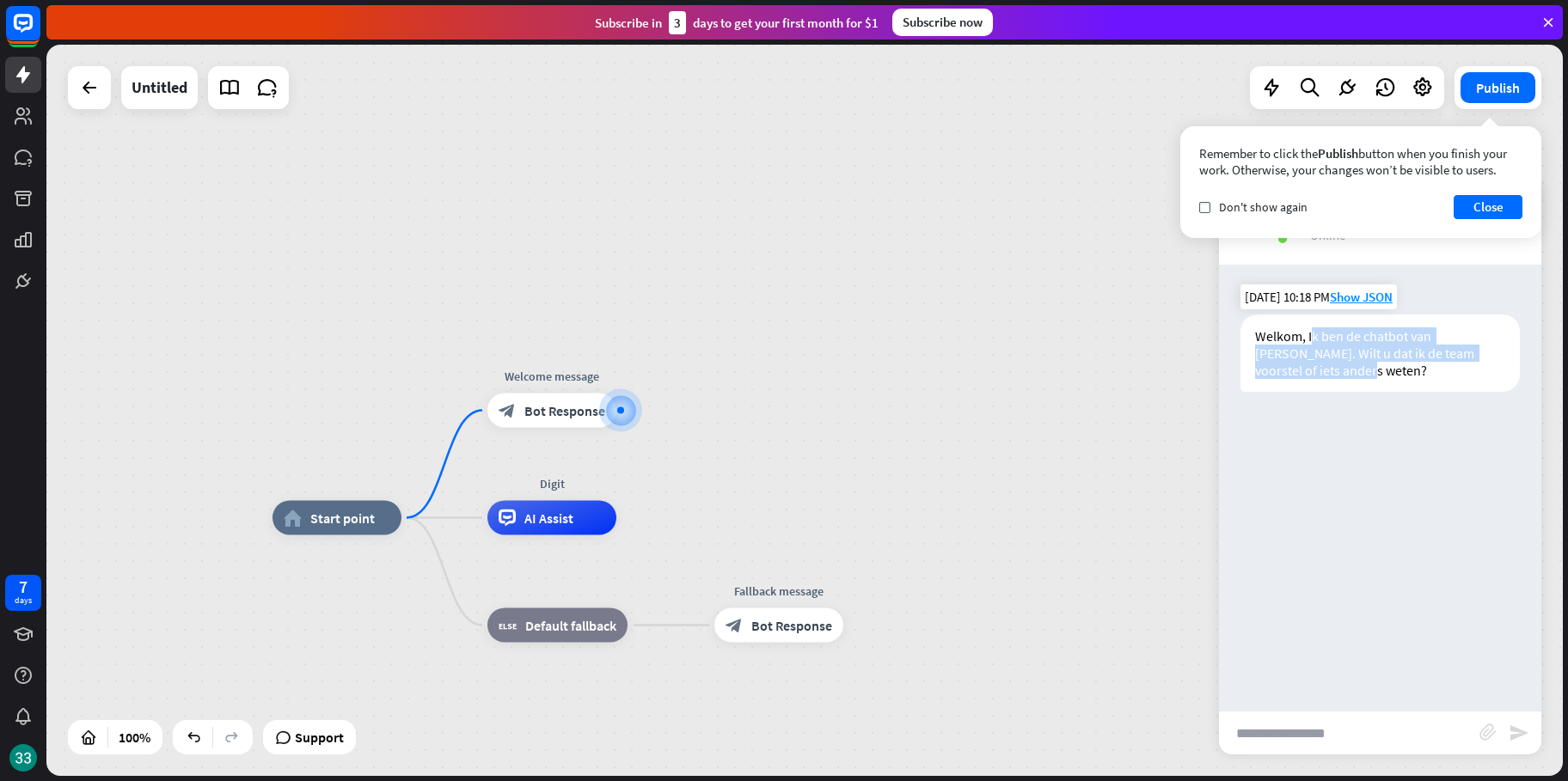
drag, startPoint x: 1313, startPoint y: 334, endPoint x: 1417, endPoint y: 366, distance: 108.8
click at [1418, 366] on div "Welkom, Ik ben de chatbot van [PERSON_NAME]. Wilt u dat ik de team voorstel of …" at bounding box center [1380, 353] width 279 height 77
click at [1404, 695] on div "Bot Welkom, Ik ben de chatbot van [PERSON_NAME]. Wilt u dat ik de team voorstel…" at bounding box center [1380, 487] width 322 height 446
click at [1377, 733] on input "text" at bounding box center [1349, 733] width 261 height 43
click at [1515, 110] on div "home_2 Start point Welcome message block_bot_response Bot Response Digit AI Ass…" at bounding box center [804, 410] width 1516 height 731
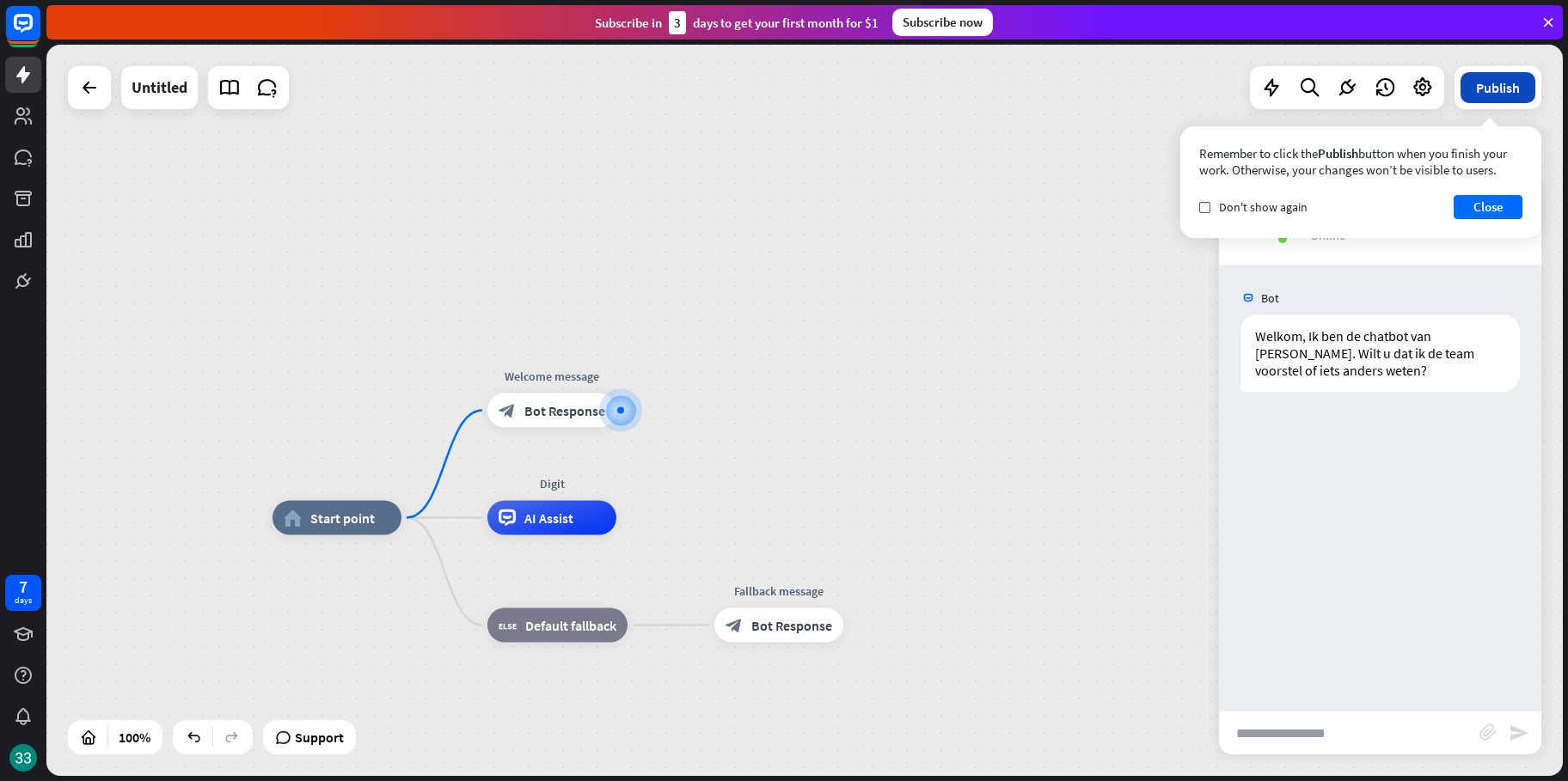
click at [1515, 99] on button "Publish" at bounding box center [1498, 87] width 75 height 31
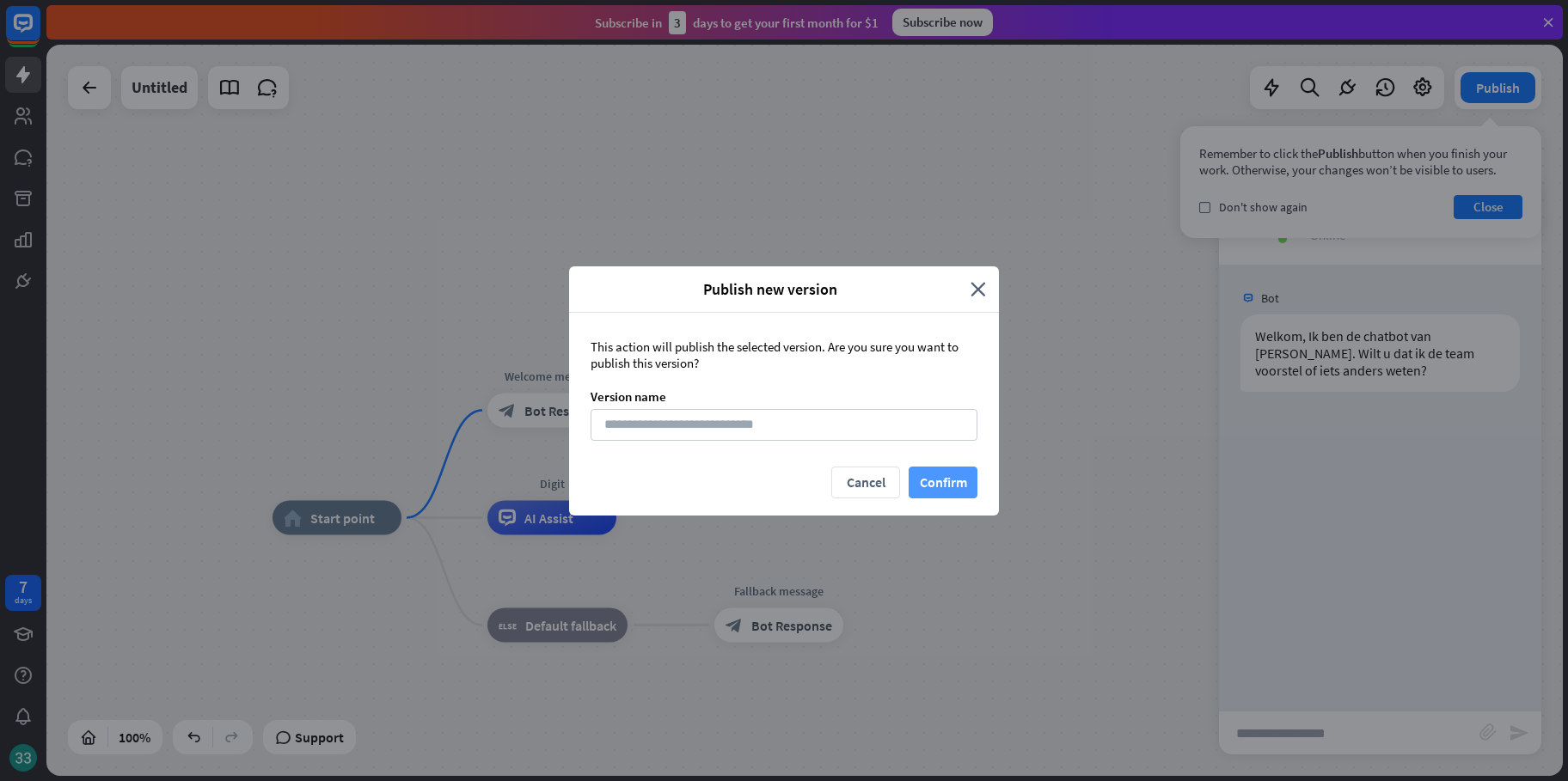
click at [938, 468] on button "Confirm" at bounding box center [942, 482] width 69 height 32
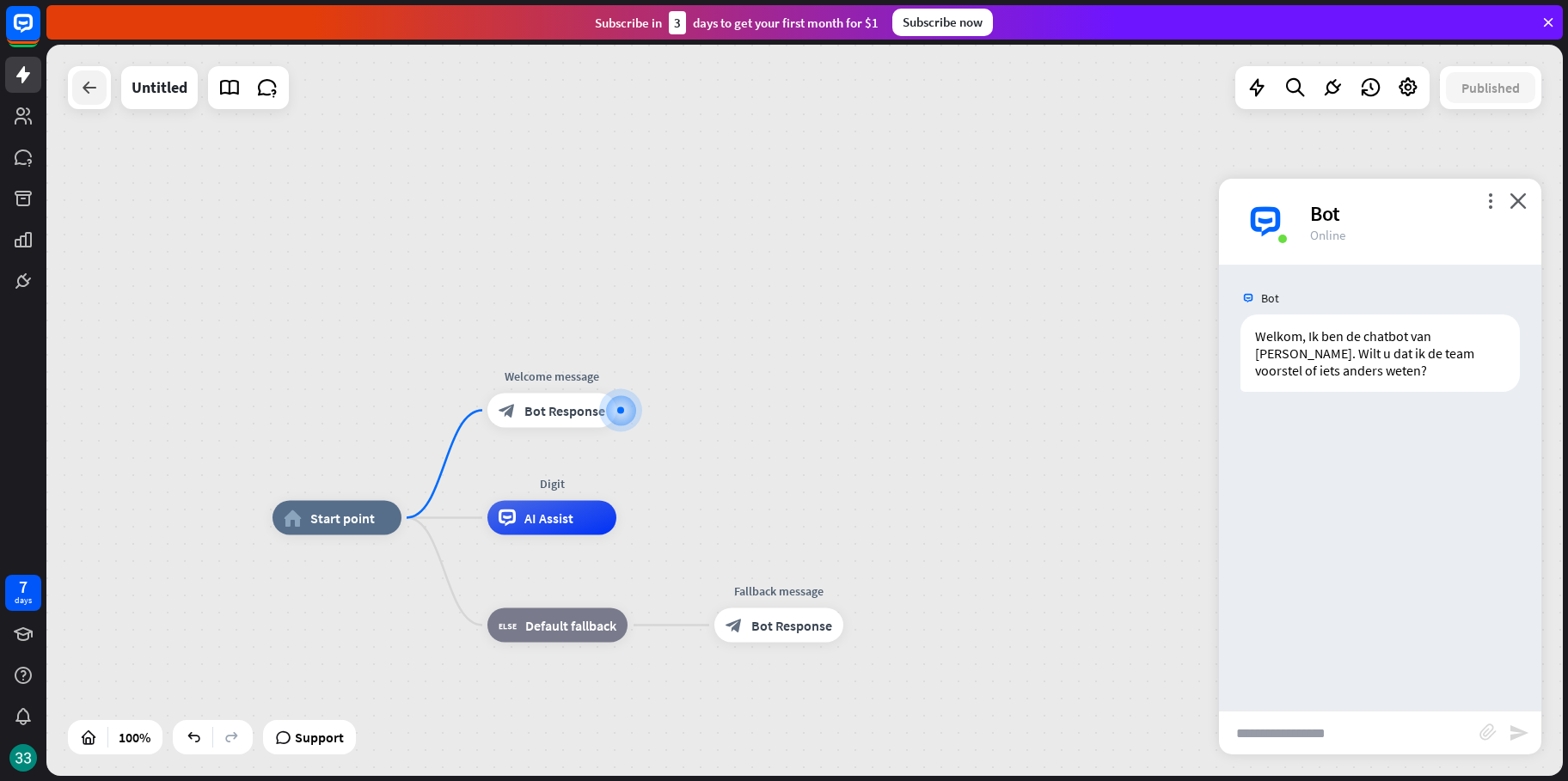
click at [94, 90] on icon at bounding box center [89, 87] width 20 height 20
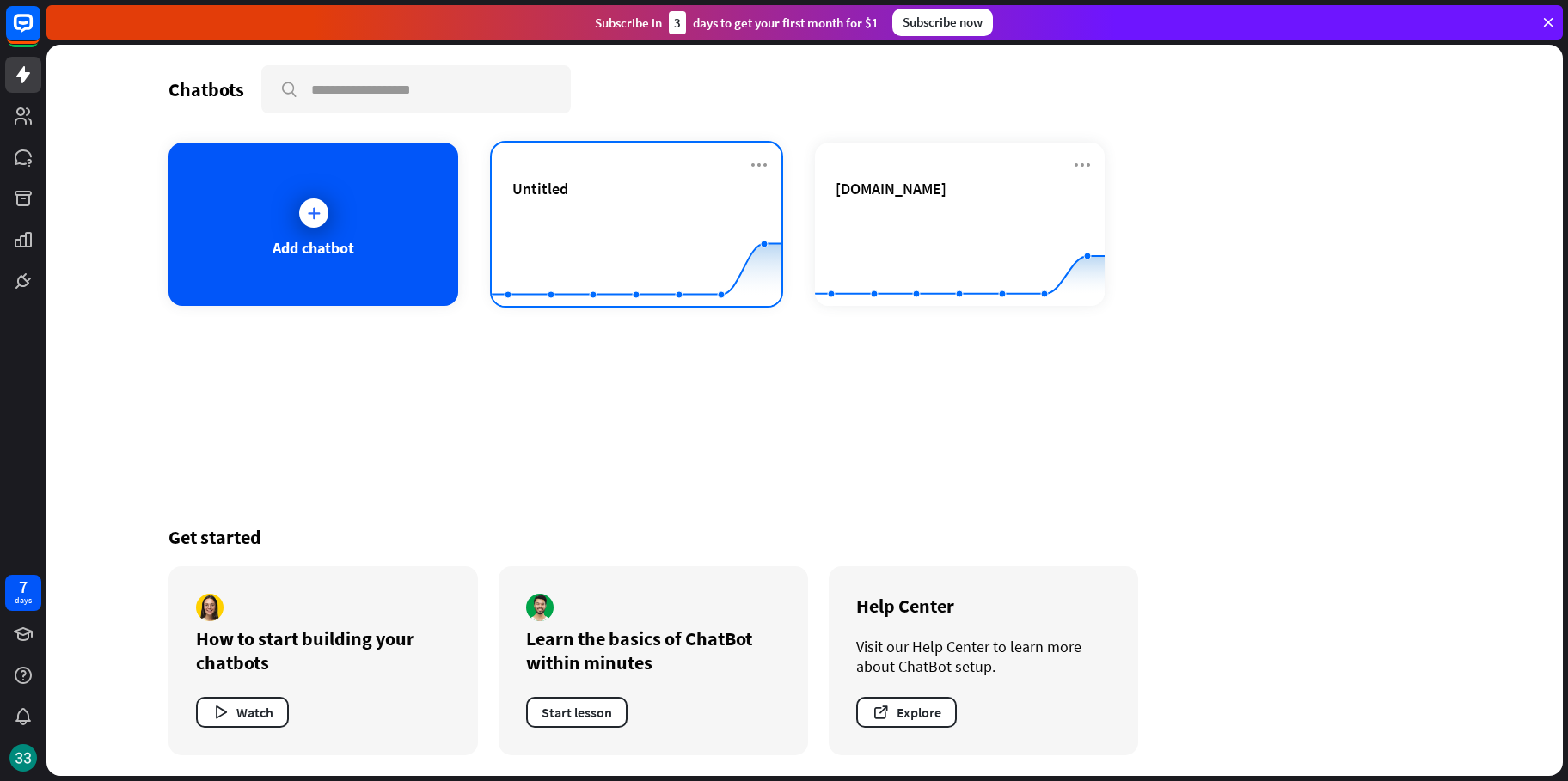
click at [600, 215] on rect at bounding box center [636, 263] width 290 height 108
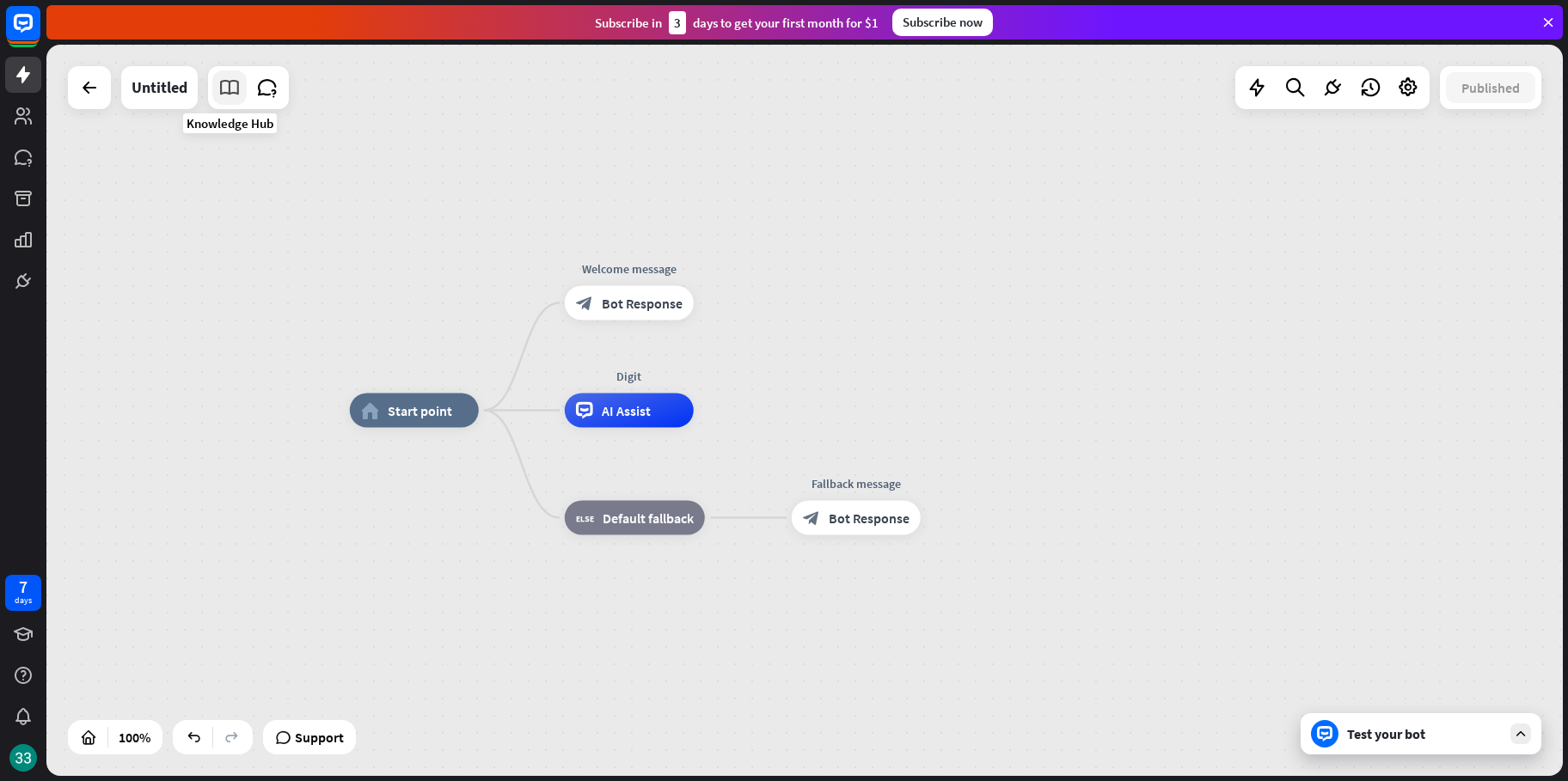
click at [224, 90] on icon at bounding box center [229, 87] width 22 height 22
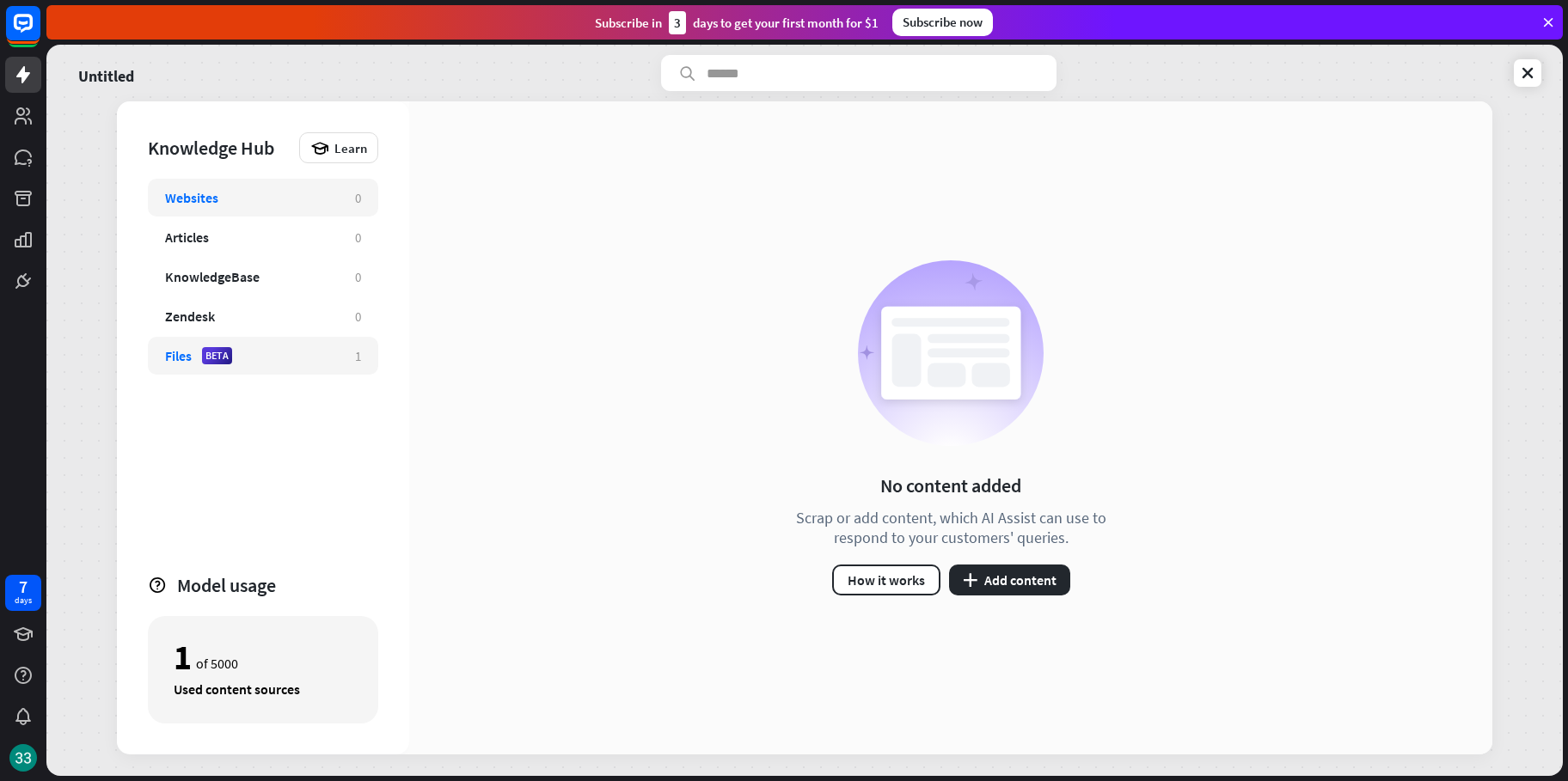
click at [253, 351] on div "Files BETA" at bounding box center [251, 355] width 173 height 17
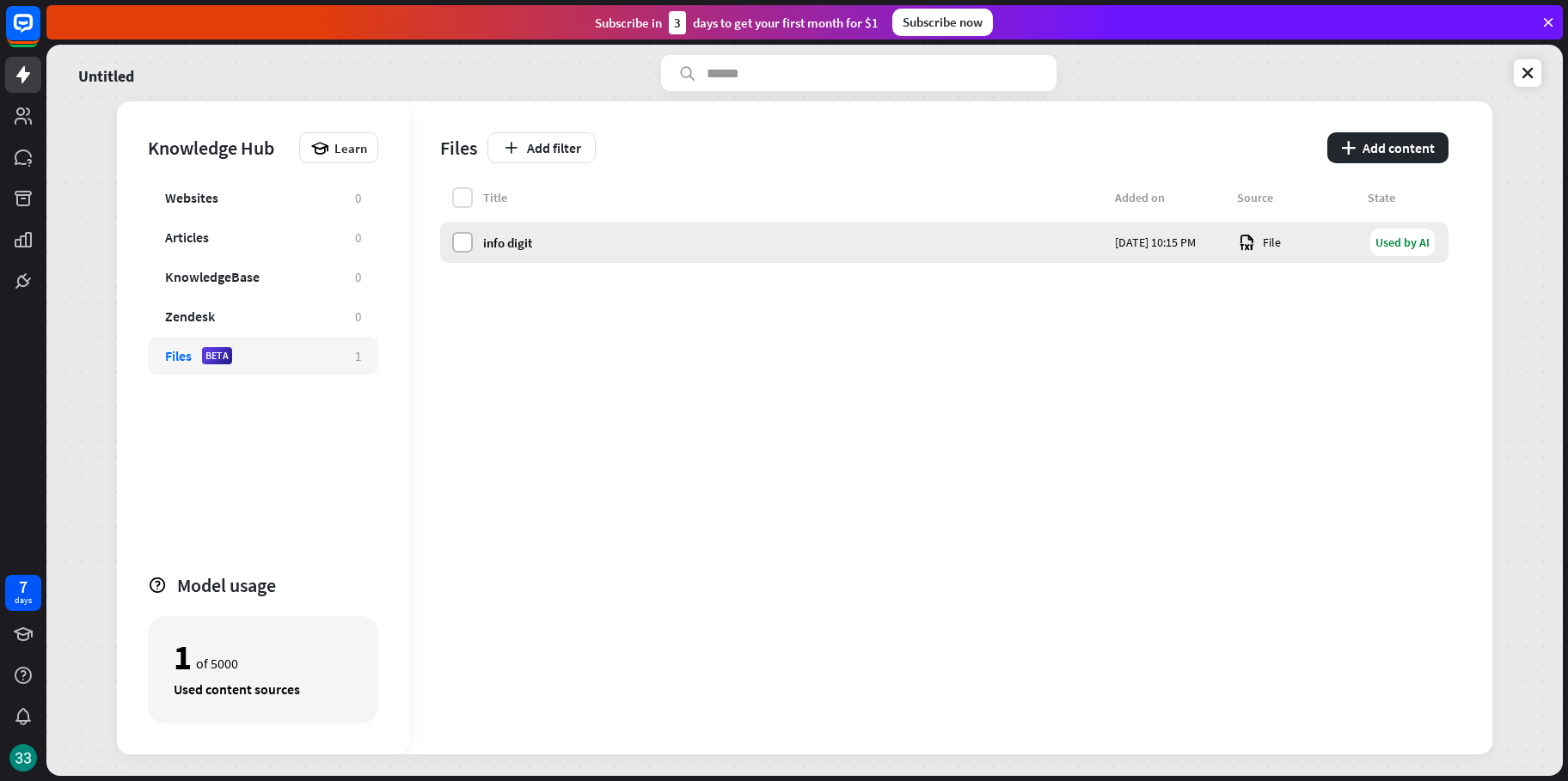
click at [470, 236] on label at bounding box center [462, 242] width 20 height 20
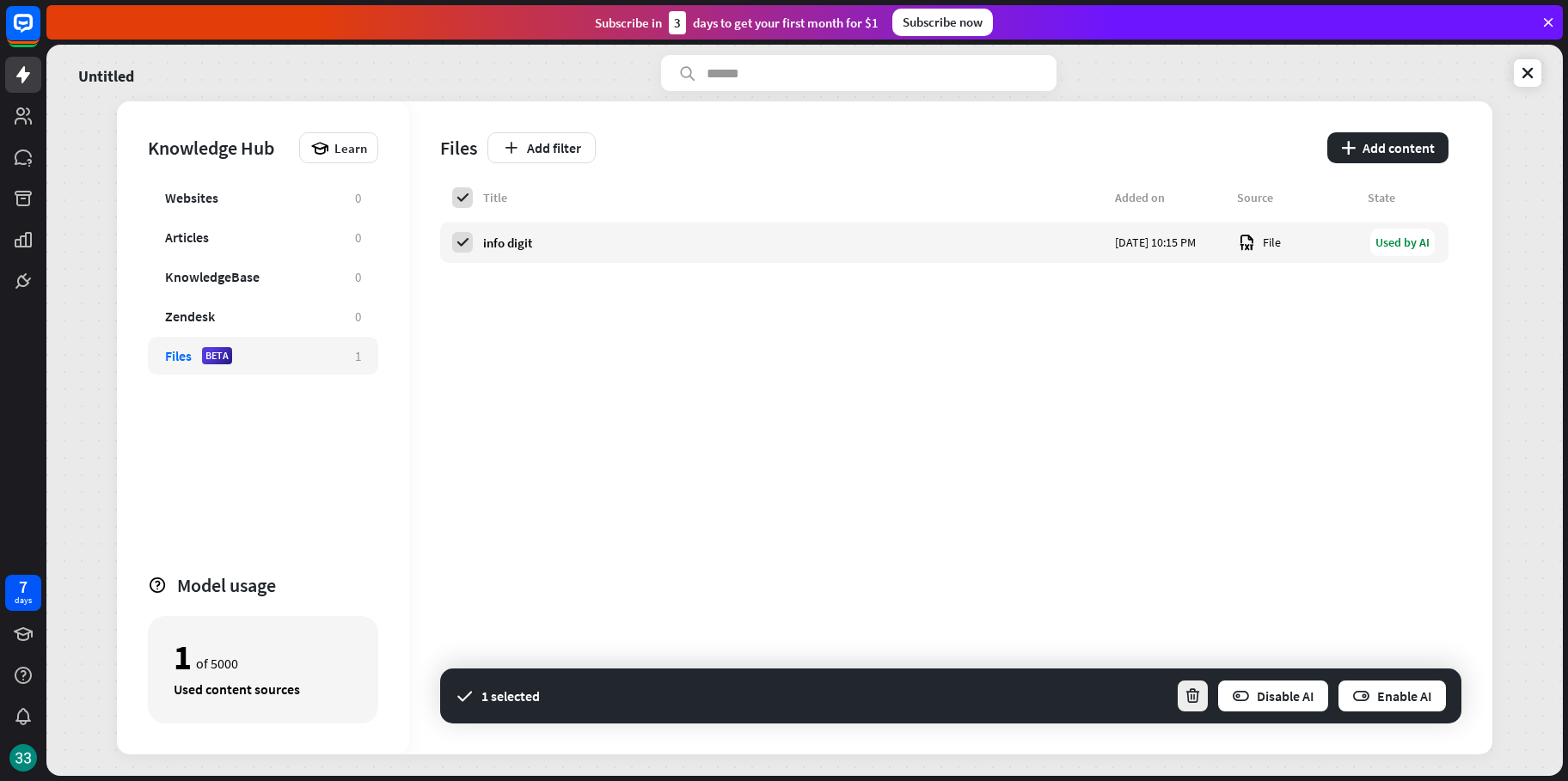
click at [1181, 696] on button "button" at bounding box center [1192, 696] width 34 height 35
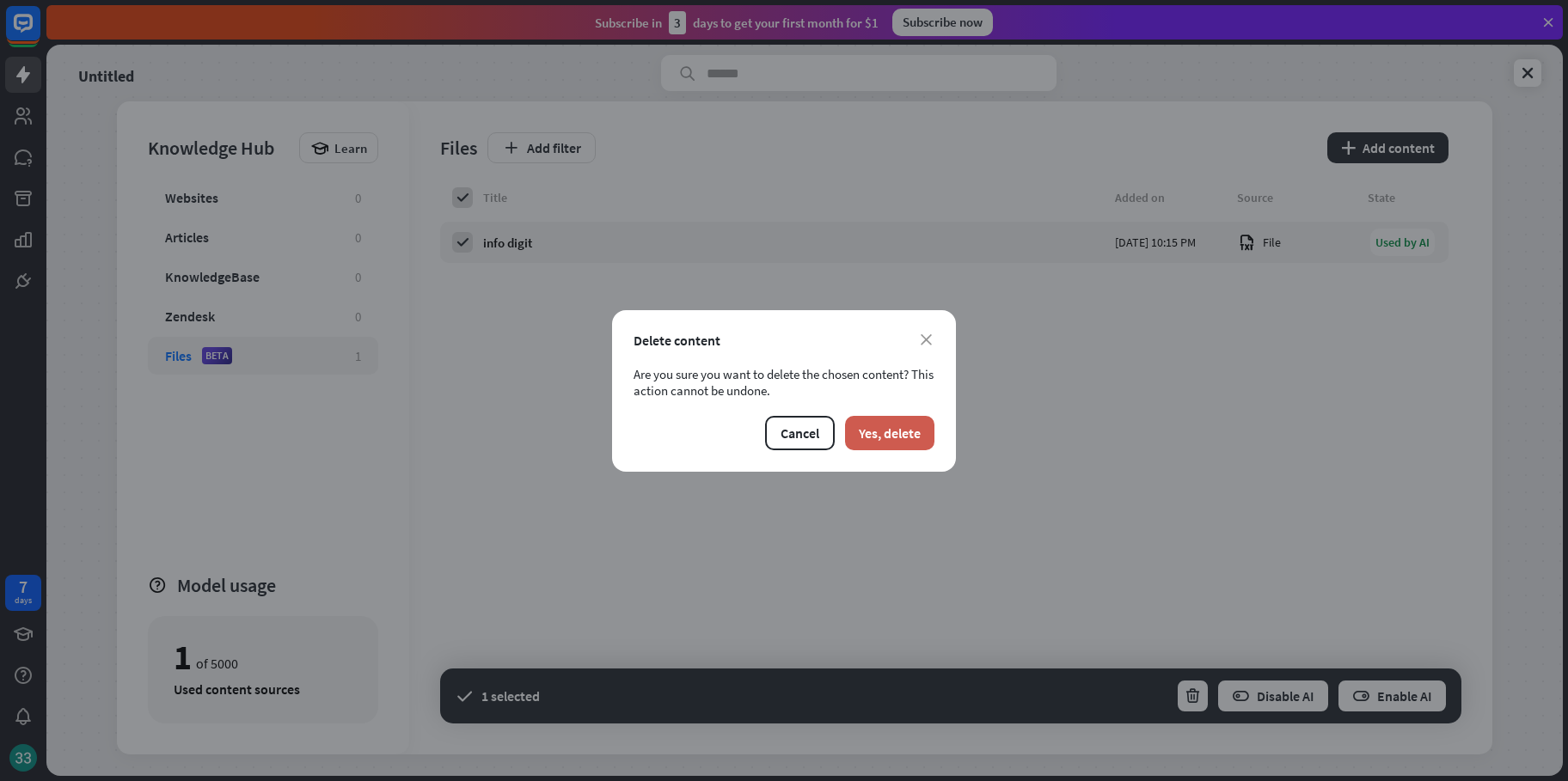
click at [907, 430] on button "Yes, delete" at bounding box center [889, 432] width 89 height 35
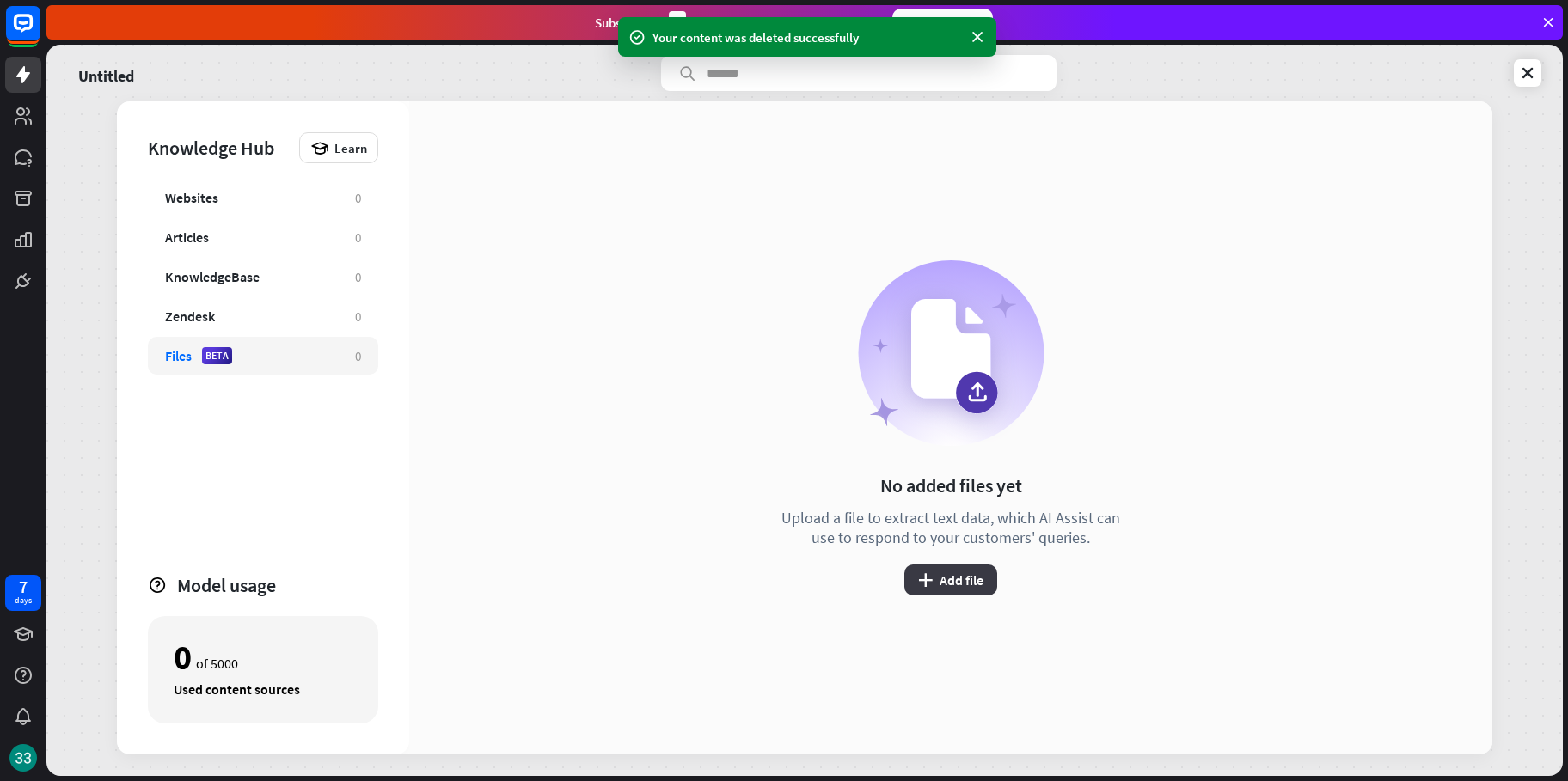
click at [952, 577] on button "plus Add file" at bounding box center [950, 580] width 93 height 31
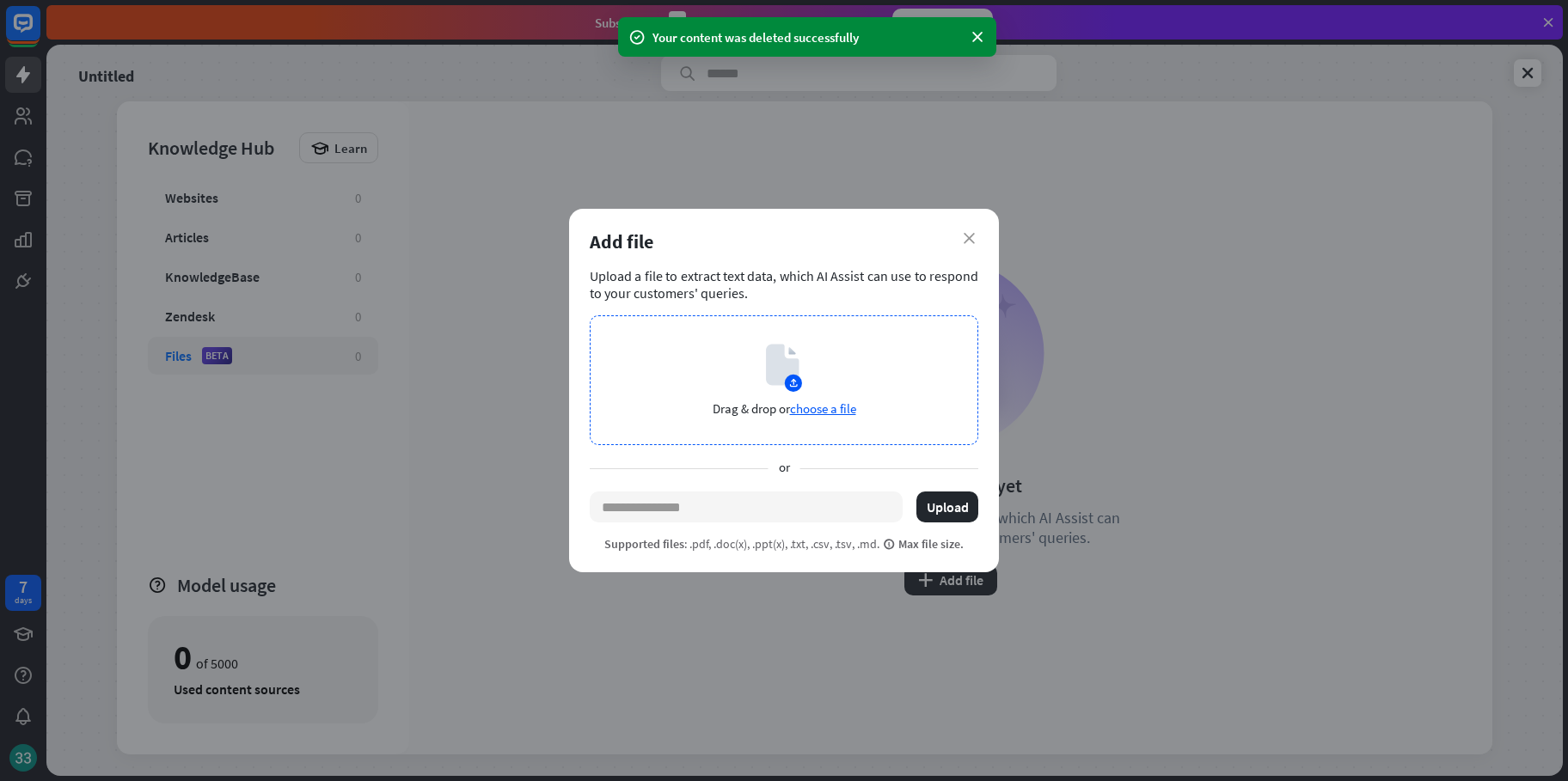
click at [827, 407] on span "choose a file" at bounding box center [823, 408] width 66 height 16
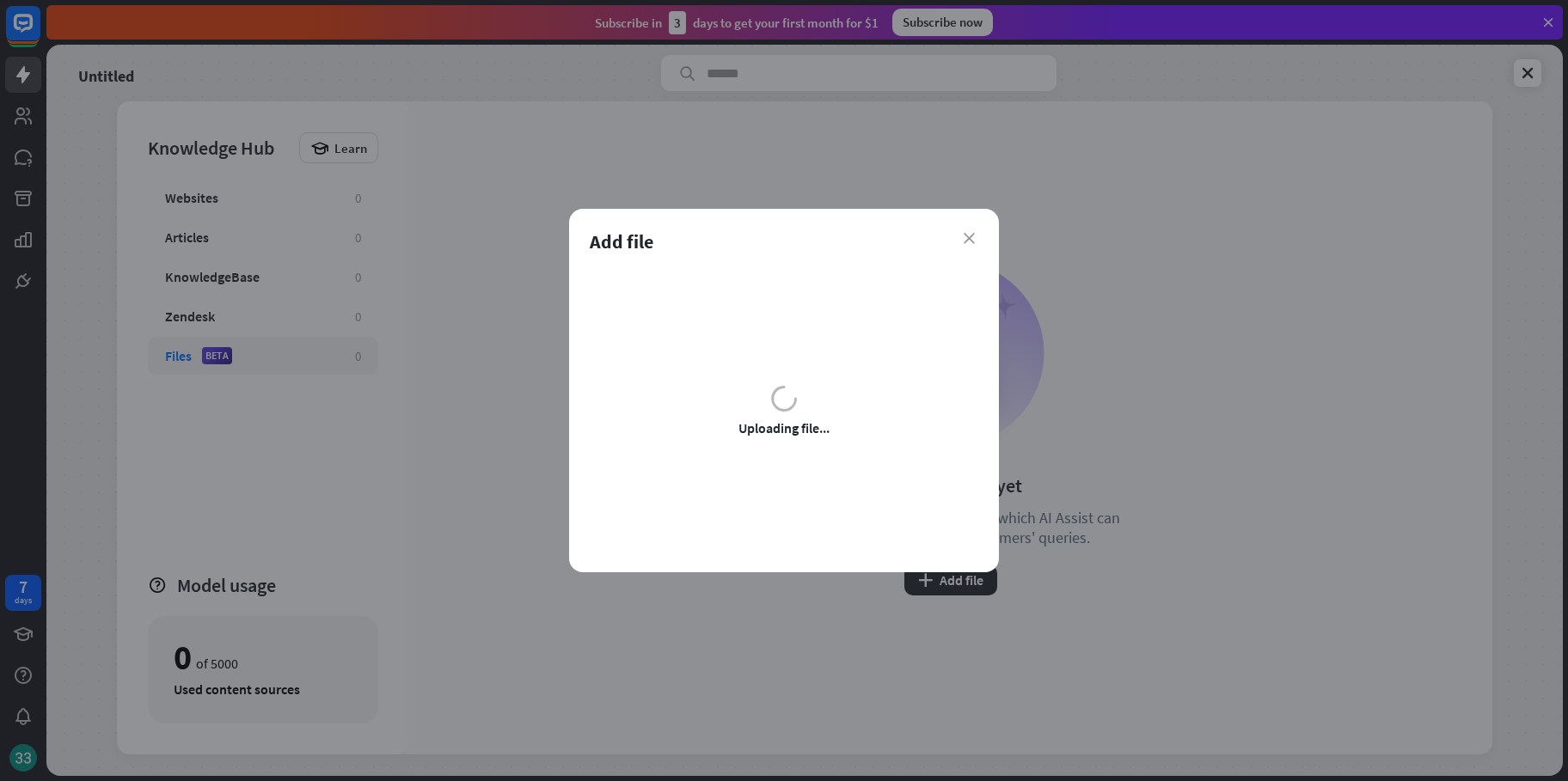
click at [1163, 468] on div "close Add file Upload a file to extract text data, which AI Assist can use to r…" at bounding box center [784, 390] width 1568 height 781
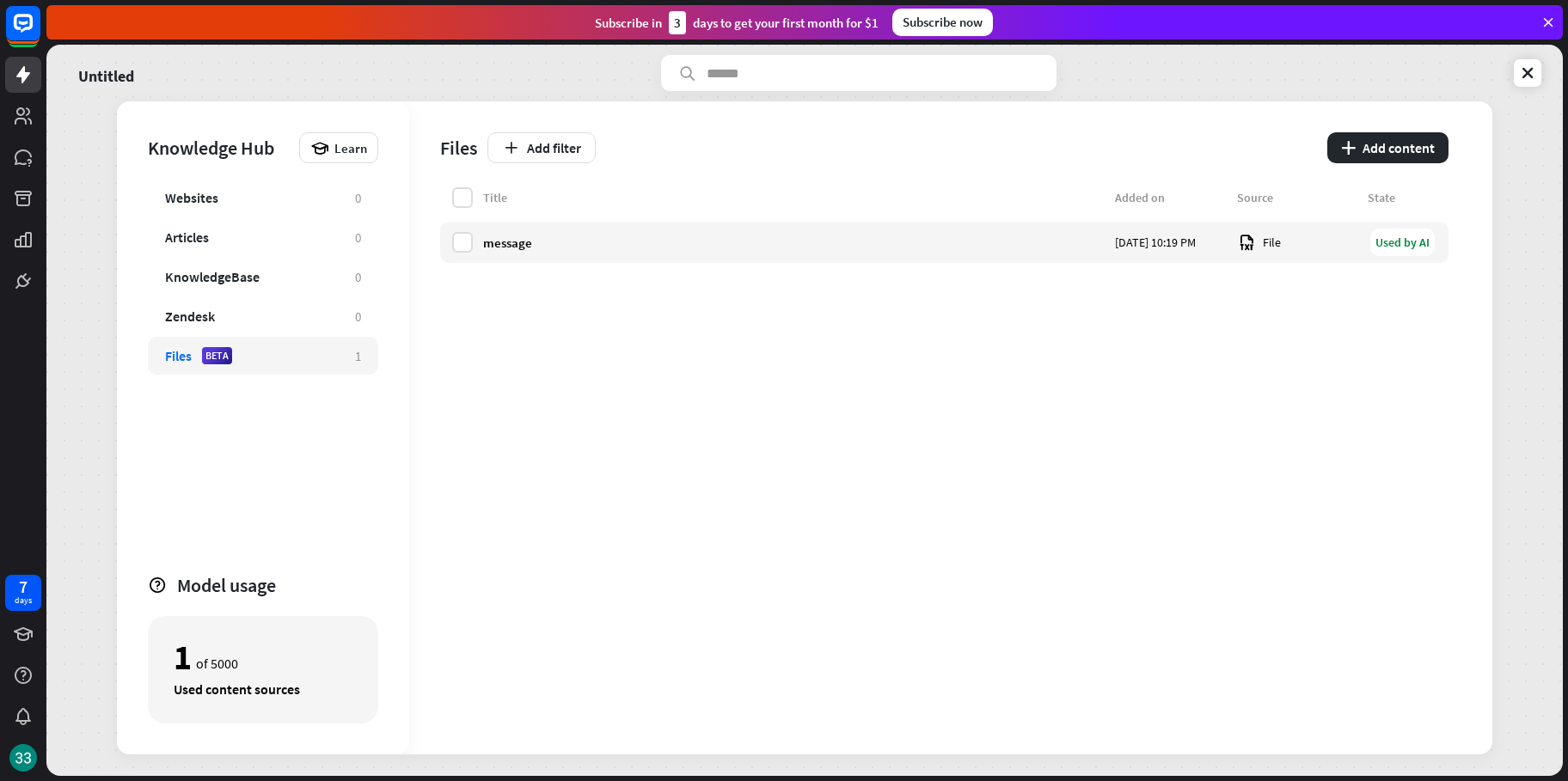
click at [651, 681] on div "Title Added on Source State message [DATE] 10:19 PM File Used by AI" at bounding box center [944, 471] width 1008 height 567
click at [1537, 82] on link at bounding box center [1527, 73] width 28 height 28
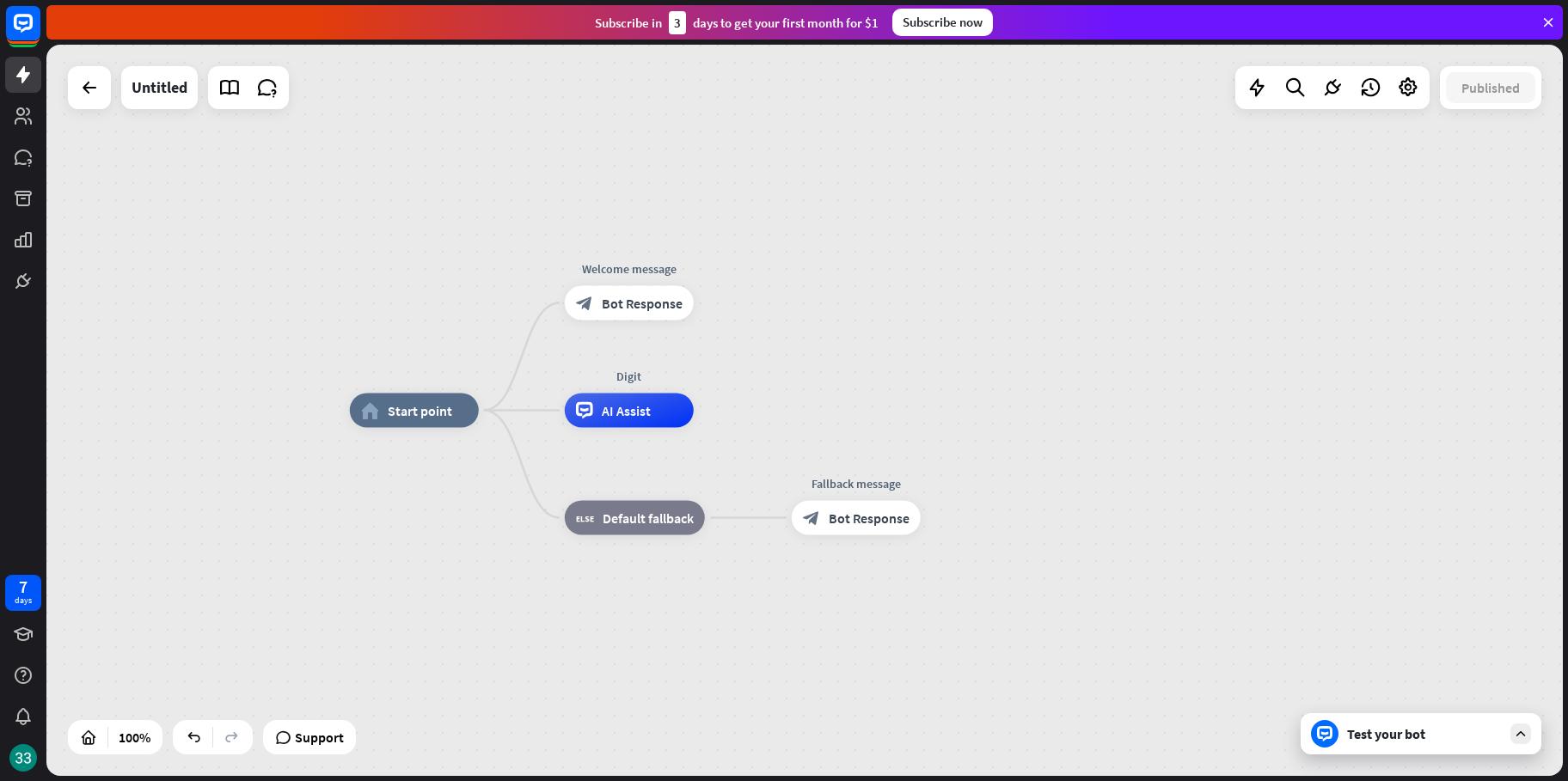
click at [1387, 751] on div "Test your bot" at bounding box center [1420, 734] width 240 height 41
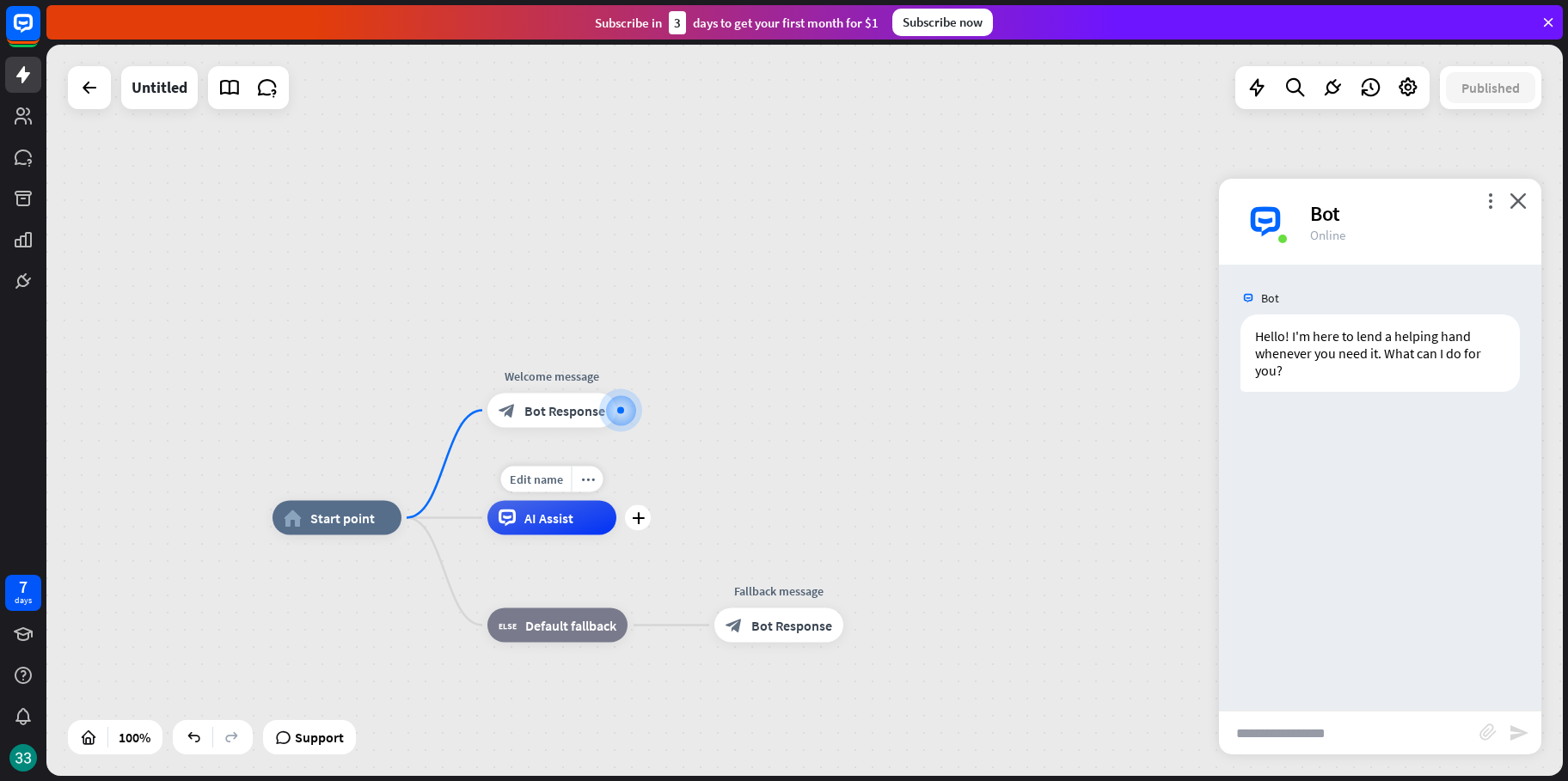
click at [537, 524] on span "AI Assist" at bounding box center [548, 518] width 49 height 17
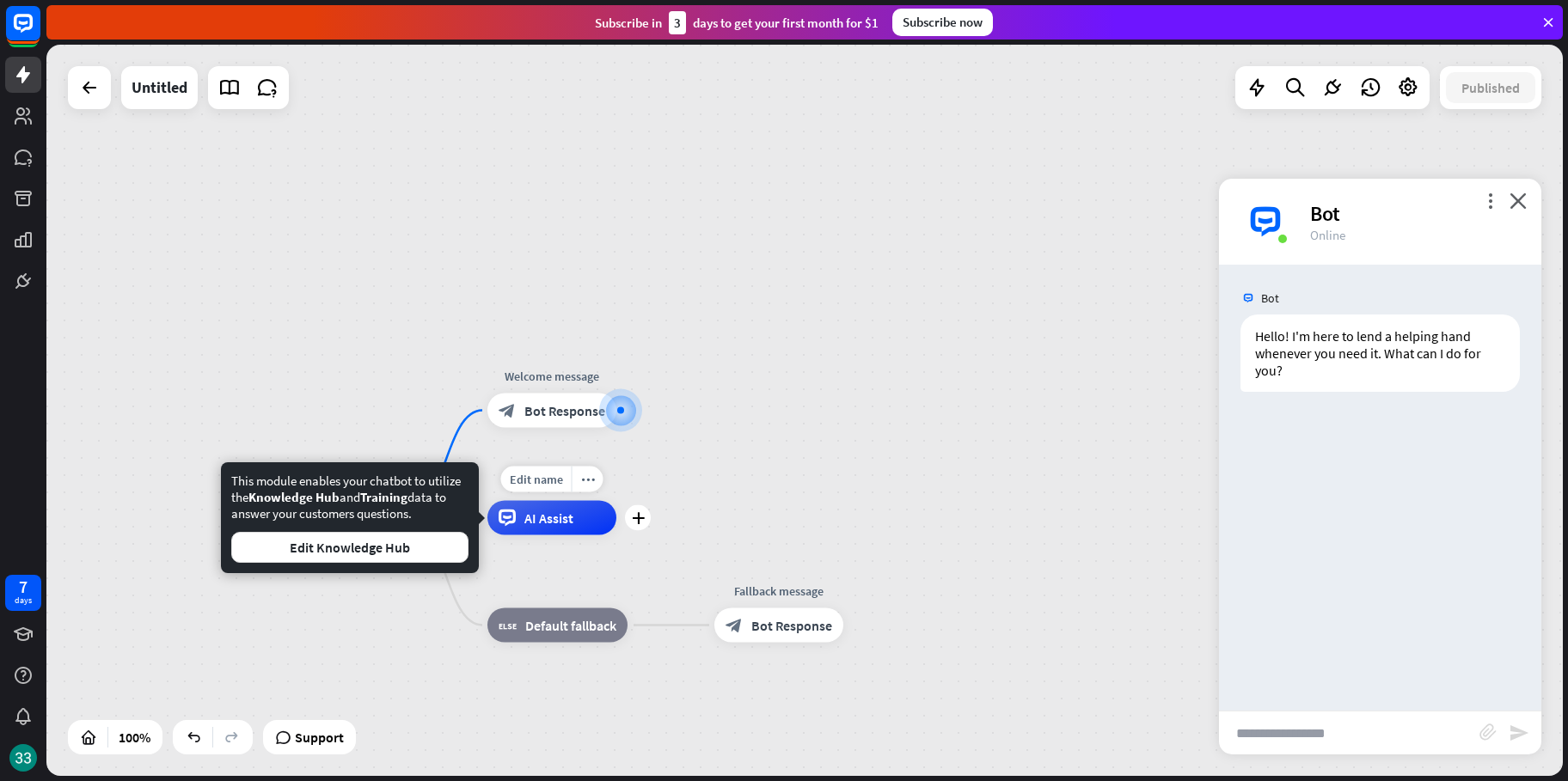
click at [537, 524] on span "AI Assist" at bounding box center [548, 518] width 49 height 17
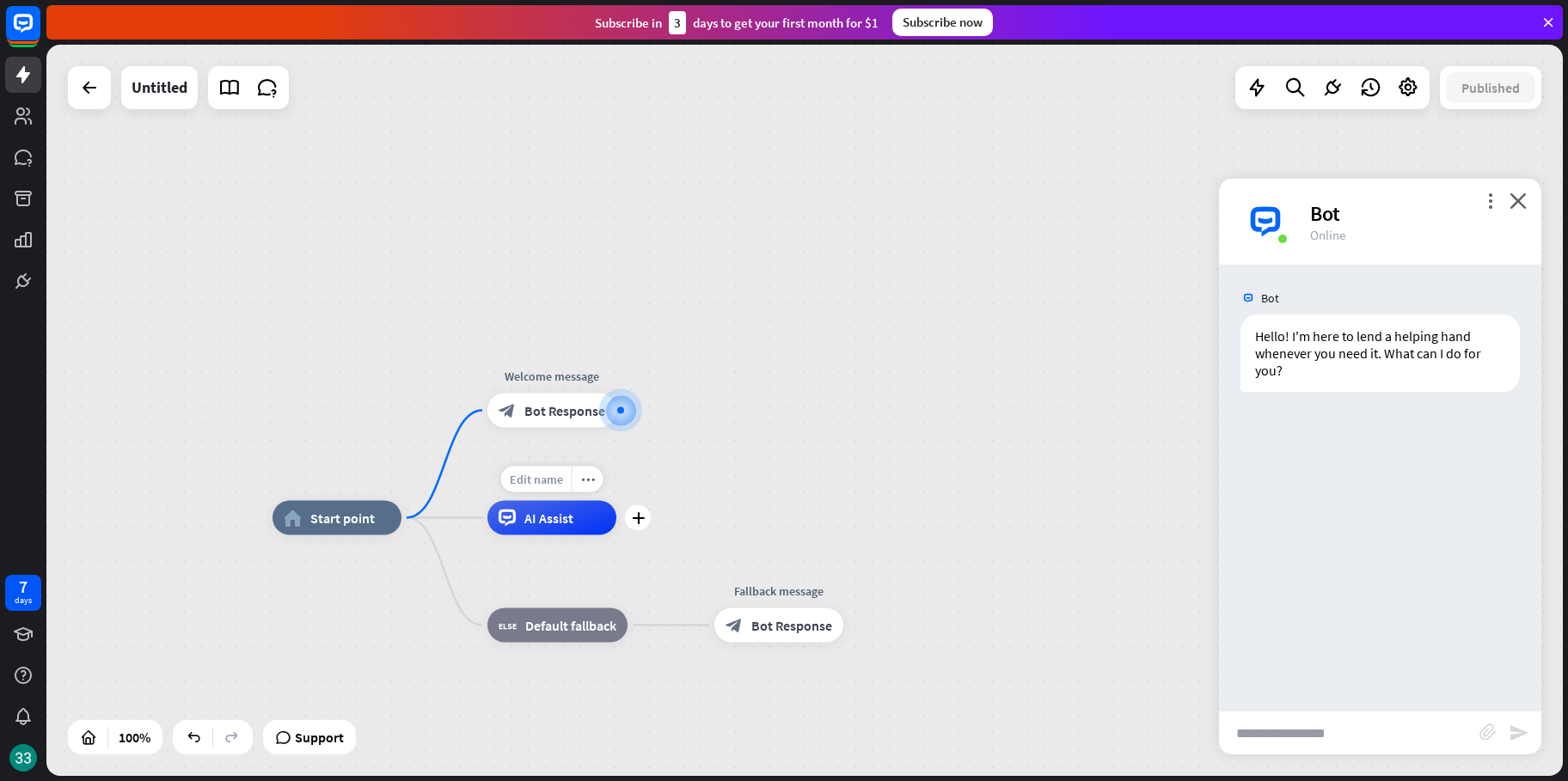
click at [540, 477] on span "Edit name" at bounding box center [537, 479] width 53 height 15
click at [556, 524] on span "AI Assist" at bounding box center [548, 518] width 49 height 17
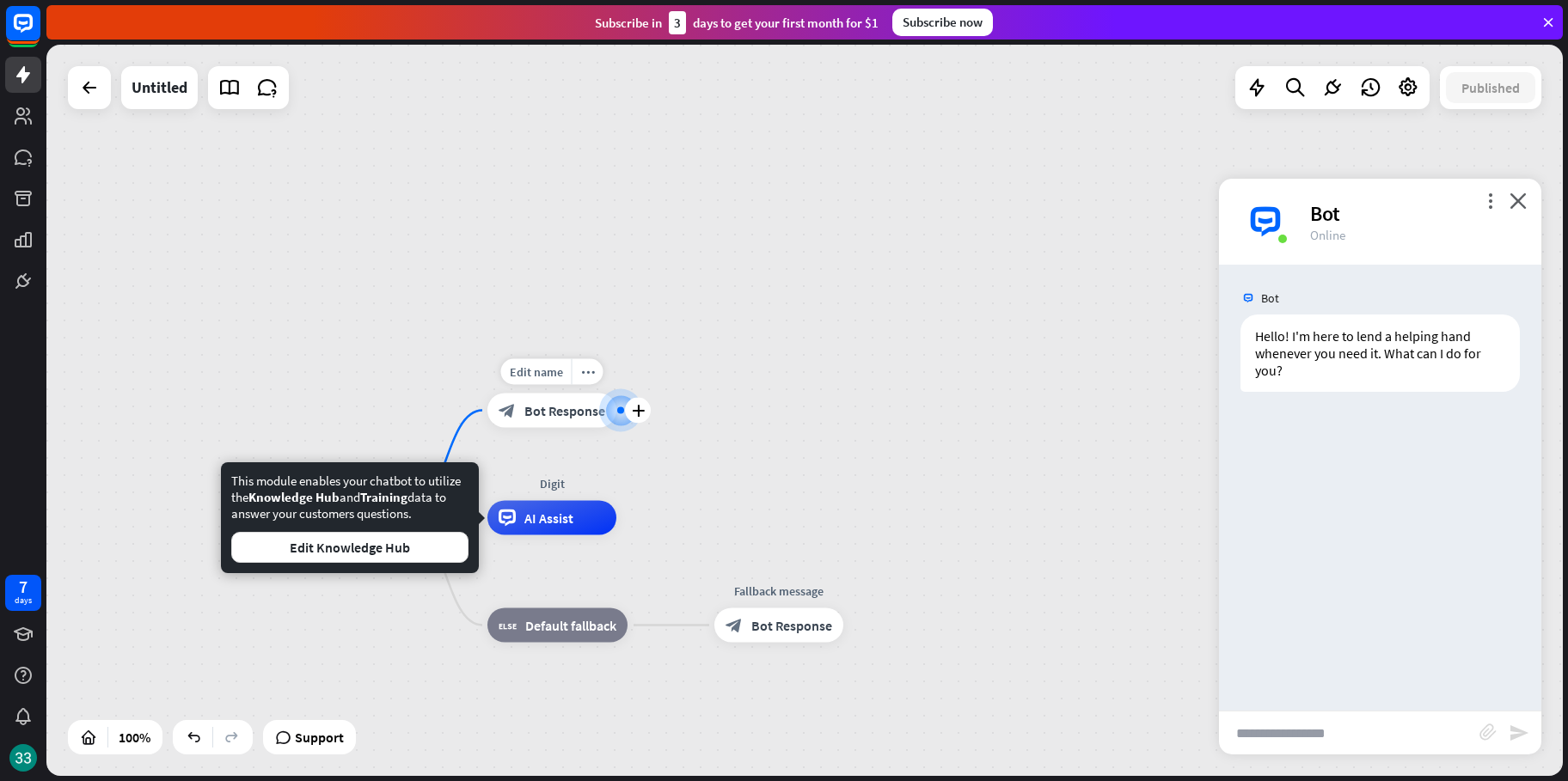
click at [558, 428] on div "Edit name more_horiz plus Welcome message block_bot_response Bot Response" at bounding box center [552, 410] width 129 height 35
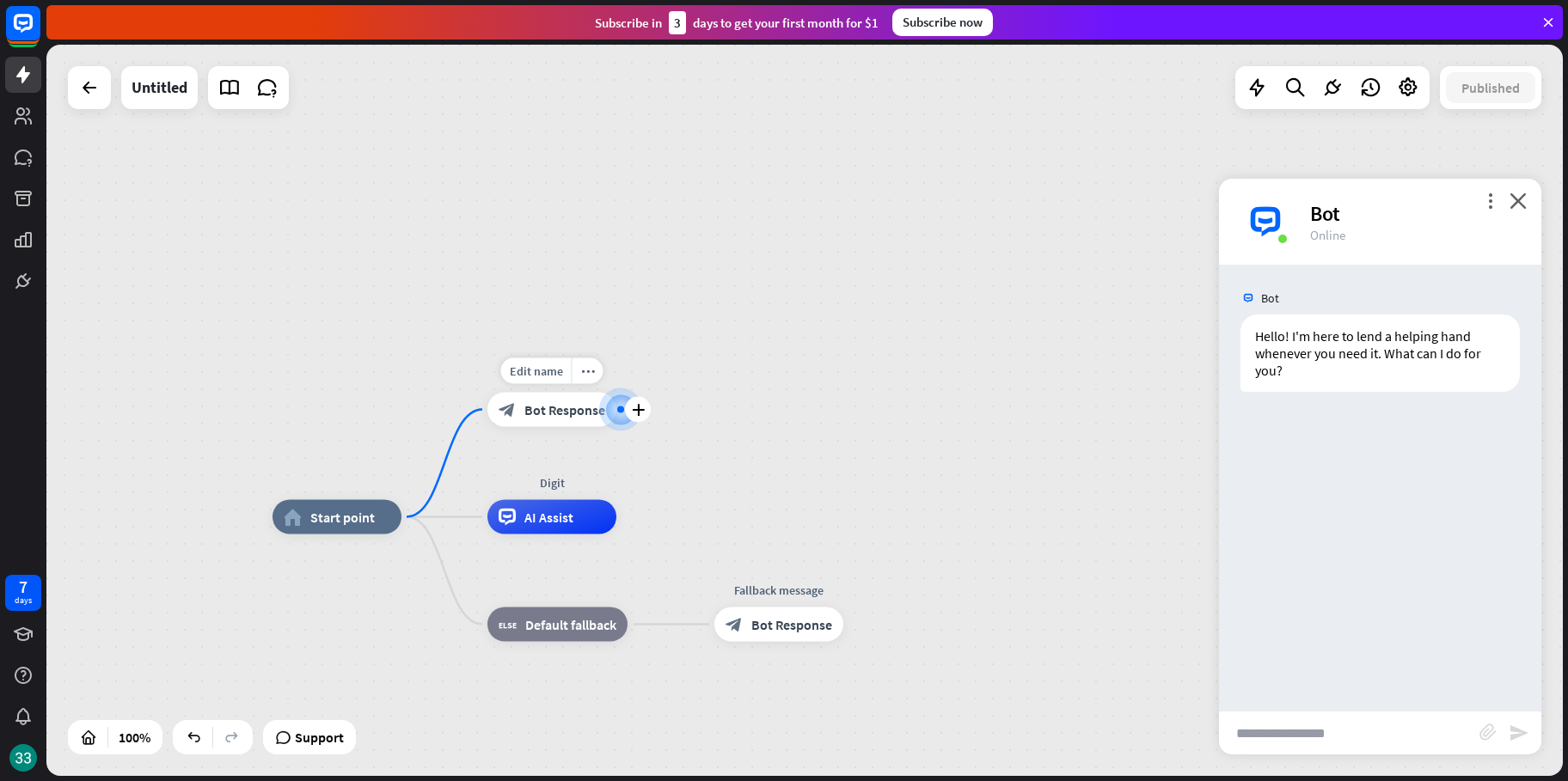
click at [558, 425] on div "block_bot_response Bot Response" at bounding box center [552, 409] width 129 height 35
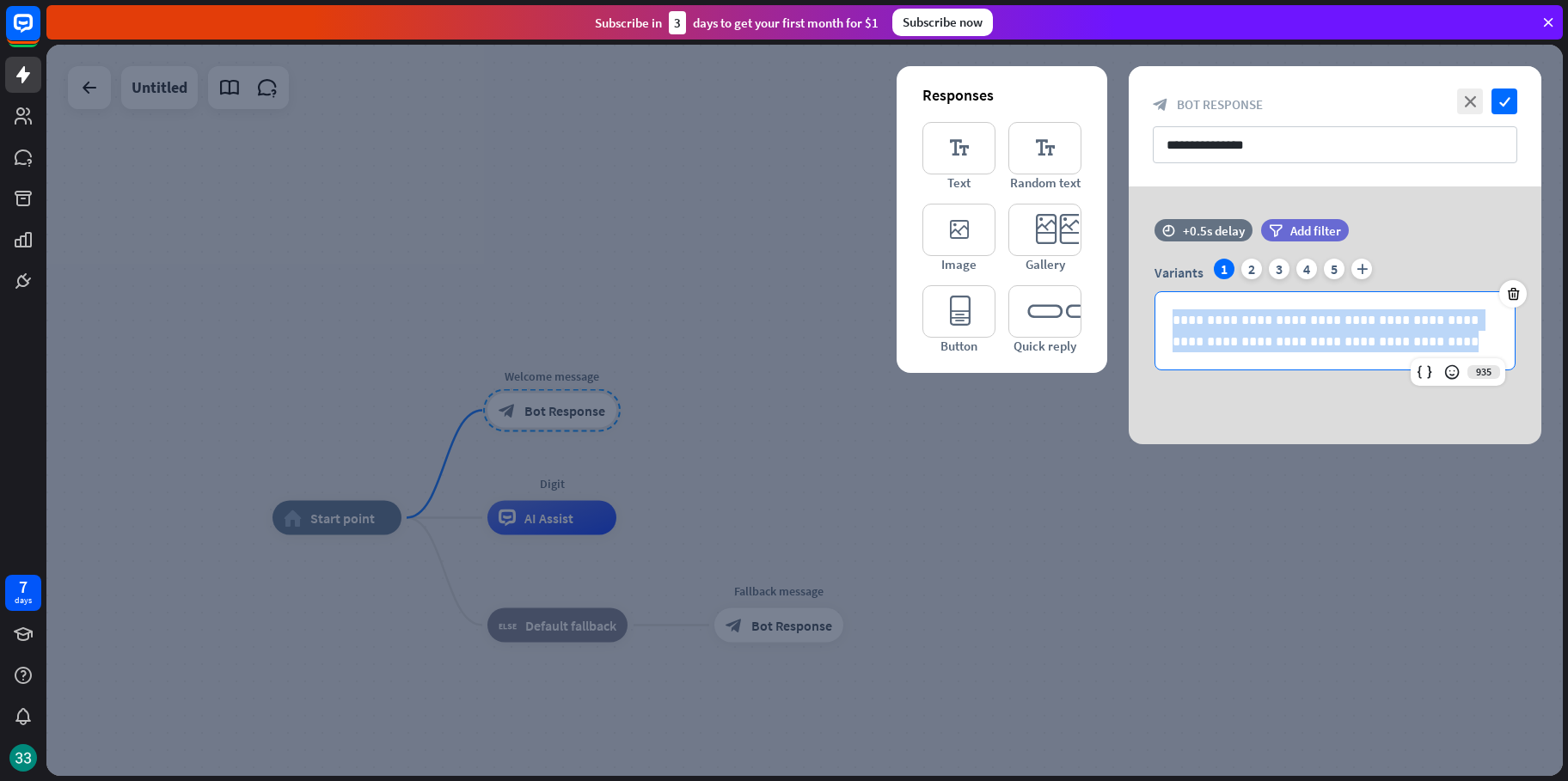
drag, startPoint x: 1394, startPoint y: 331, endPoint x: 1030, endPoint y: 285, distance: 366.9
click at [1128, 285] on div "**********" at bounding box center [1335, 316] width 413 height 258
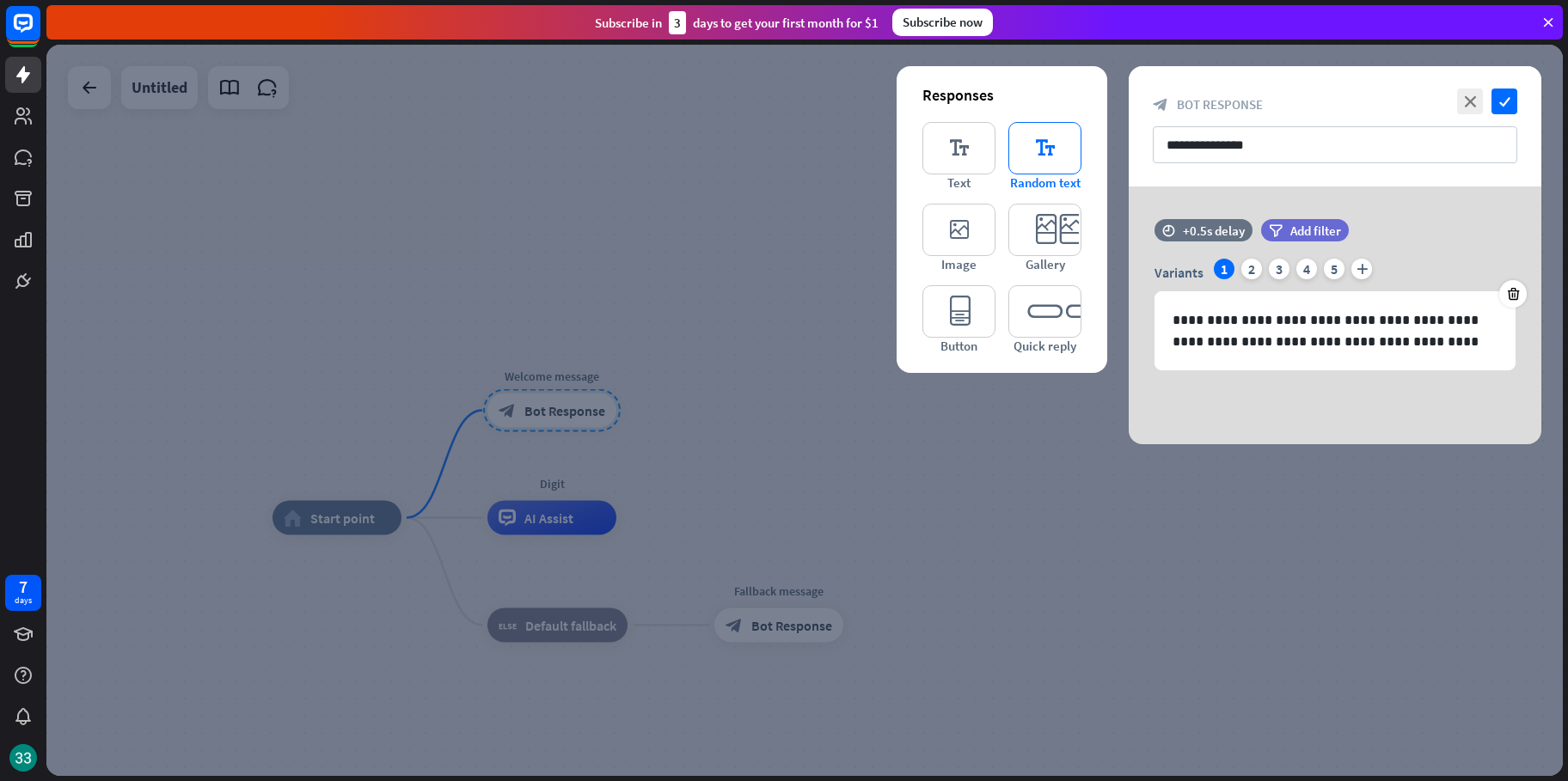
click at [1066, 172] on icon "editor_text" at bounding box center [1045, 148] width 73 height 52
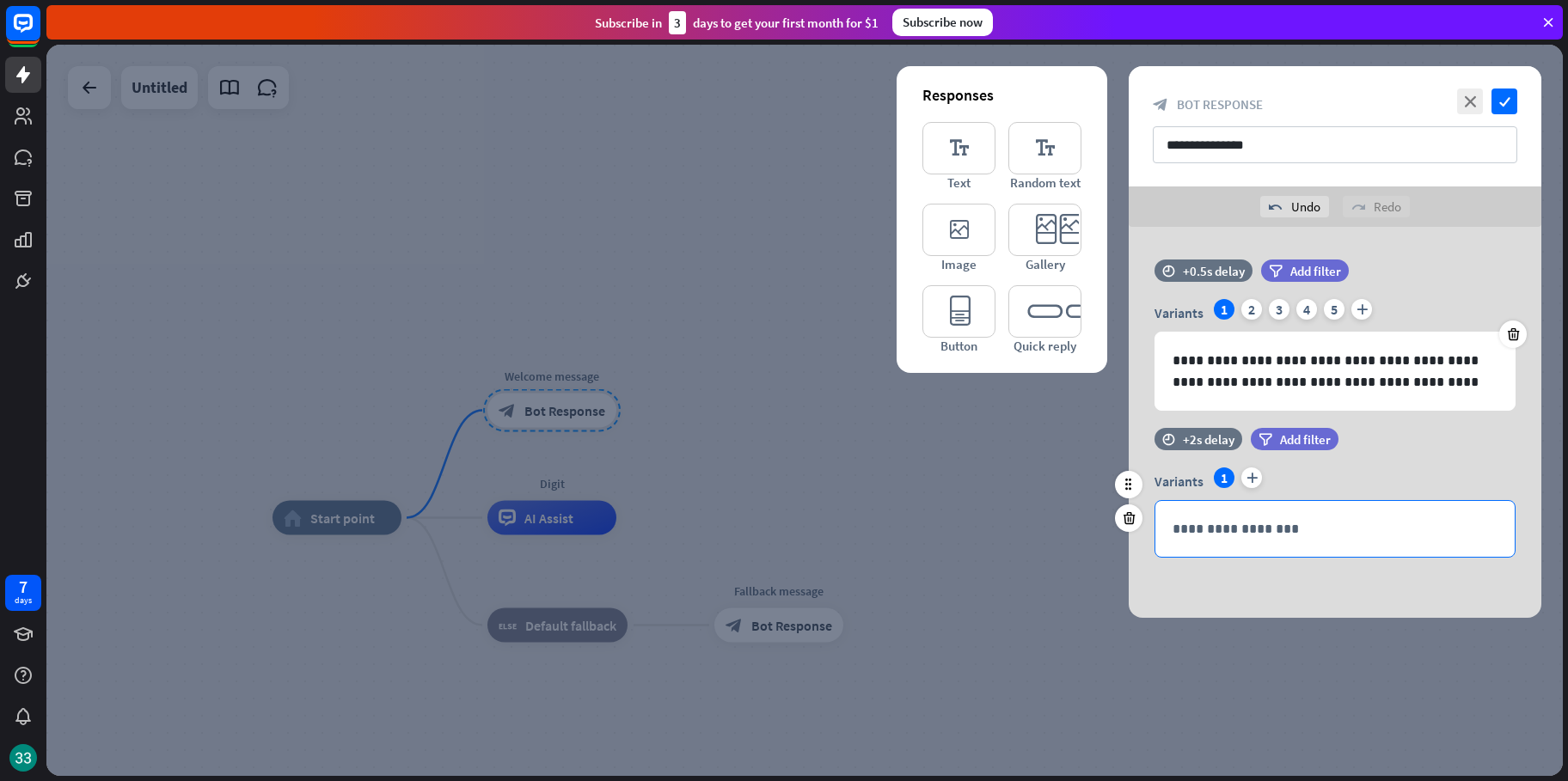
click at [1240, 520] on p "**********" at bounding box center [1334, 528] width 325 height 21
click at [1501, 102] on icon "check" at bounding box center [1504, 101] width 26 height 26
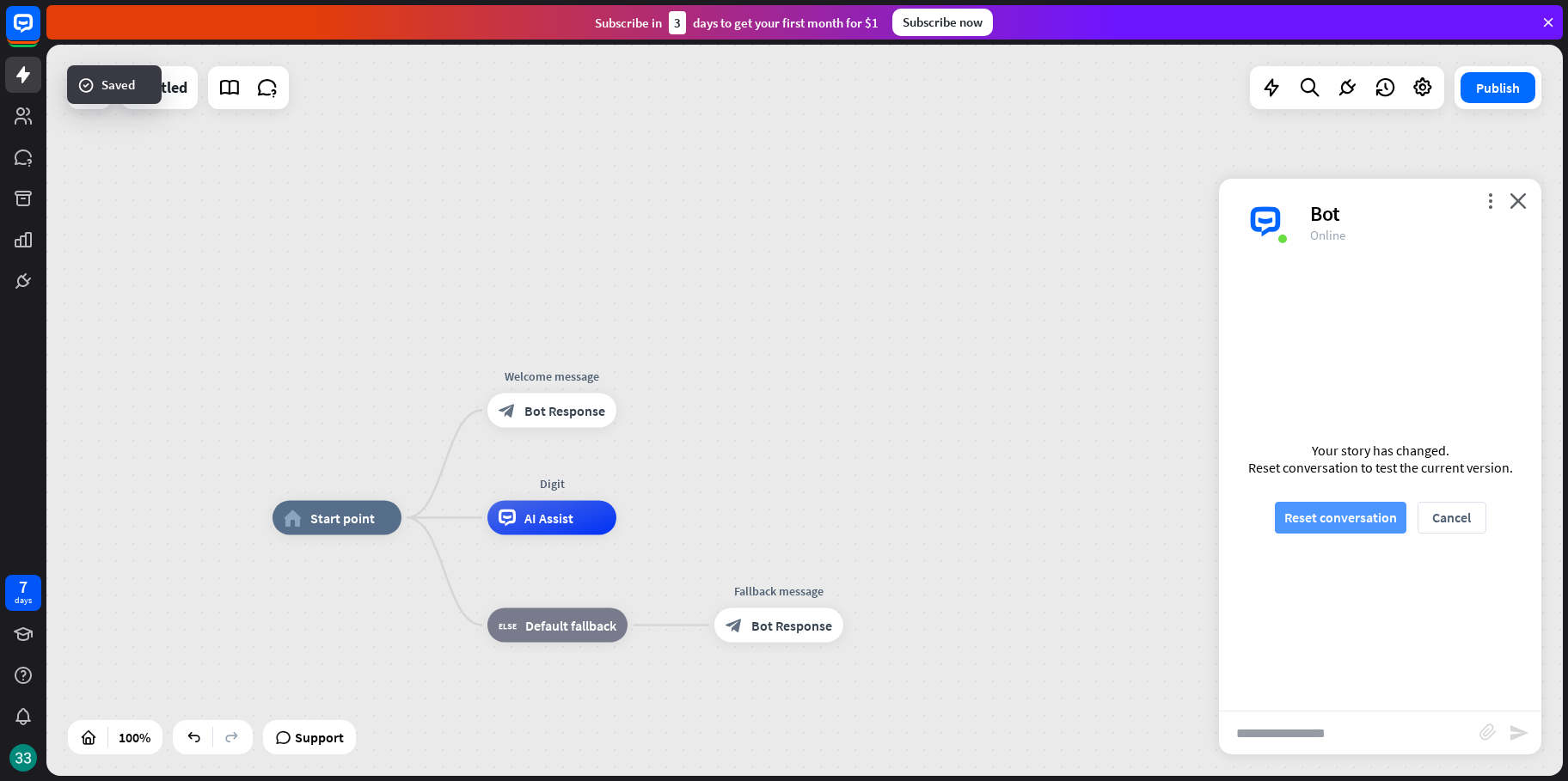
click at [1366, 520] on button "Reset conversation" at bounding box center [1340, 518] width 132 height 32
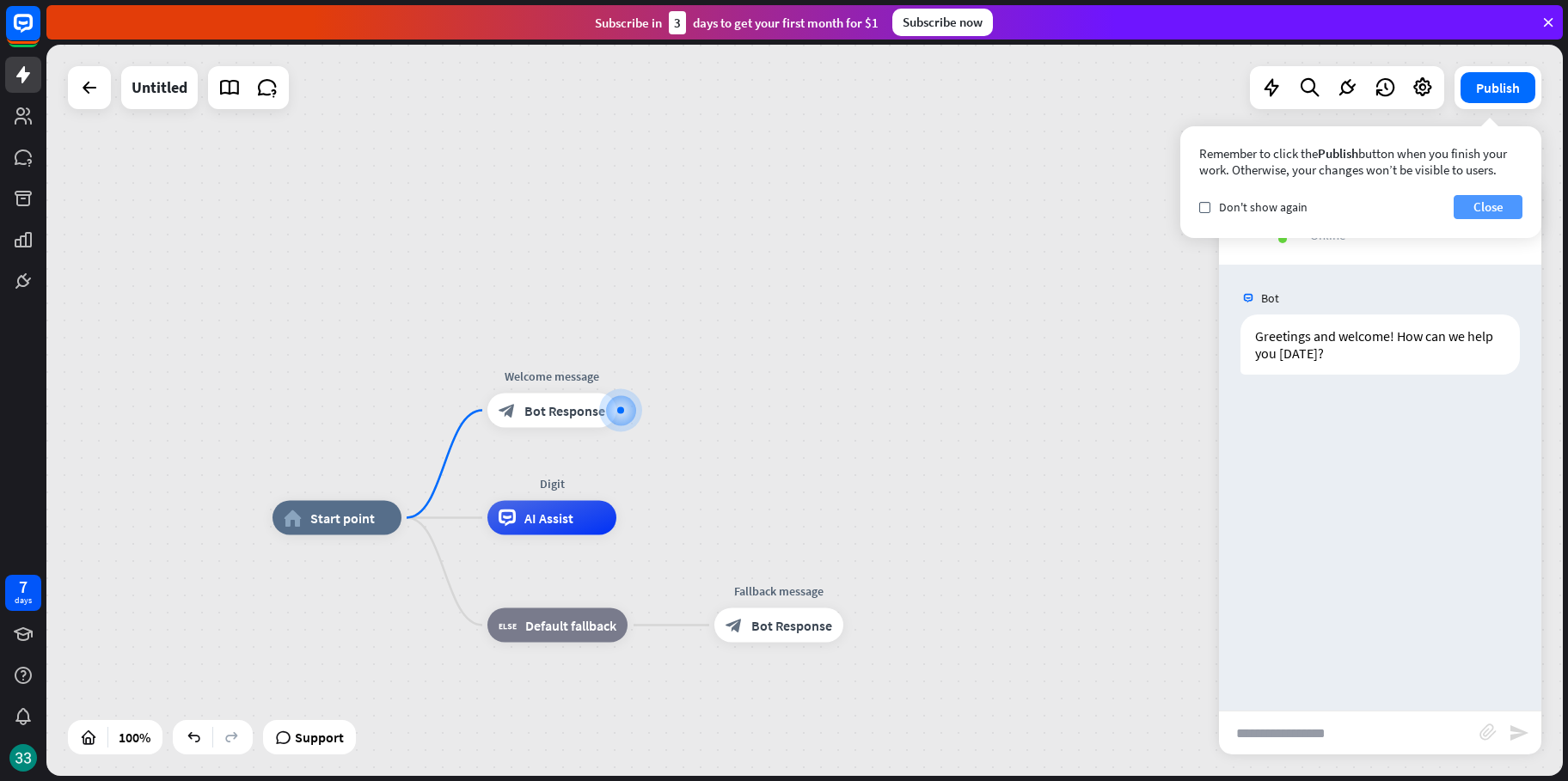
click at [1490, 199] on button "Close" at bounding box center [1487, 206] width 69 height 24
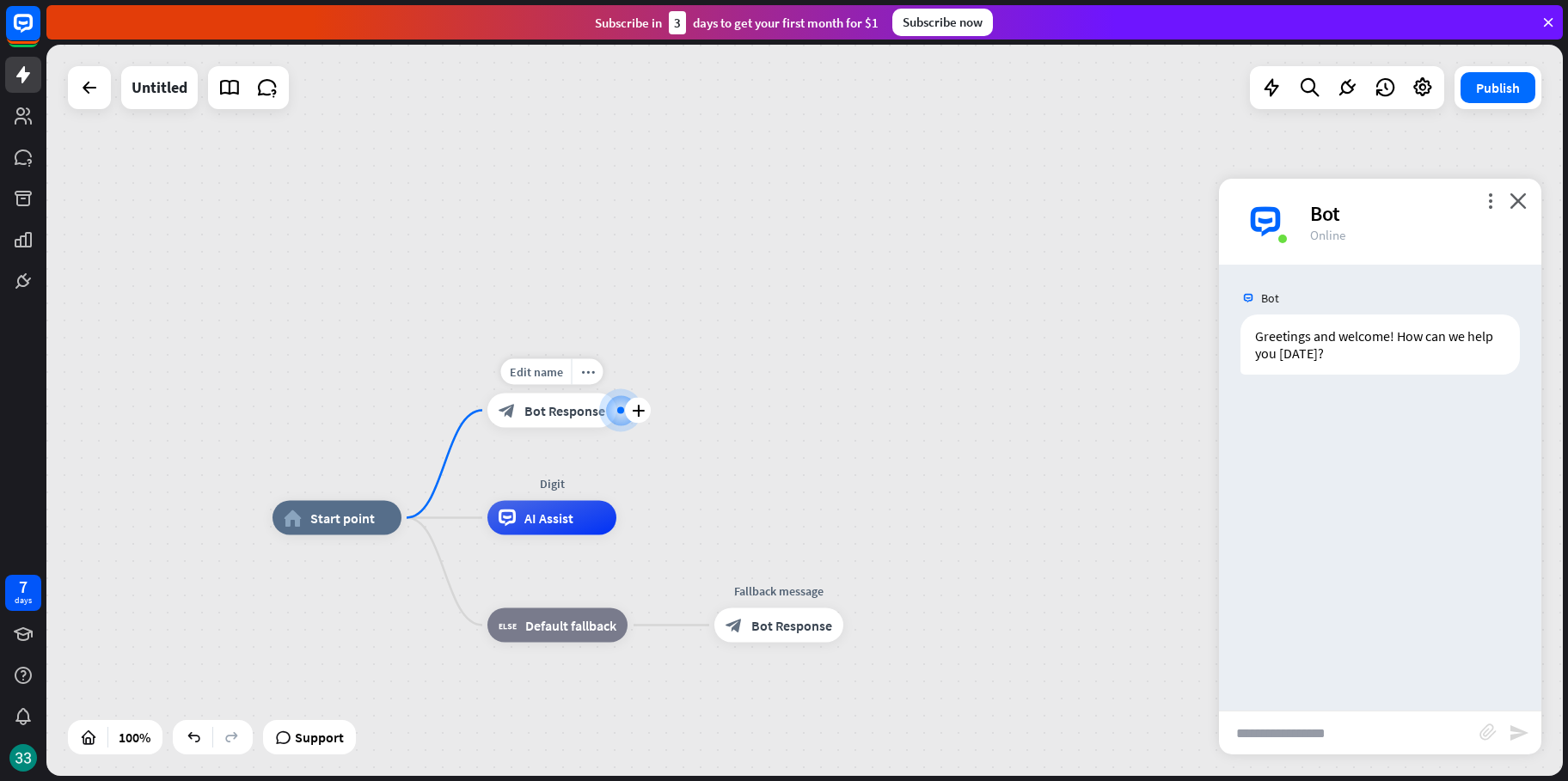
click at [617, 421] on div at bounding box center [621, 410] width 34 height 34
click at [542, 359] on div "Edit name" at bounding box center [536, 372] width 70 height 26
click at [617, 405] on div at bounding box center [620, 410] width 41 height 41
click at [573, 412] on span "Bot Response" at bounding box center [564, 410] width 81 height 17
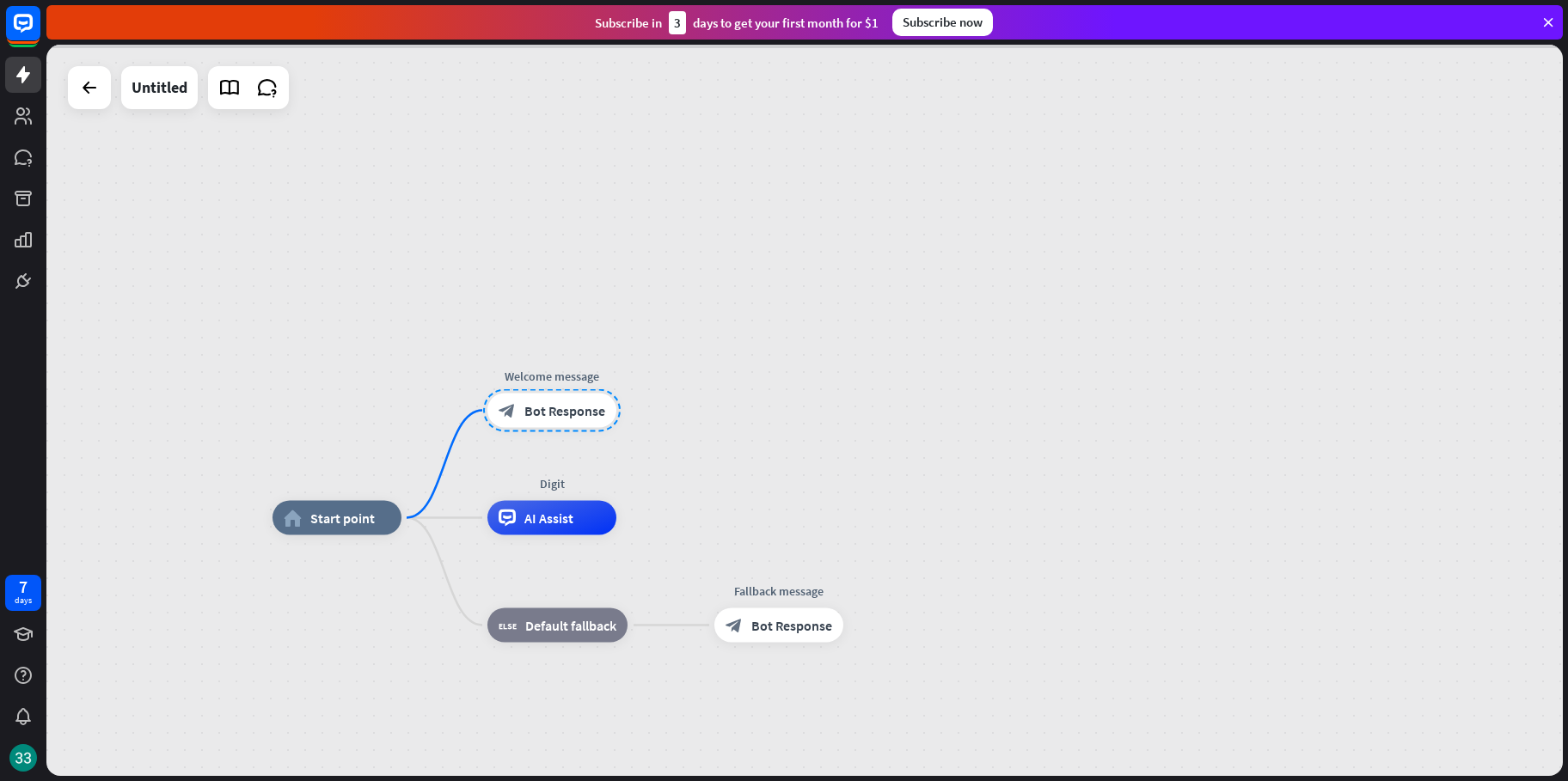
click at [573, 412] on div at bounding box center [804, 410] width 1516 height 731
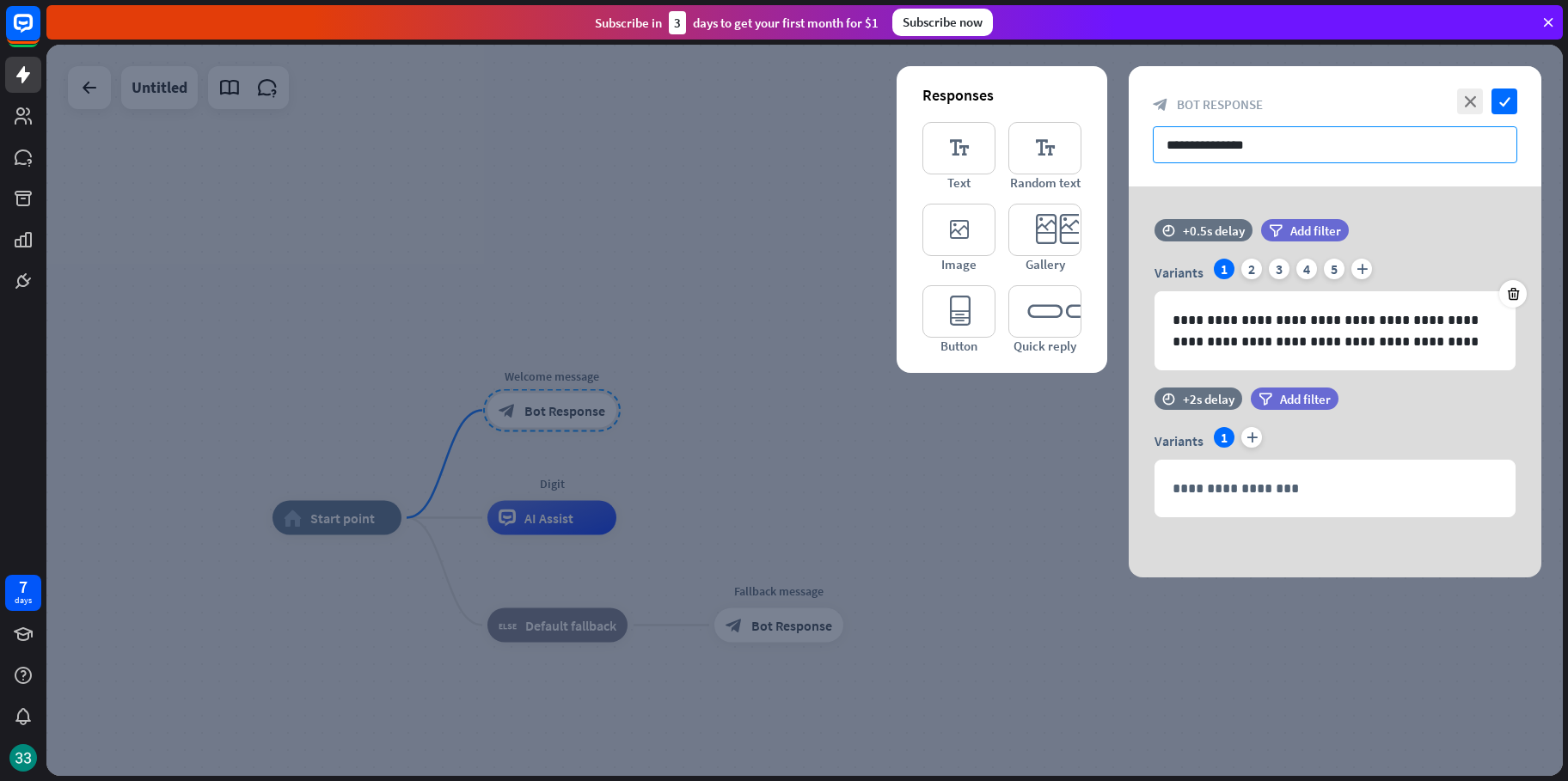
click at [1352, 152] on input "**********" at bounding box center [1335, 145] width 365 height 37
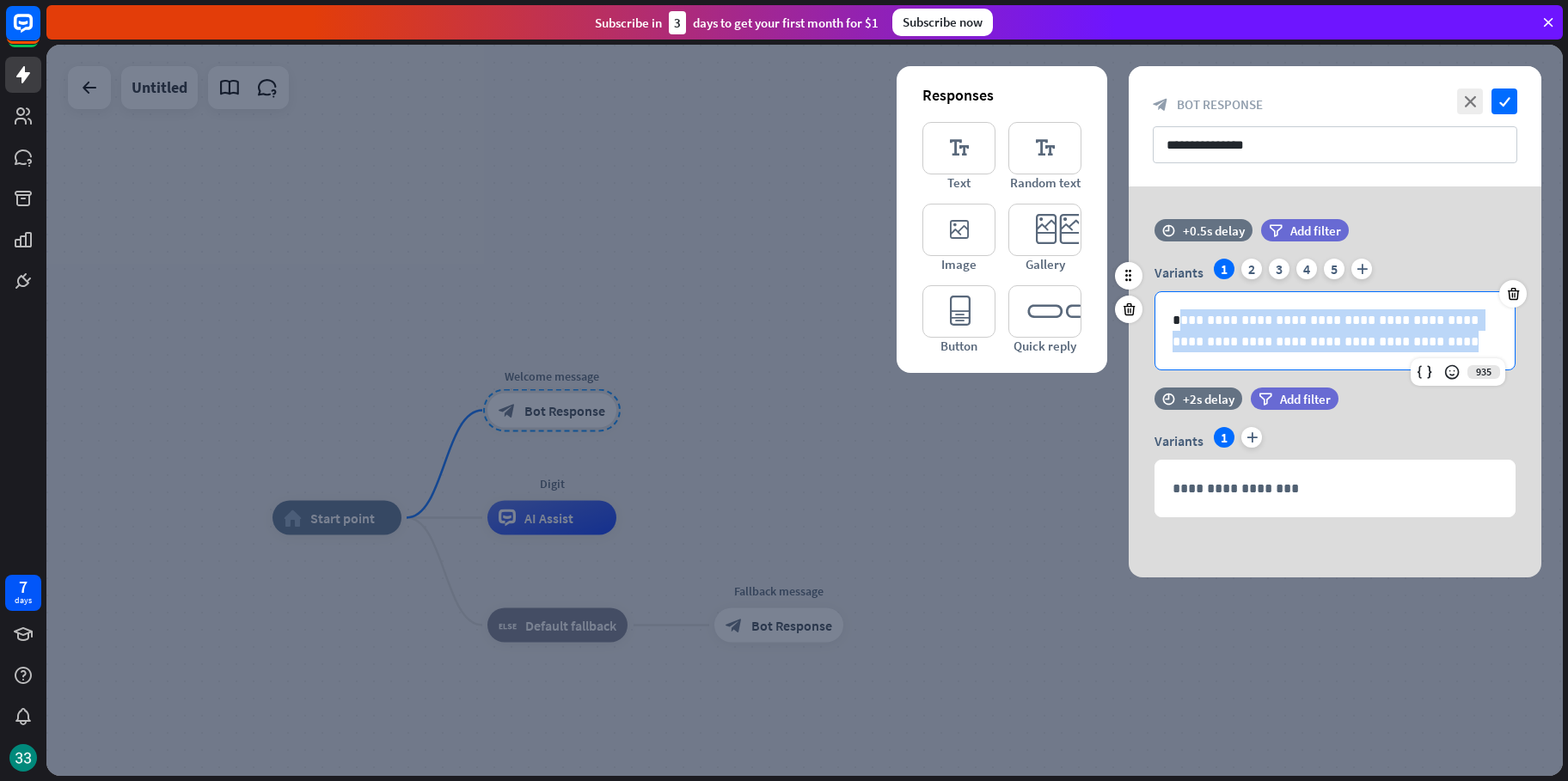
drag, startPoint x: 1378, startPoint y: 340, endPoint x: 1182, endPoint y: 316, distance: 197.5
click at [1185, 318] on p "**********" at bounding box center [1334, 331] width 325 height 43
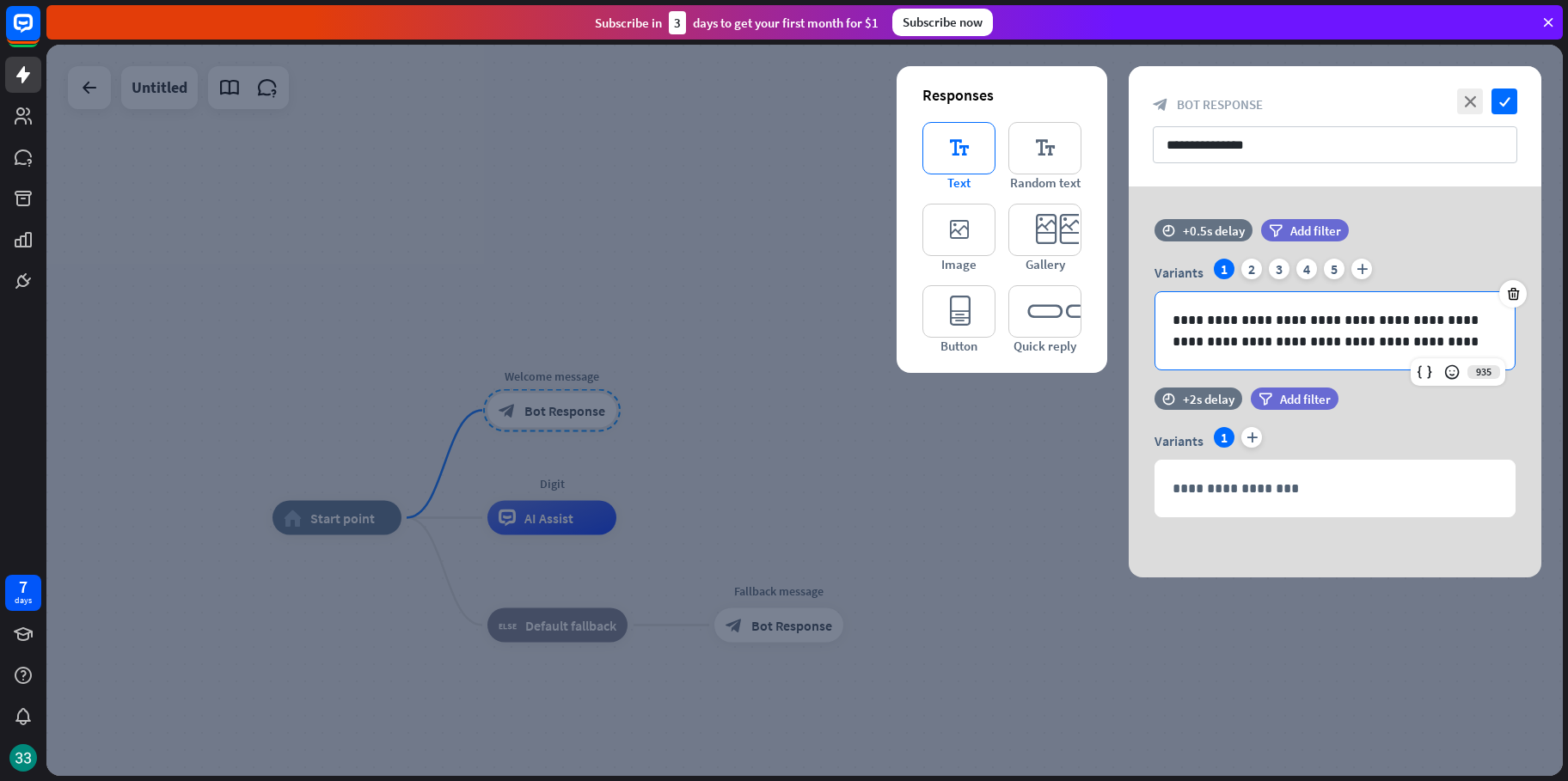
click at [933, 155] on icon "editor_text" at bounding box center [958, 148] width 73 height 52
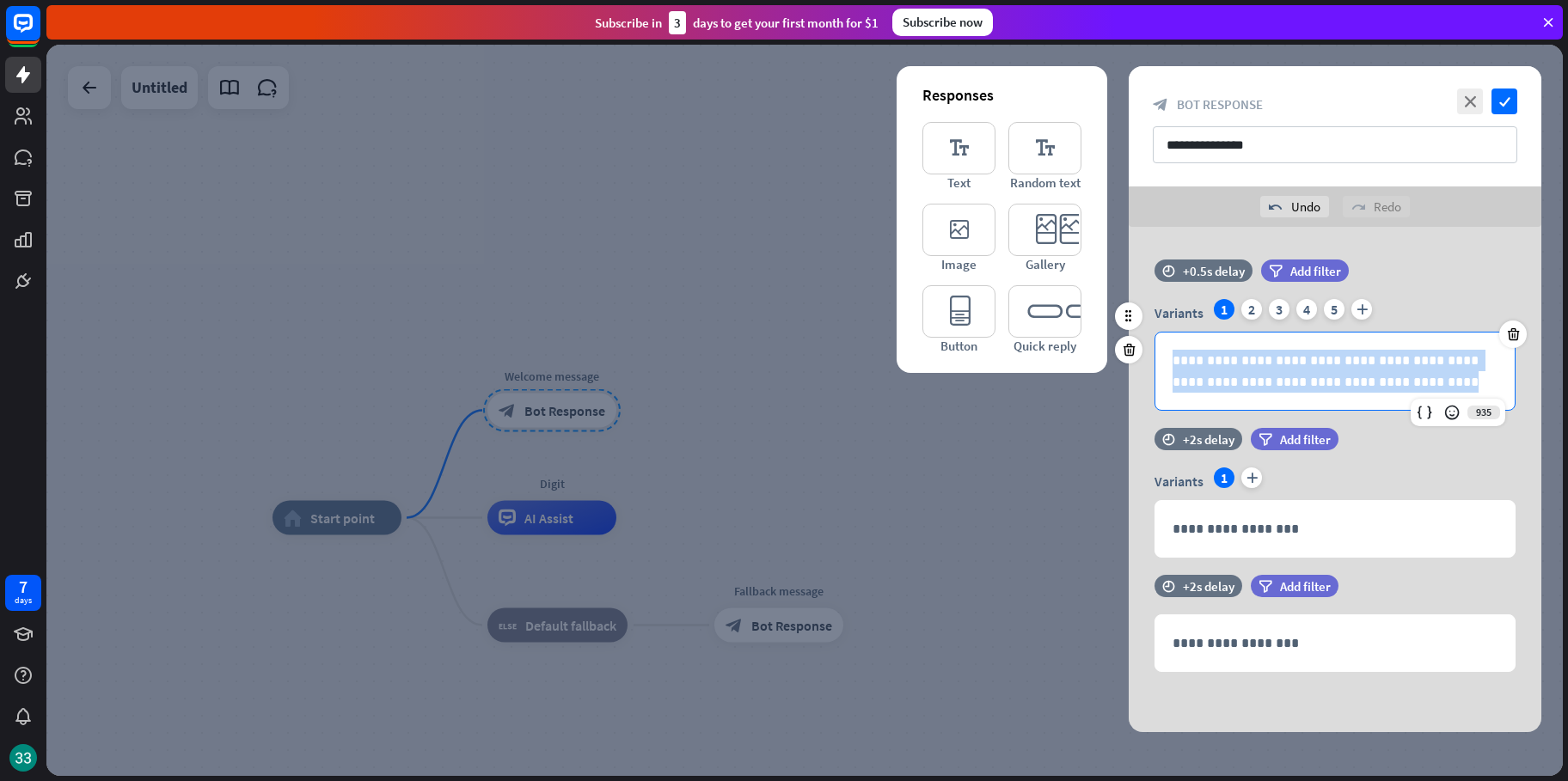
drag, startPoint x: 1398, startPoint y: 385, endPoint x: 1172, endPoint y: 341, distance: 230.2
click at [1172, 341] on div "**********" at bounding box center [1335, 371] width 360 height 77
copy p "**********"
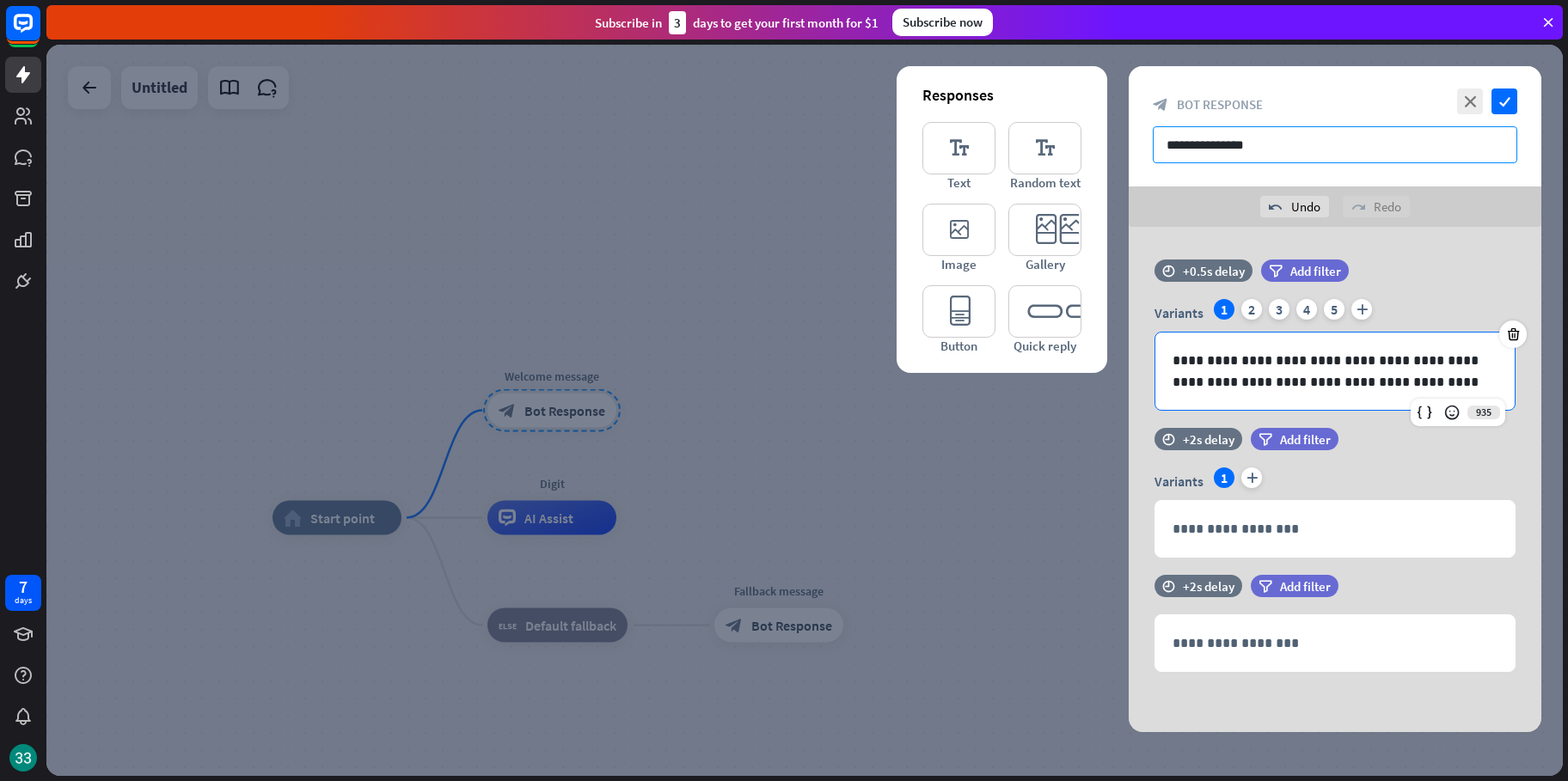
click at [1257, 143] on input "**********" at bounding box center [1335, 145] width 365 height 37
drag, startPoint x: 1328, startPoint y: 149, endPoint x: 1117, endPoint y: 144, distance: 211.1
click at [1118, 144] on div "**********" at bounding box center [804, 410] width 1516 height 731
paste input "**********"
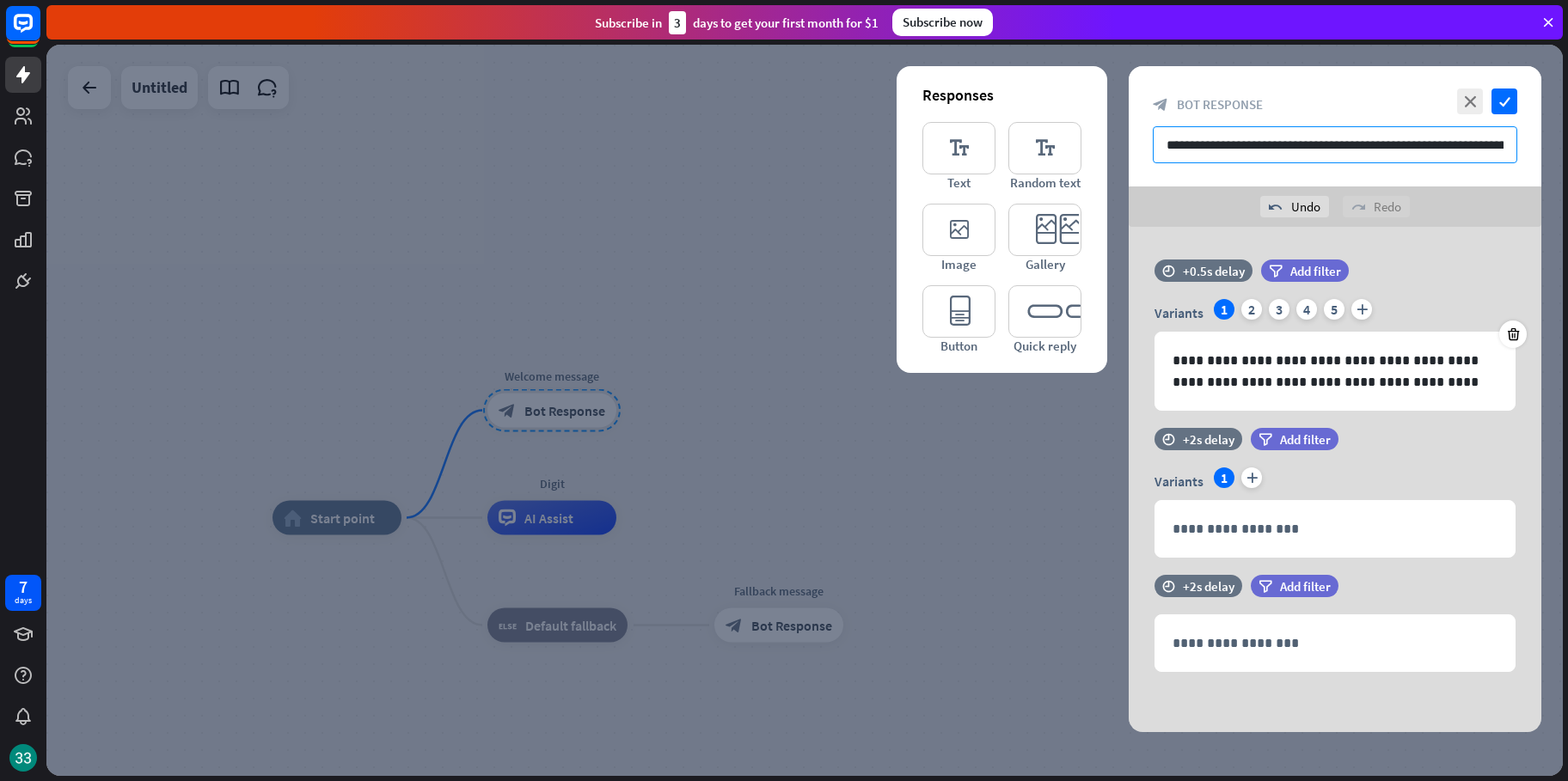
scroll to position [0, 132]
type input "**********"
click at [936, 149] on icon "editor_text" at bounding box center [958, 148] width 73 height 52
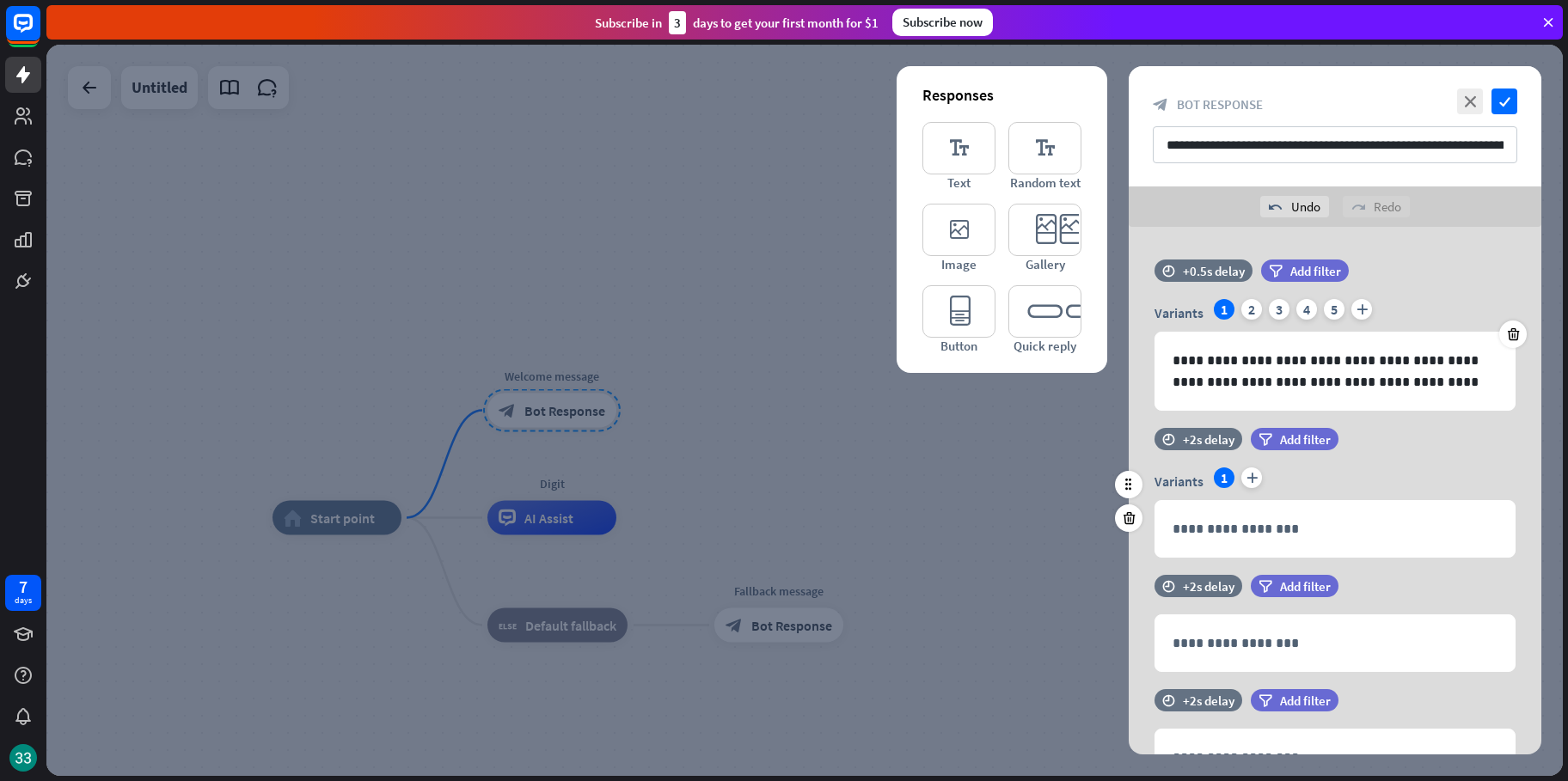
click at [1450, 453] on div "time +2s delay filter Add filter" at bounding box center [1335, 447] width 413 height 39
click at [1248, 309] on div "2" at bounding box center [1251, 309] width 20 height 20
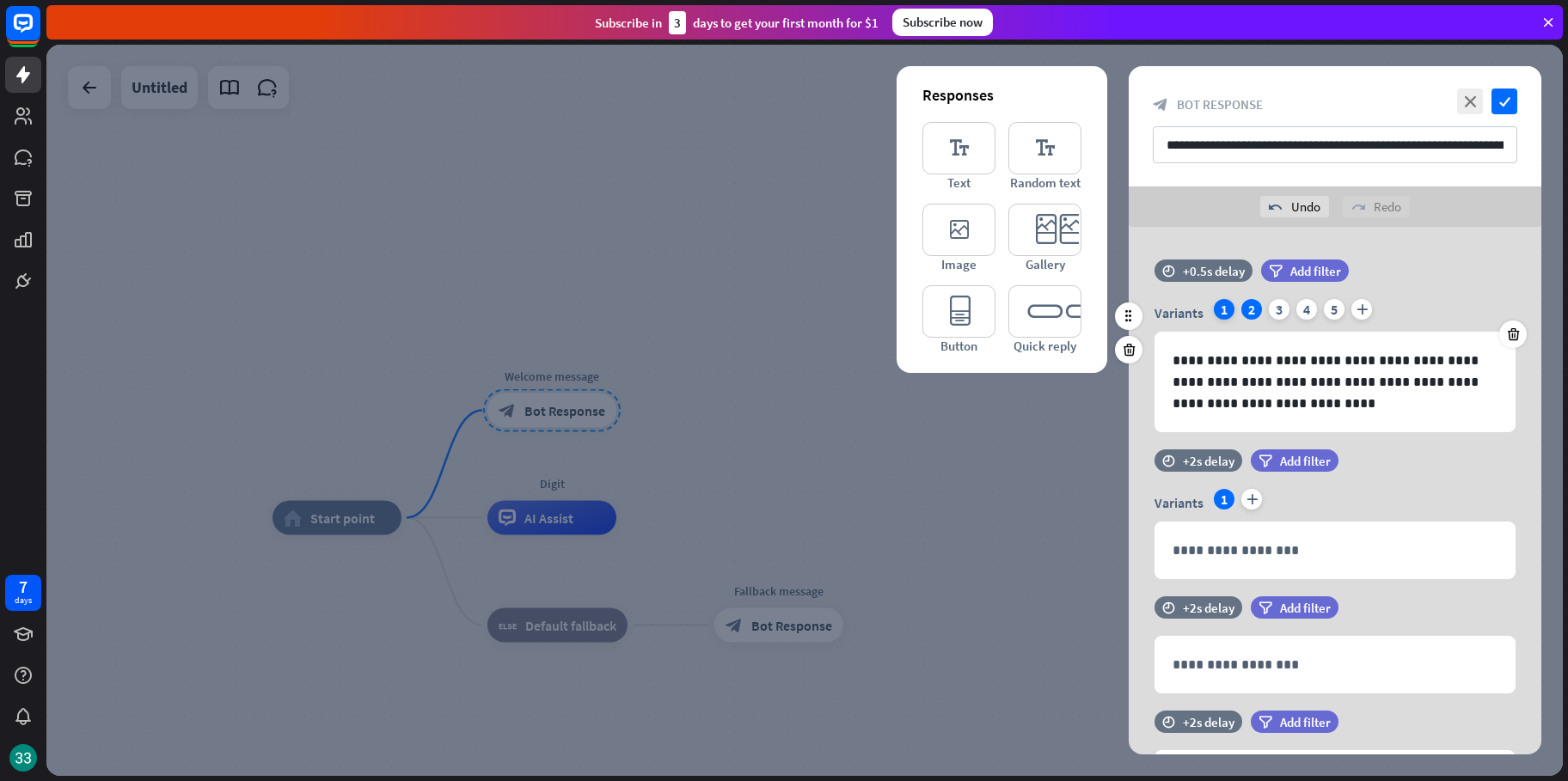
click at [1226, 311] on div "1" at bounding box center [1224, 309] width 20 height 20
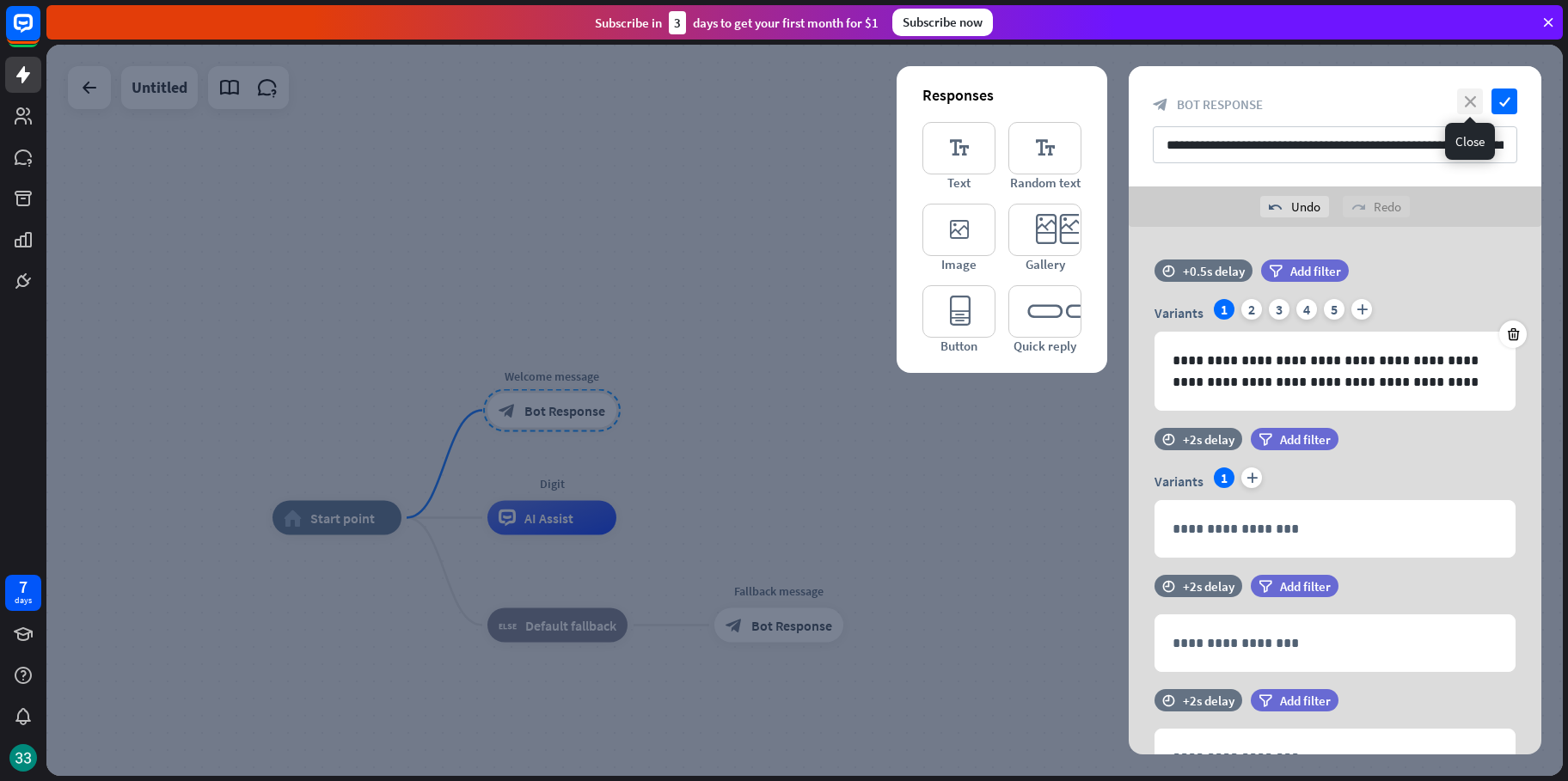
click at [1467, 102] on icon "close" at bounding box center [1469, 101] width 26 height 26
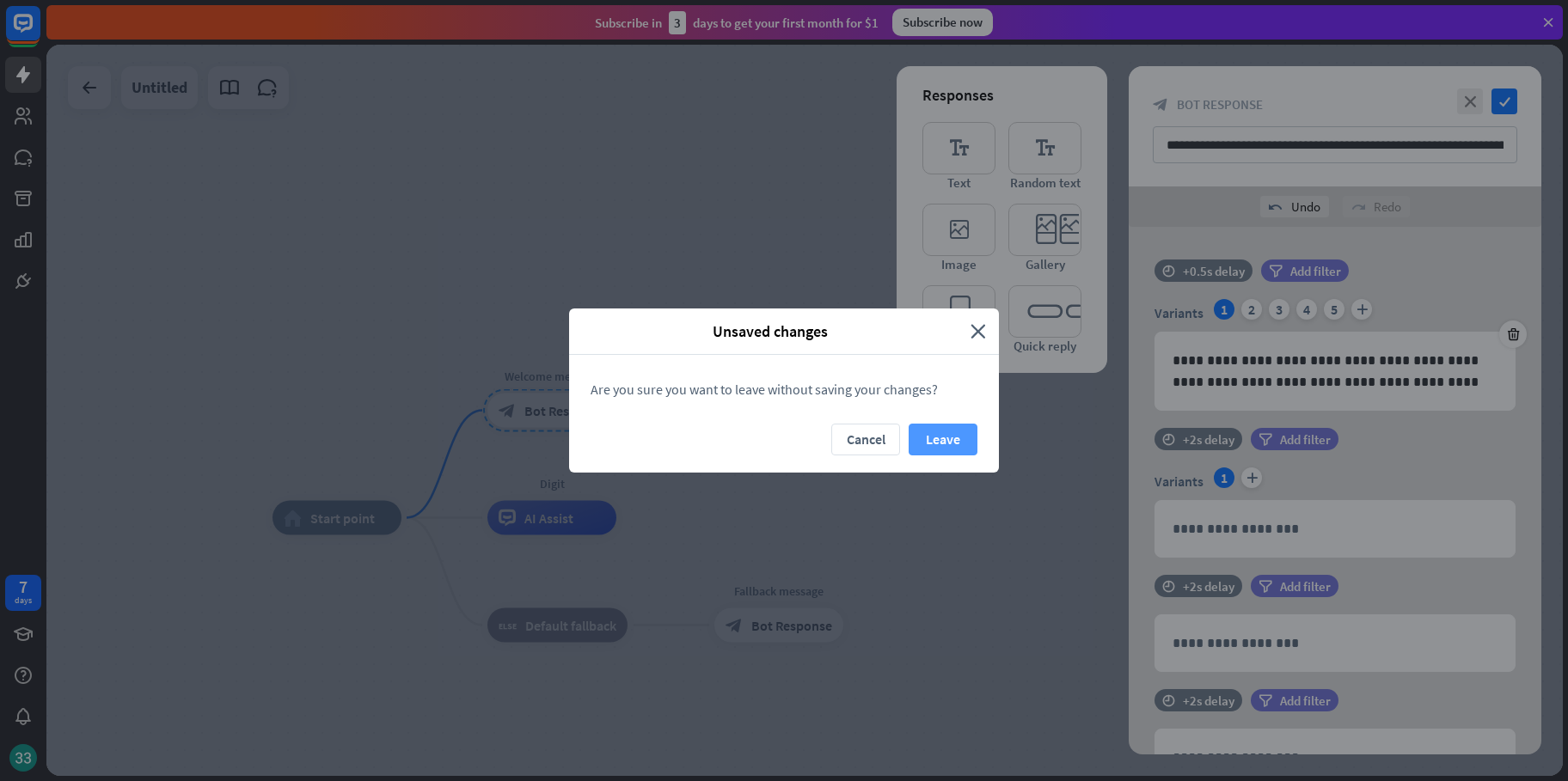
click at [946, 431] on button "Leave" at bounding box center [942, 439] width 69 height 32
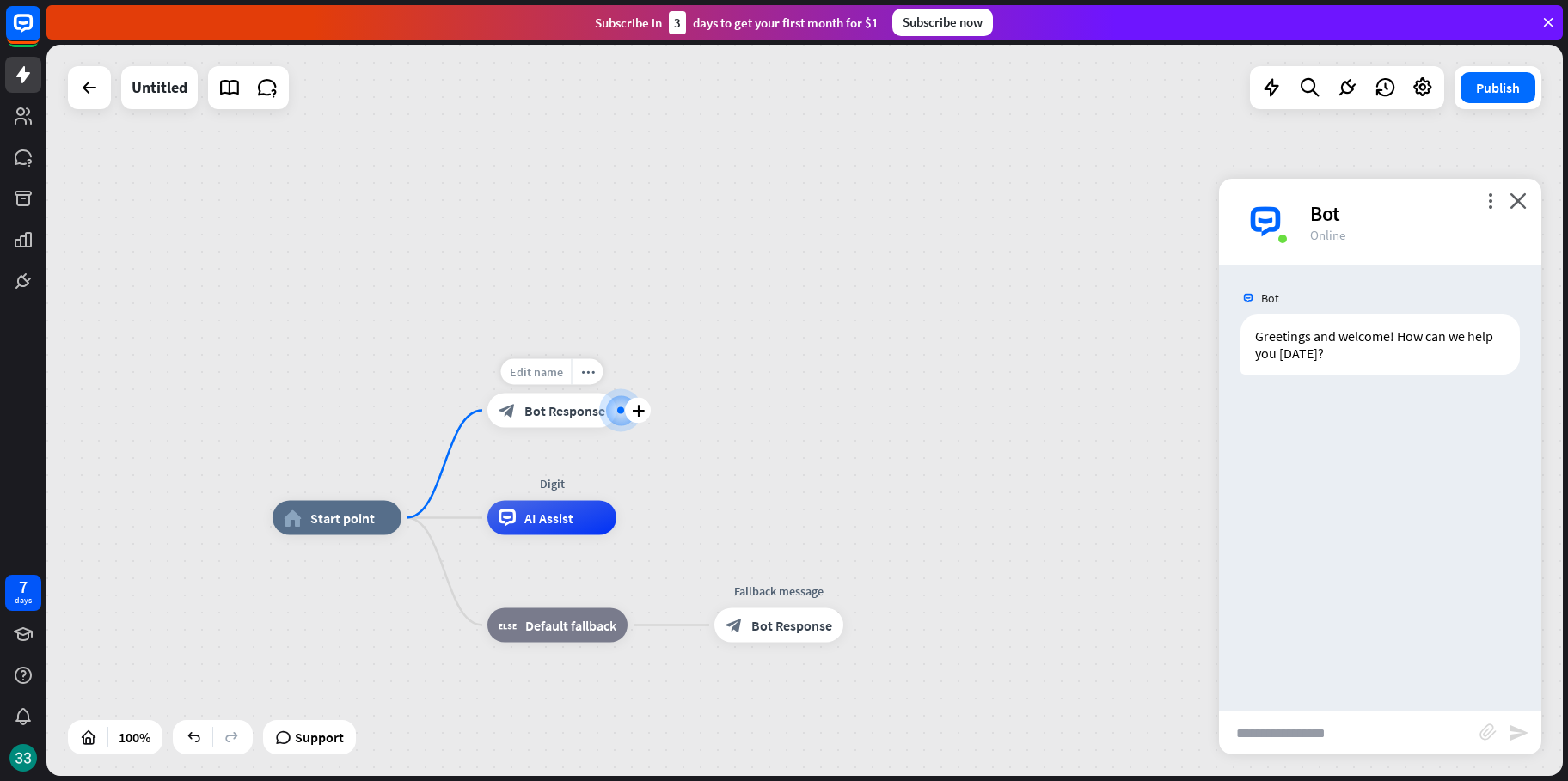
click at [543, 370] on span "Edit name" at bounding box center [537, 372] width 53 height 15
click at [563, 428] on div "**********" at bounding box center [552, 410] width 129 height 35
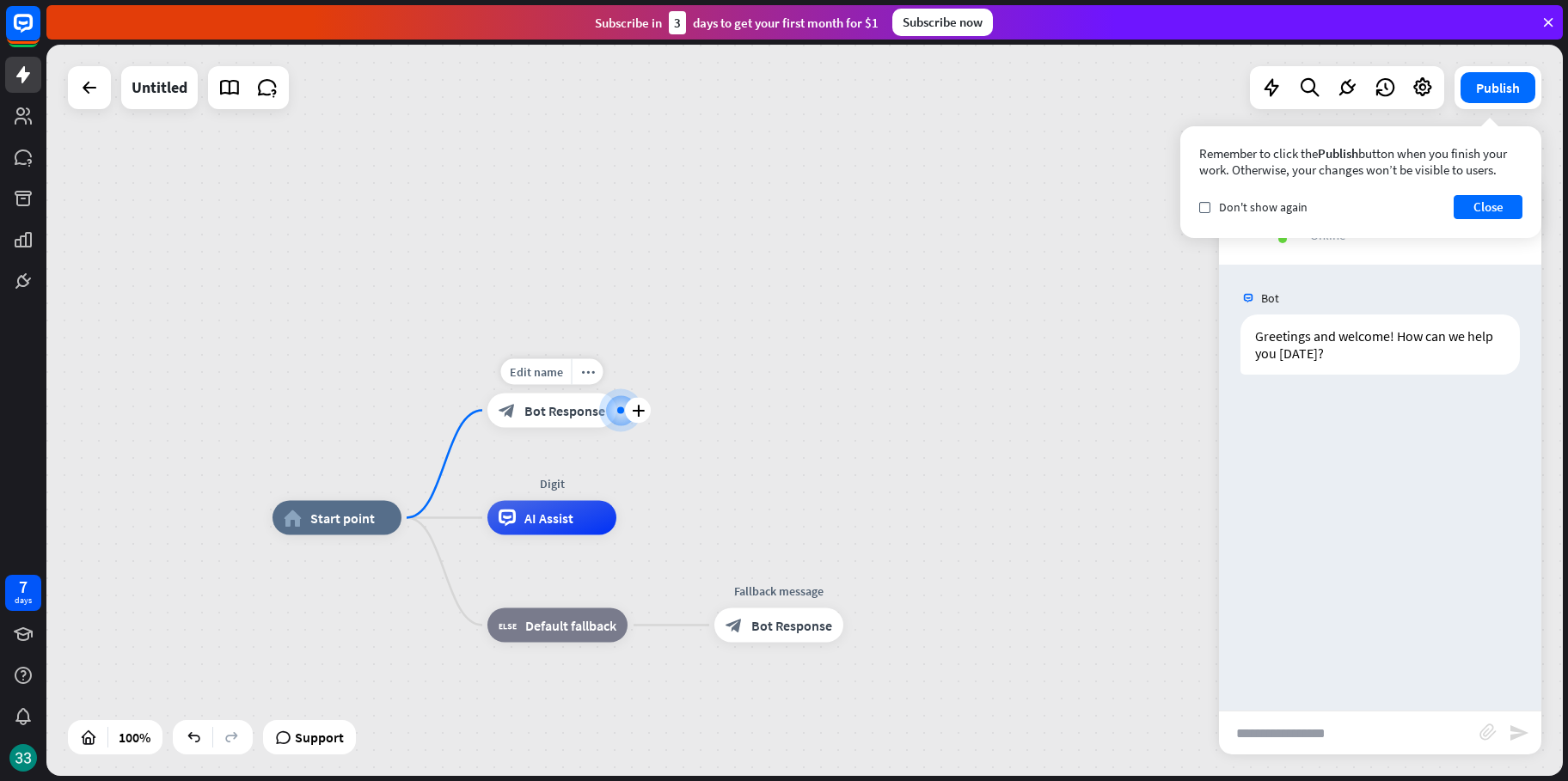
click at [562, 423] on div "block_bot_response Bot Response" at bounding box center [552, 410] width 129 height 35
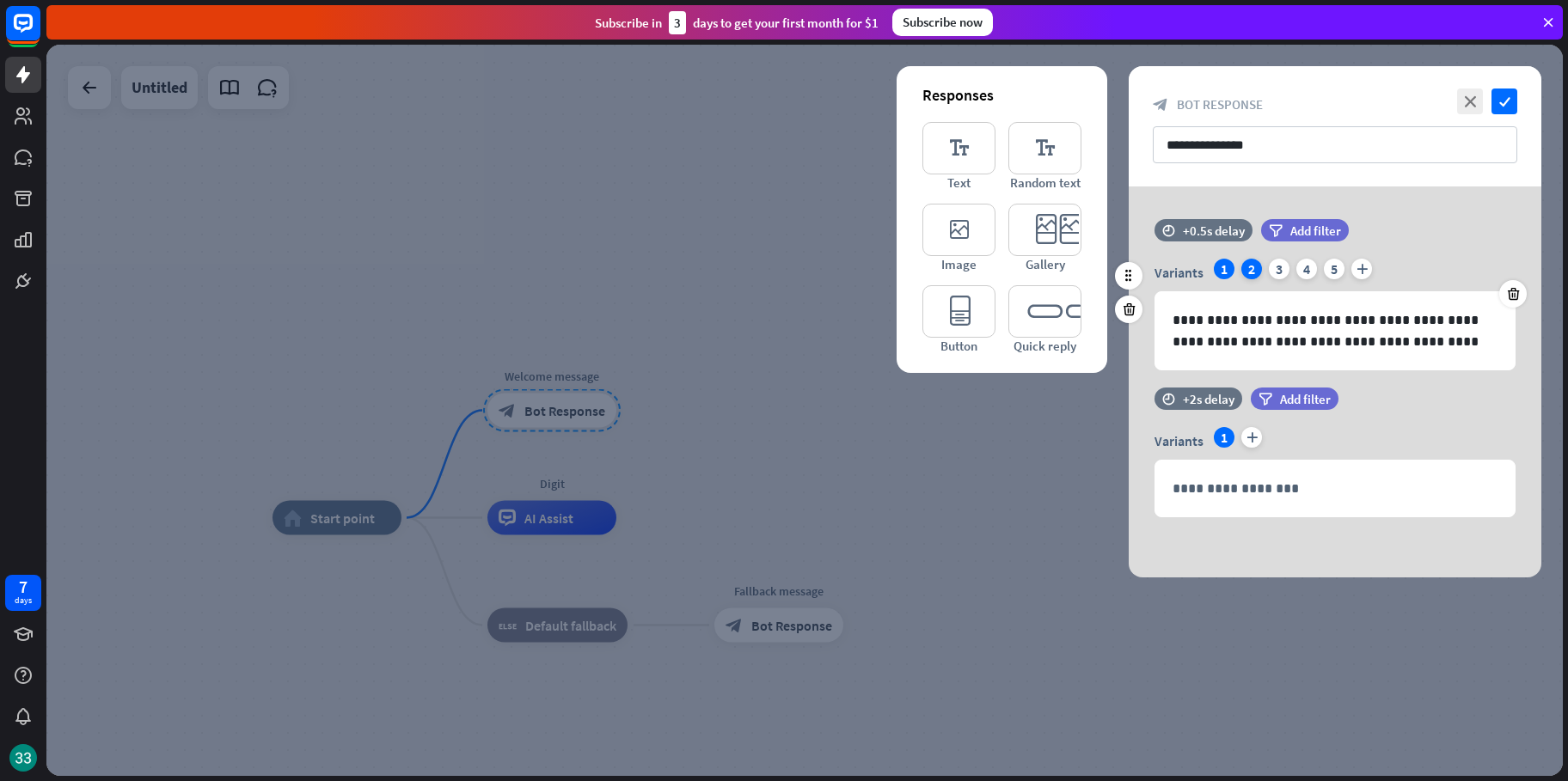
click at [1242, 273] on div "2" at bounding box center [1251, 269] width 20 height 20
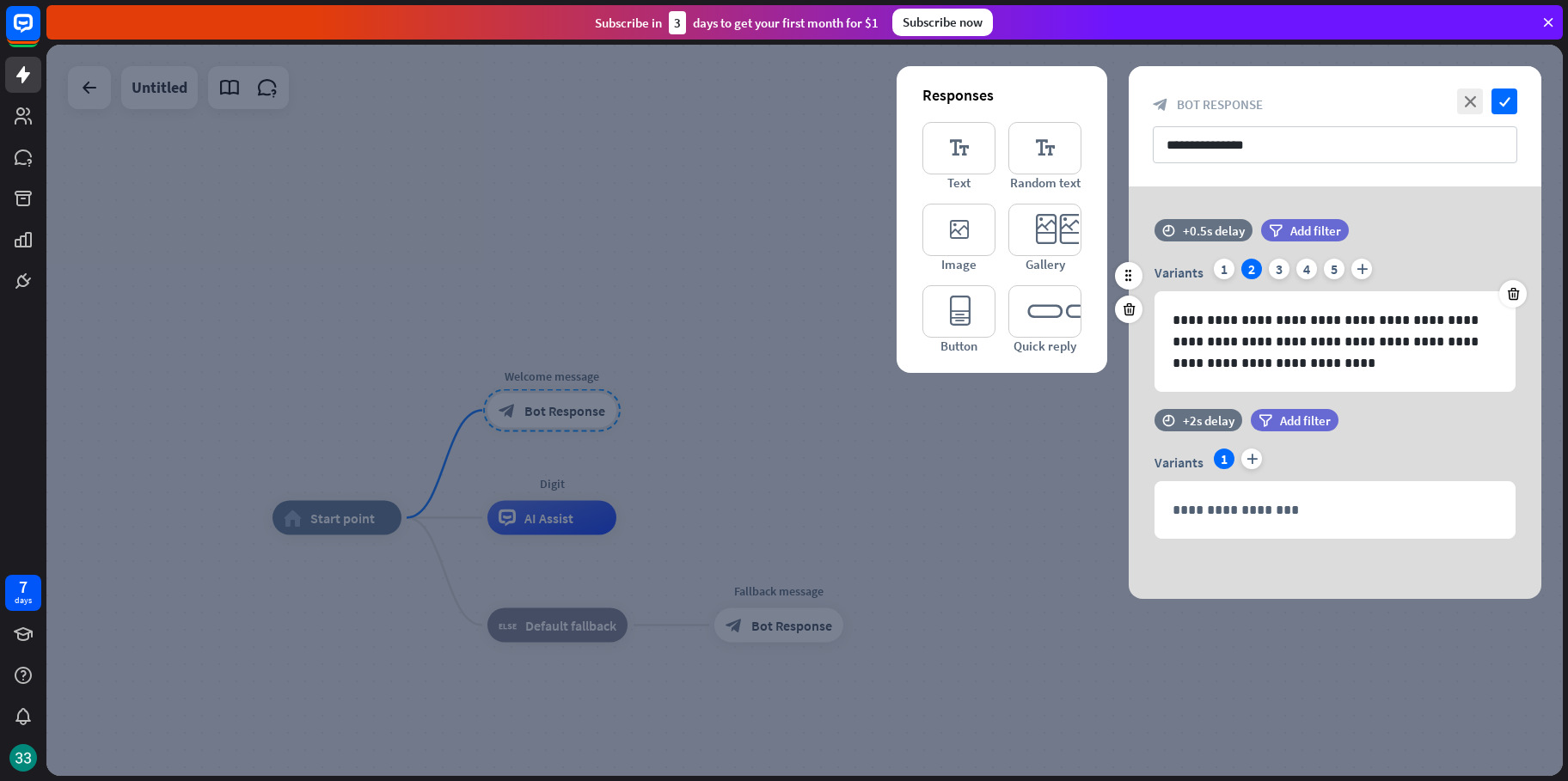
click at [1265, 270] on div "Variants 1 2 3 4 5 plus" at bounding box center [1335, 272] width 361 height 28
click at [1273, 269] on div "3" at bounding box center [1279, 269] width 20 height 20
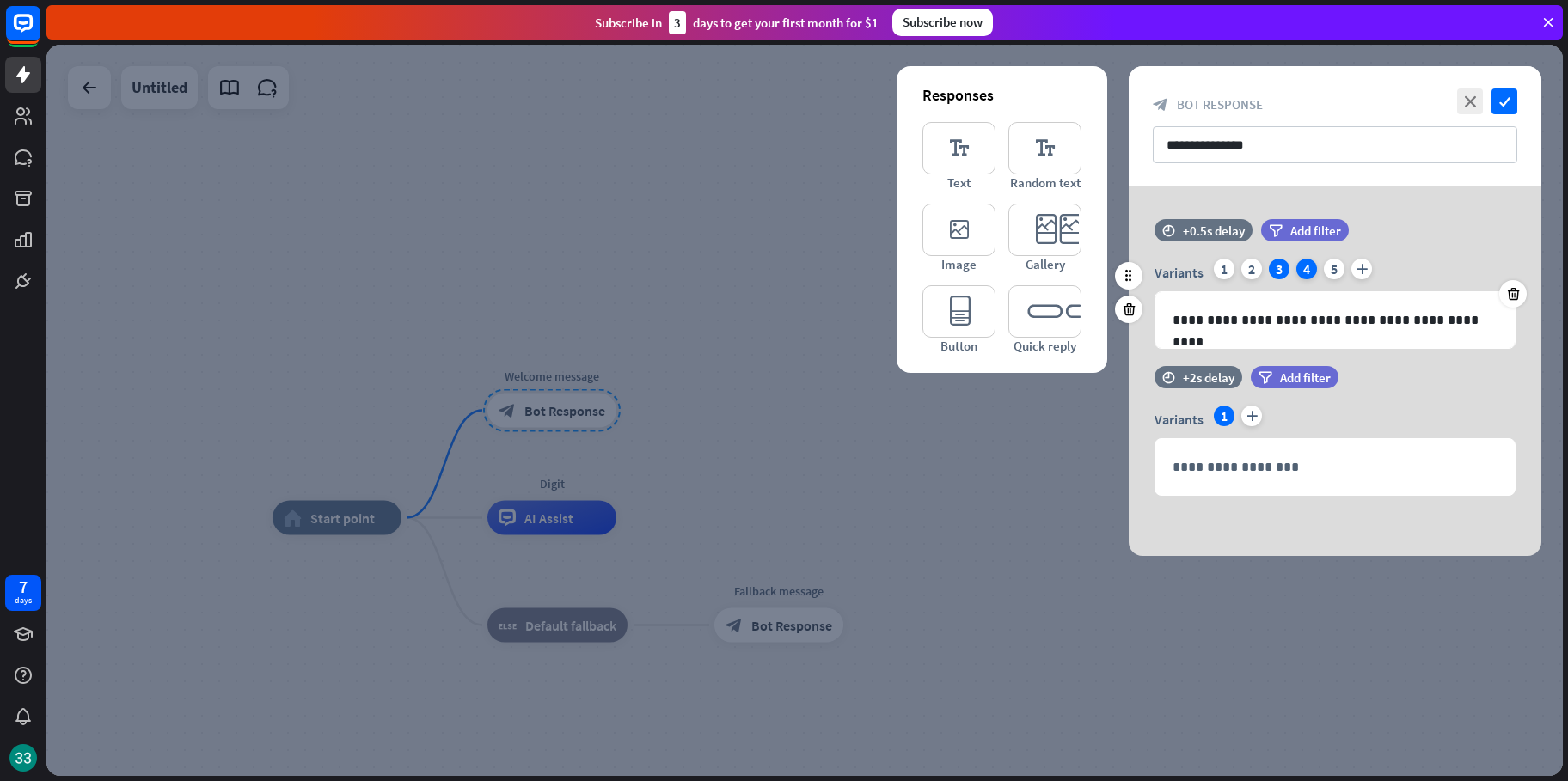
click at [1291, 268] on div "Variants 1 2 3 4 5 plus" at bounding box center [1335, 272] width 361 height 28
click at [1312, 269] on div "4" at bounding box center [1306, 269] width 20 height 20
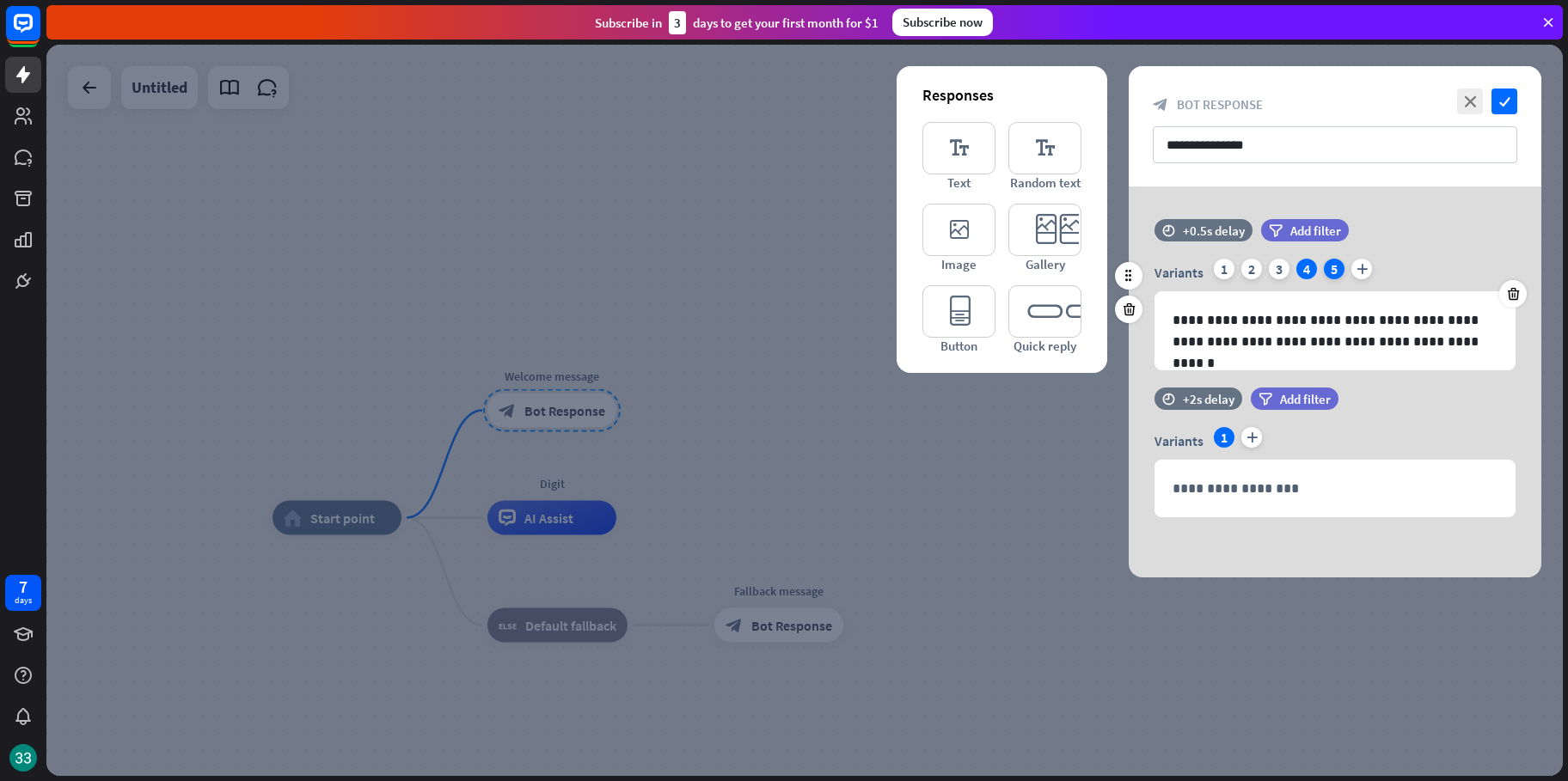
click at [1324, 266] on div "5" at bounding box center [1333, 269] width 20 height 20
click at [1241, 270] on div "2" at bounding box center [1251, 269] width 20 height 20
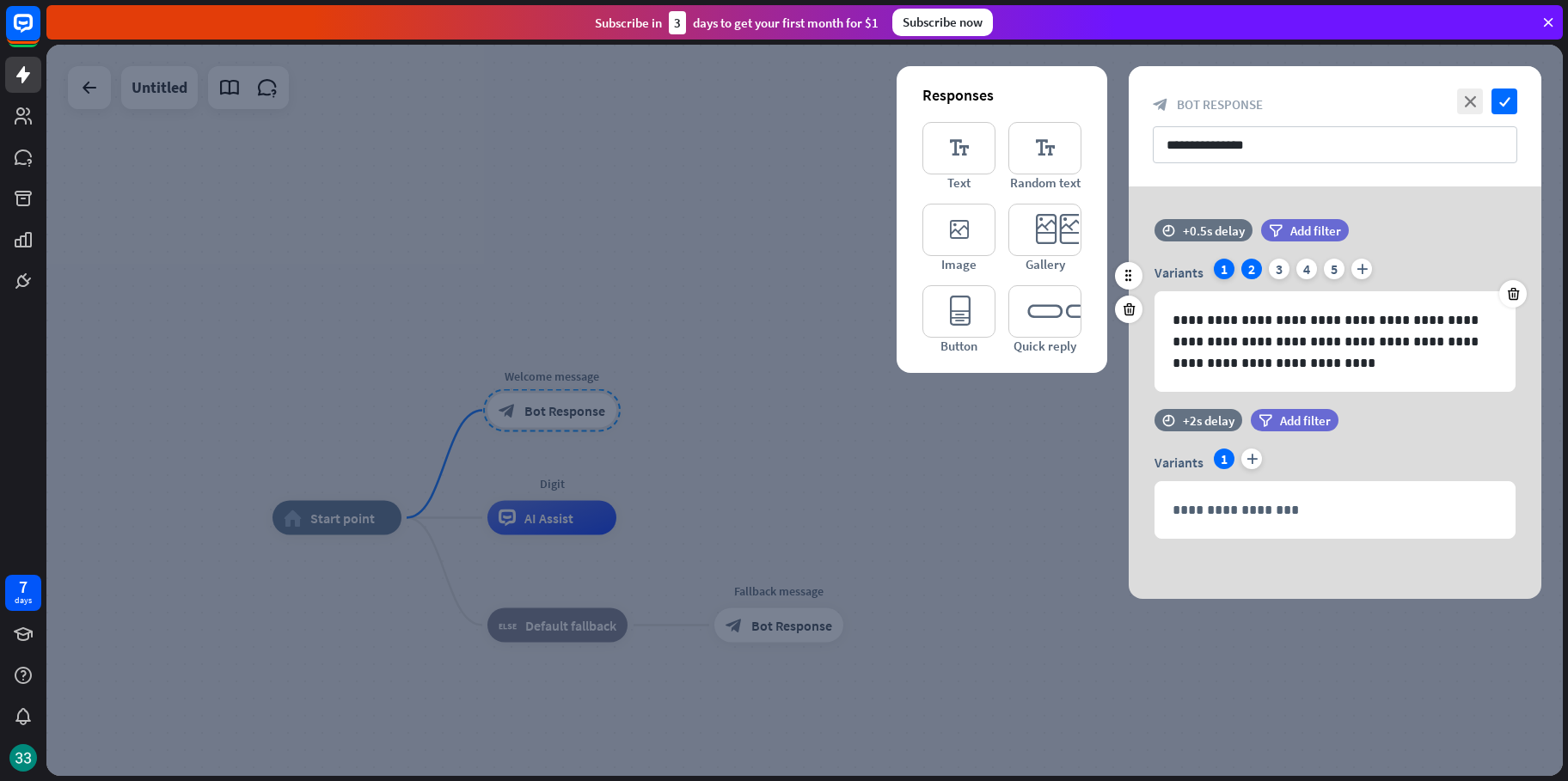
click at [1231, 270] on div "1" at bounding box center [1224, 269] width 20 height 20
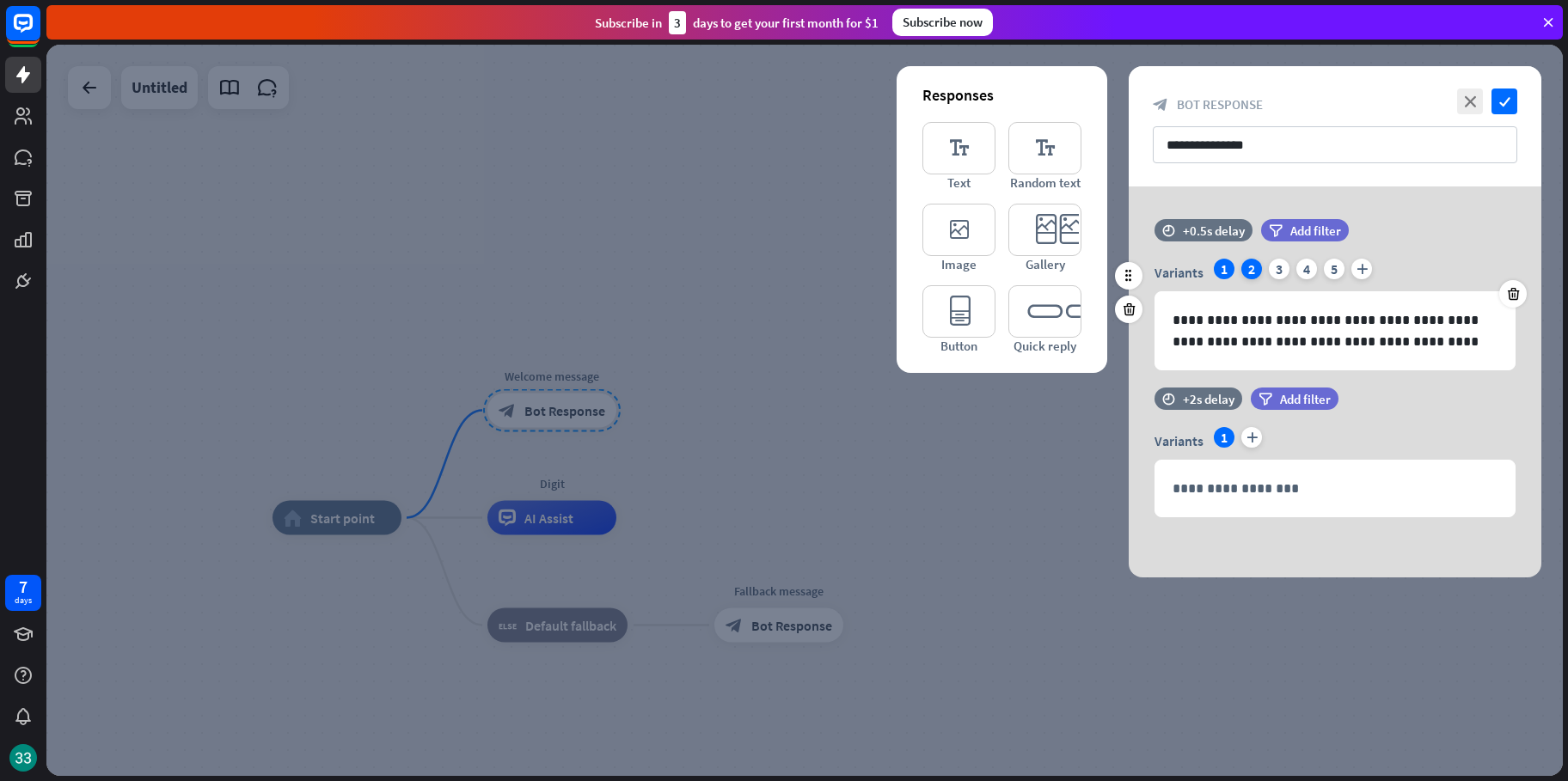
drag, startPoint x: 1262, startPoint y: 264, endPoint x: 1252, endPoint y: 264, distance: 10.0
click at [1252, 264] on div "2" at bounding box center [1251, 269] width 20 height 20
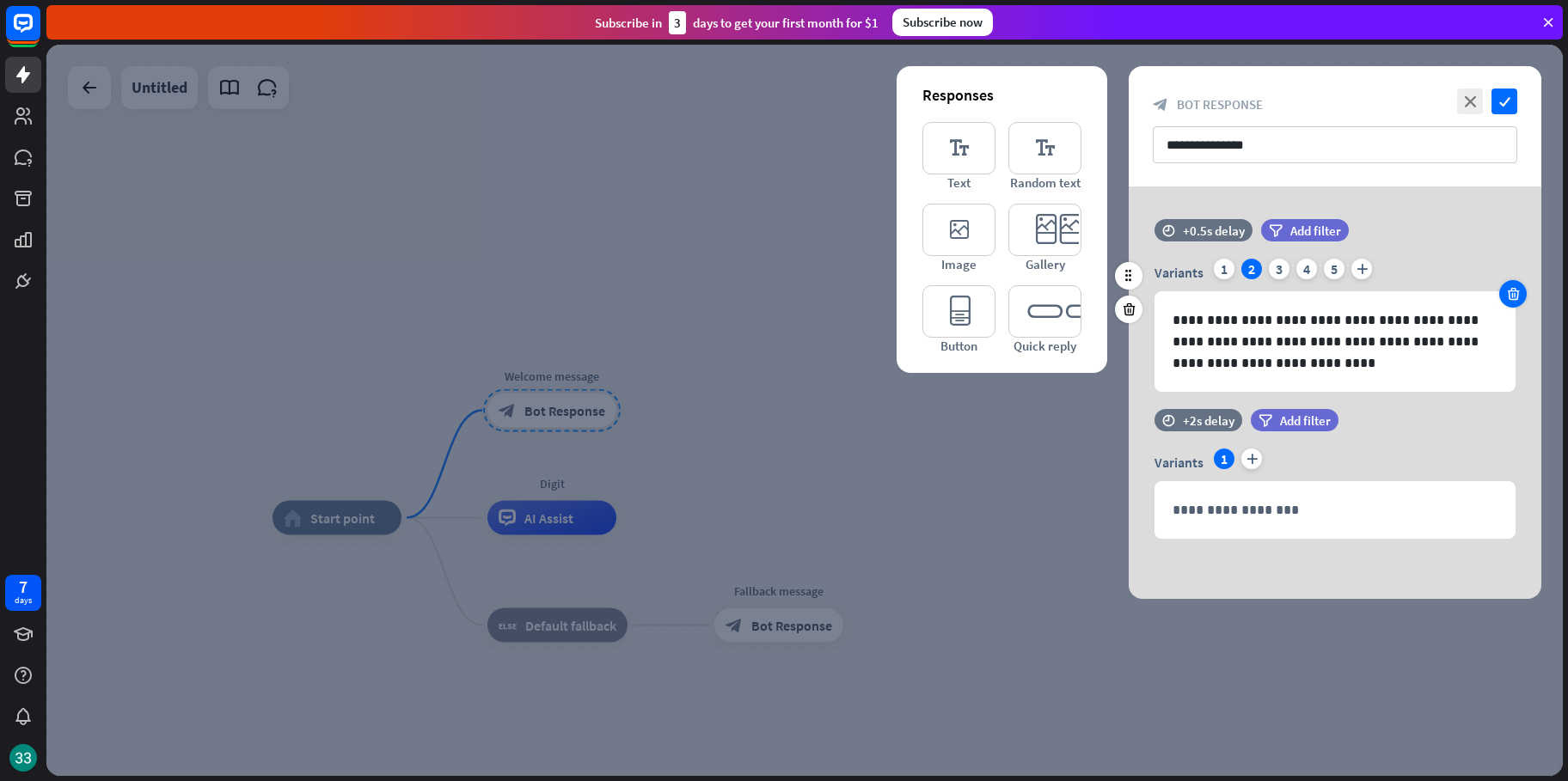
click at [1505, 300] on icon at bounding box center [1513, 294] width 16 height 15
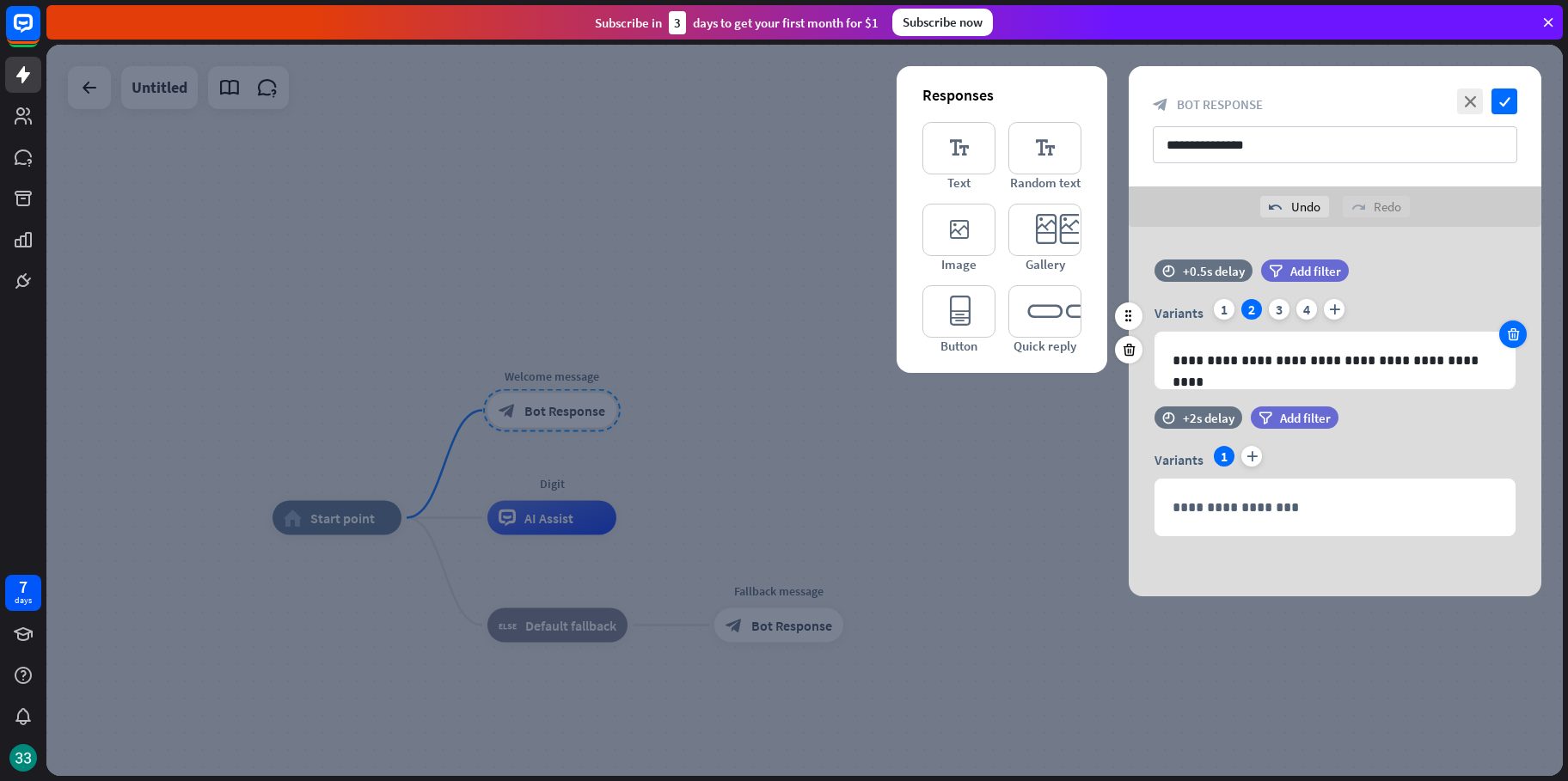
click at [1512, 337] on icon at bounding box center [1513, 334] width 16 height 15
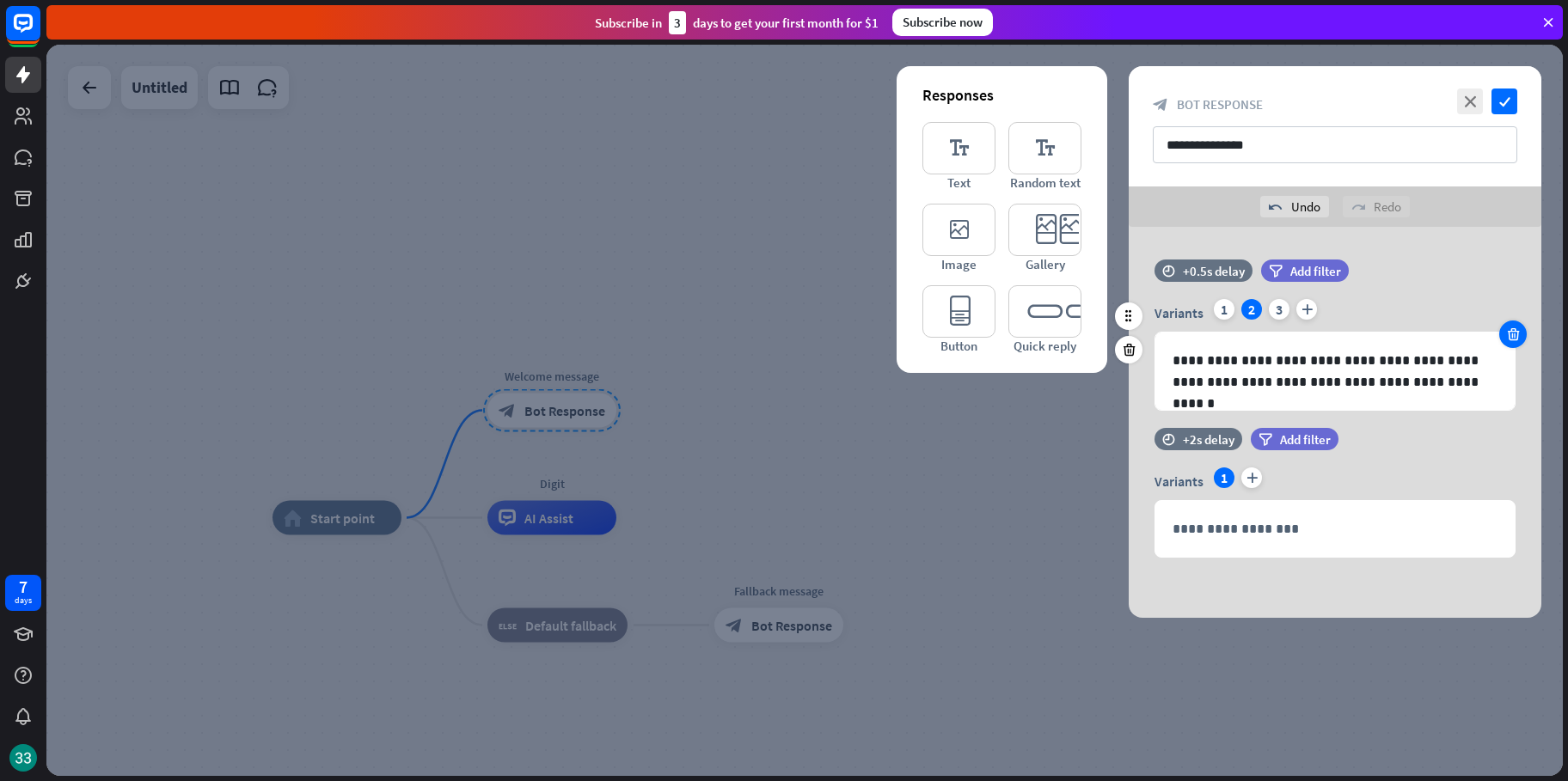
click at [1512, 337] on icon at bounding box center [1513, 334] width 16 height 15
click at [1499, 108] on icon "check" at bounding box center [1504, 101] width 26 height 26
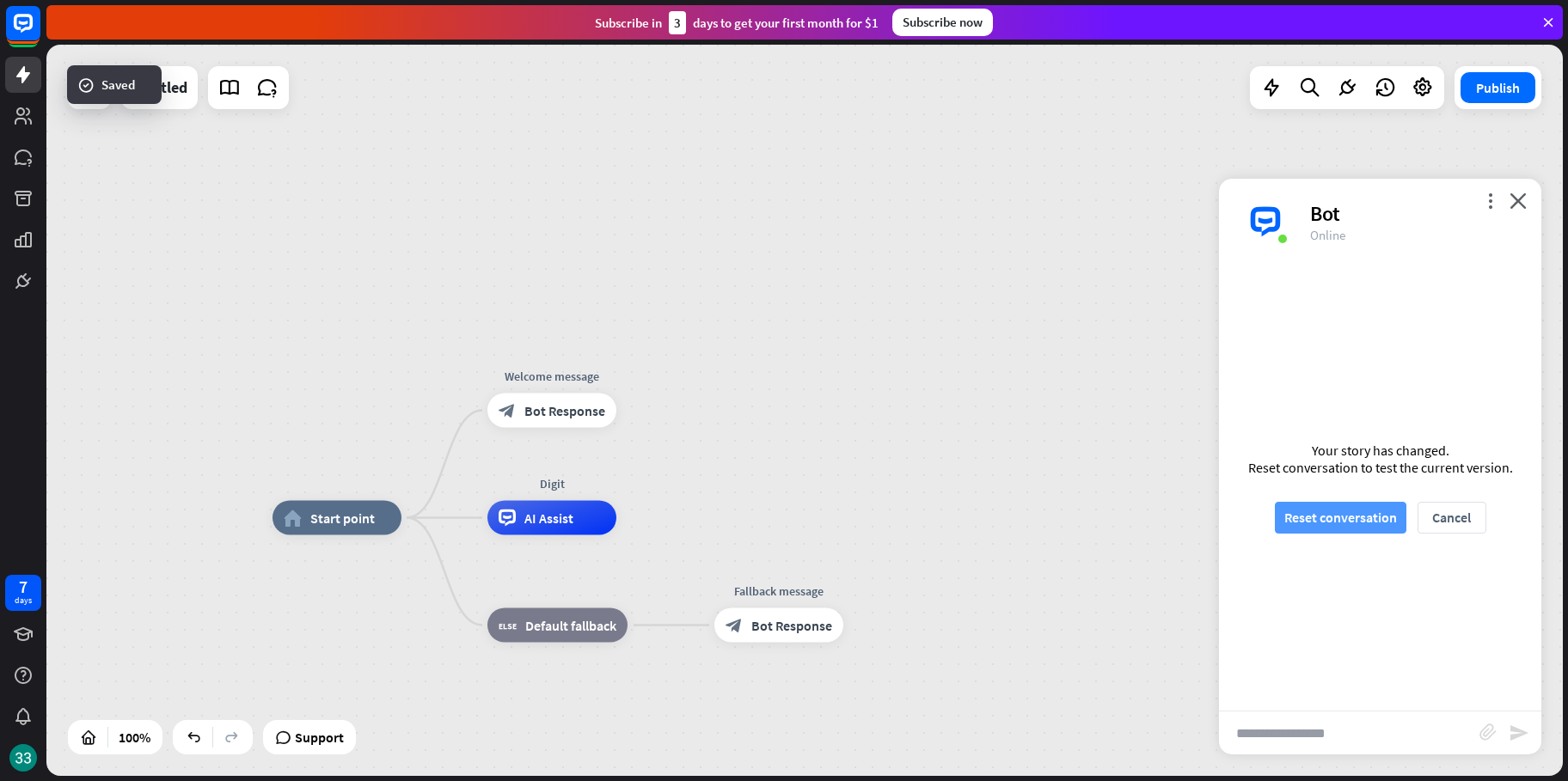
click at [1356, 512] on button "Reset conversation" at bounding box center [1340, 518] width 132 height 32
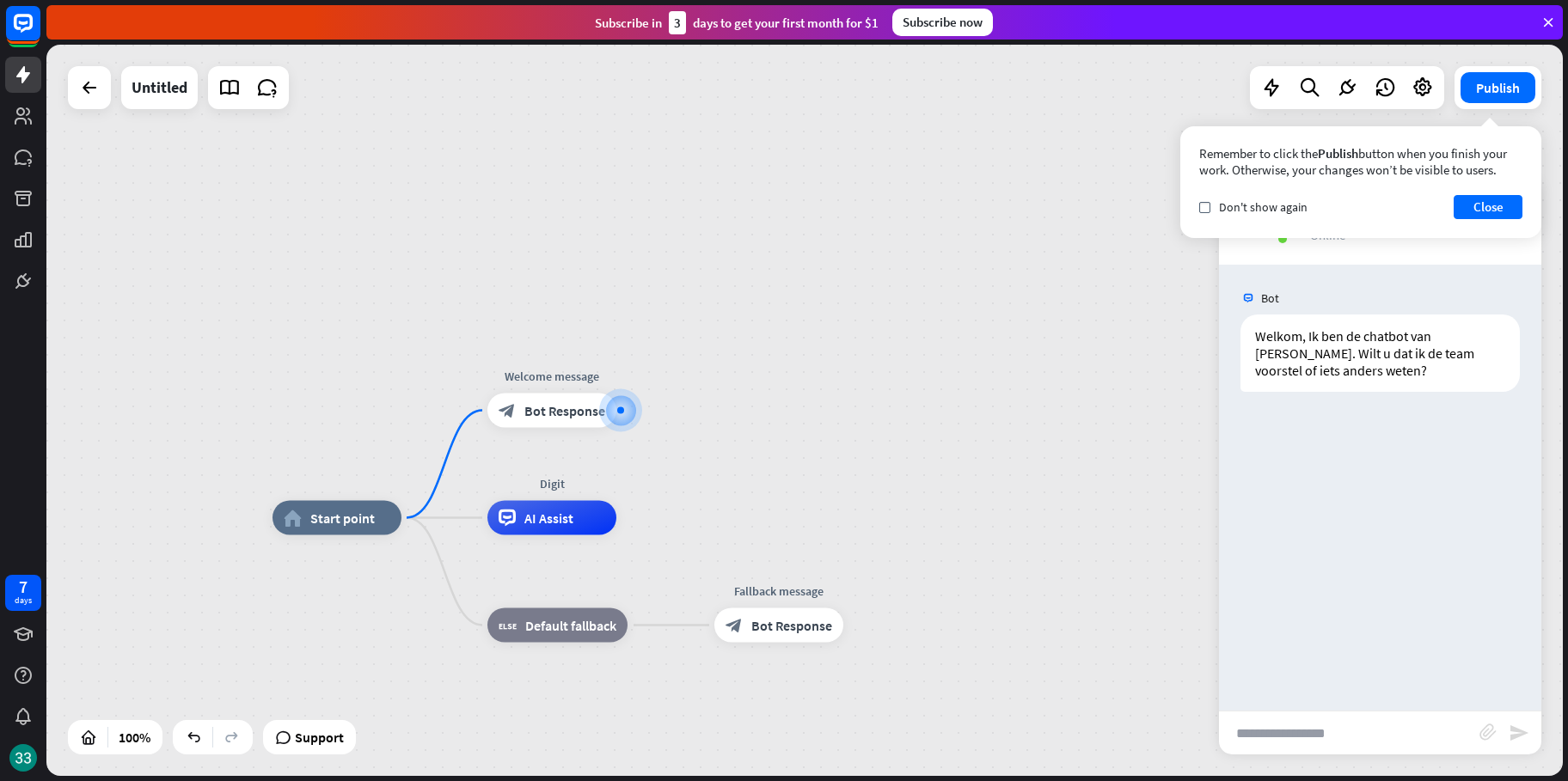
click at [1379, 719] on input "text" at bounding box center [1349, 733] width 261 height 43
type input "**********"
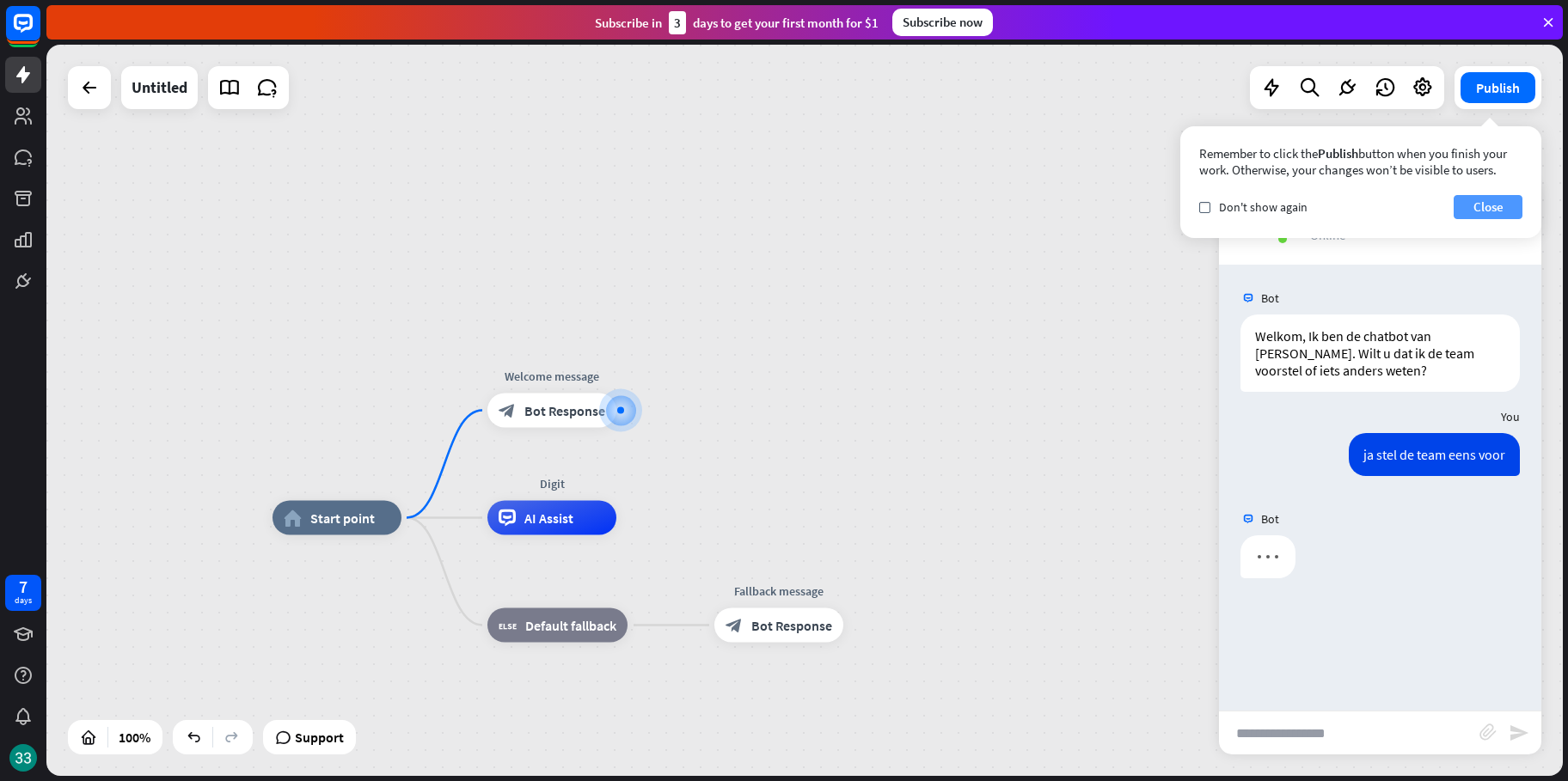
click at [1496, 206] on button "Close" at bounding box center [1487, 206] width 69 height 24
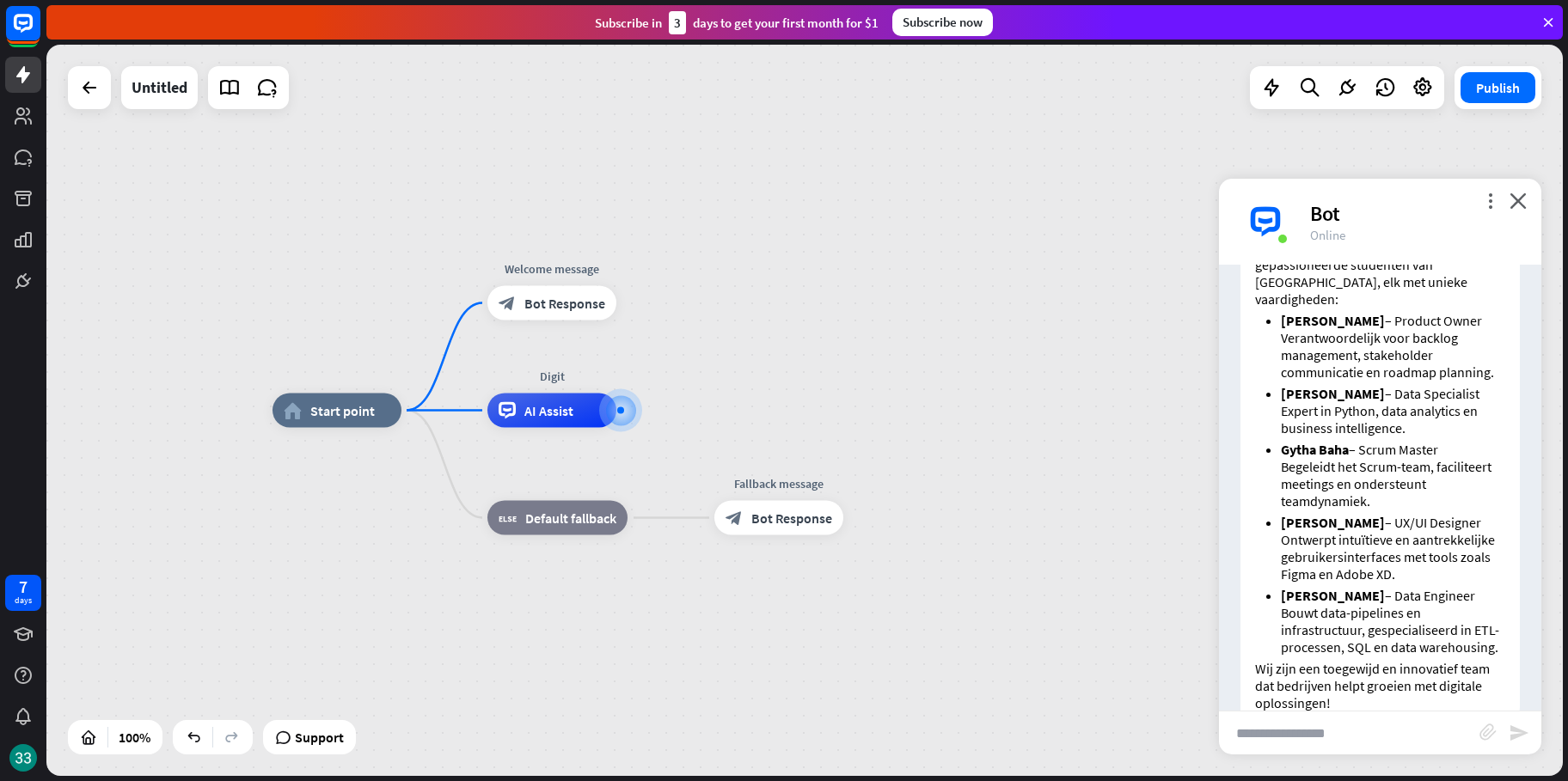
scroll to position [21, 0]
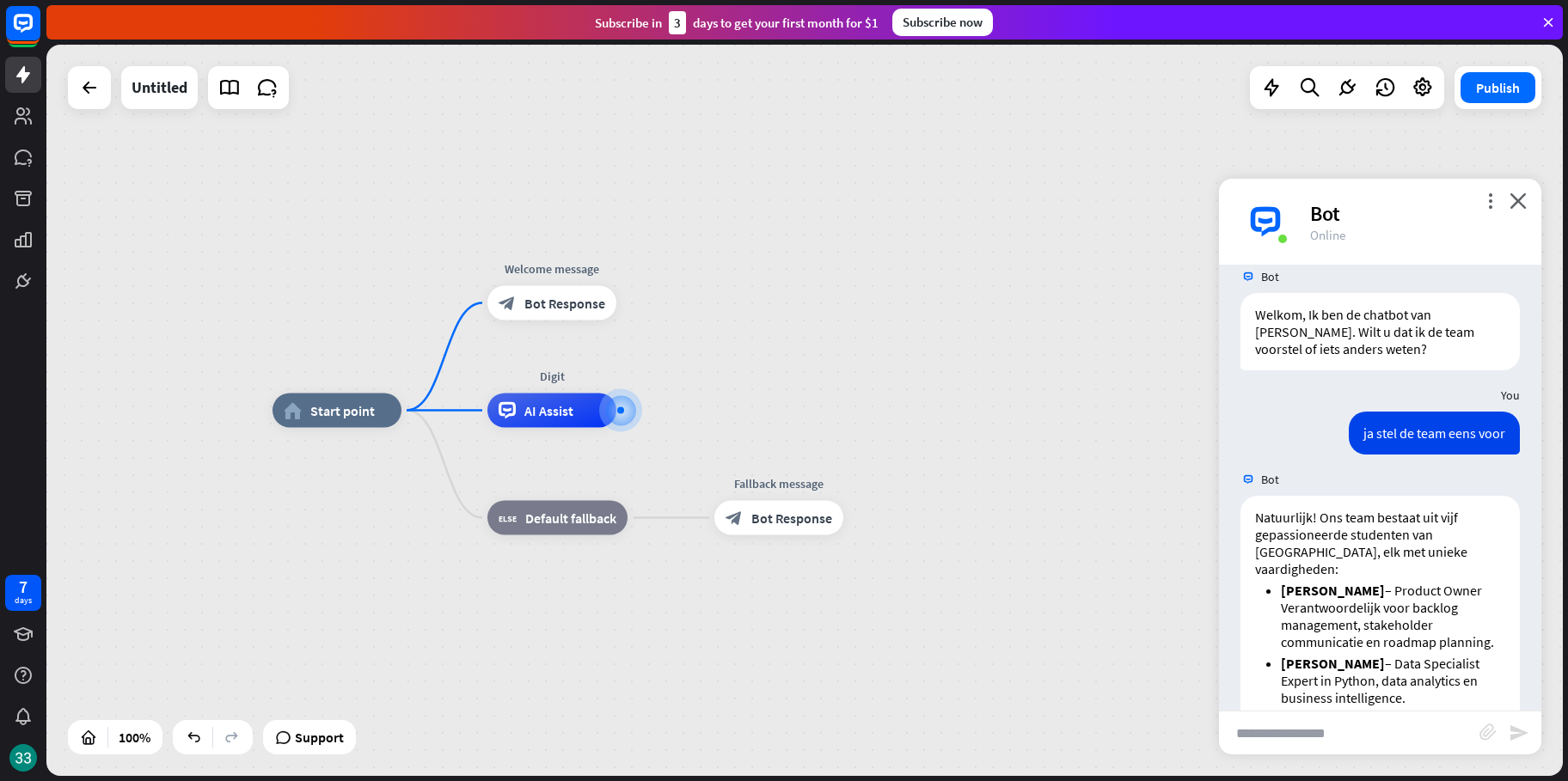
click at [1485, 107] on div "Publish" at bounding box center [1498, 87] width 87 height 43
click at [1485, 104] on div "Publish" at bounding box center [1498, 87] width 87 height 43
click at [1484, 99] on button "Publish" at bounding box center [1498, 87] width 75 height 31
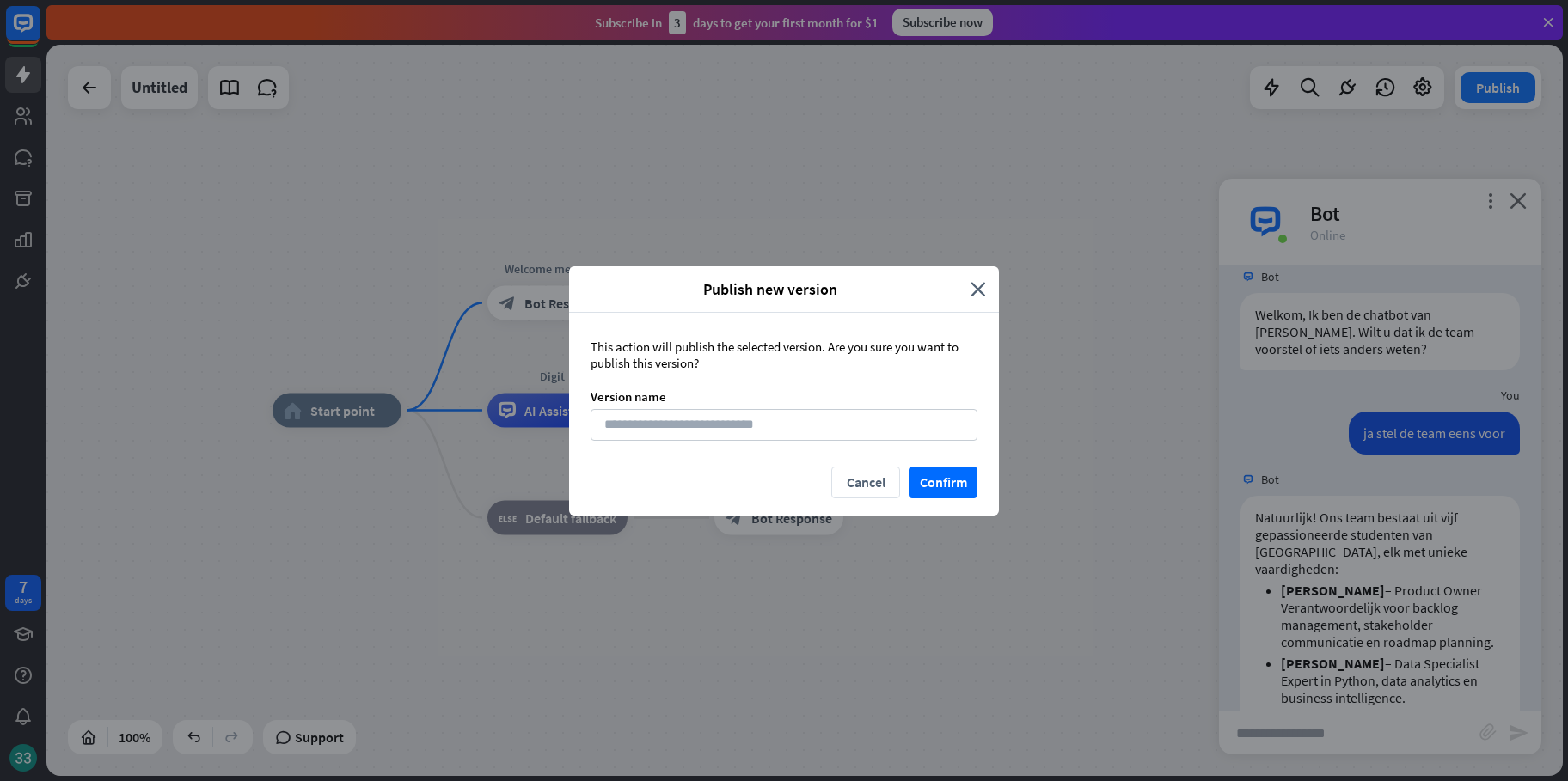
click at [998, 463] on div "Publish new version close This action will publish the selected version. Are yo…" at bounding box center [784, 390] width 1568 height 781
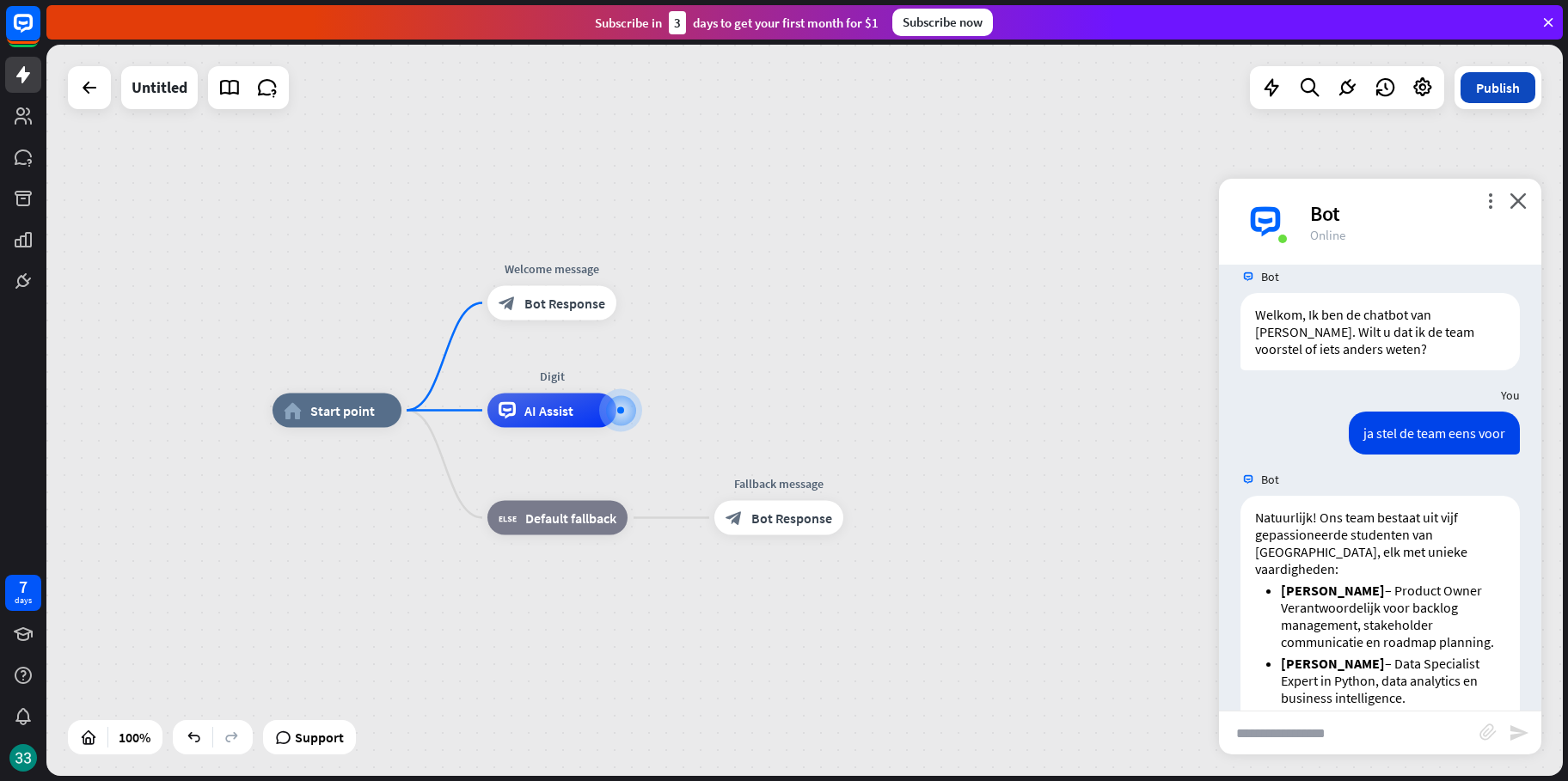
click at [1515, 87] on button "Publish" at bounding box center [1498, 87] width 75 height 31
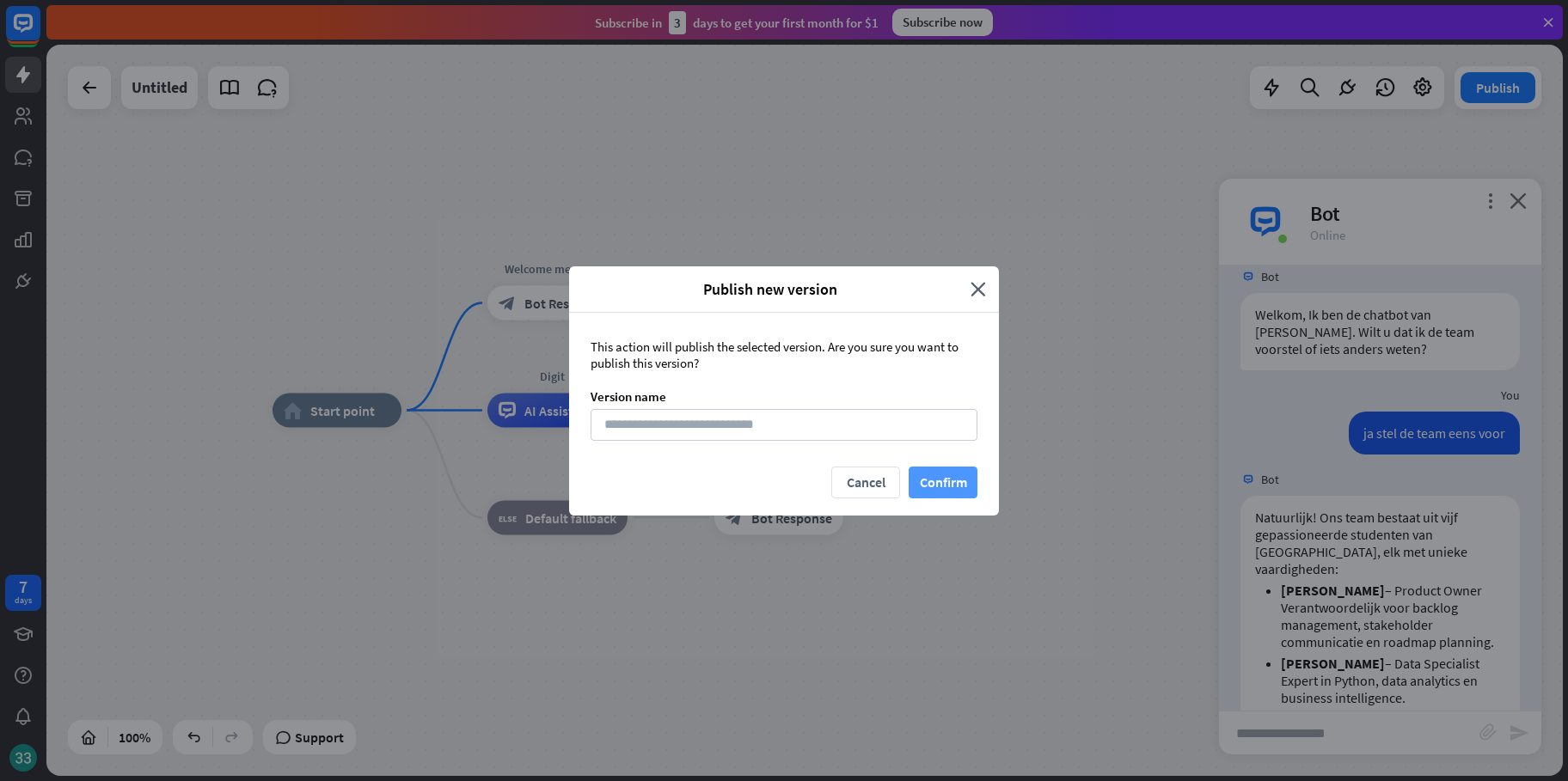
click at [945, 471] on button "Confirm" at bounding box center [942, 482] width 69 height 32
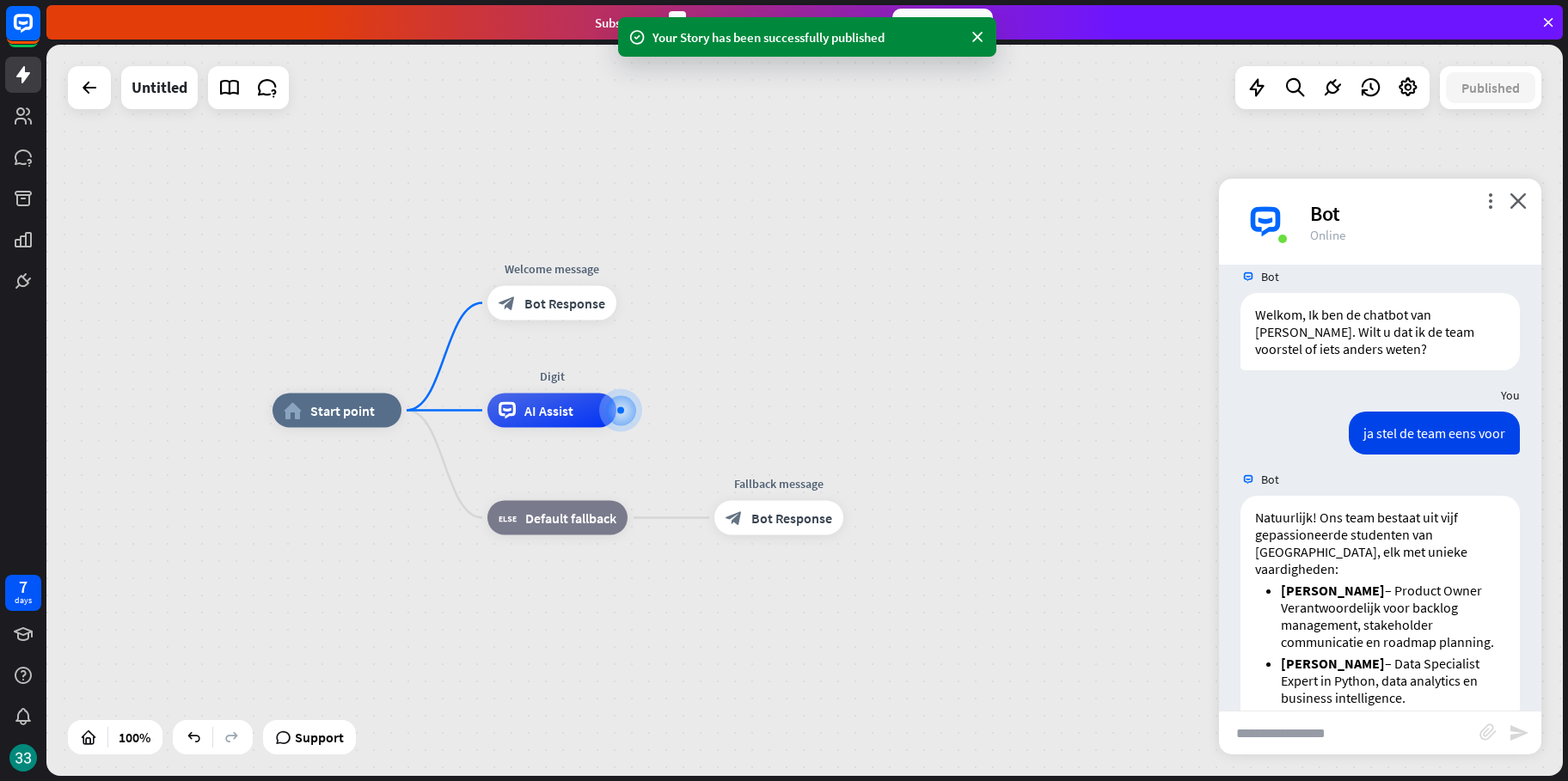
scroll to position [366, 0]
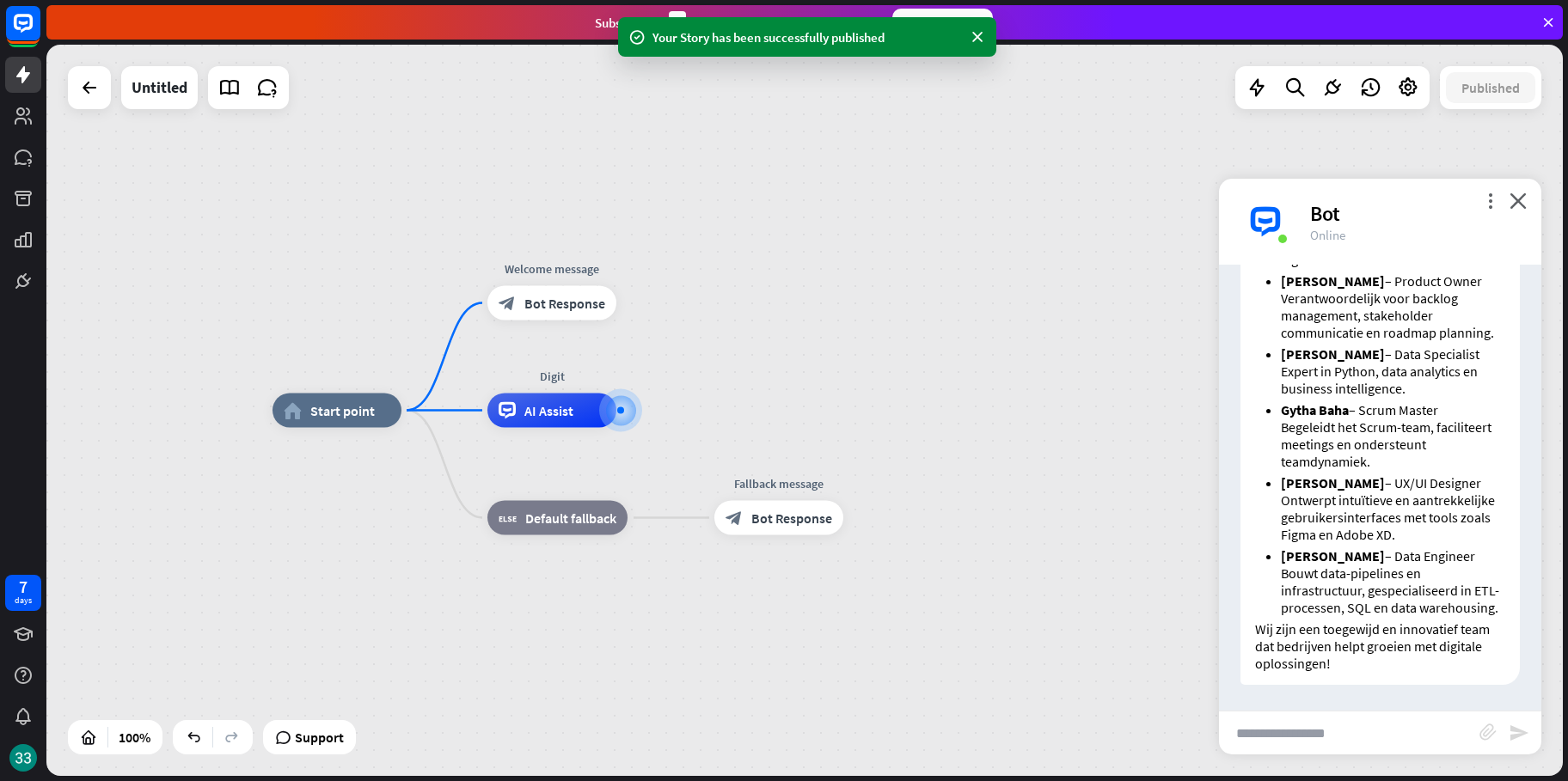
click at [1330, 713] on input "text" at bounding box center [1349, 733] width 261 height 43
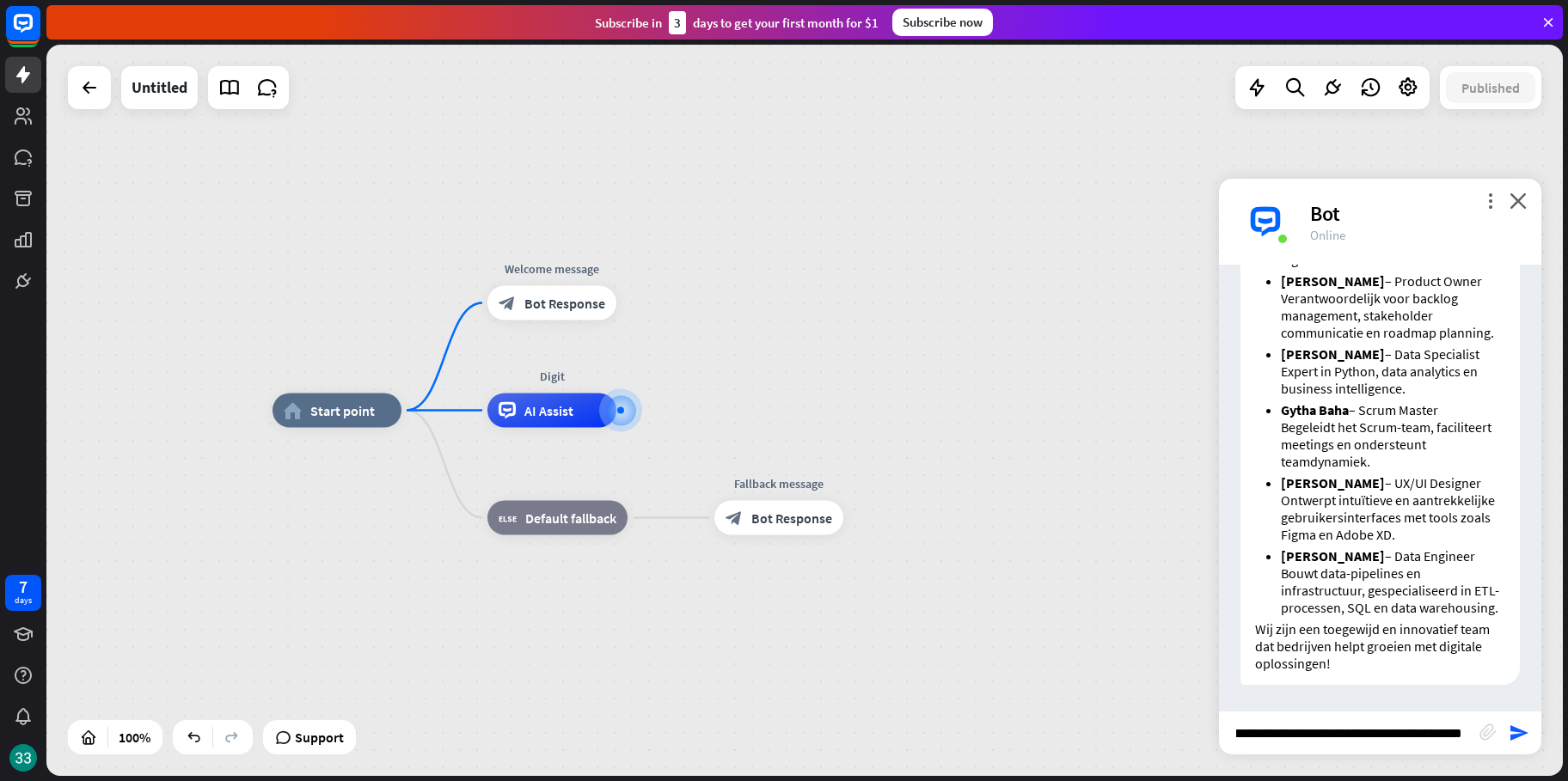
scroll to position [0, 131]
type input "*"
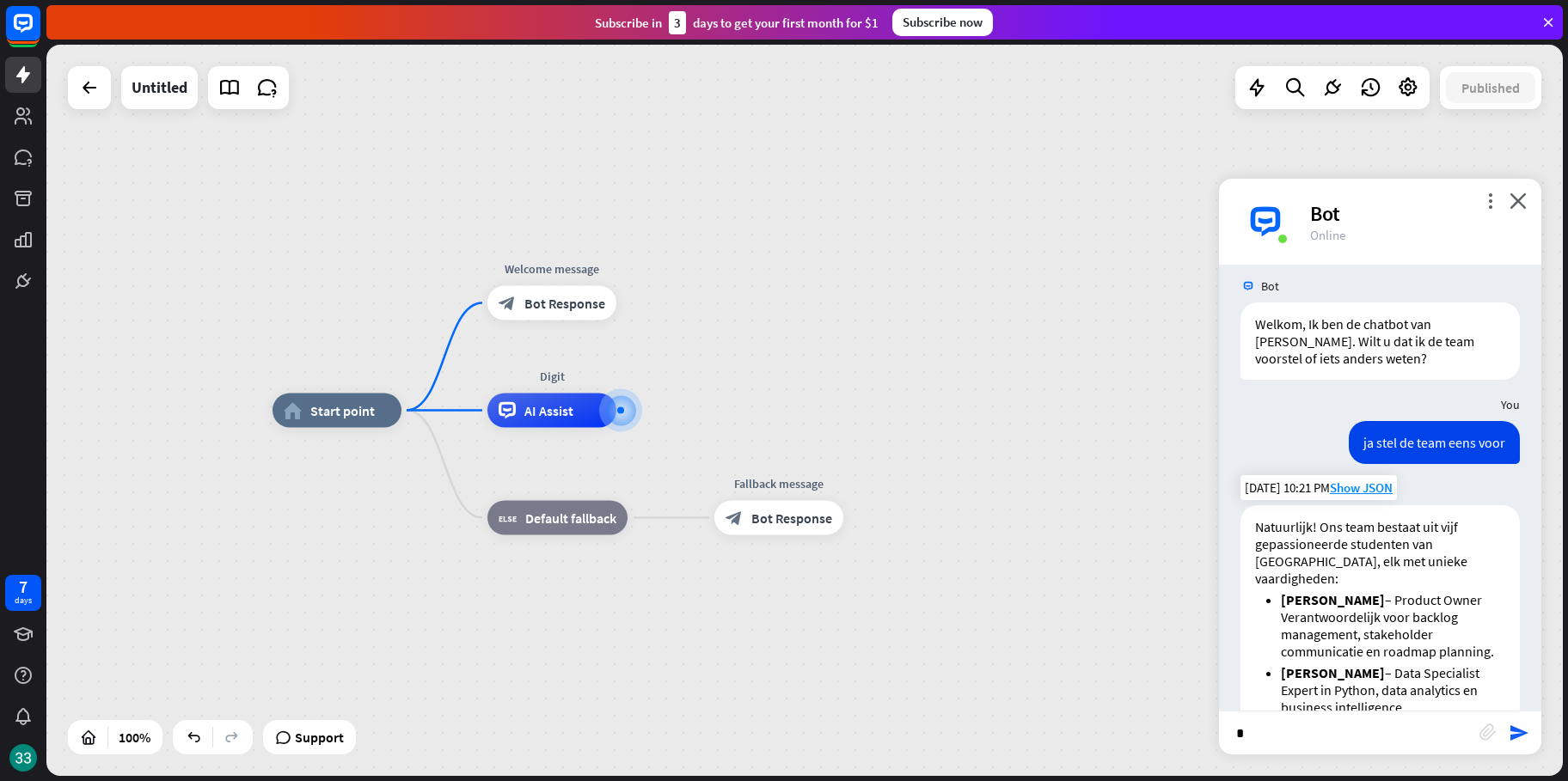
scroll to position [0, 0]
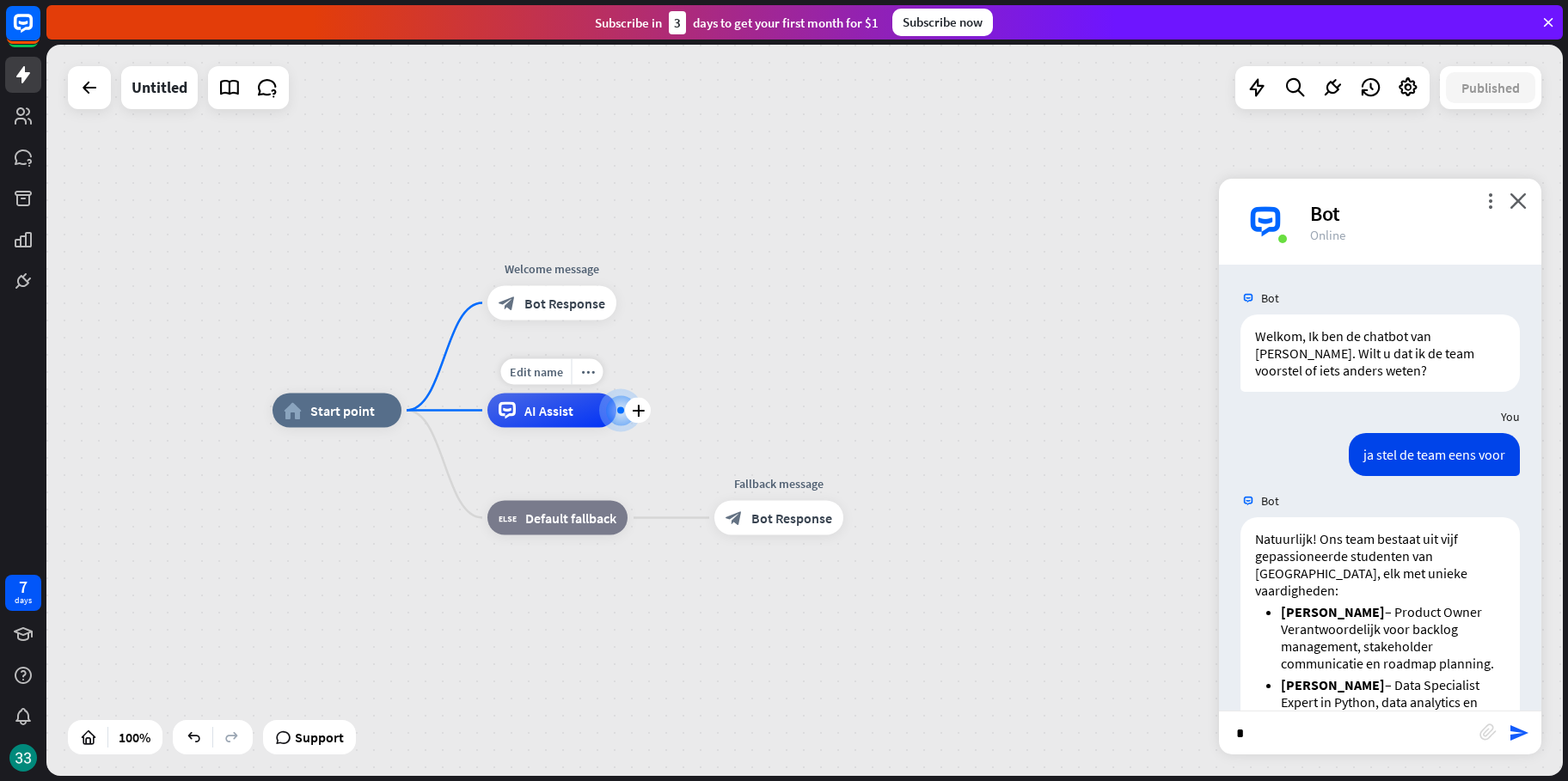
click at [573, 425] on div "AI Assist" at bounding box center [552, 410] width 129 height 35
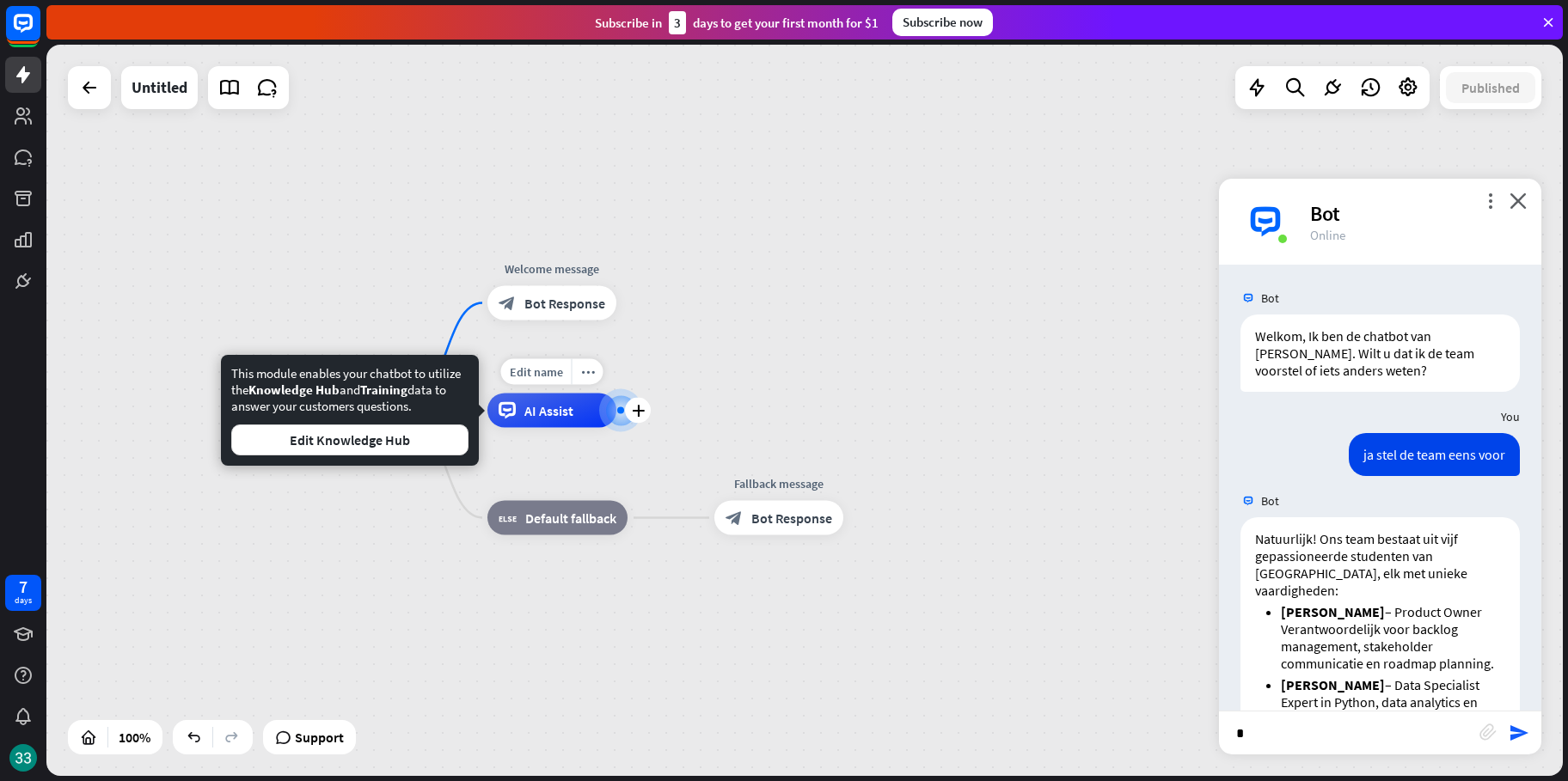
click at [589, 393] on div "Edit name more_horiz plus AI Assist" at bounding box center [552, 410] width 129 height 35
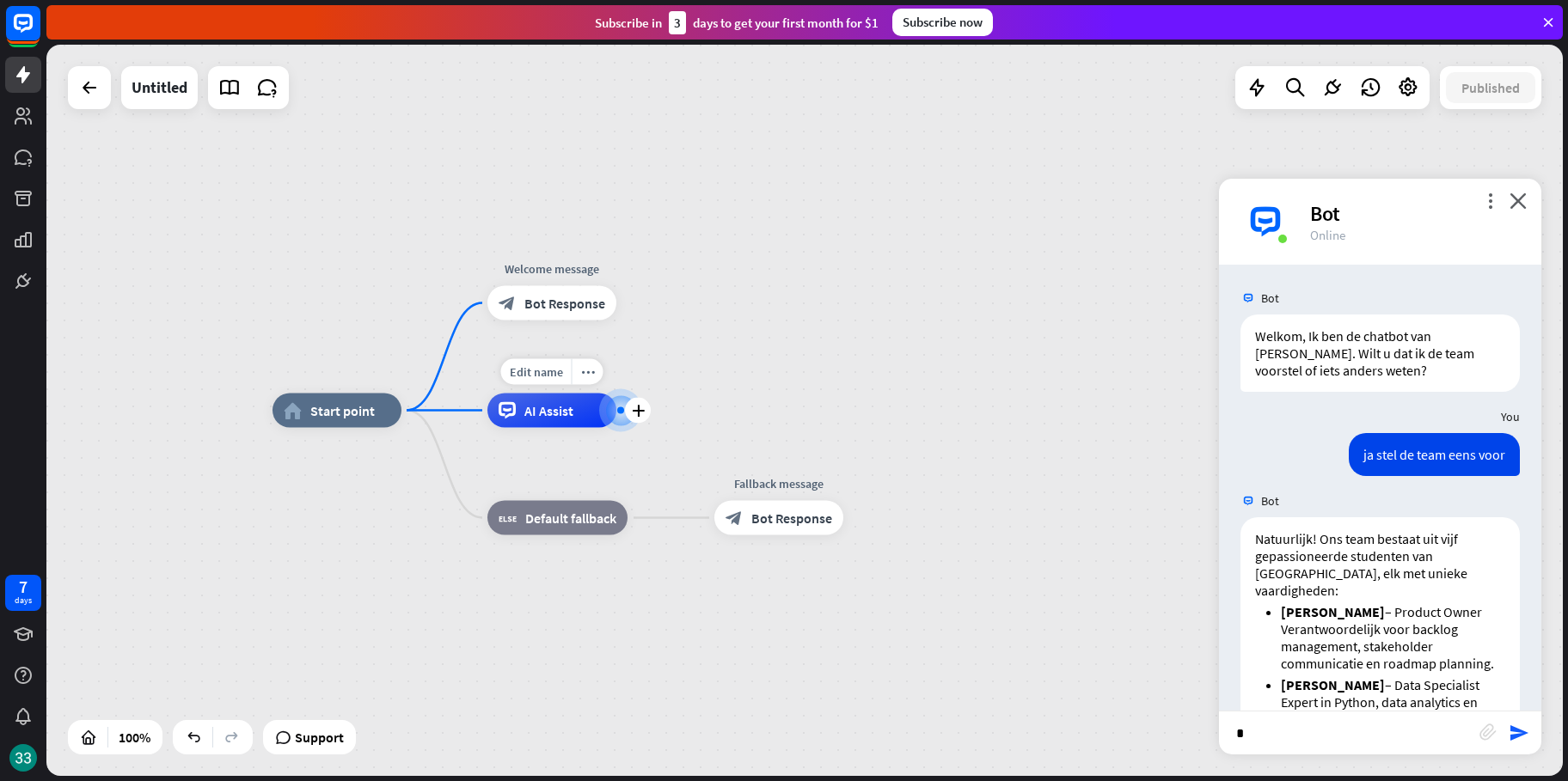
click at [542, 416] on span "AI Assist" at bounding box center [548, 410] width 49 height 17
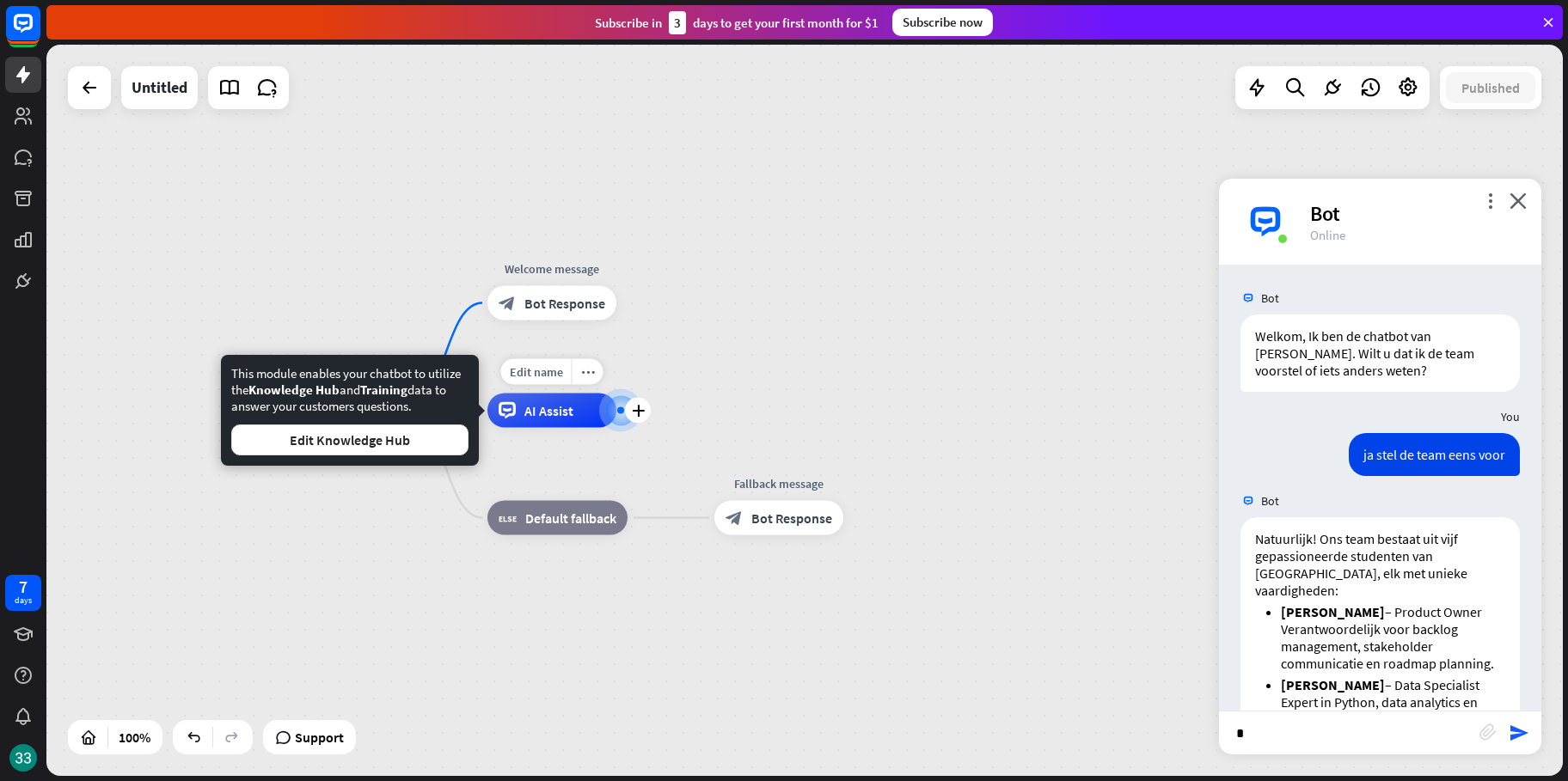
click at [542, 416] on span "AI Assist" at bounding box center [548, 410] width 49 height 17
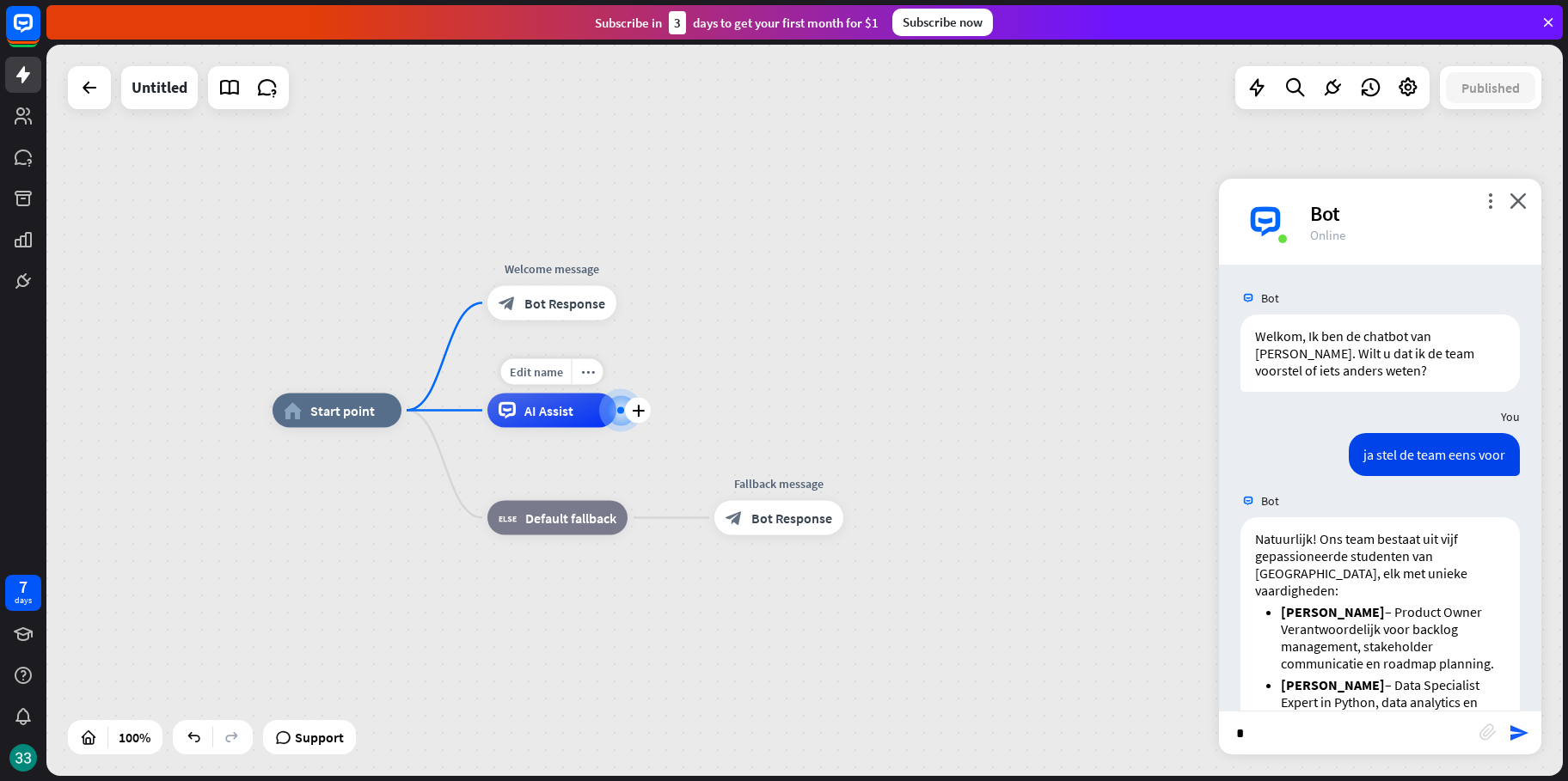
click at [587, 393] on div "Edit name more_horiz plus AI Assist" at bounding box center [552, 410] width 129 height 35
click at [586, 375] on icon "more_horiz" at bounding box center [587, 372] width 13 height 12
click at [546, 375] on div "Digit" at bounding box center [552, 375] width 155 height 17
click at [560, 531] on div "block_fallback Default fallback" at bounding box center [557, 518] width 140 height 35
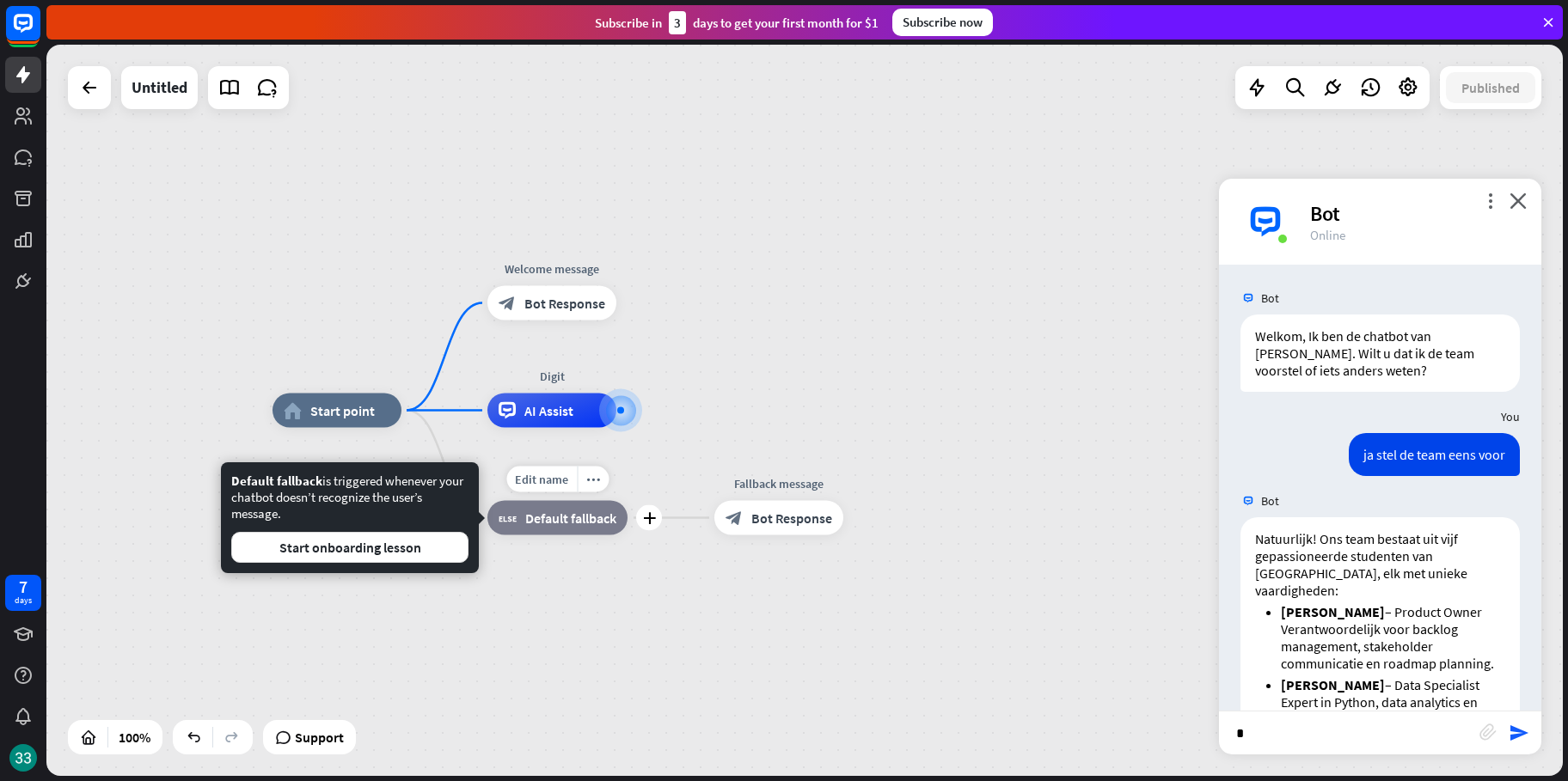
click at [560, 530] on div "block_fallback Default fallback" at bounding box center [557, 518] width 140 height 35
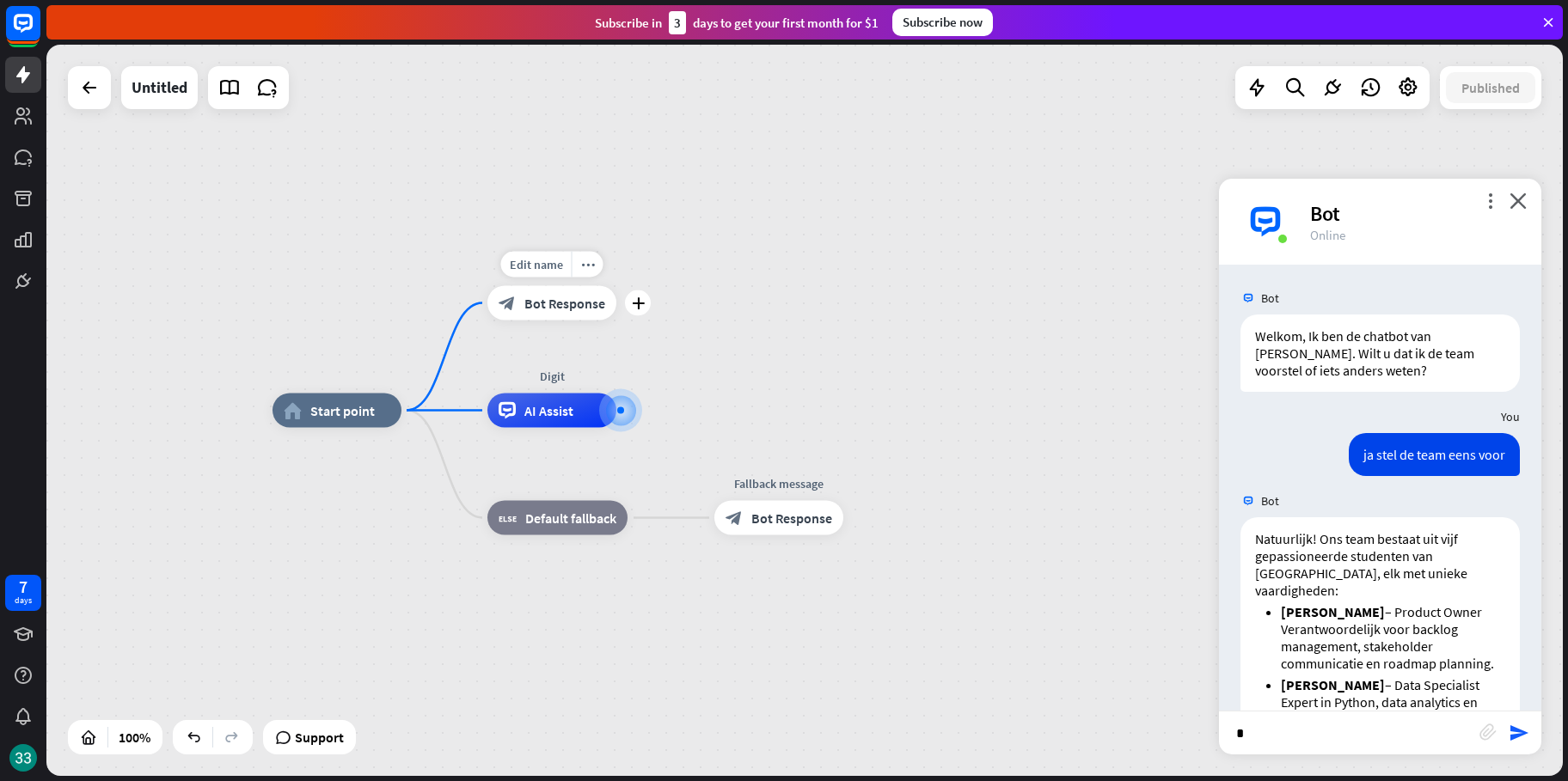
click at [529, 297] on span "Bot Response" at bounding box center [564, 302] width 81 height 17
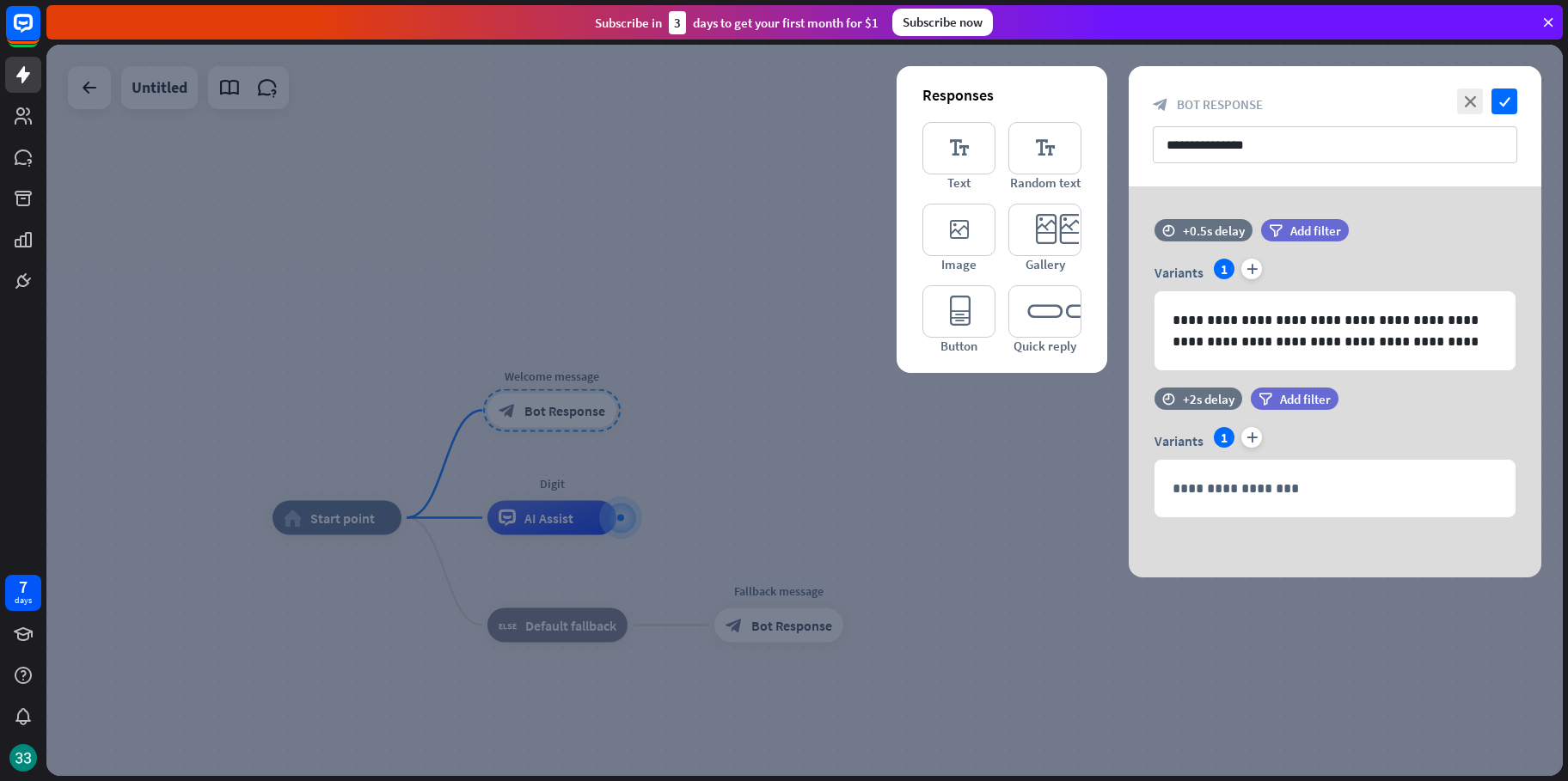
click at [1258, 103] on span "Bot Response" at bounding box center [1219, 104] width 86 height 16
click at [1030, 560] on div at bounding box center [804, 410] width 1516 height 731
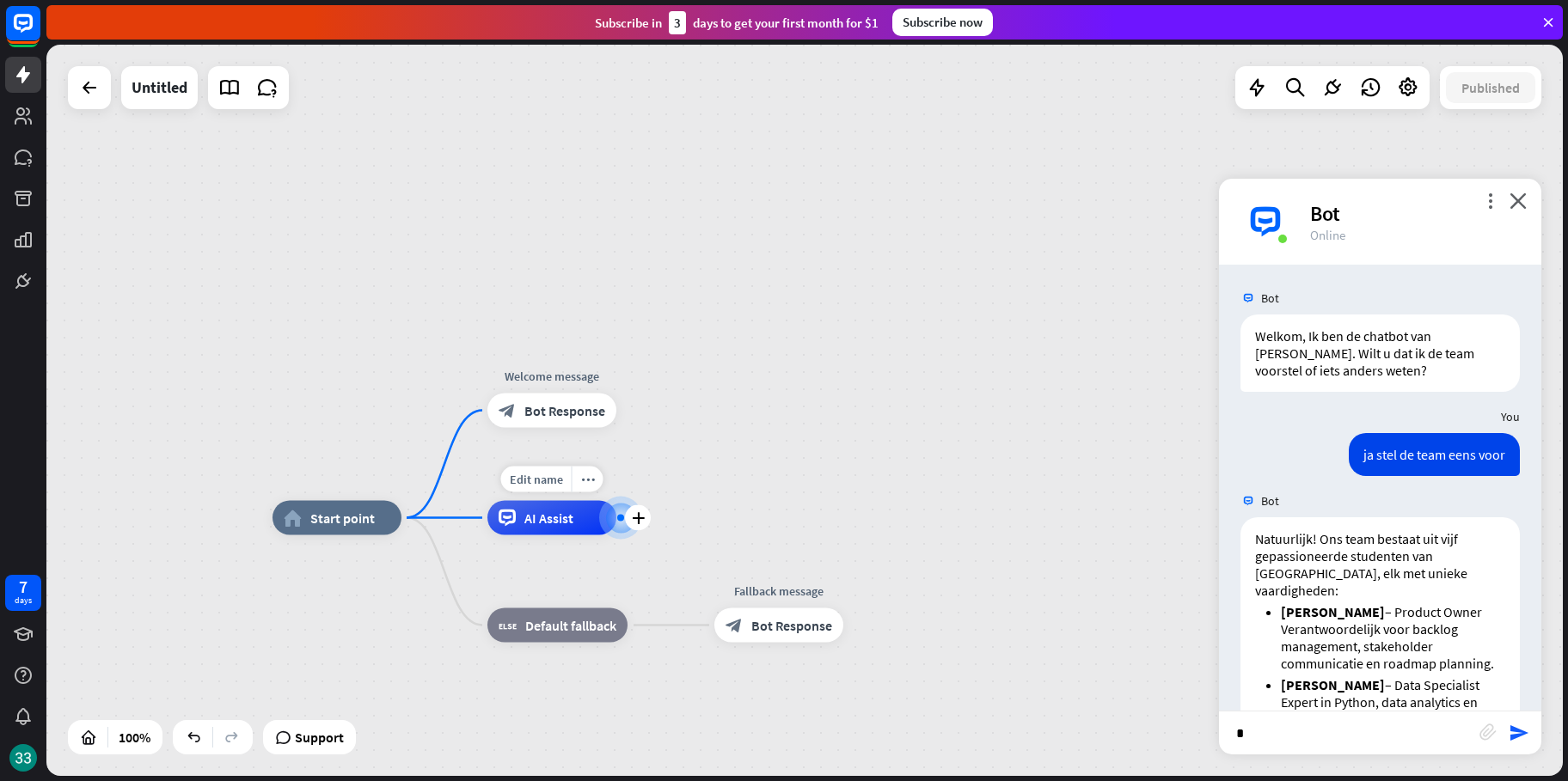
click at [551, 520] on span "AI Assist" at bounding box center [548, 518] width 49 height 17
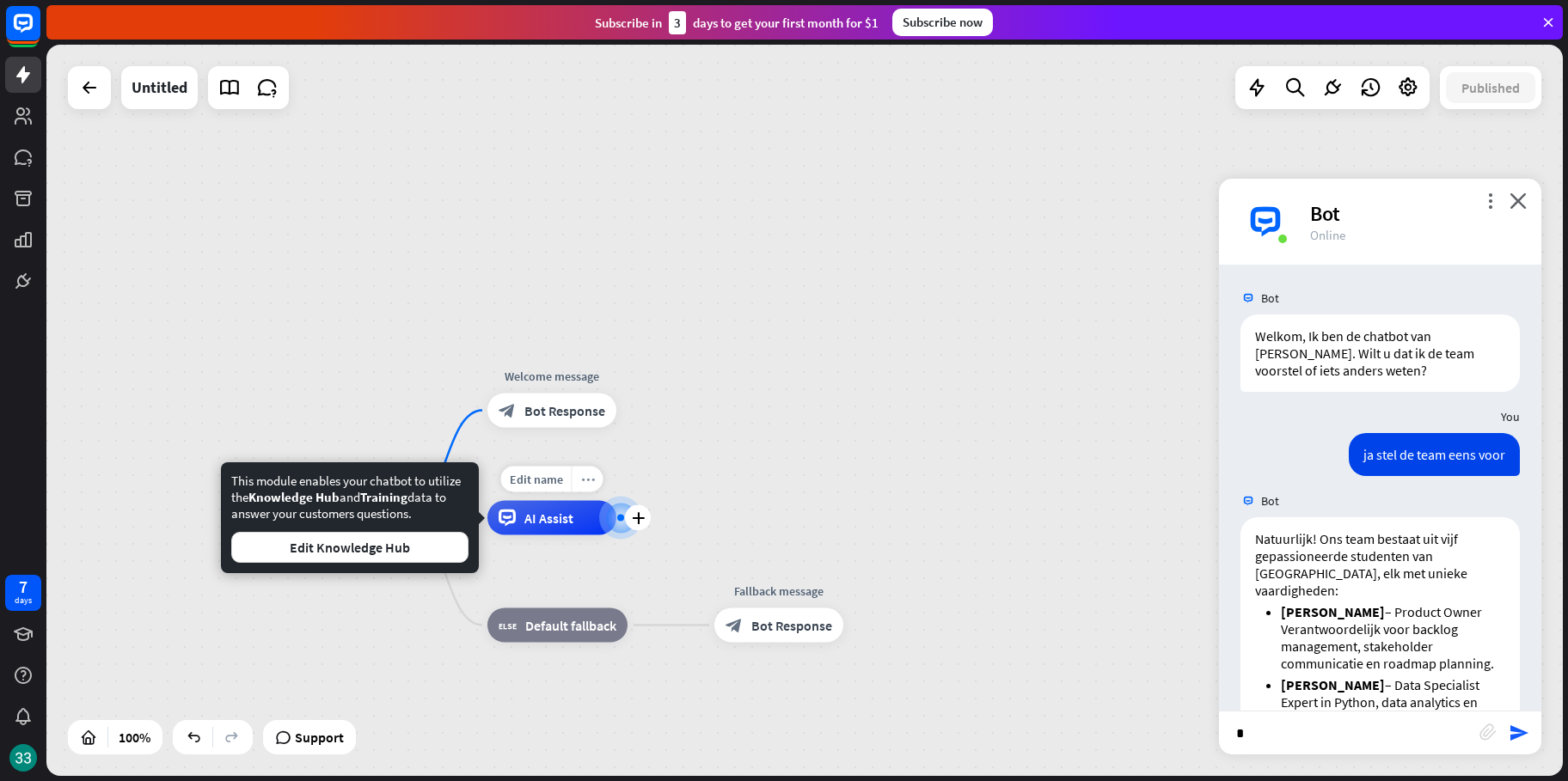
click at [594, 482] on div "more_horiz" at bounding box center [587, 479] width 32 height 26
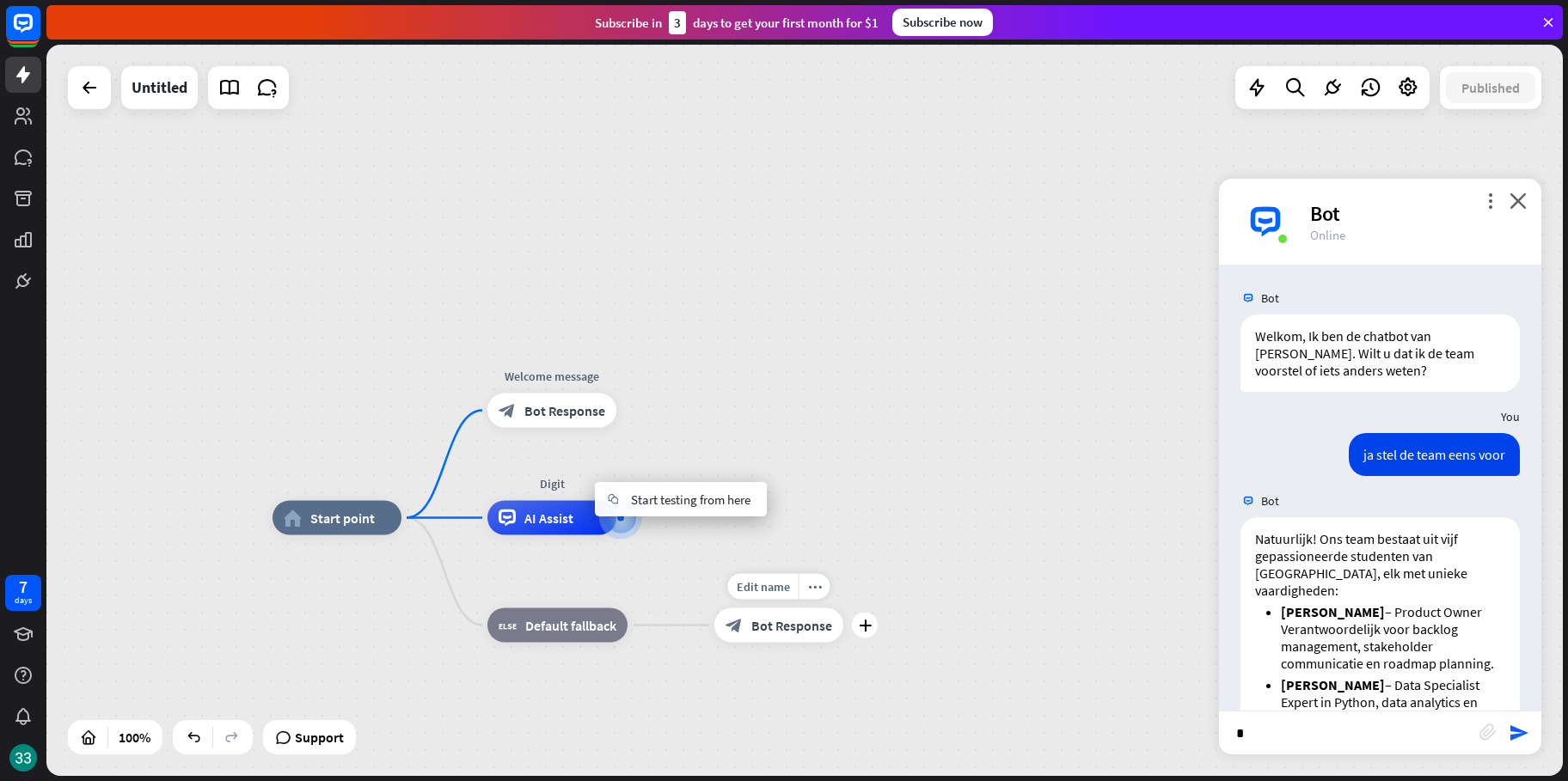
click at [778, 619] on span "Bot Response" at bounding box center [791, 625] width 81 height 17
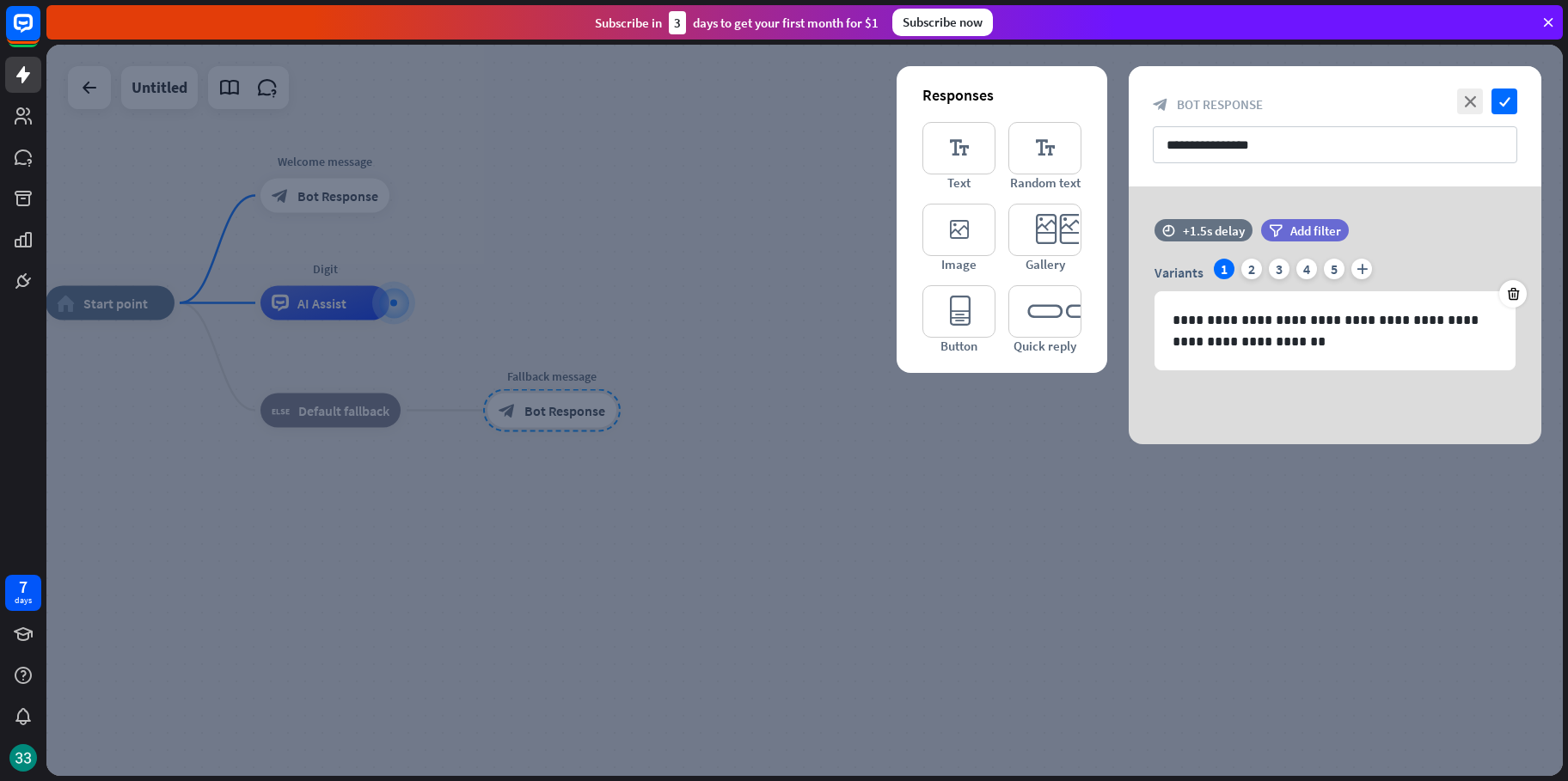
click at [953, 496] on div at bounding box center [804, 410] width 1516 height 731
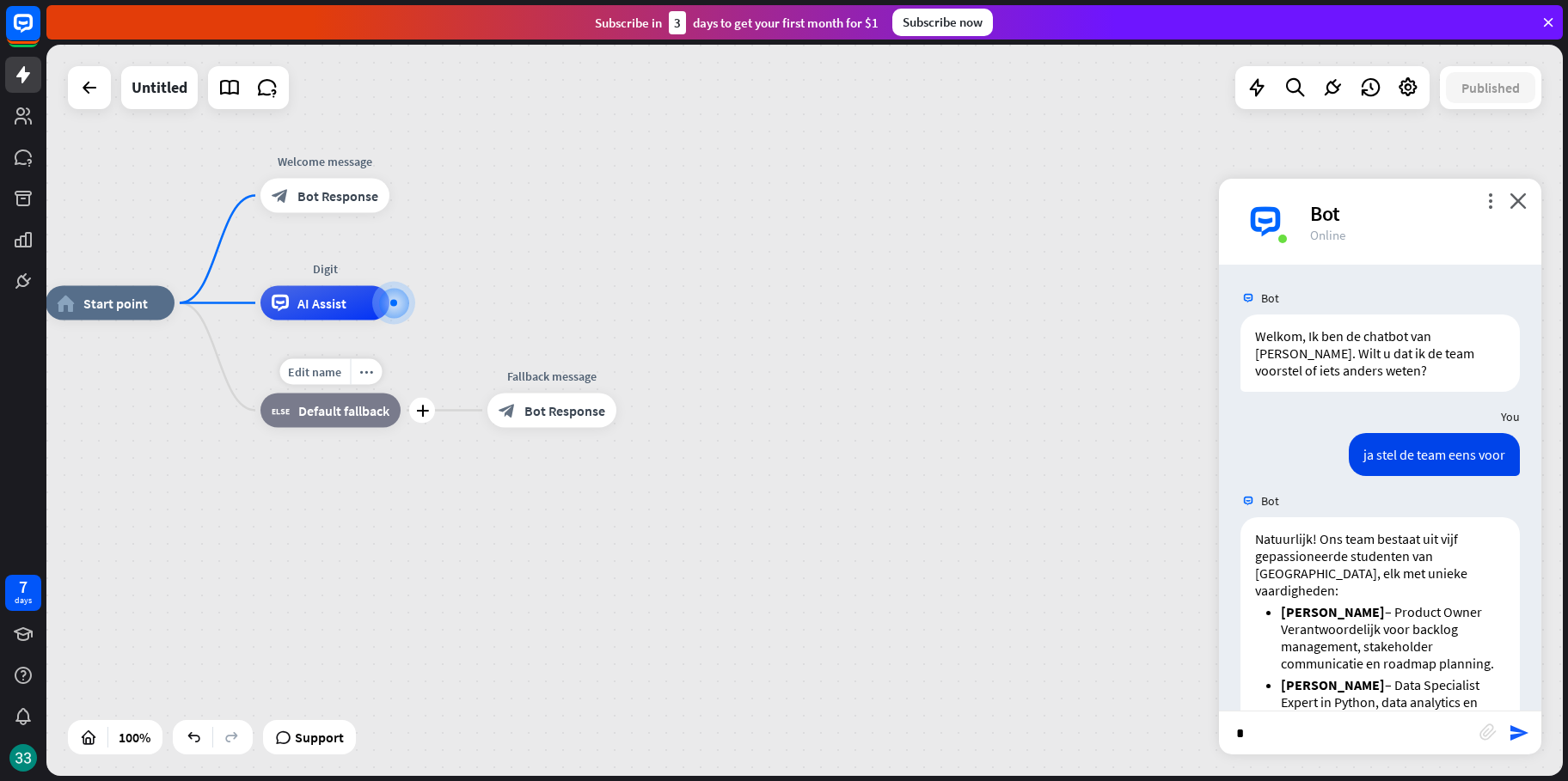
click at [336, 426] on div "block_fallback Default fallback" at bounding box center [330, 410] width 140 height 35
click at [374, 374] on div "more_horiz" at bounding box center [366, 372] width 32 height 26
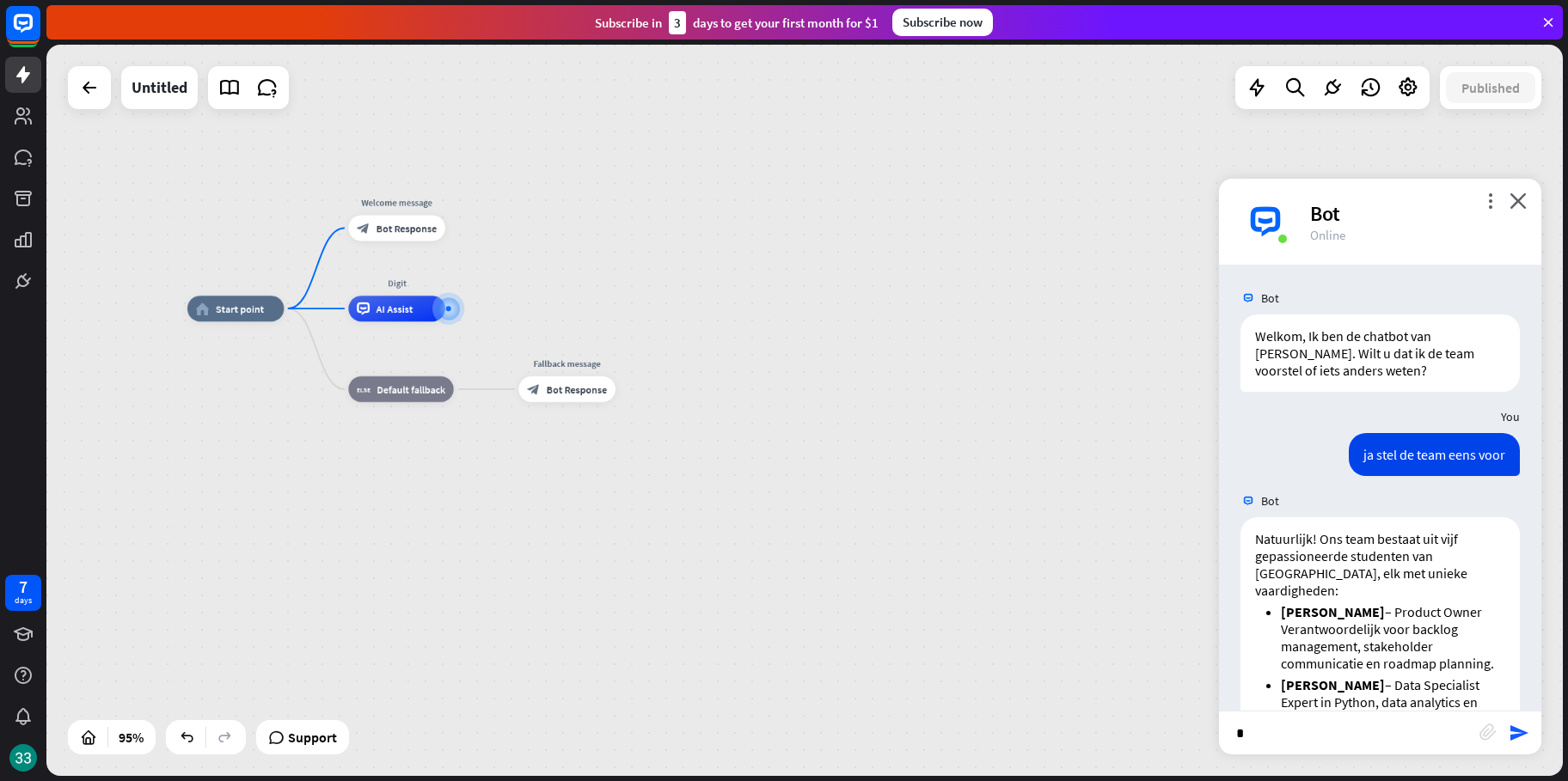
click at [981, 387] on div "home_2 Start point Welcome message block_bot_response Bot Response Digit AI Ass…" at bounding box center [756, 583] width 1137 height 548
click at [1283, 438] on div "ja stel de team eens voor [DATE] 10:21 PM Show JSON" at bounding box center [1380, 459] width 322 height 52
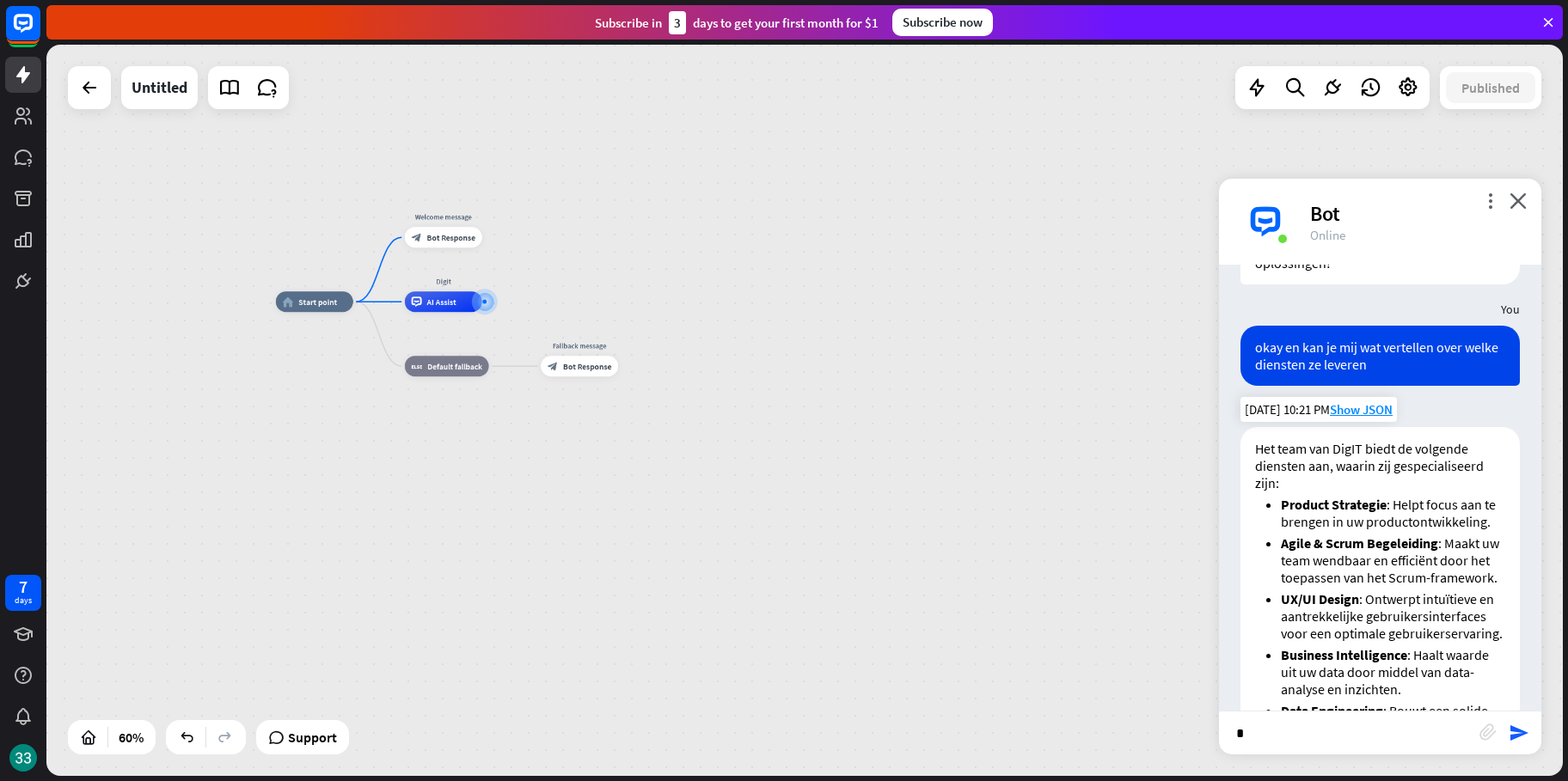
scroll to position [1075, 0]
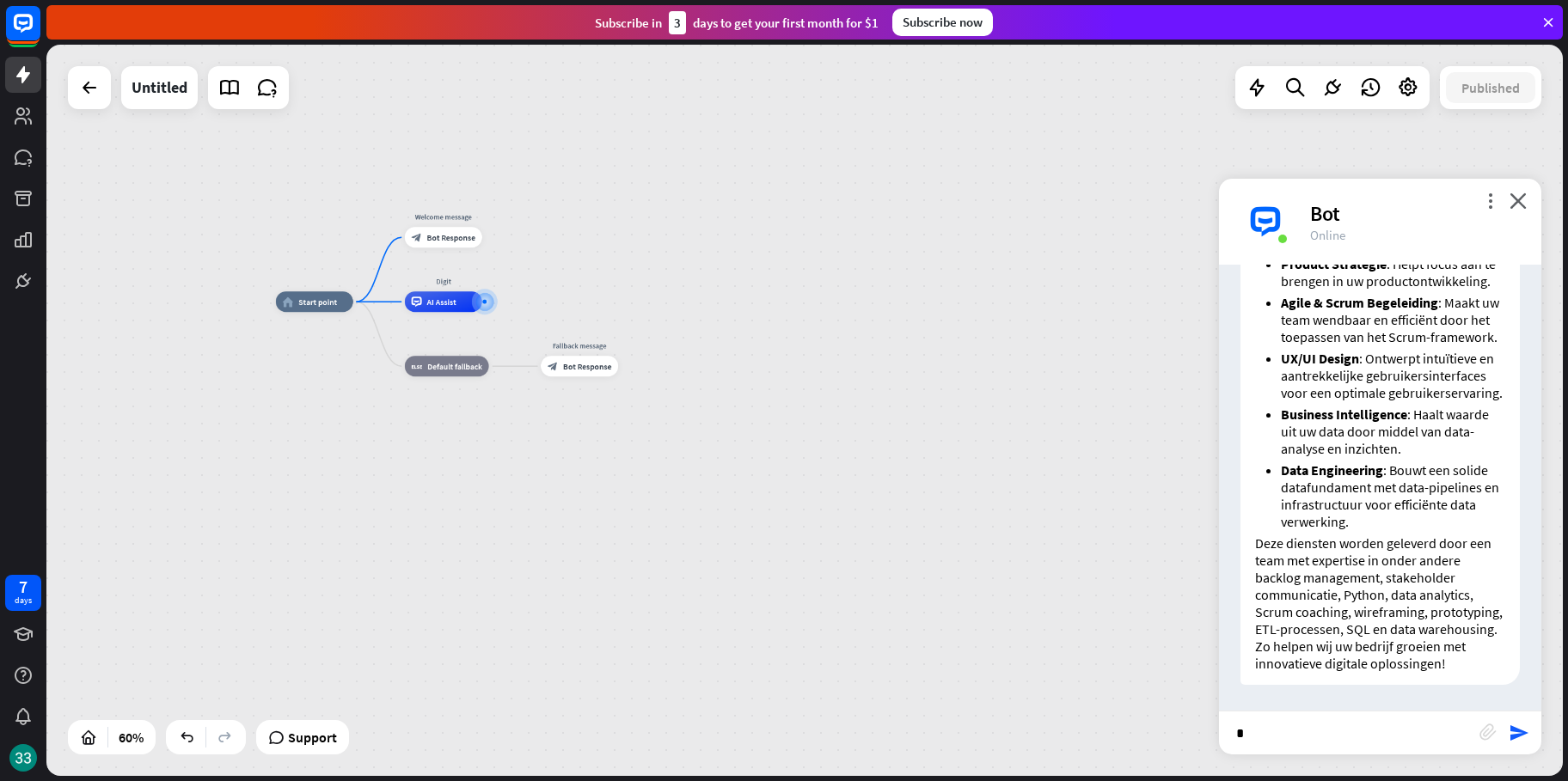
drag, startPoint x: 1289, startPoint y: 714, endPoint x: 1255, endPoint y: 716, distance: 34.1
click at [1257, 718] on input "*" at bounding box center [1349, 733] width 261 height 43
type input "**********"
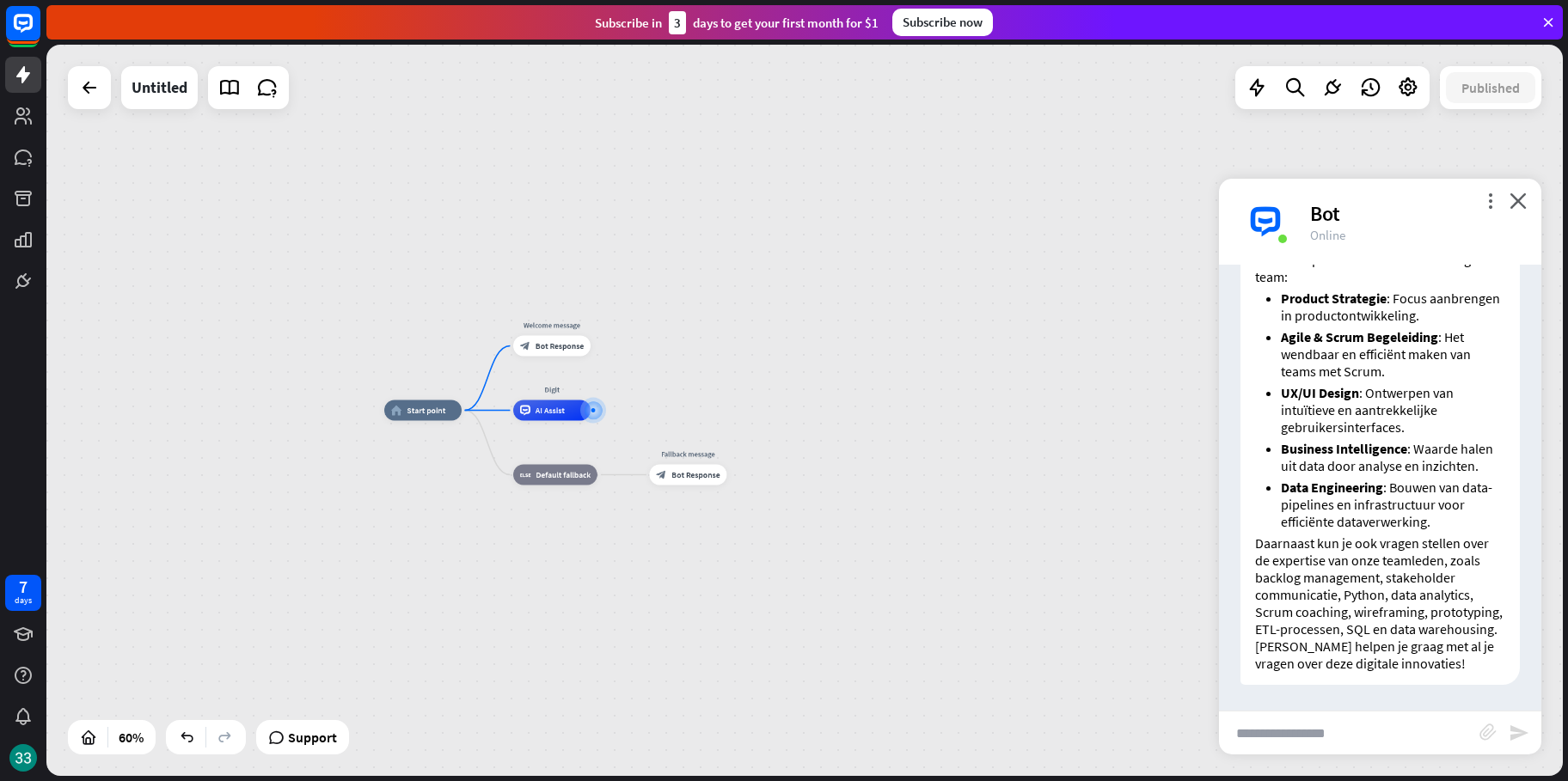
scroll to position [1699, 0]
drag, startPoint x: 1340, startPoint y: 560, endPoint x: 1450, endPoint y: 624, distance: 127.3
click at [1450, 624] on p "Daarnaast kun je ook vragen stellen over de expertise van onze teamleden, zoals…" at bounding box center [1379, 586] width 250 height 103
click at [1448, 628] on p "Daarnaast kun je ook vragen stellen over de expertise van onze teamleden, zoals…" at bounding box center [1379, 586] width 250 height 103
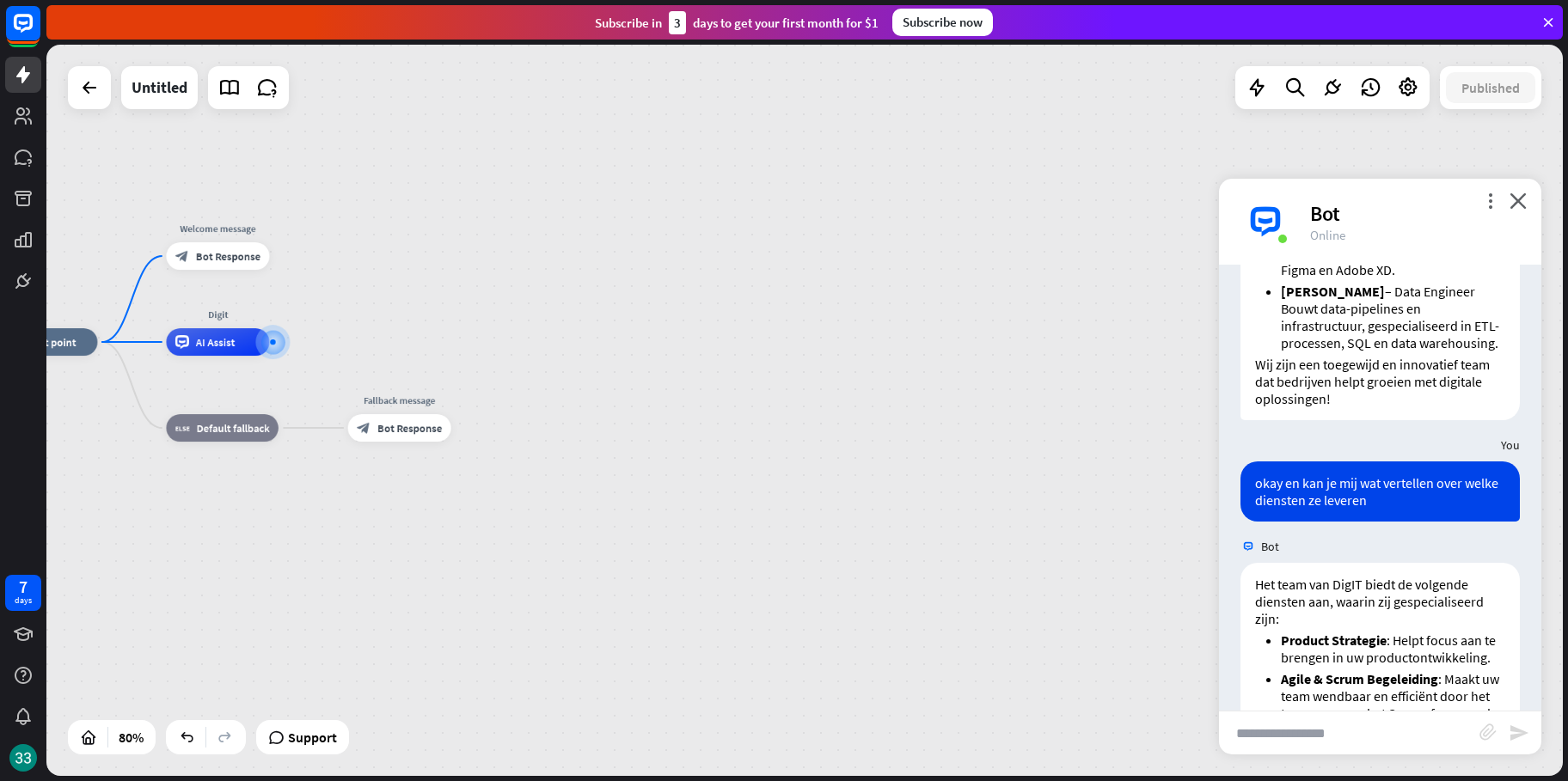
scroll to position [601, 0]
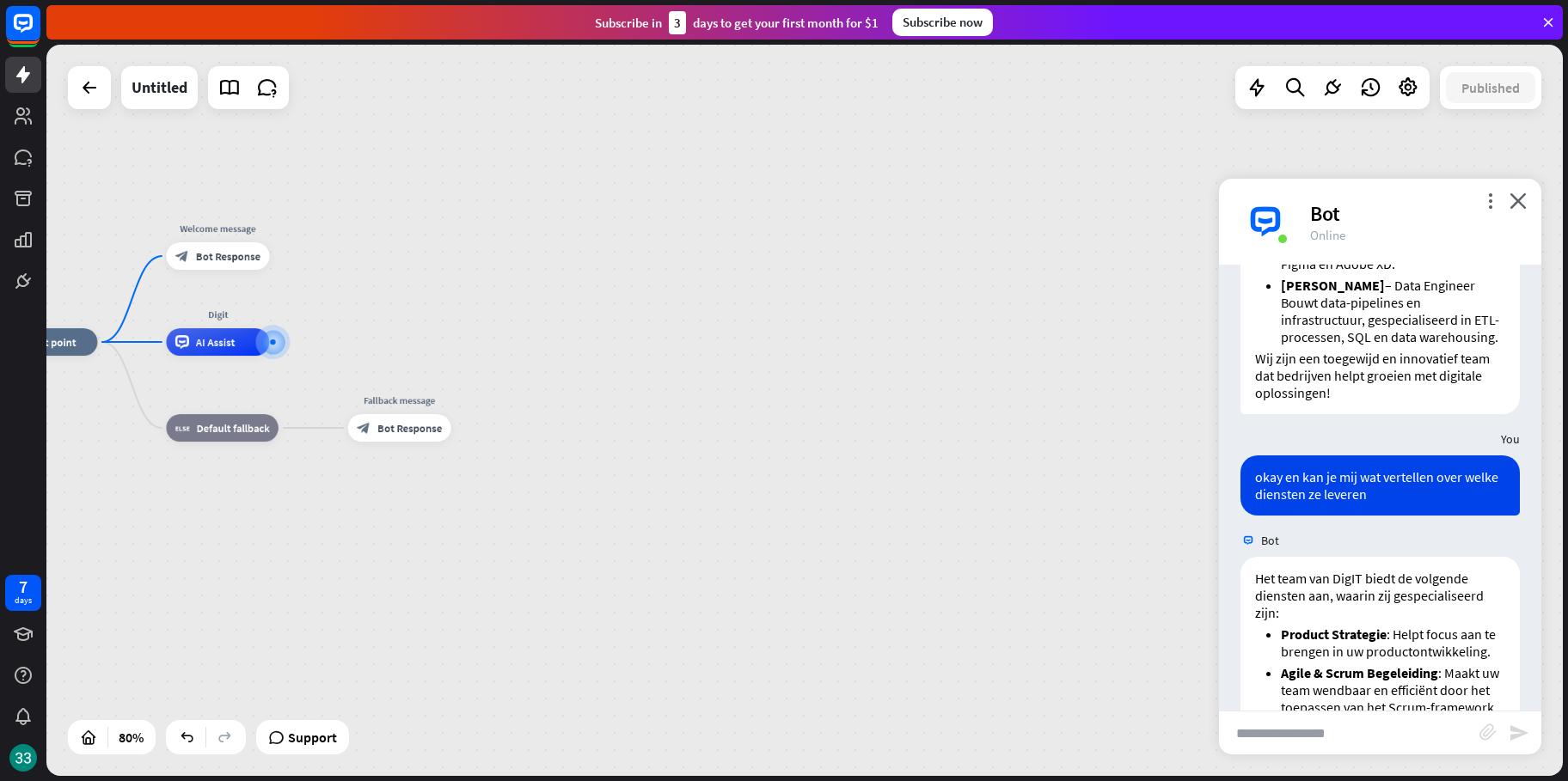
click at [1475, 206] on div "Bot" at bounding box center [1415, 213] width 211 height 27
click at [1482, 205] on icon "more_vert" at bounding box center [1490, 200] width 16 height 16
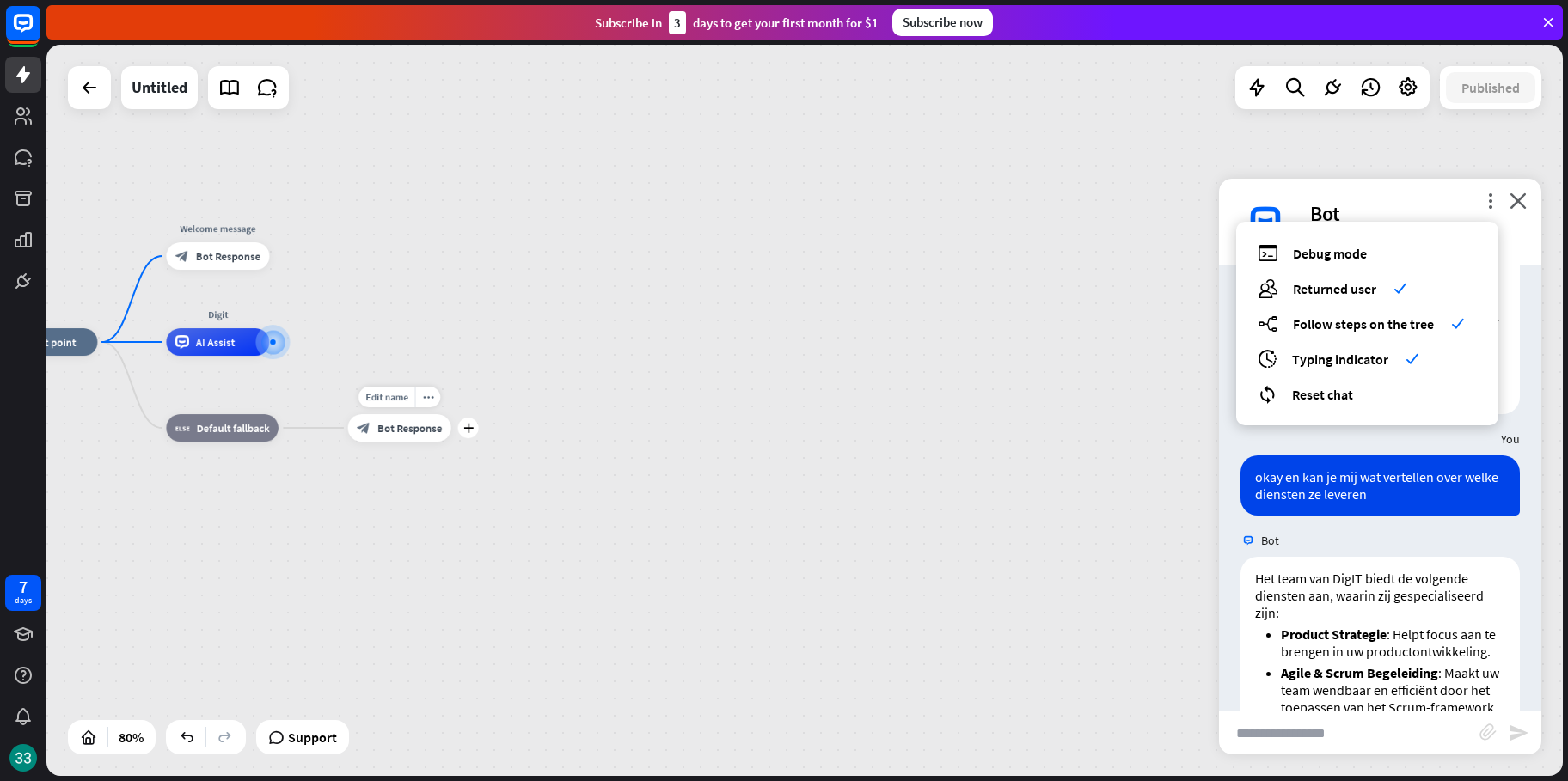
drag, startPoint x: 489, startPoint y: 670, endPoint x: 494, endPoint y: 681, distance: 12.1
click at [493, 679] on div "home_2 Start point Welcome message block_bot_response Bot Response Digit AI Ass…" at bounding box center [600, 634] width 1213 height 585
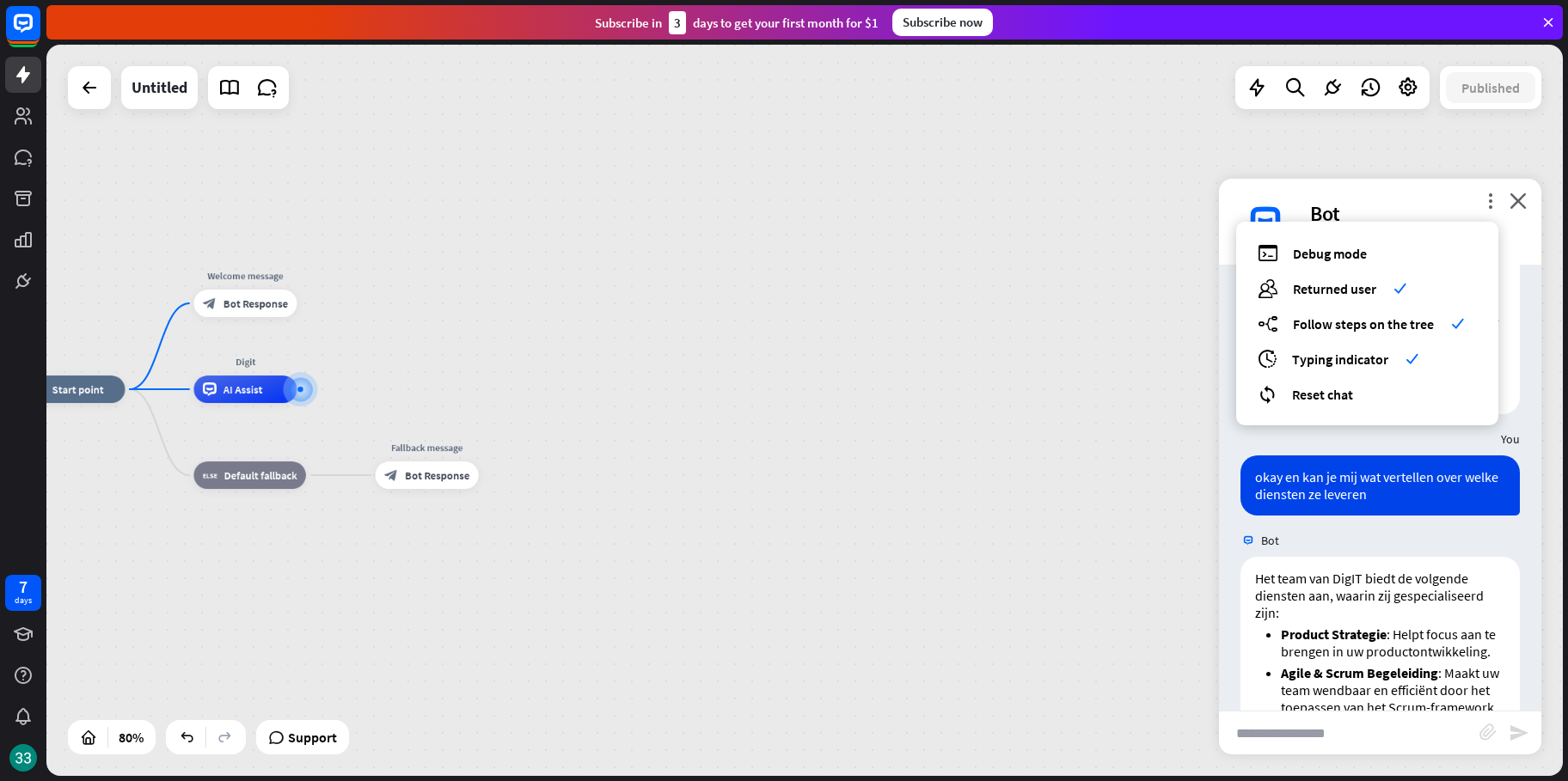
click at [707, 700] on div "home_2 Start point Welcome message block_bot_response Bot Response Digit AI Ass…" at bounding box center [627, 682] width 1213 height 585
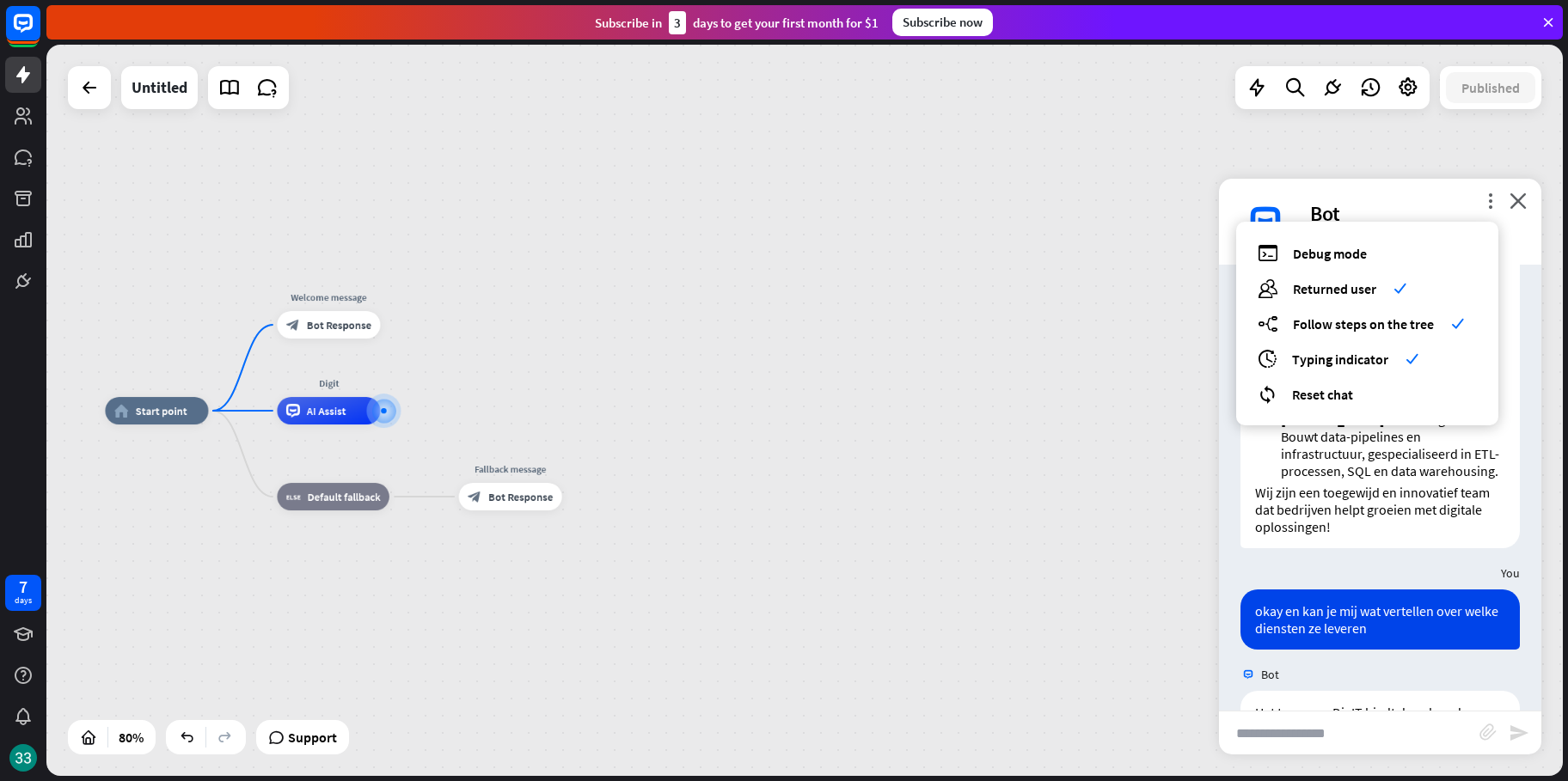
scroll to position [258, 0]
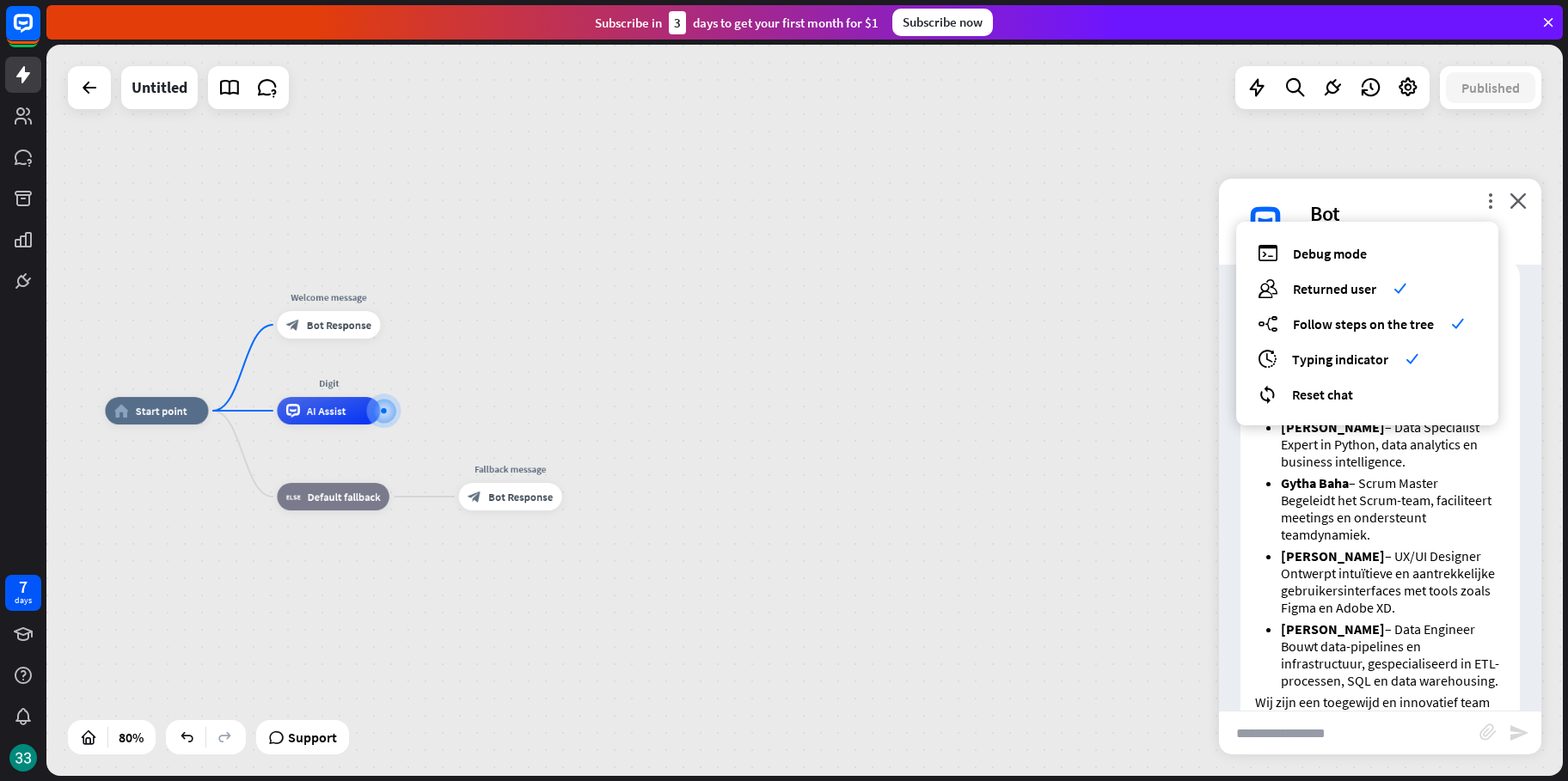
click at [1322, 470] on p "[PERSON_NAME] – Data Specialist Expert in Python, data analytics en business in…" at bounding box center [1393, 444] width 224 height 52
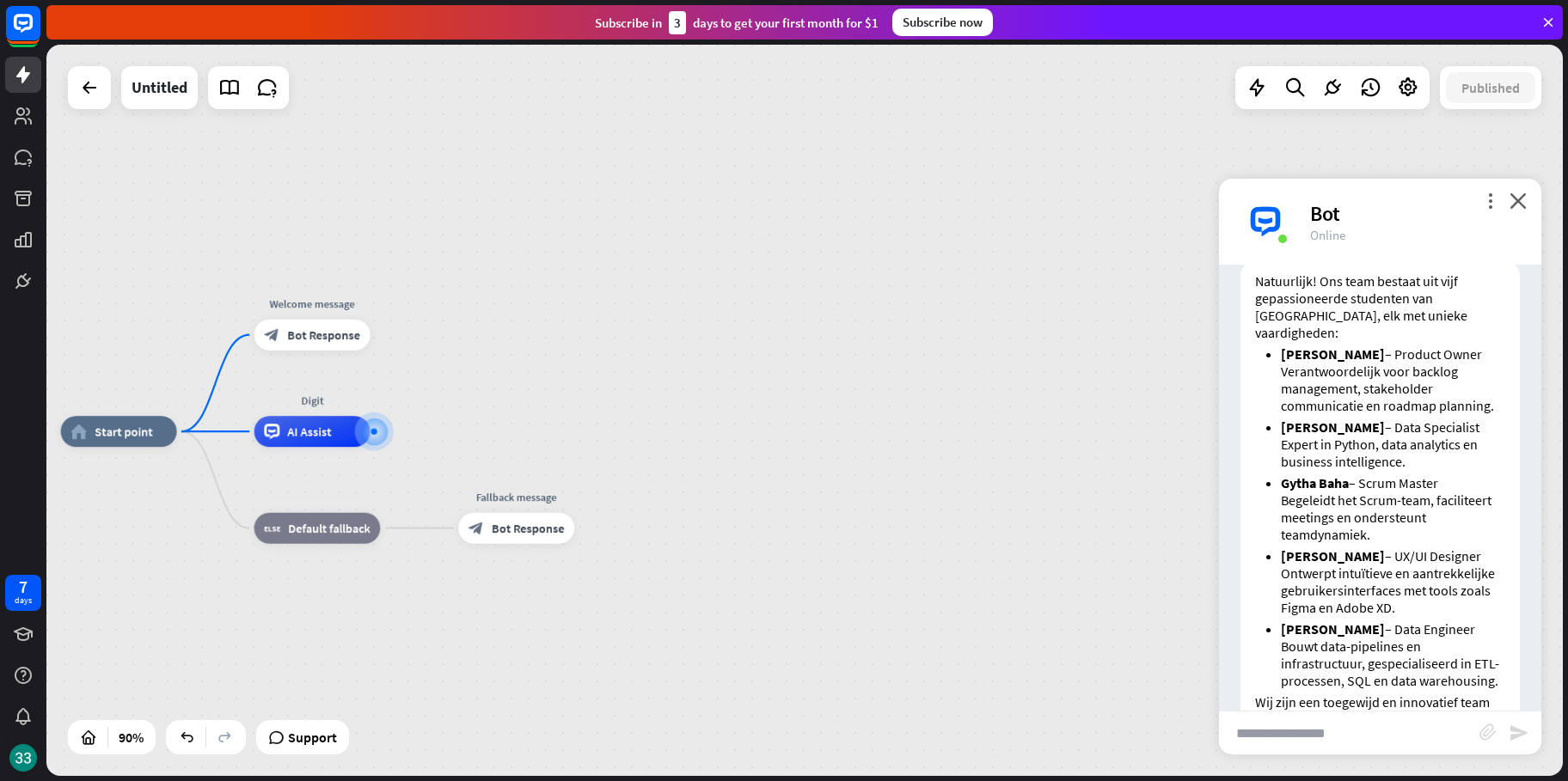
click at [74, 110] on div "home_2 Start point Welcome message block_bot_response Bot Response Digit AI Ass…" at bounding box center [804, 410] width 1516 height 731
click at [96, 106] on div at bounding box center [89, 87] width 43 height 43
click at [93, 98] on div at bounding box center [89, 87] width 35 height 35
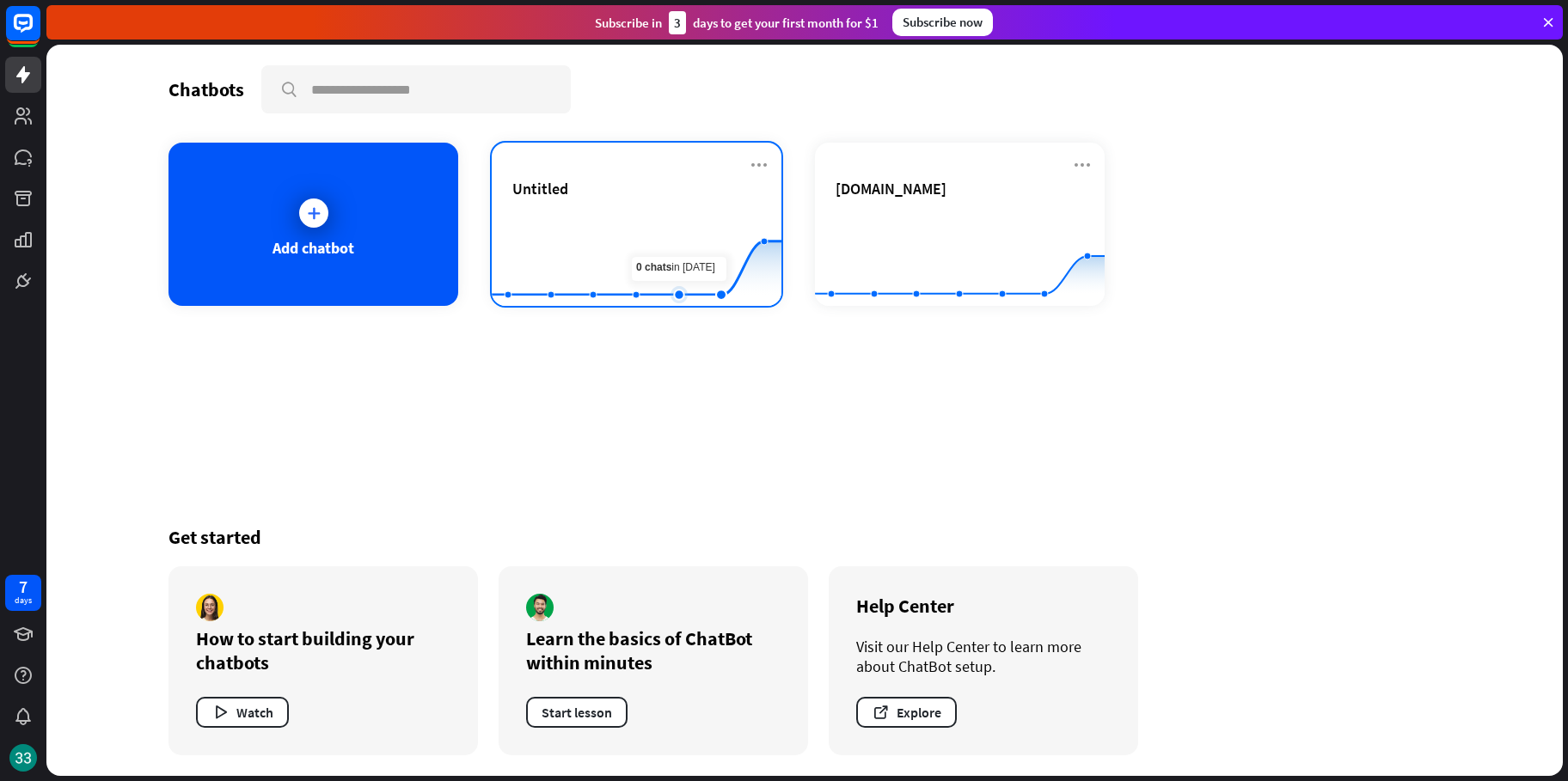
click at [659, 221] on rect at bounding box center [636, 263] width 290 height 108
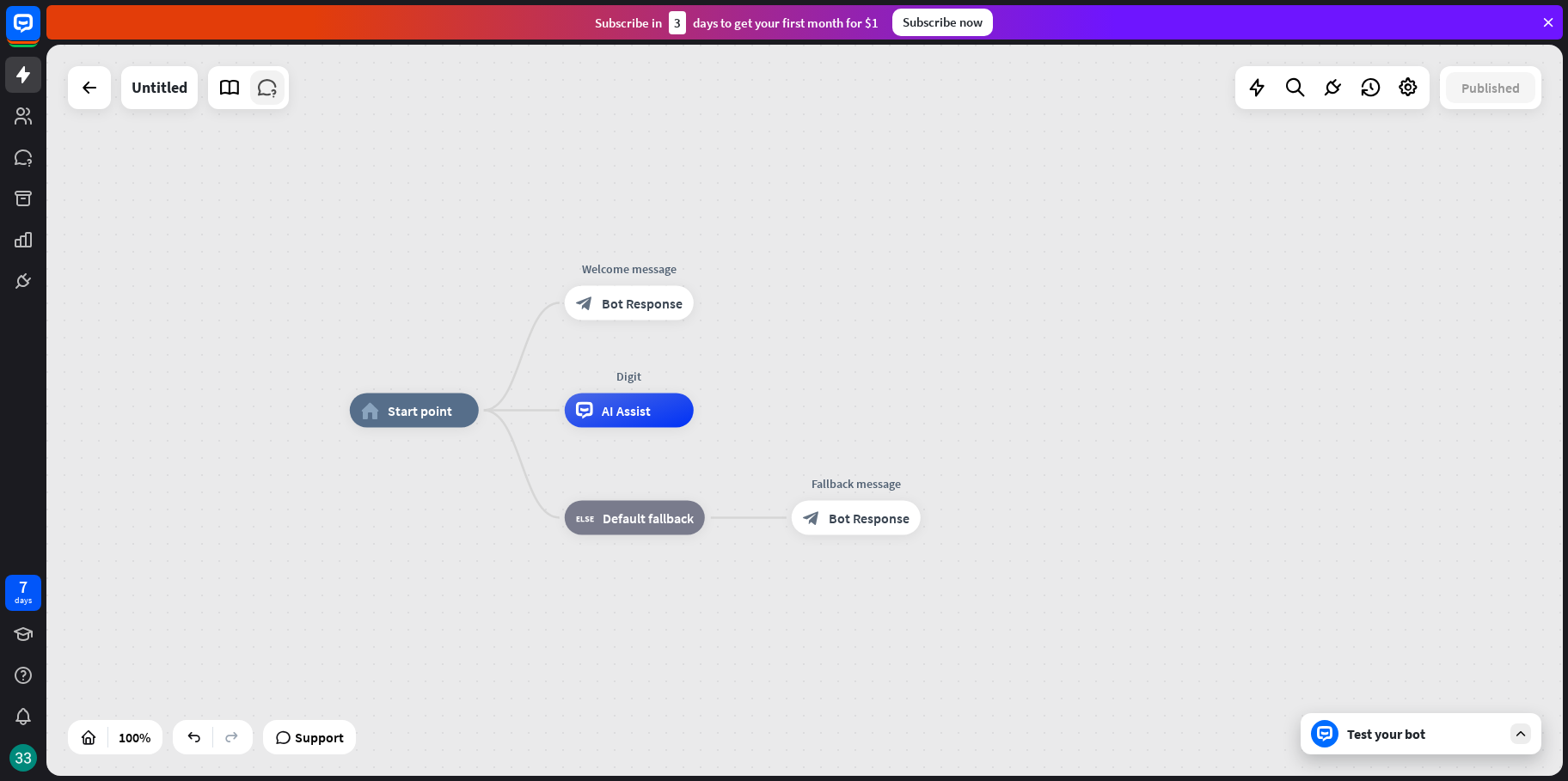
click at [263, 90] on icon at bounding box center [267, 87] width 22 height 22
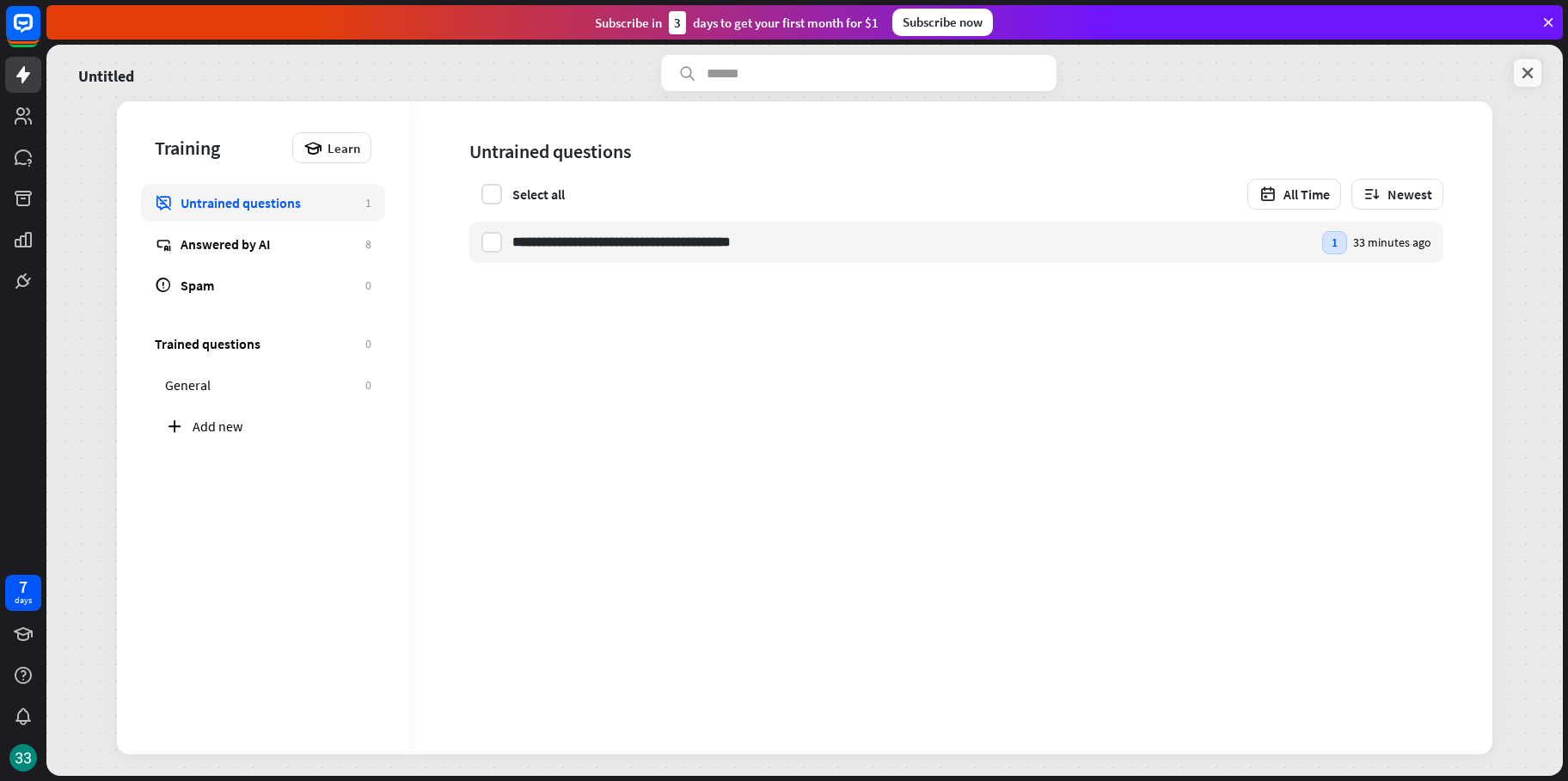
click at [1511, 70] on div "Untitled" at bounding box center [804, 73] width 1474 height 36
click at [1525, 76] on icon at bounding box center [1527, 72] width 17 height 17
